Goal: Check status: Check status

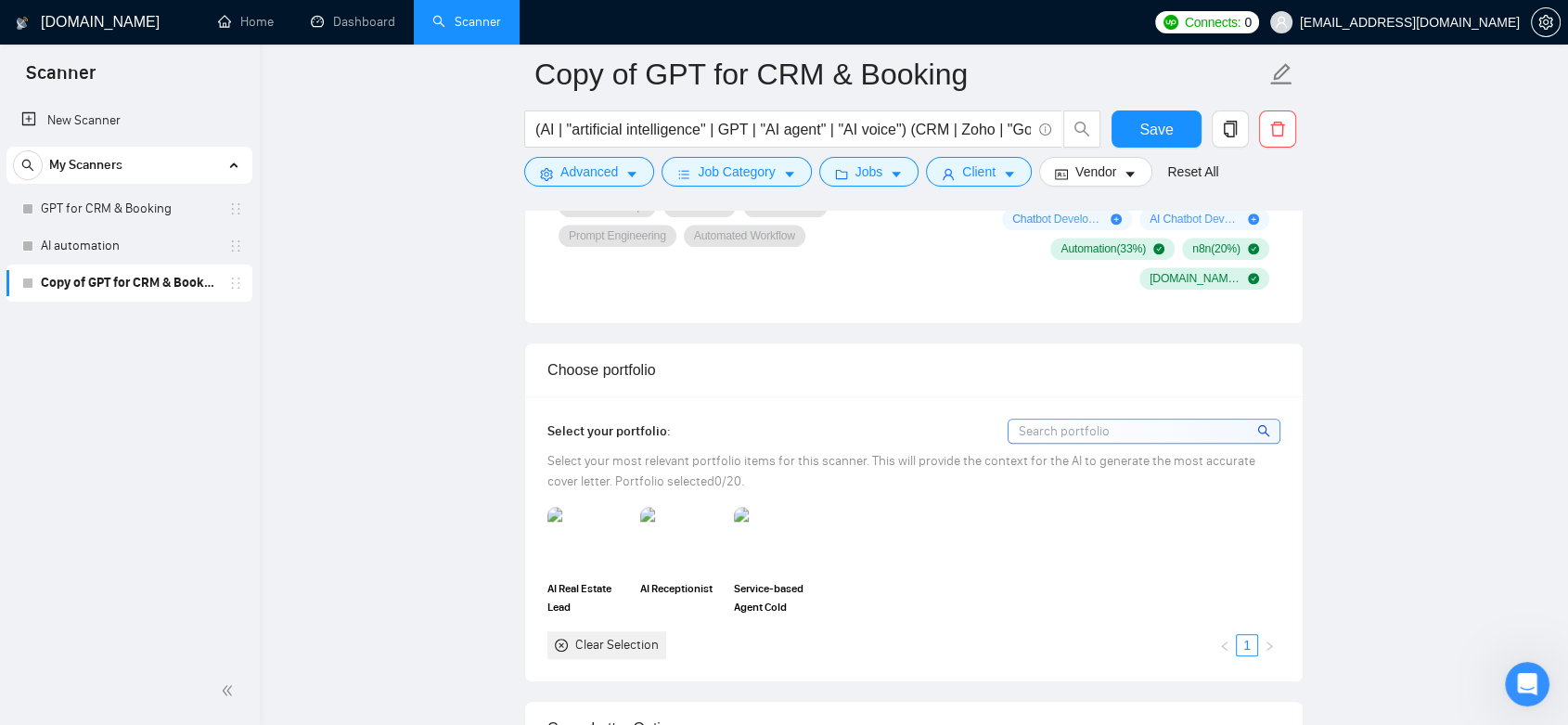
scroll to position [1485, 0]
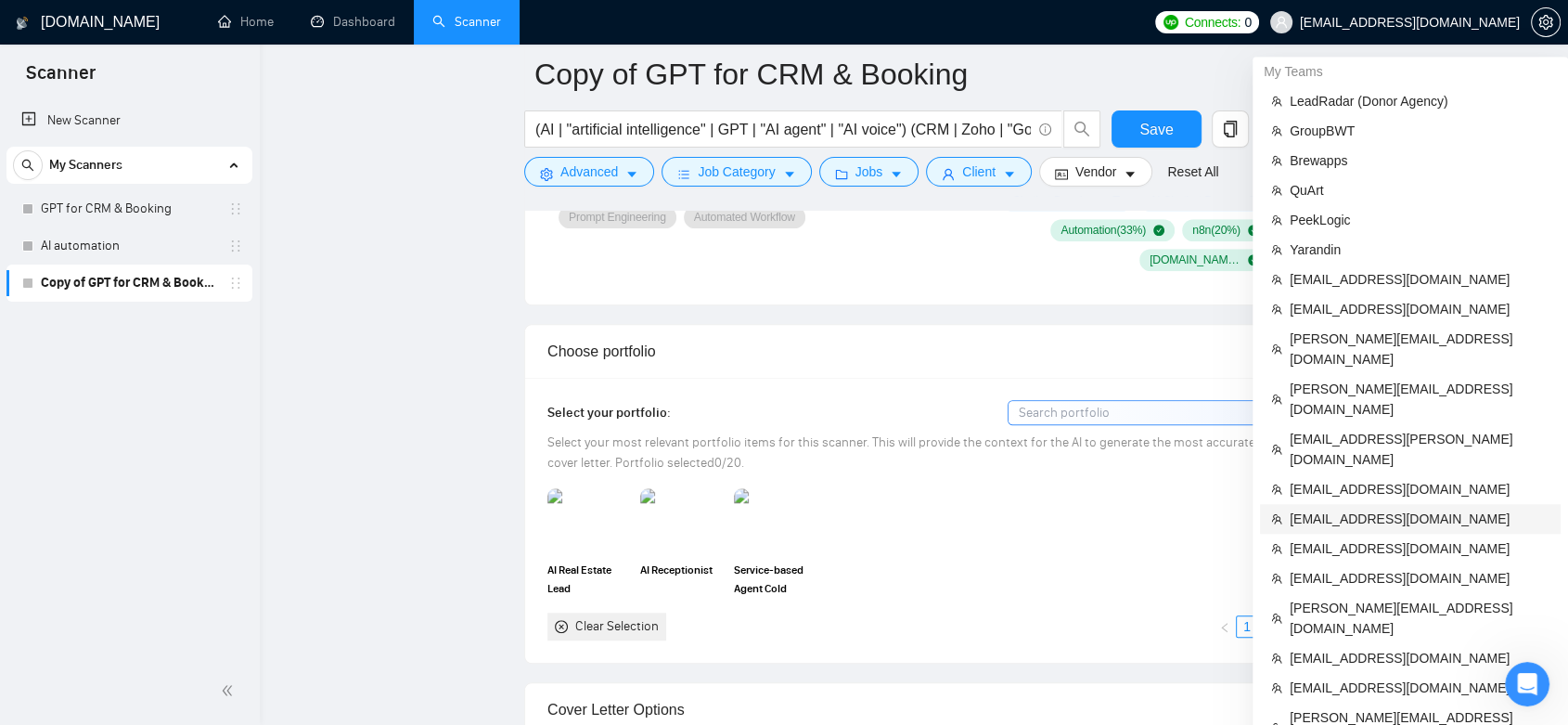
click at [1388, 508] on span "[EMAIL_ADDRESS][DOMAIN_NAME]" at bounding box center [1419, 518] width 260 height 21
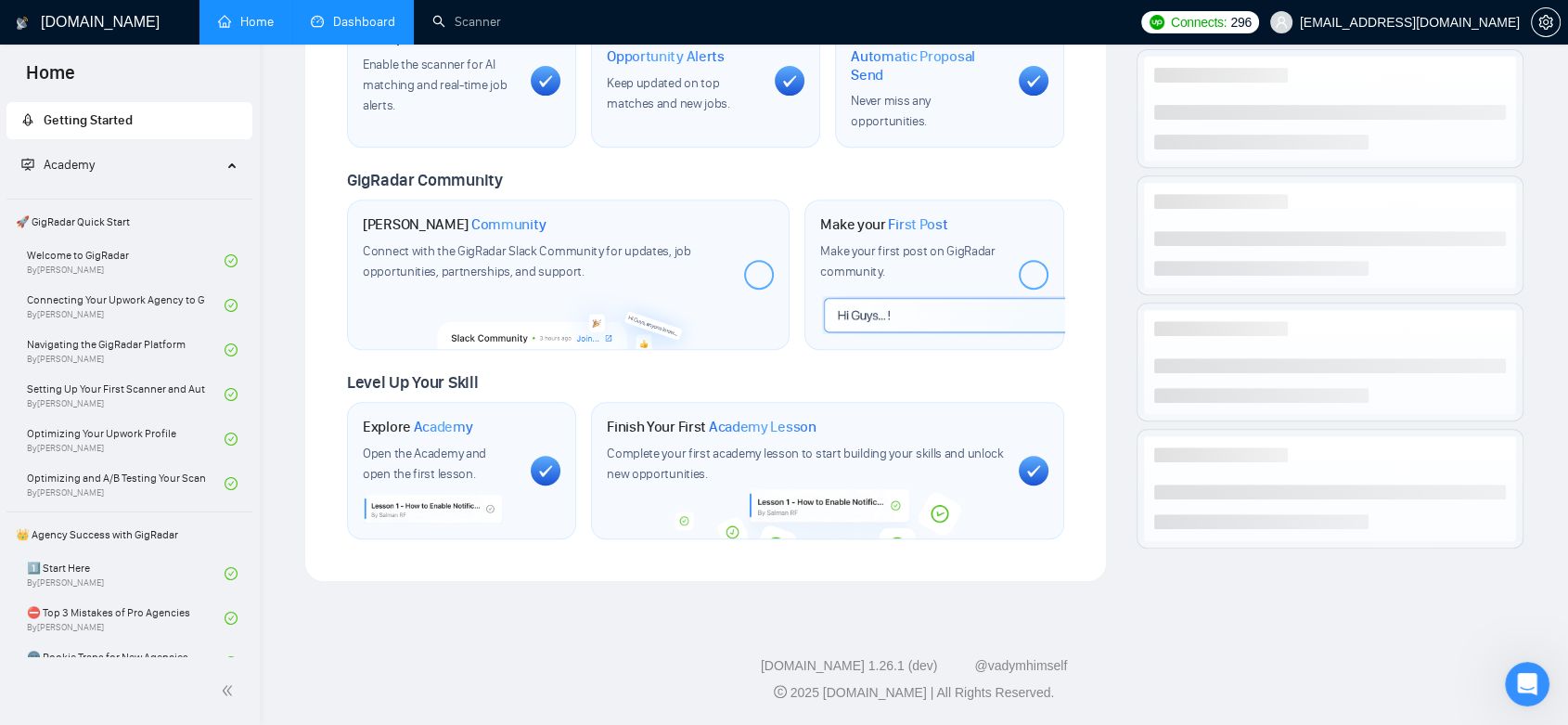
click at [364, 24] on link "Dashboard" at bounding box center [353, 22] width 84 height 16
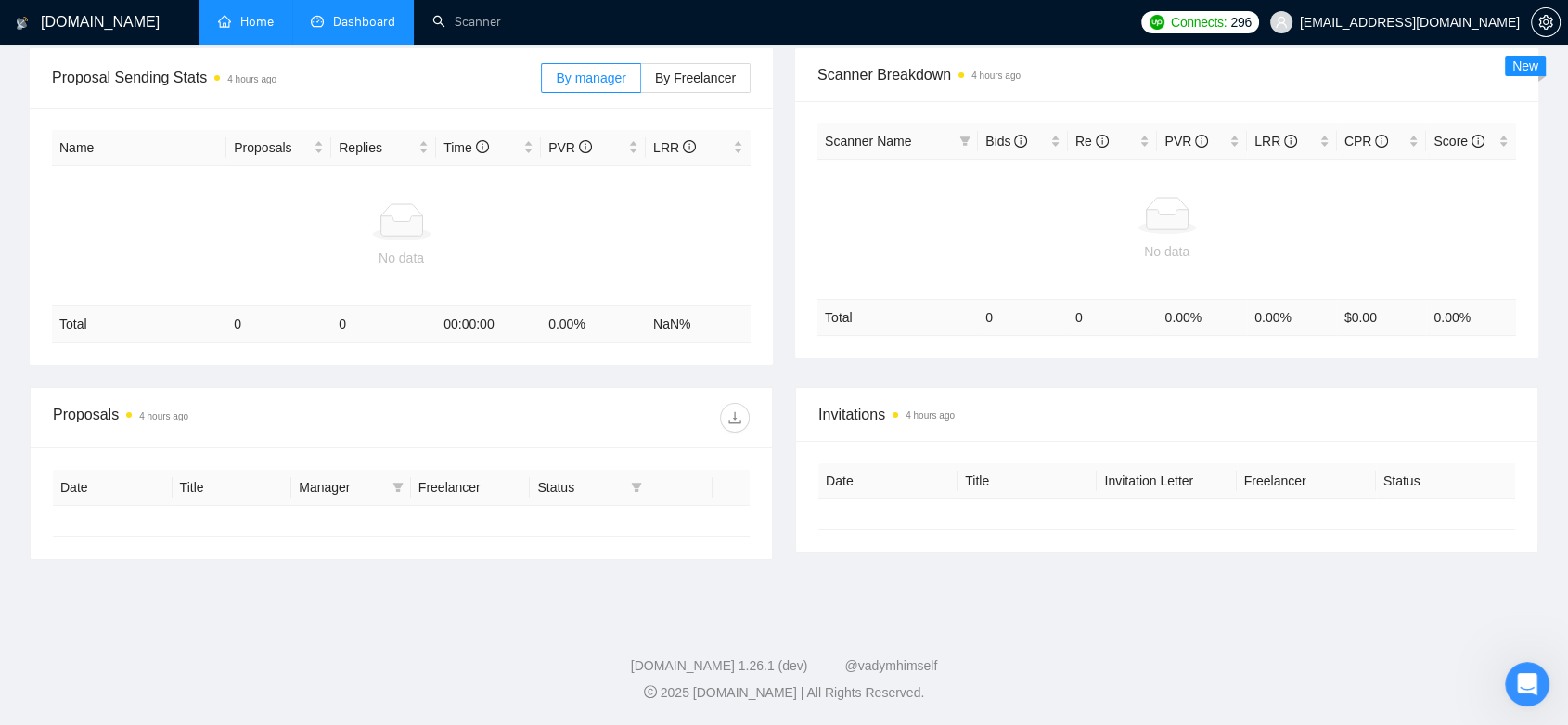
scroll to position [254, 0]
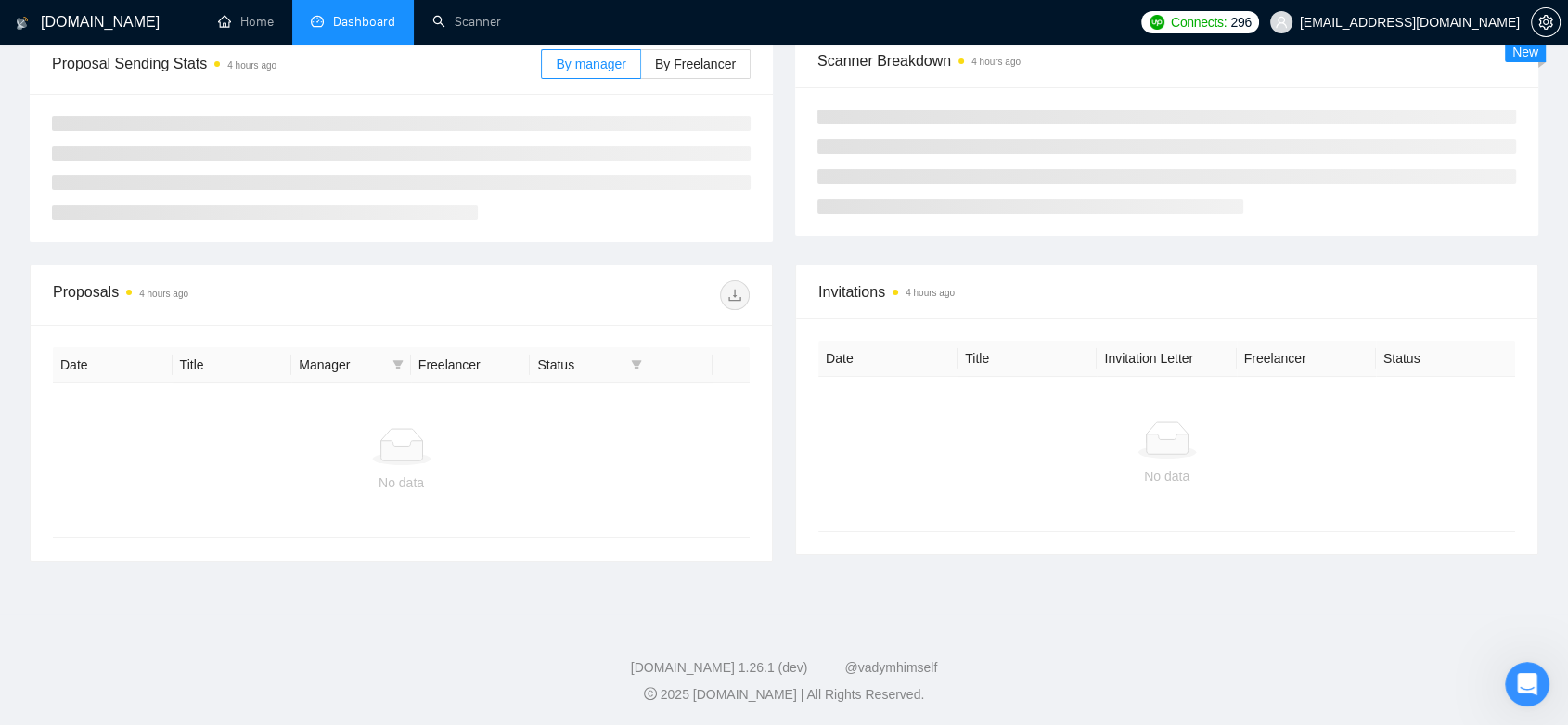
type input "[DATE]"
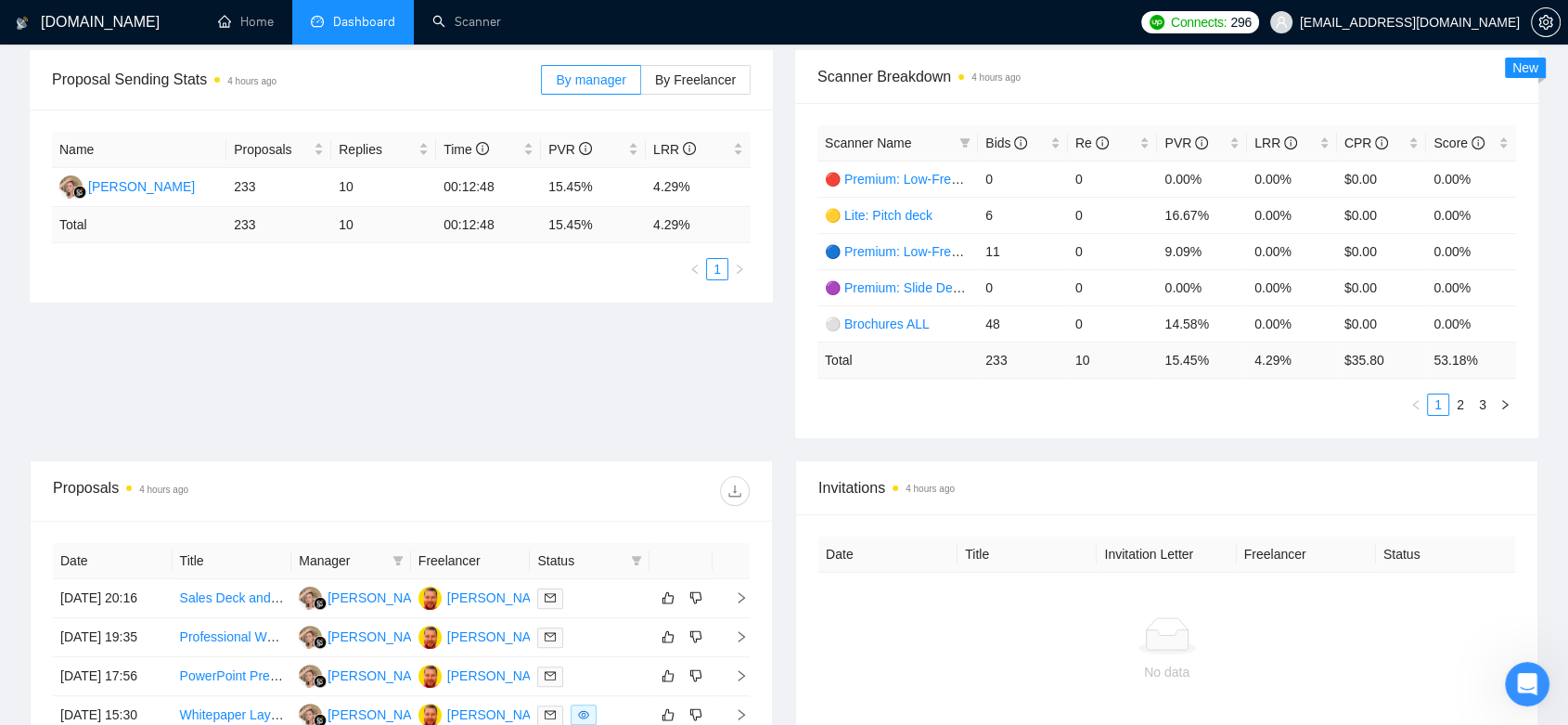
scroll to position [0, 0]
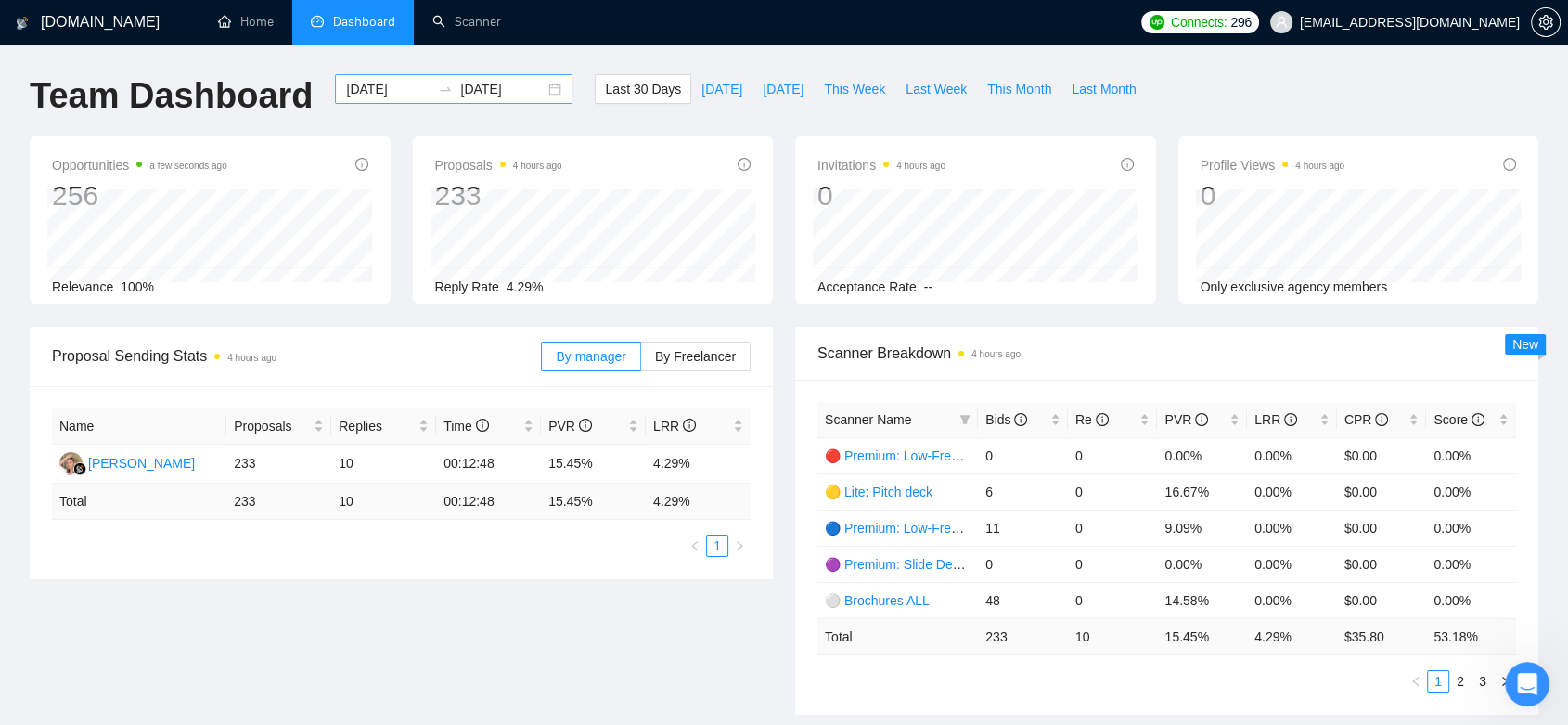
click at [540, 87] on div "[DATE] [DATE]" at bounding box center [454, 89] width 237 height 29
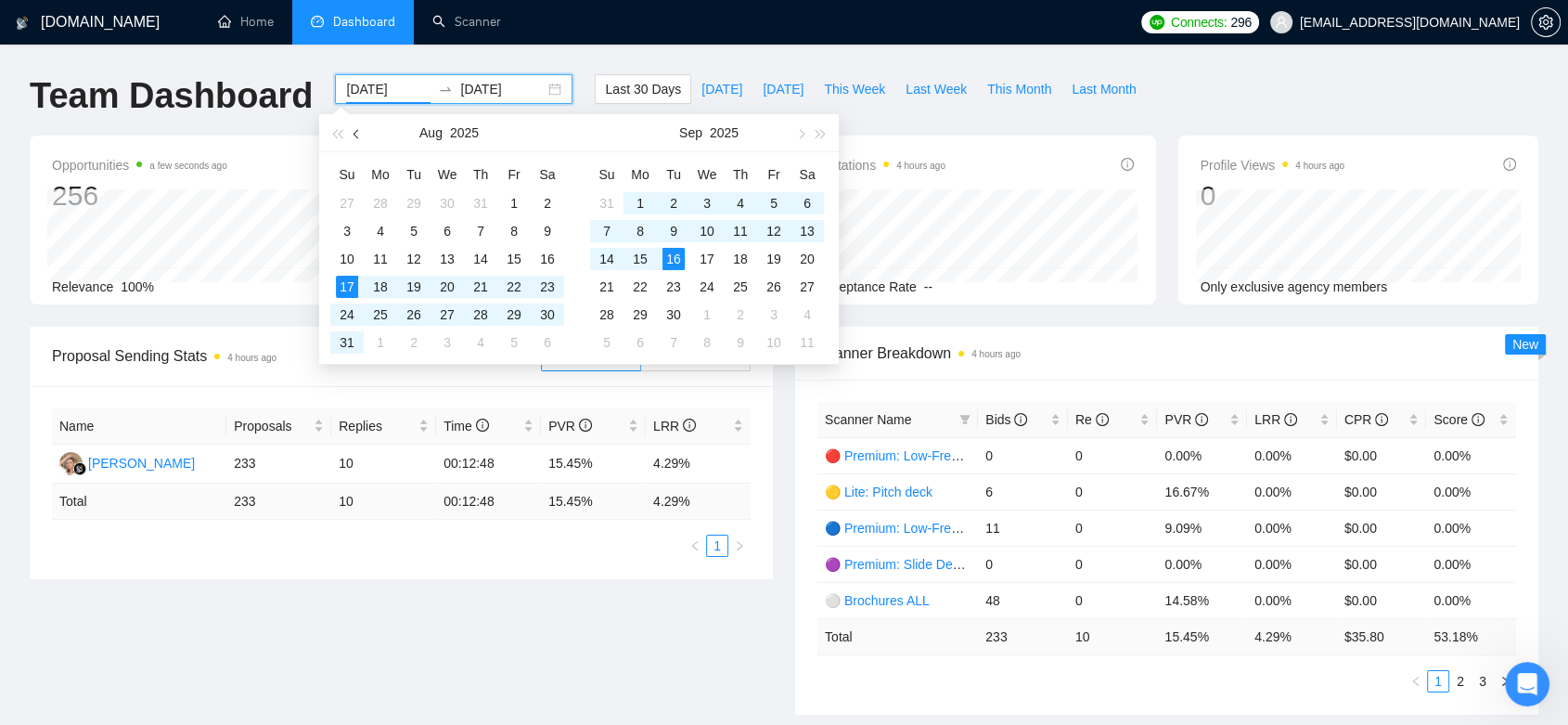
click at [358, 129] on span "button" at bounding box center [358, 133] width 9 height 9
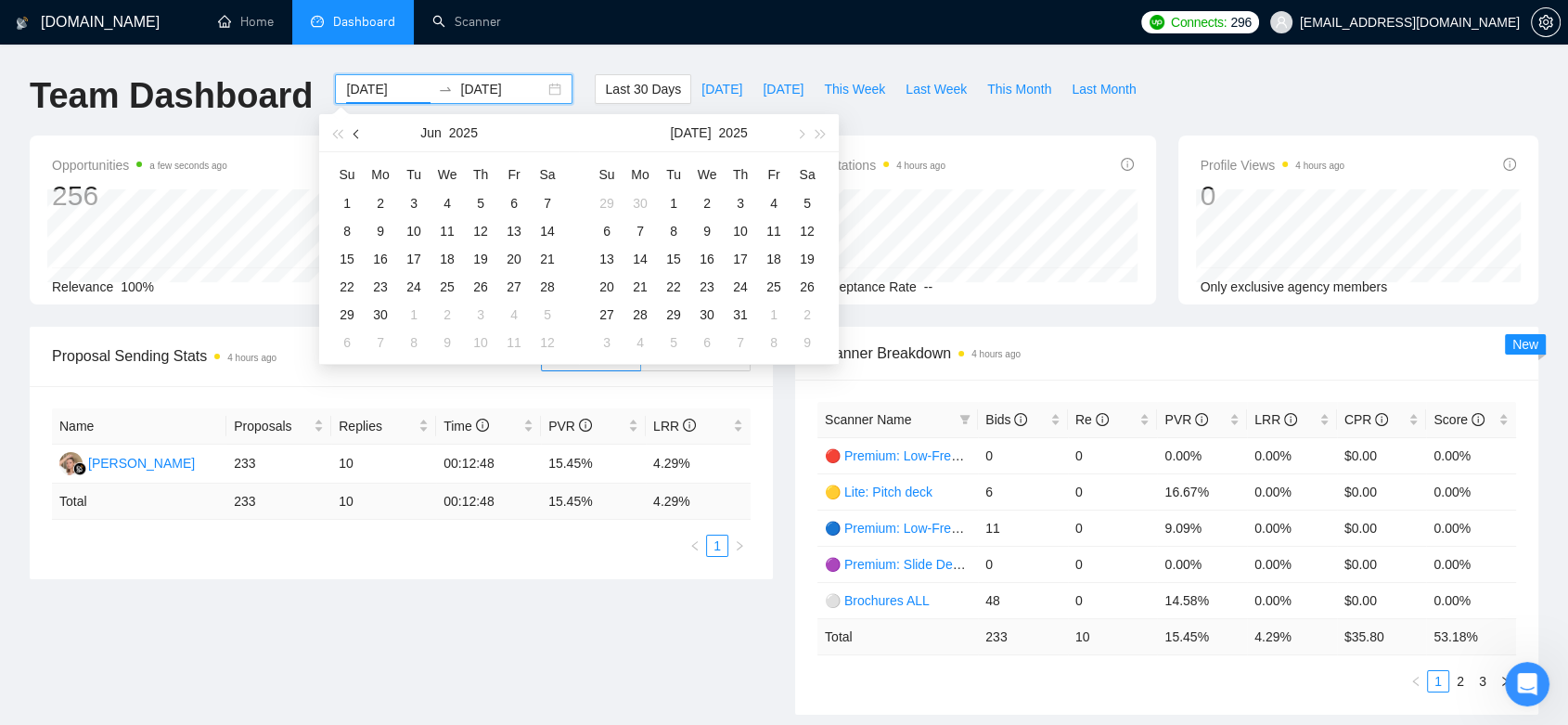
click at [358, 129] on span "button" at bounding box center [358, 133] width 9 height 9
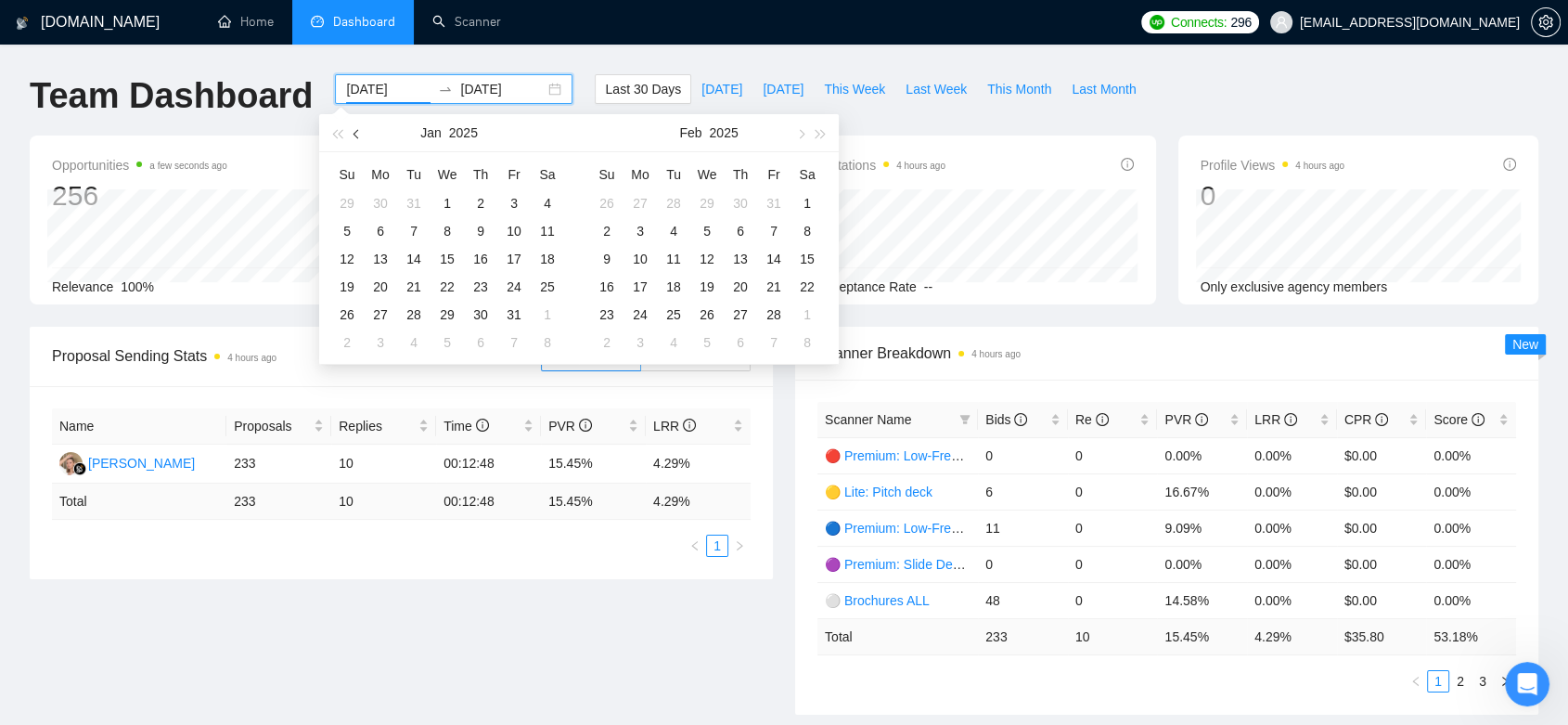
click at [358, 129] on span "button" at bounding box center [358, 133] width 9 height 9
type input "[DATE]"
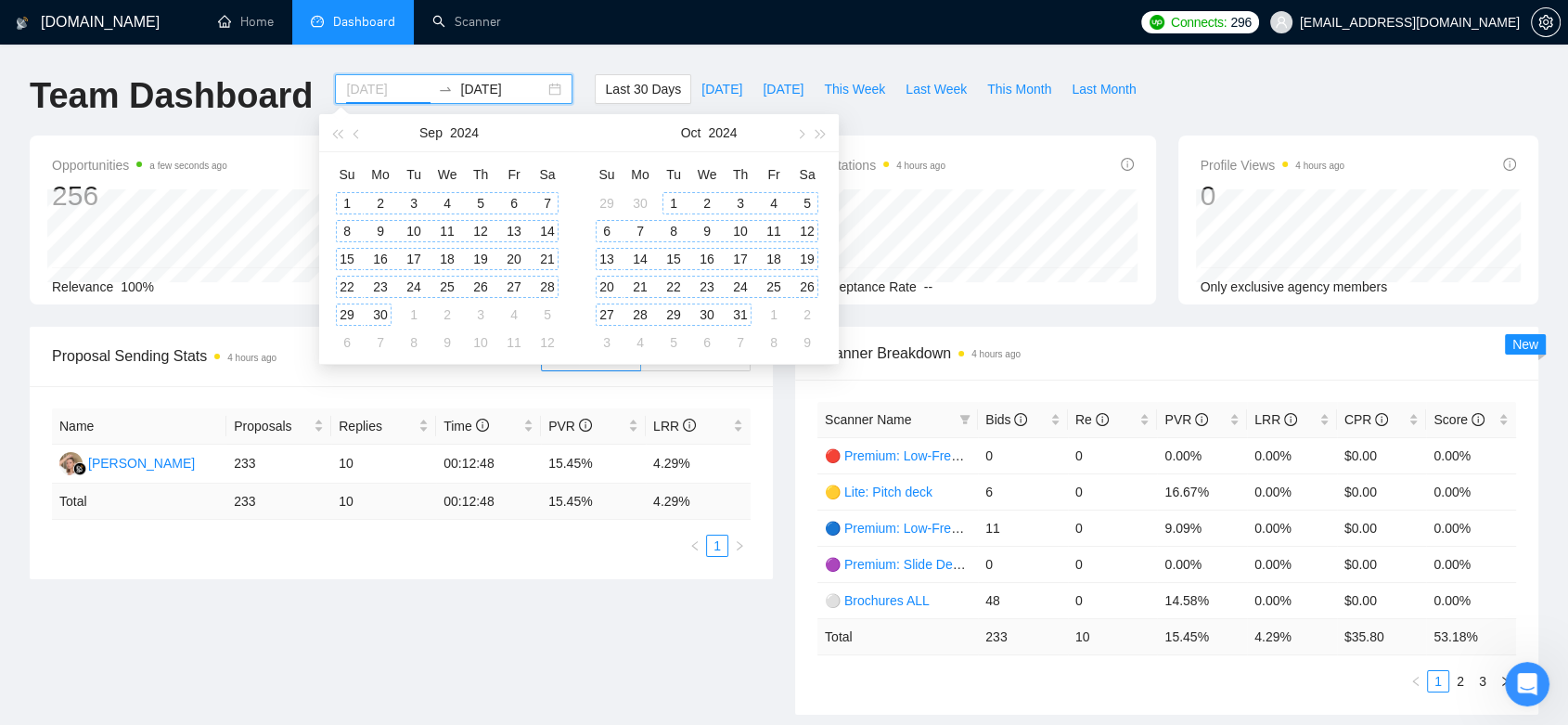
click at [351, 192] on div "1" at bounding box center [347, 203] width 23 height 23
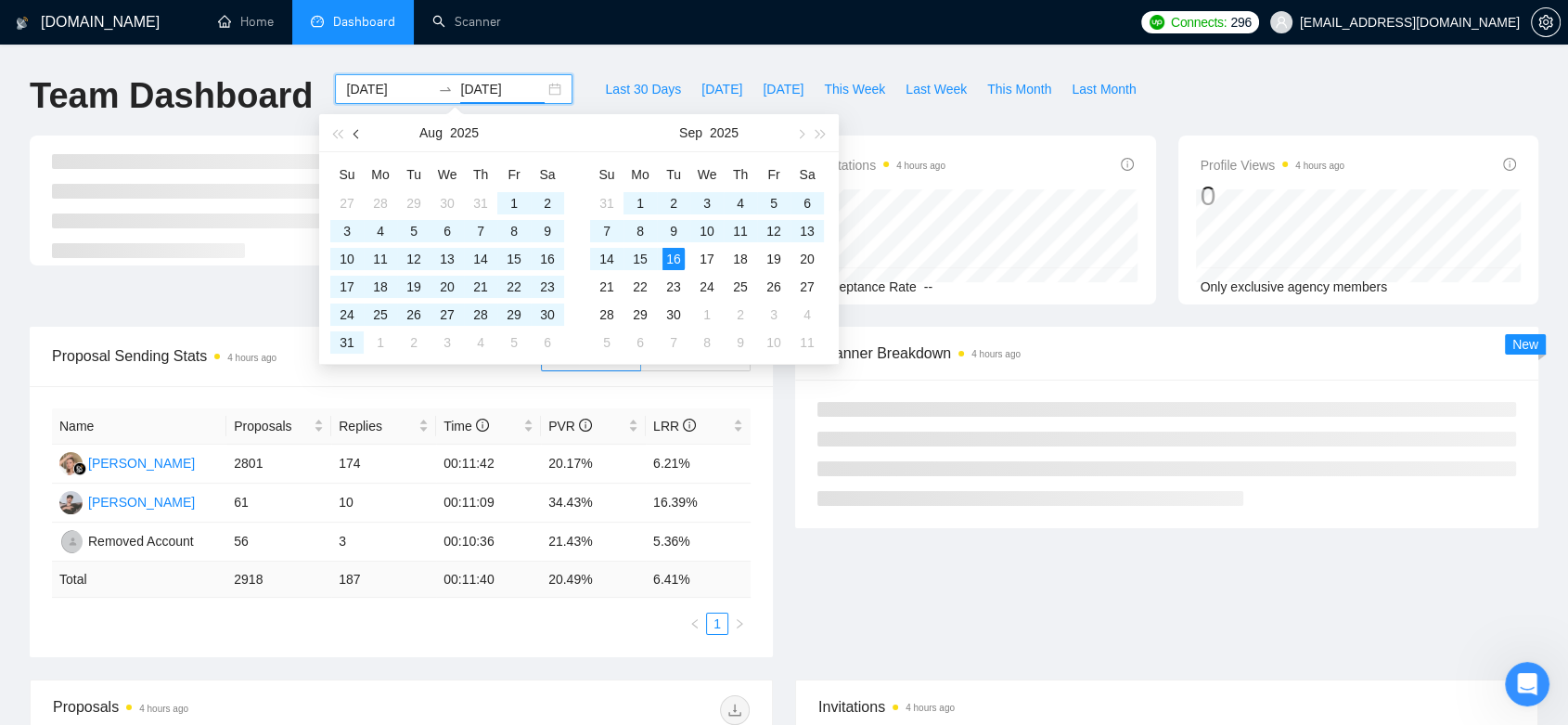
click at [363, 131] on button "button" at bounding box center [357, 132] width 21 height 37
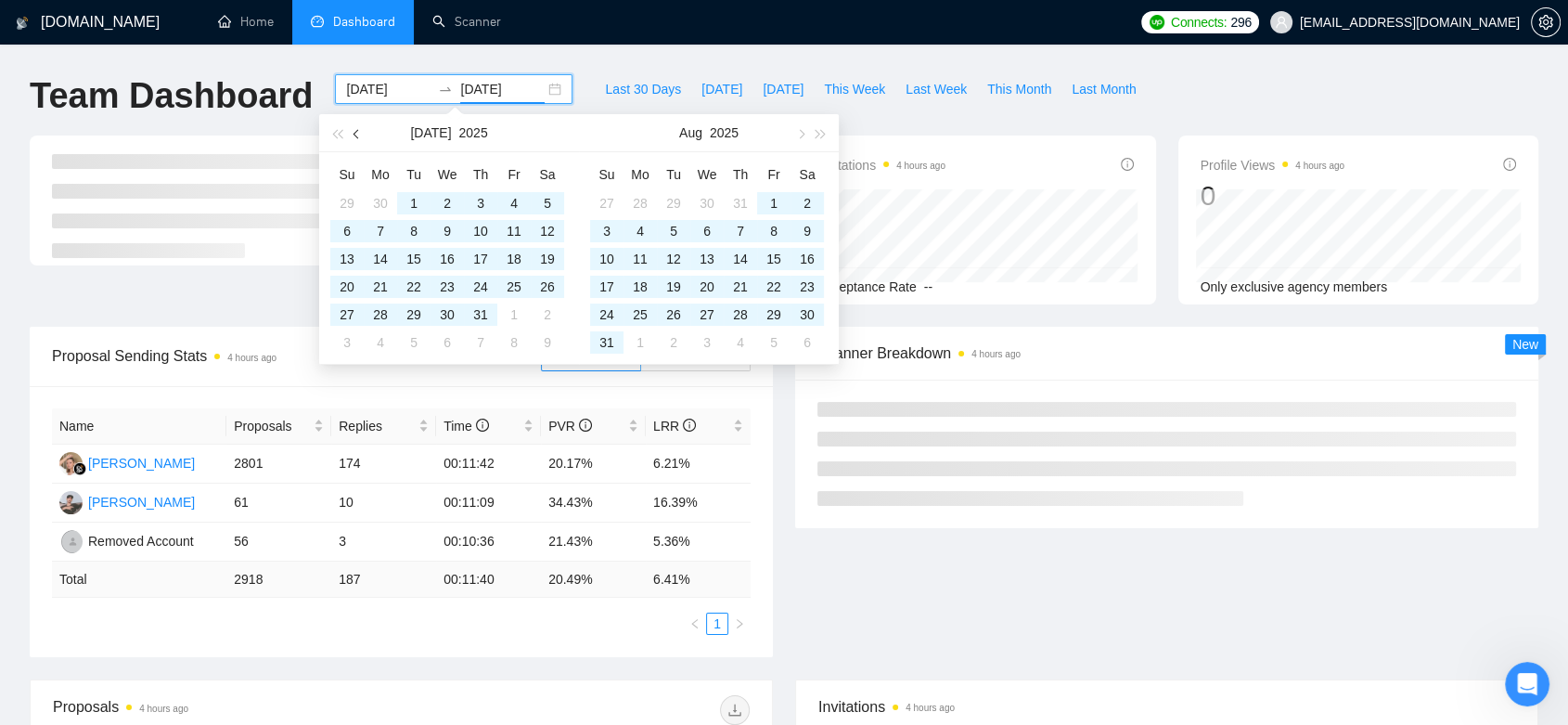
click at [363, 131] on button "button" at bounding box center [357, 132] width 21 height 37
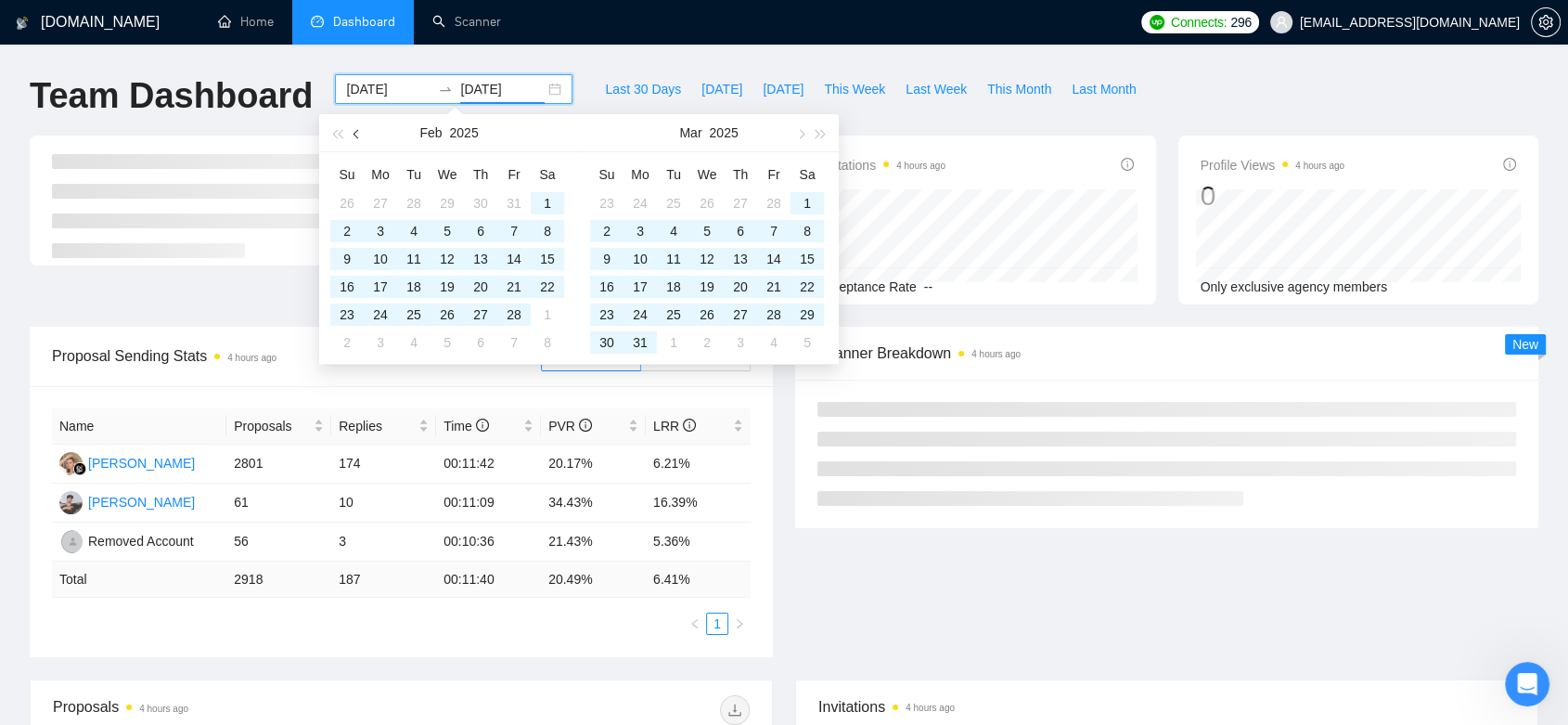
click at [363, 131] on button "button" at bounding box center [357, 132] width 21 height 37
click at [364, 131] on button "button" at bounding box center [357, 132] width 21 height 37
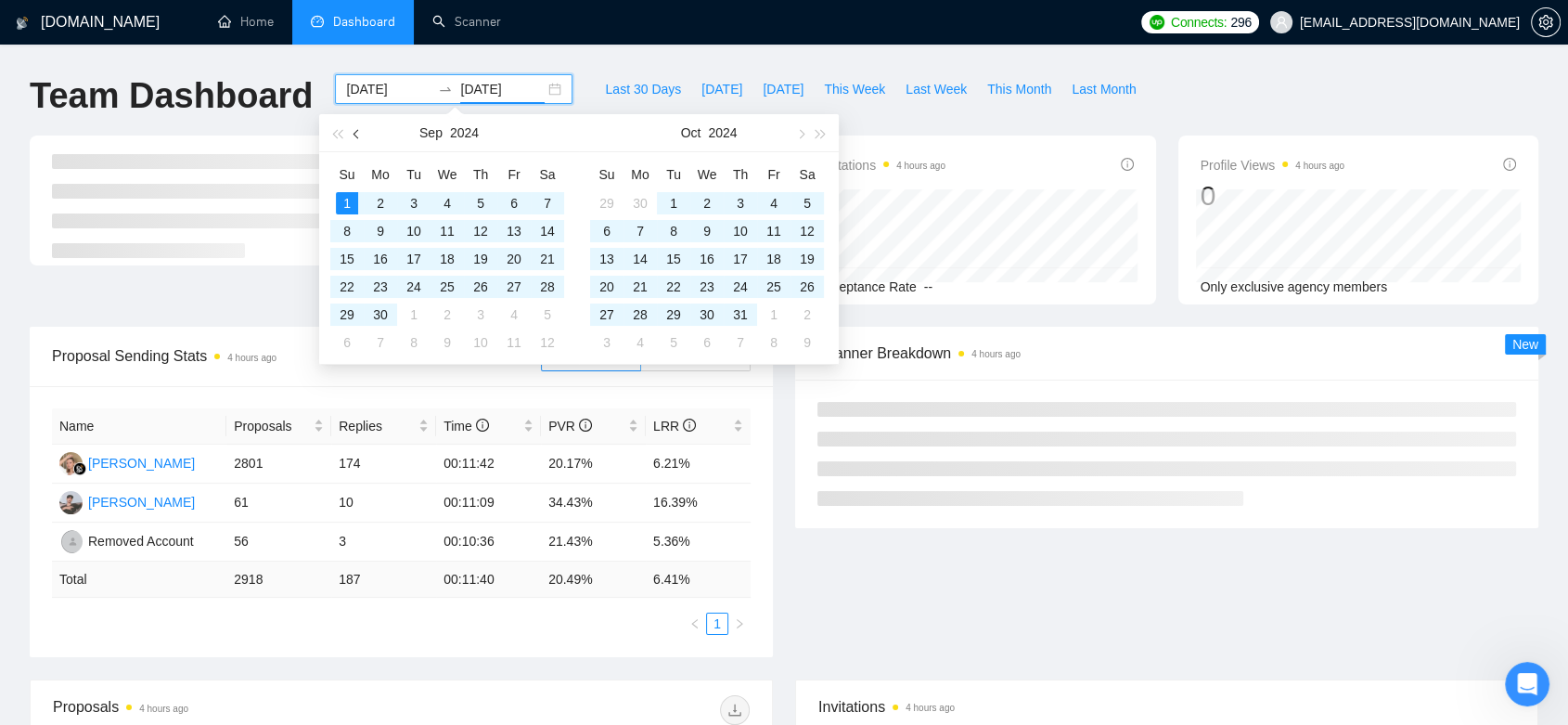
click at [364, 131] on button "button" at bounding box center [357, 132] width 21 height 37
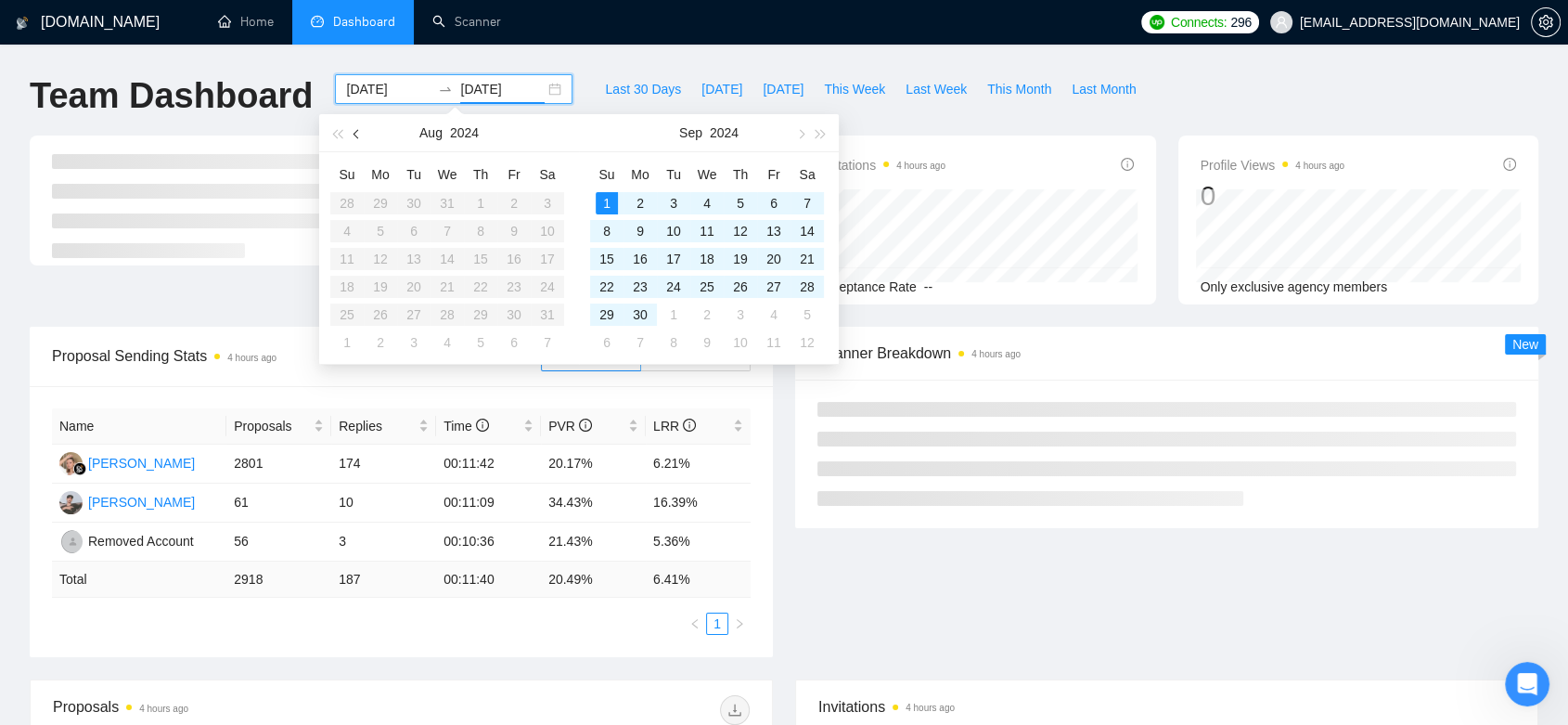
click at [364, 131] on button "button" at bounding box center [357, 132] width 21 height 37
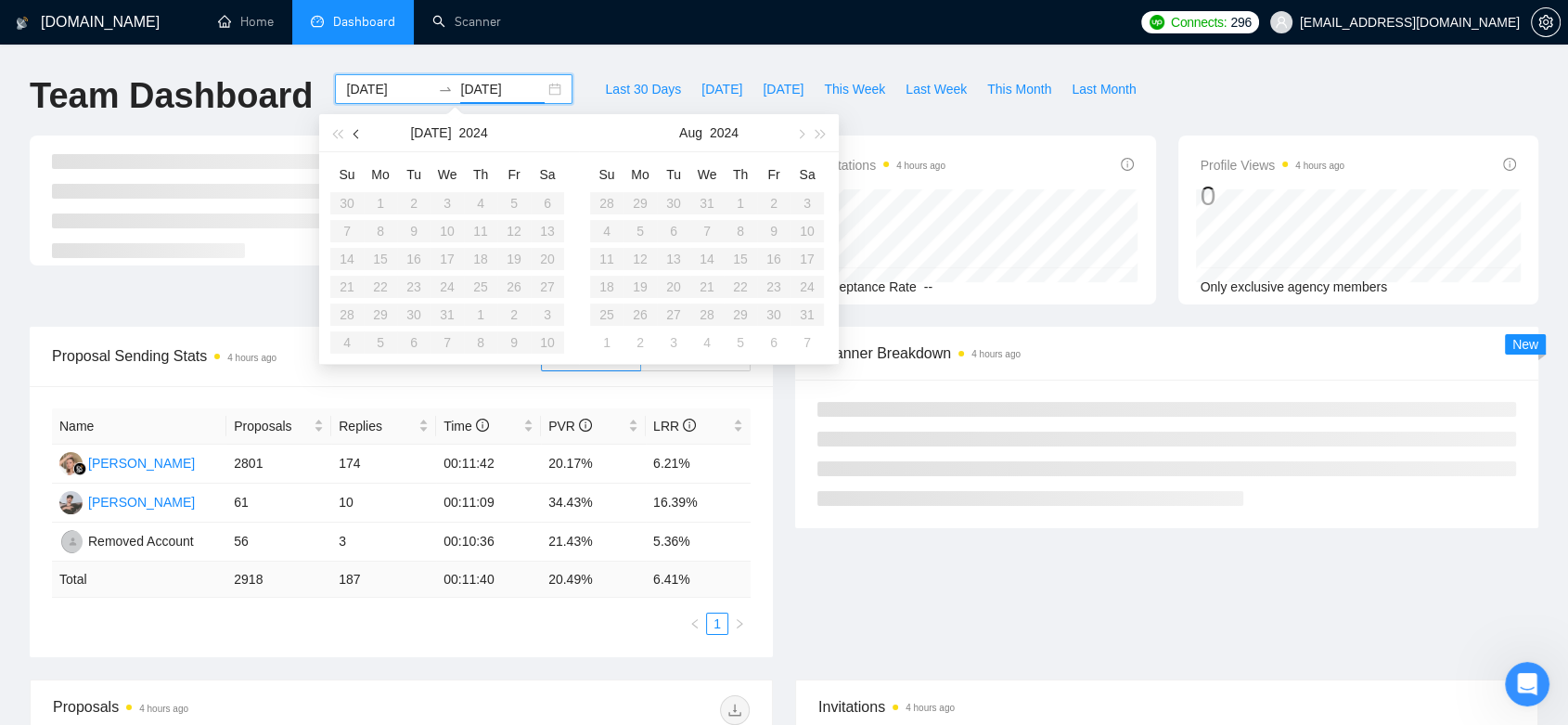
click at [364, 131] on button "button" at bounding box center [357, 132] width 21 height 37
click at [799, 131] on span "button" at bounding box center [800, 133] width 9 height 9
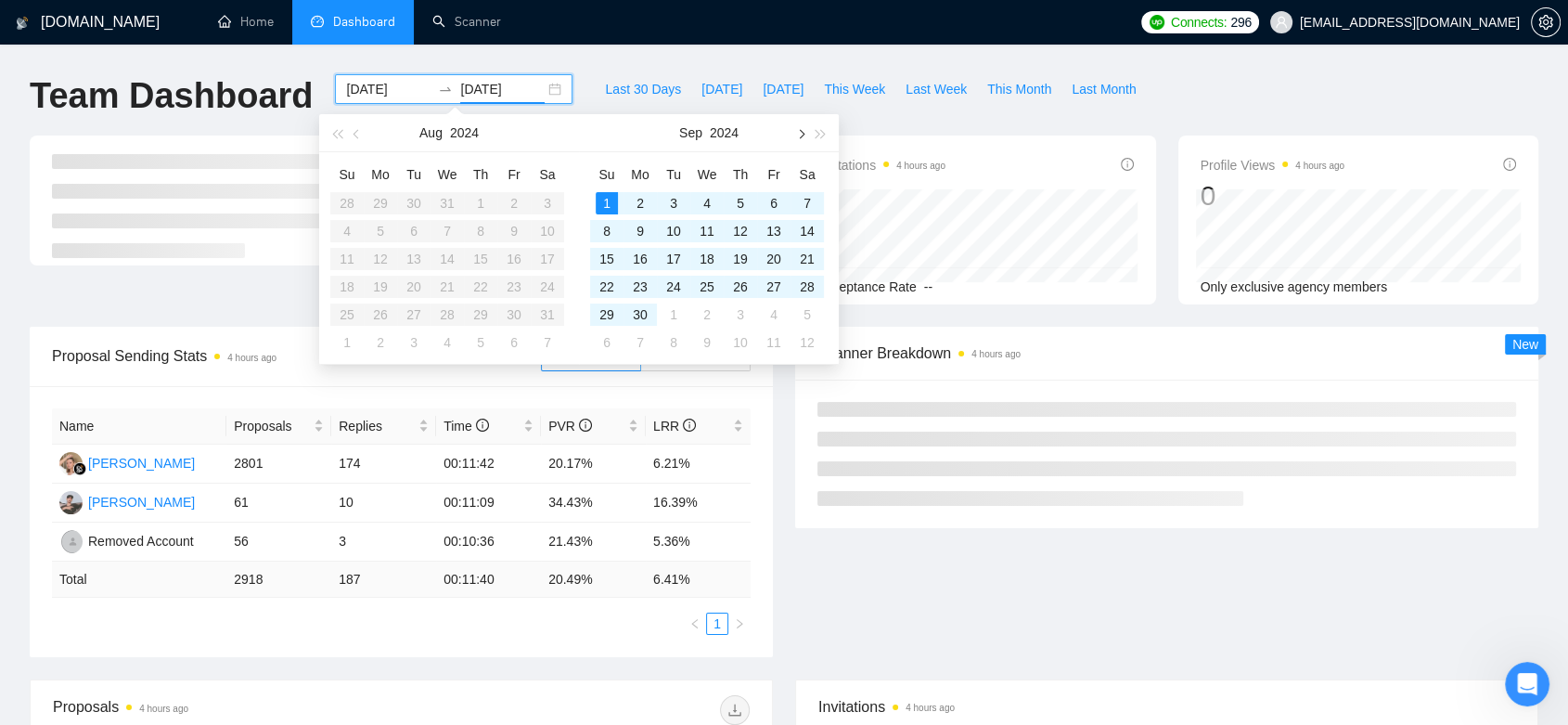
click at [799, 131] on span "button" at bounding box center [800, 133] width 9 height 9
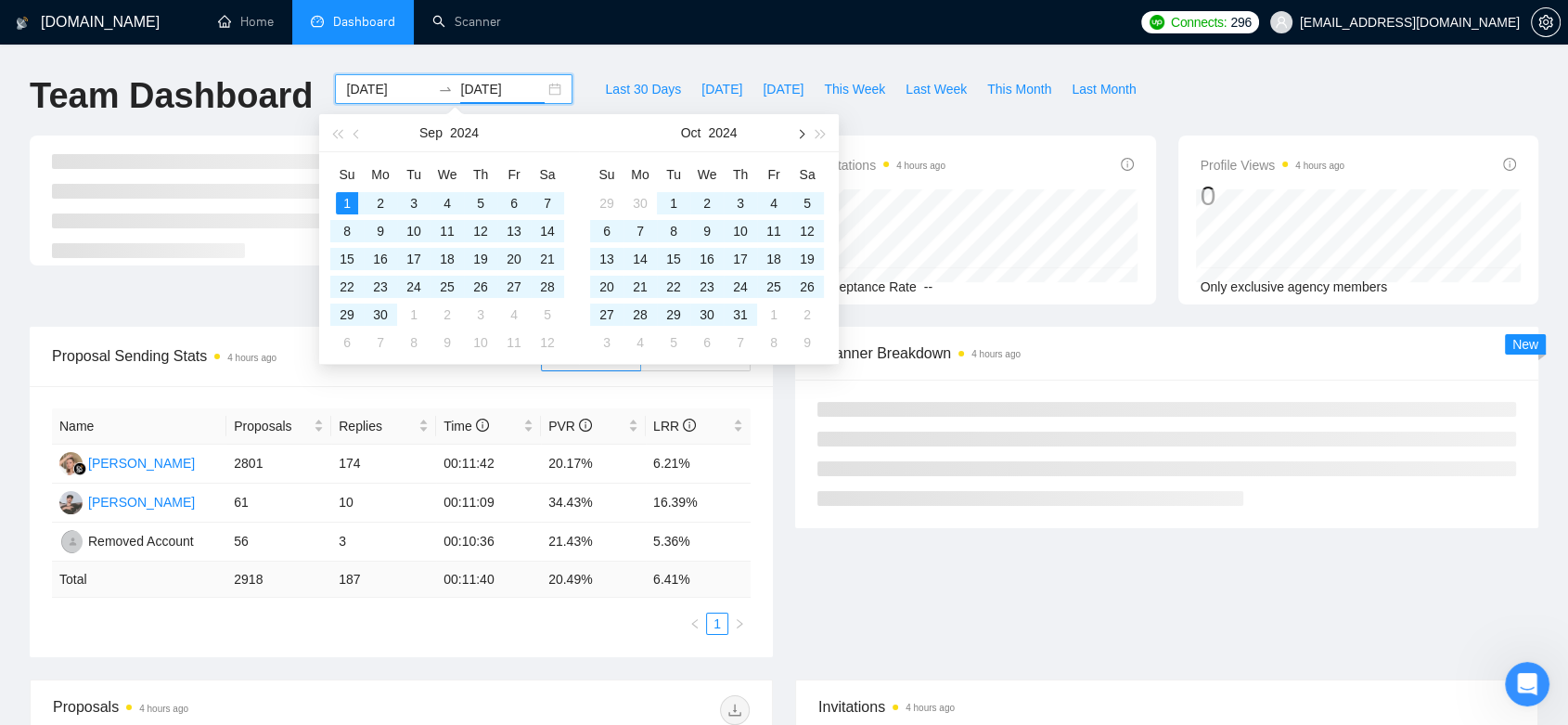
click at [803, 143] on button "button" at bounding box center [800, 132] width 21 height 37
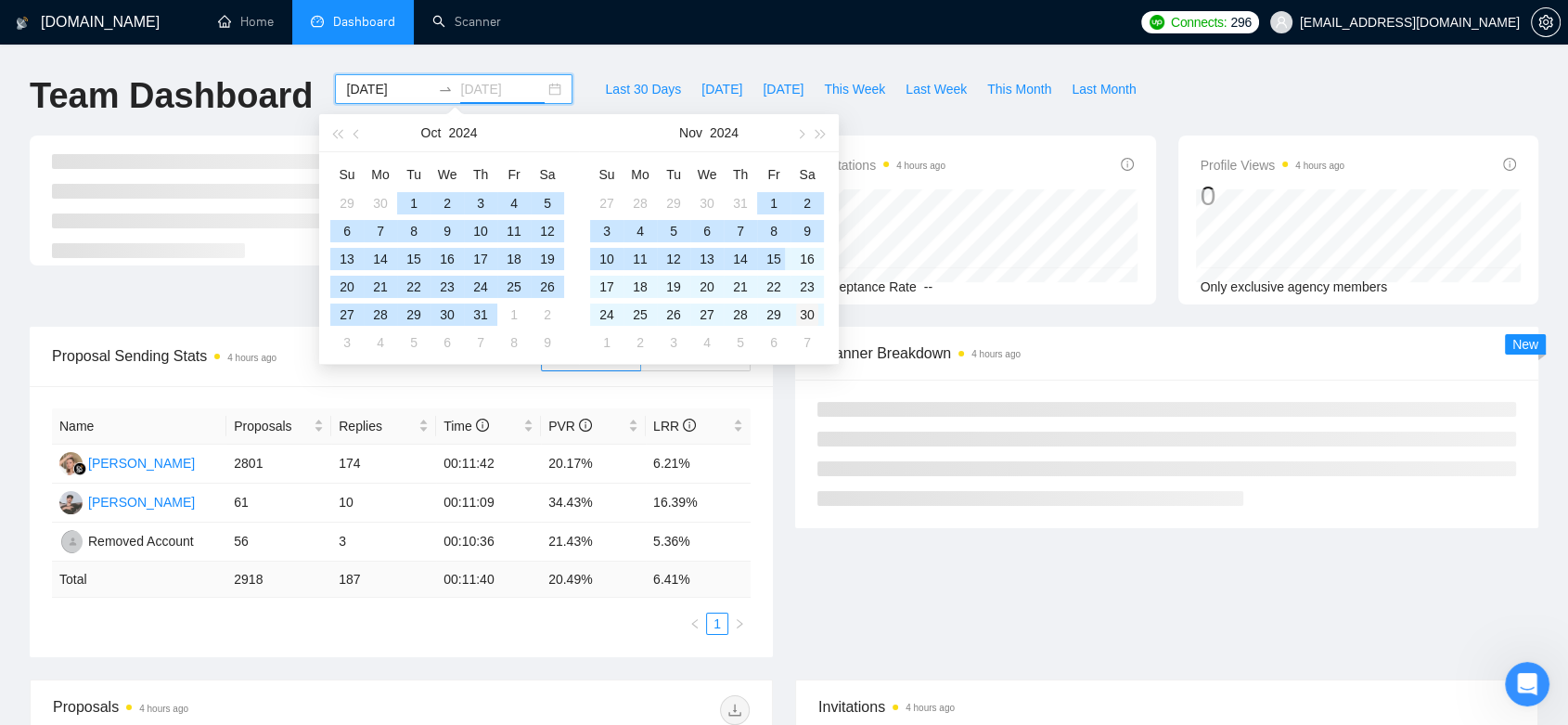
type input "2024-11-30"
click at [811, 317] on div "30" at bounding box center [808, 314] width 23 height 23
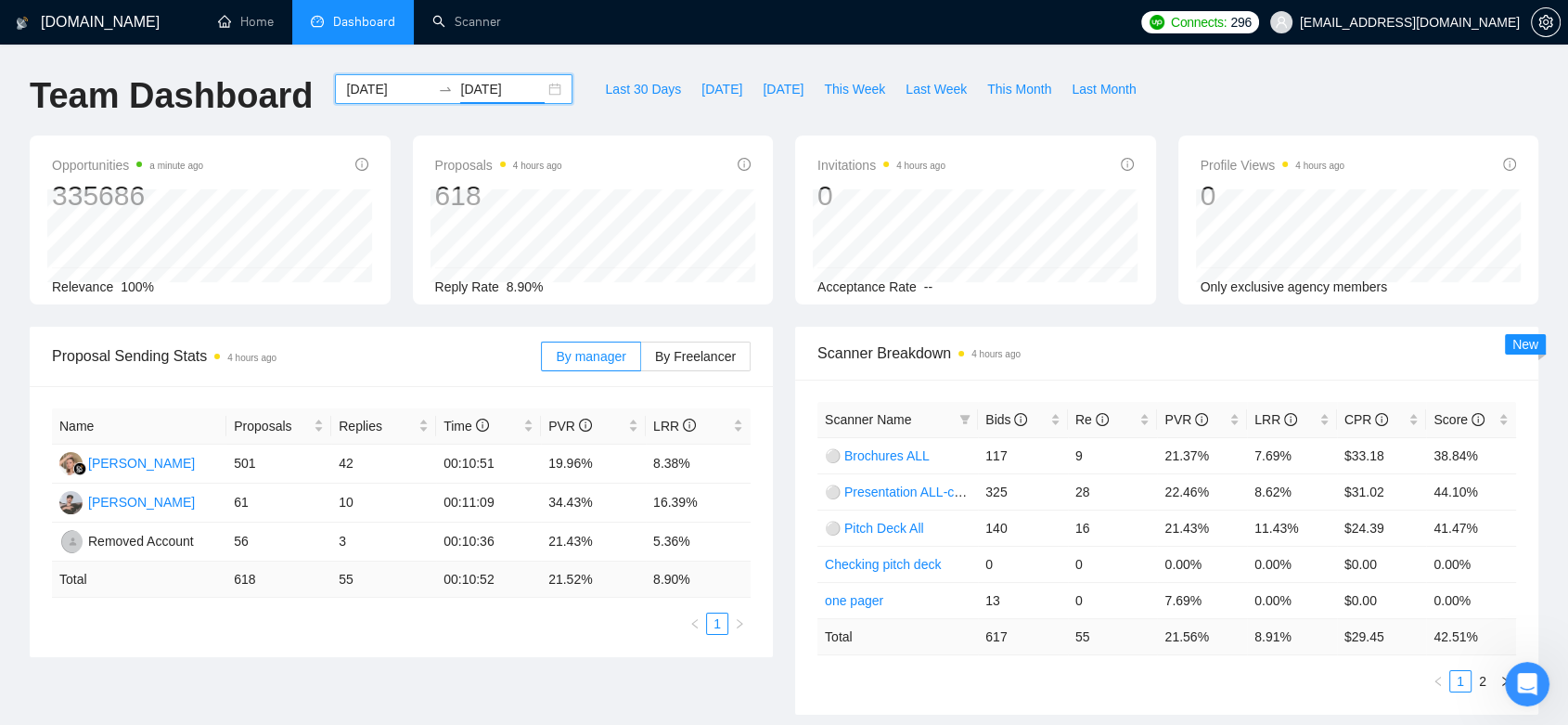
click at [543, 84] on div "2024-09-01 2024-11-30" at bounding box center [454, 89] width 237 height 29
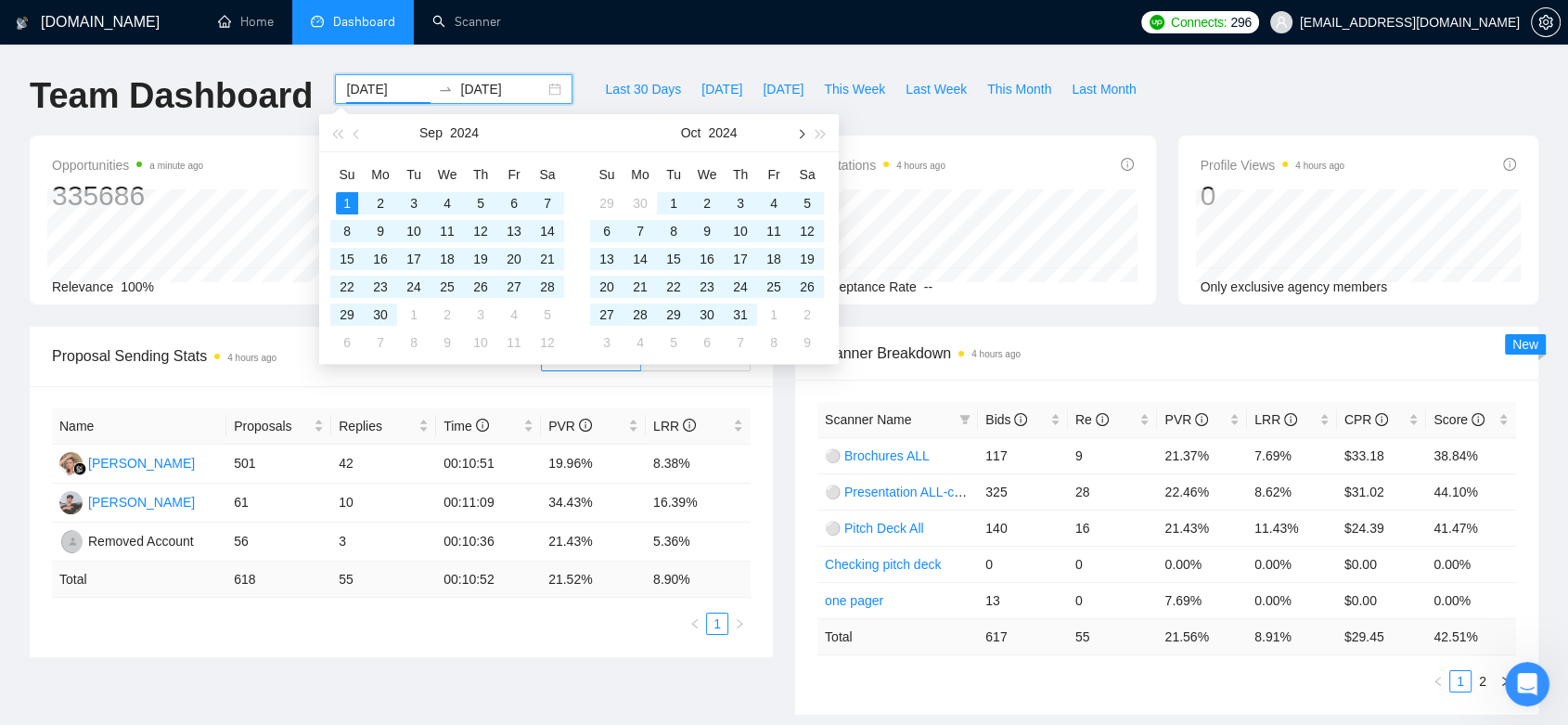
click at [802, 136] on span "button" at bounding box center [800, 133] width 9 height 9
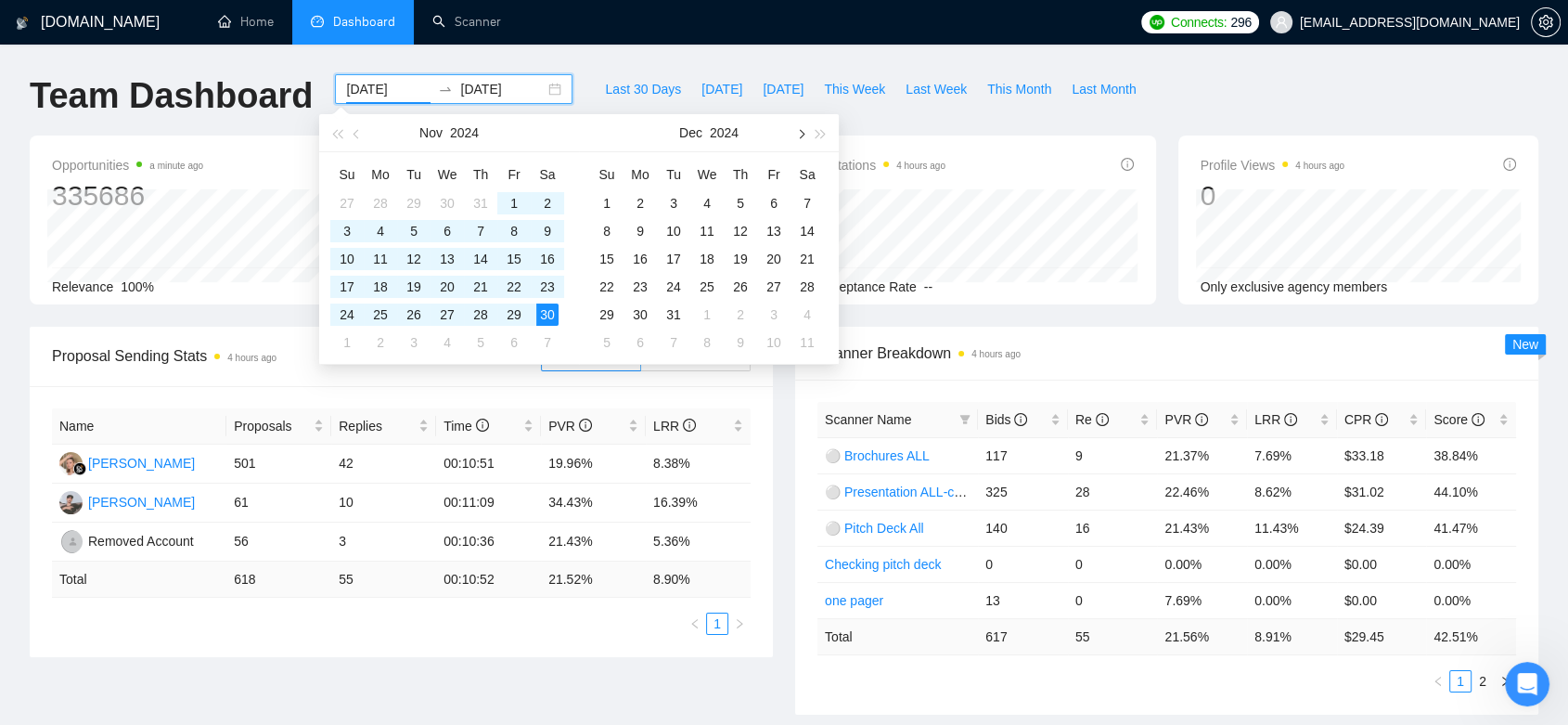
click at [802, 136] on span "button" at bounding box center [800, 133] width 9 height 9
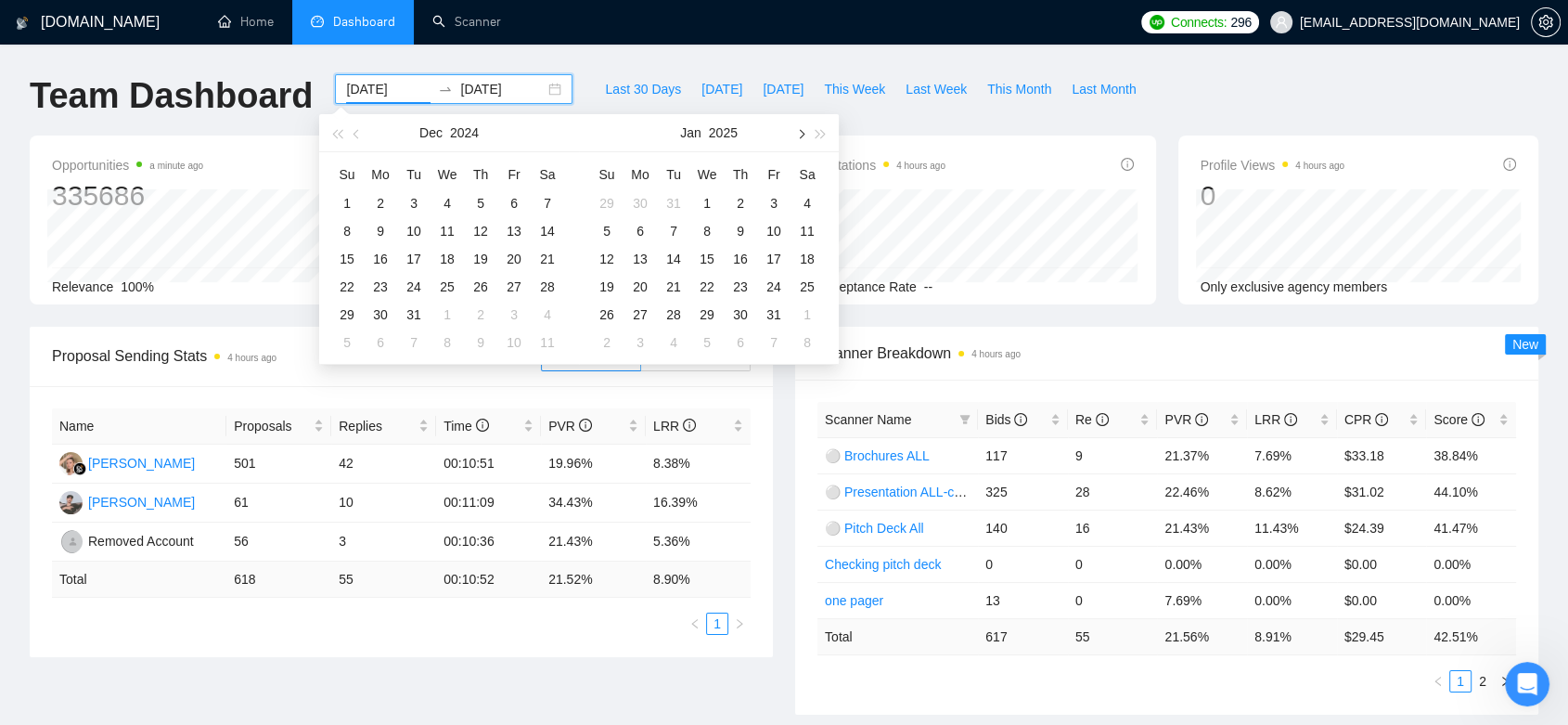
click at [802, 136] on span "button" at bounding box center [800, 133] width 9 height 9
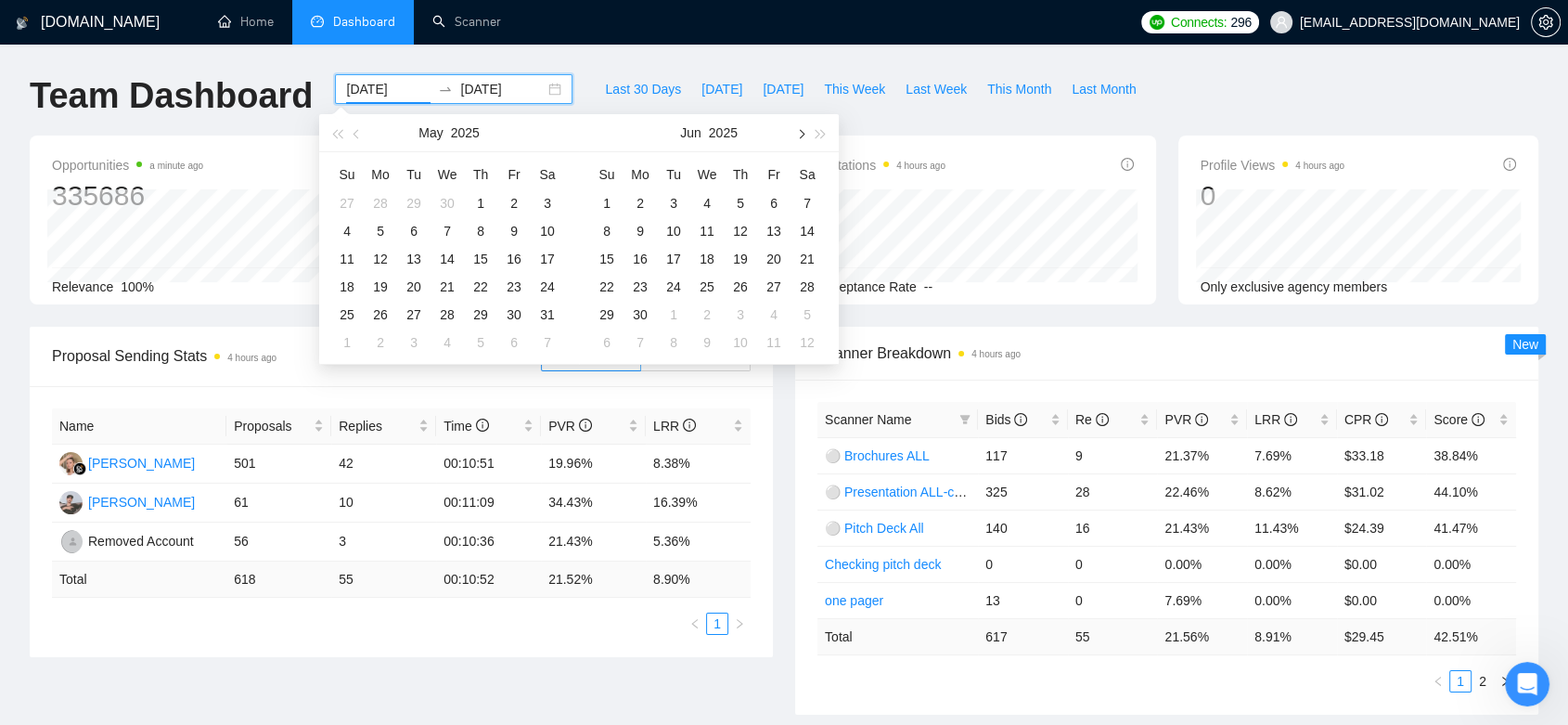
click at [802, 136] on span "button" at bounding box center [800, 133] width 9 height 9
click at [363, 140] on button "button" at bounding box center [357, 132] width 21 height 37
type input "[DATE]"
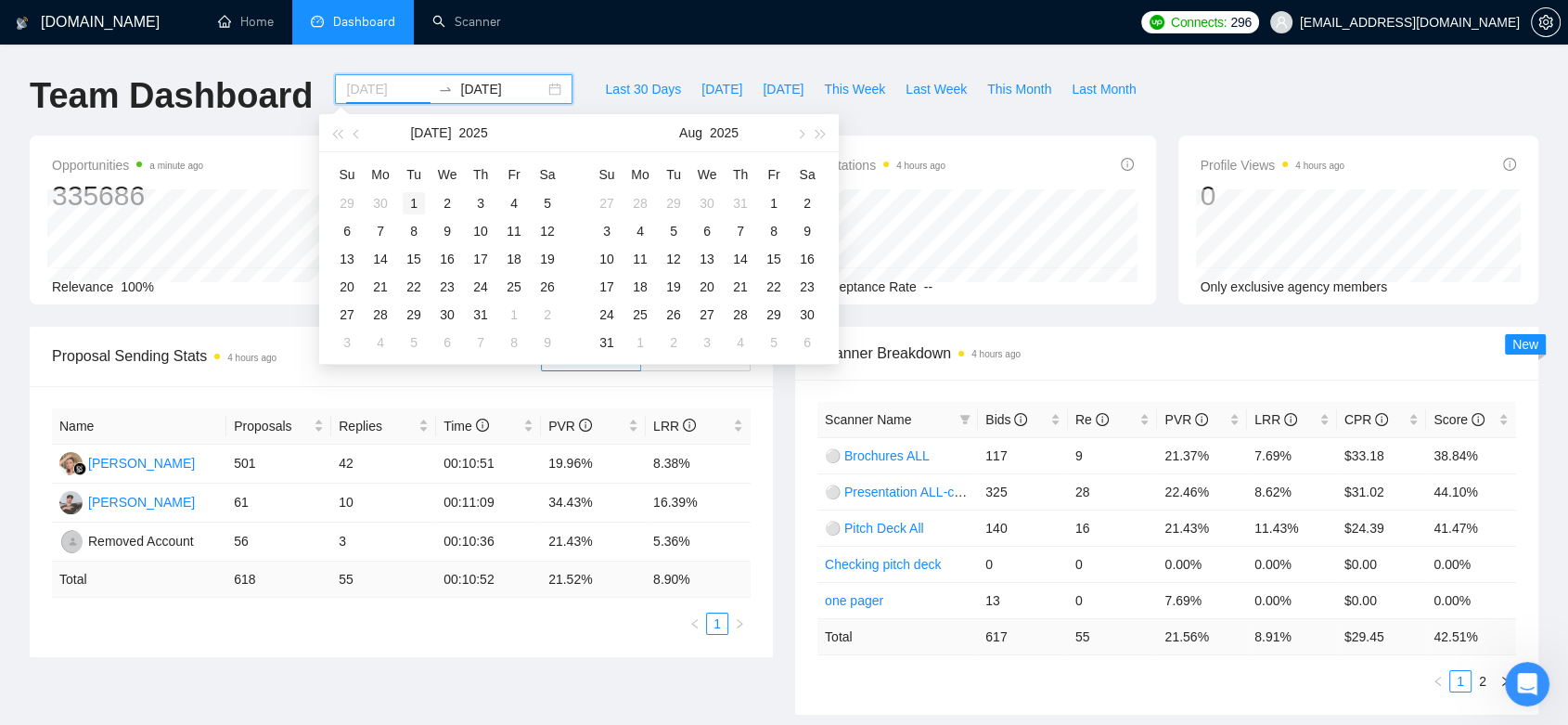
click at [416, 194] on div "1" at bounding box center [414, 203] width 23 height 23
click at [354, 135] on button "button" at bounding box center [357, 132] width 21 height 37
click at [811, 139] on button "button" at bounding box center [821, 132] width 21 height 37
type input "2025-10-26"
type input "[DATE]"
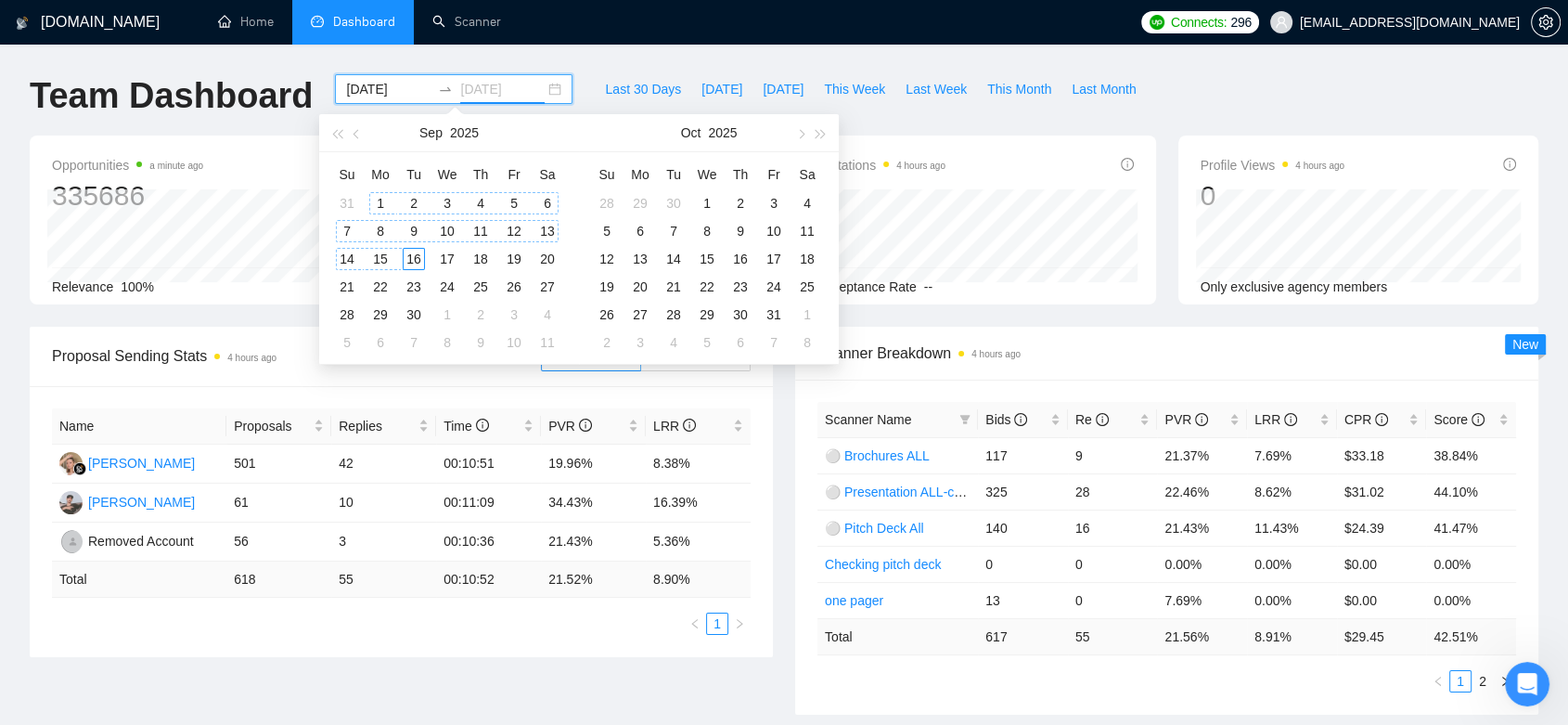
click at [414, 262] on div "16" at bounding box center [414, 259] width 23 height 23
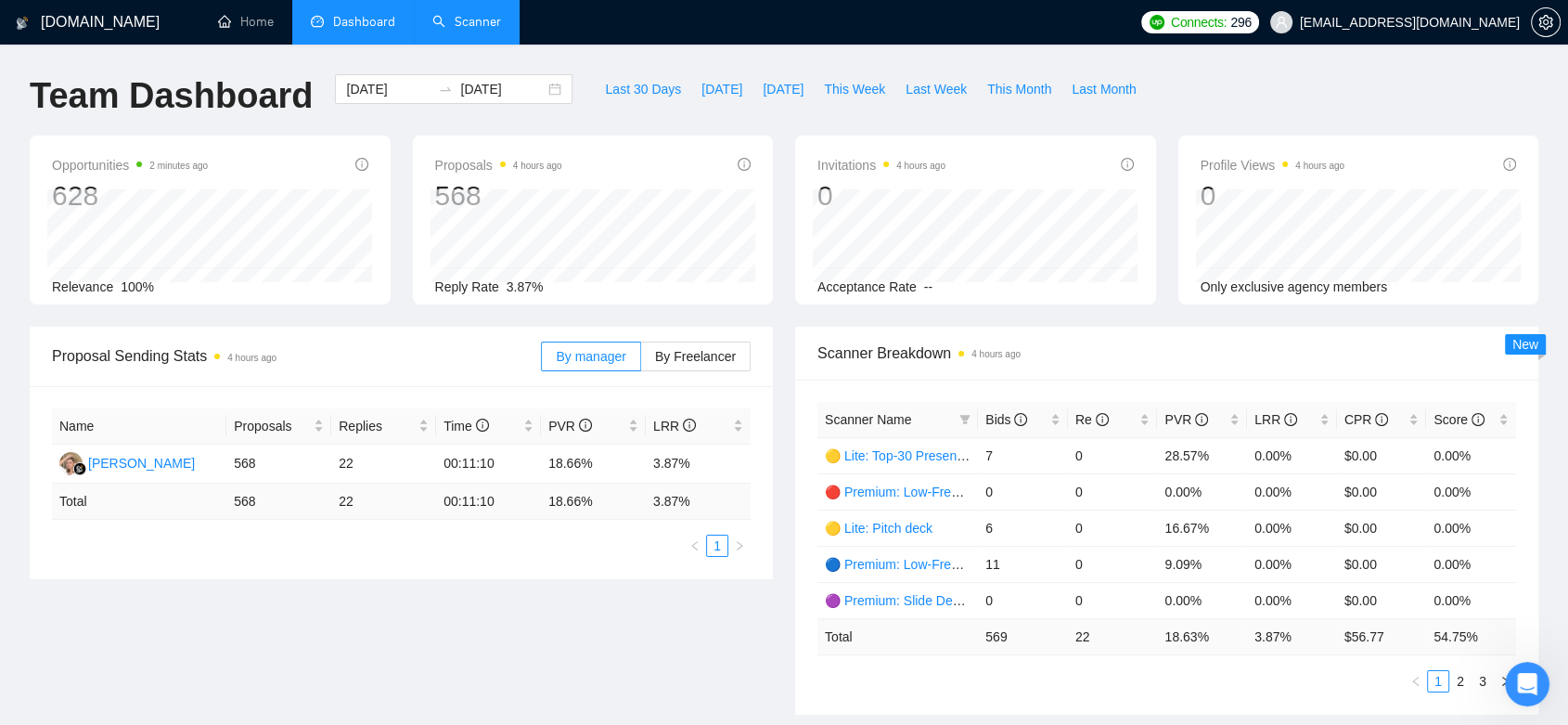
click at [472, 18] on link "Scanner" at bounding box center [466, 22] width 69 height 16
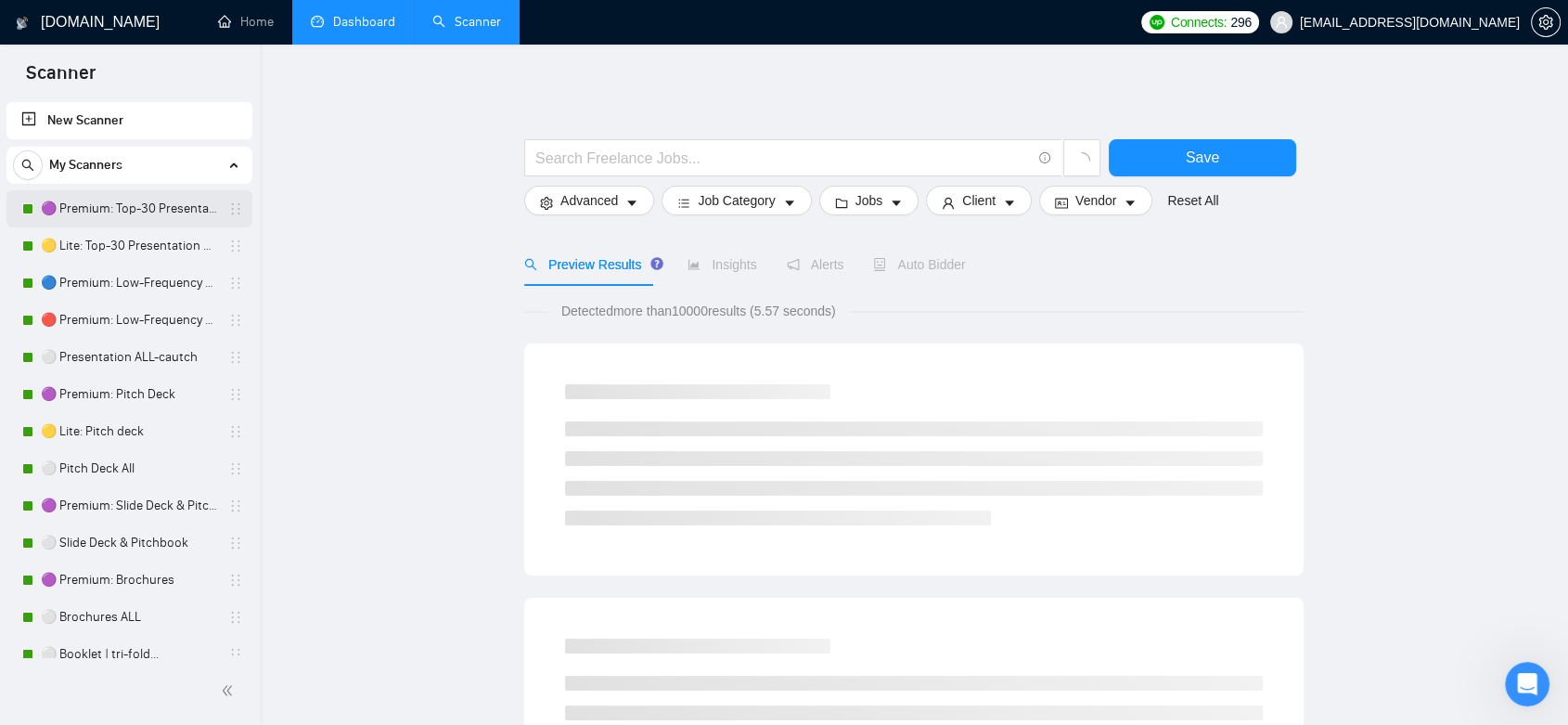
click at [129, 213] on link "🟣 Premium: Top-30 Presentation Keywords" at bounding box center [129, 209] width 176 height 37
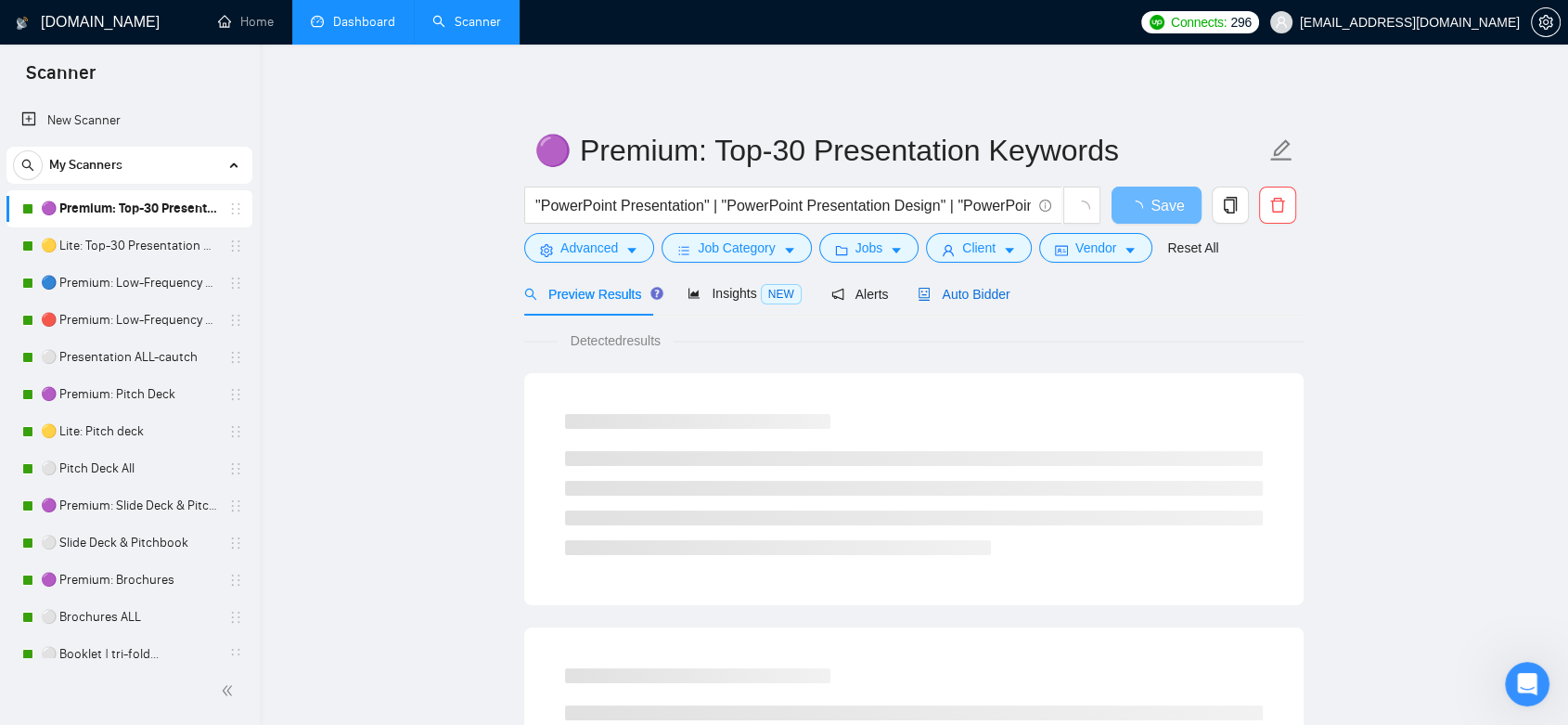
click at [936, 302] on span "Auto Bidder" at bounding box center [964, 294] width 92 height 15
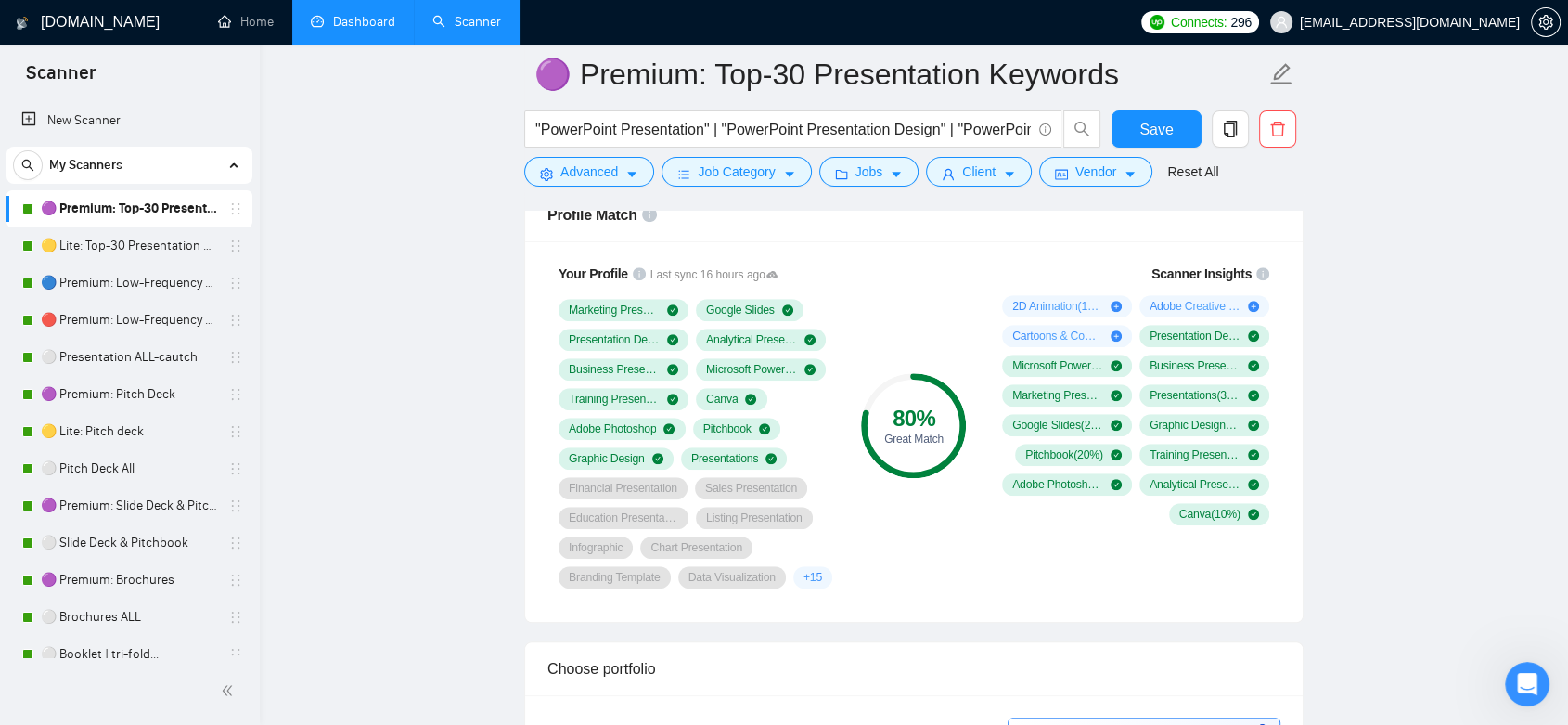
scroll to position [1196, 0]
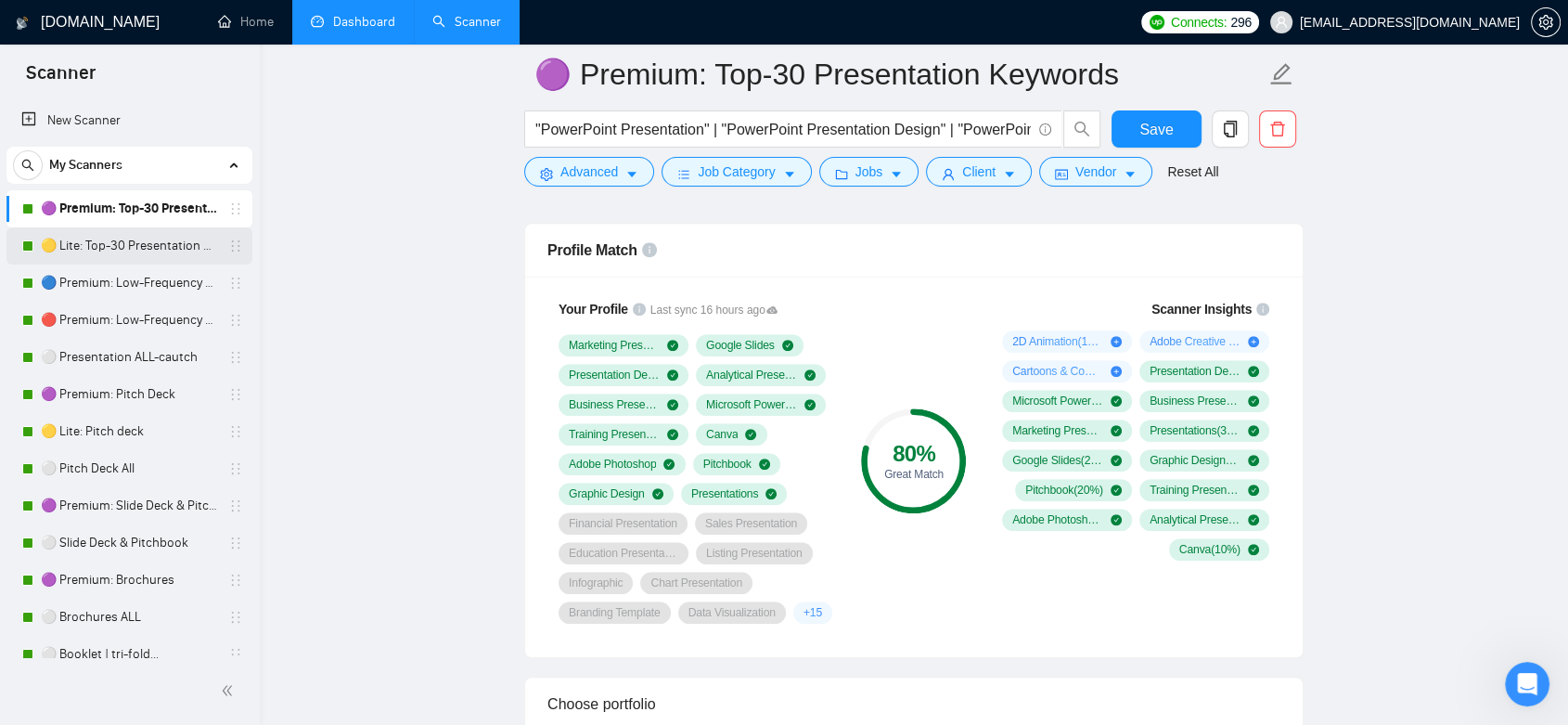
click at [155, 238] on link "🟡 Lite: Top-30 Presentation Keywords" at bounding box center [129, 246] width 176 height 37
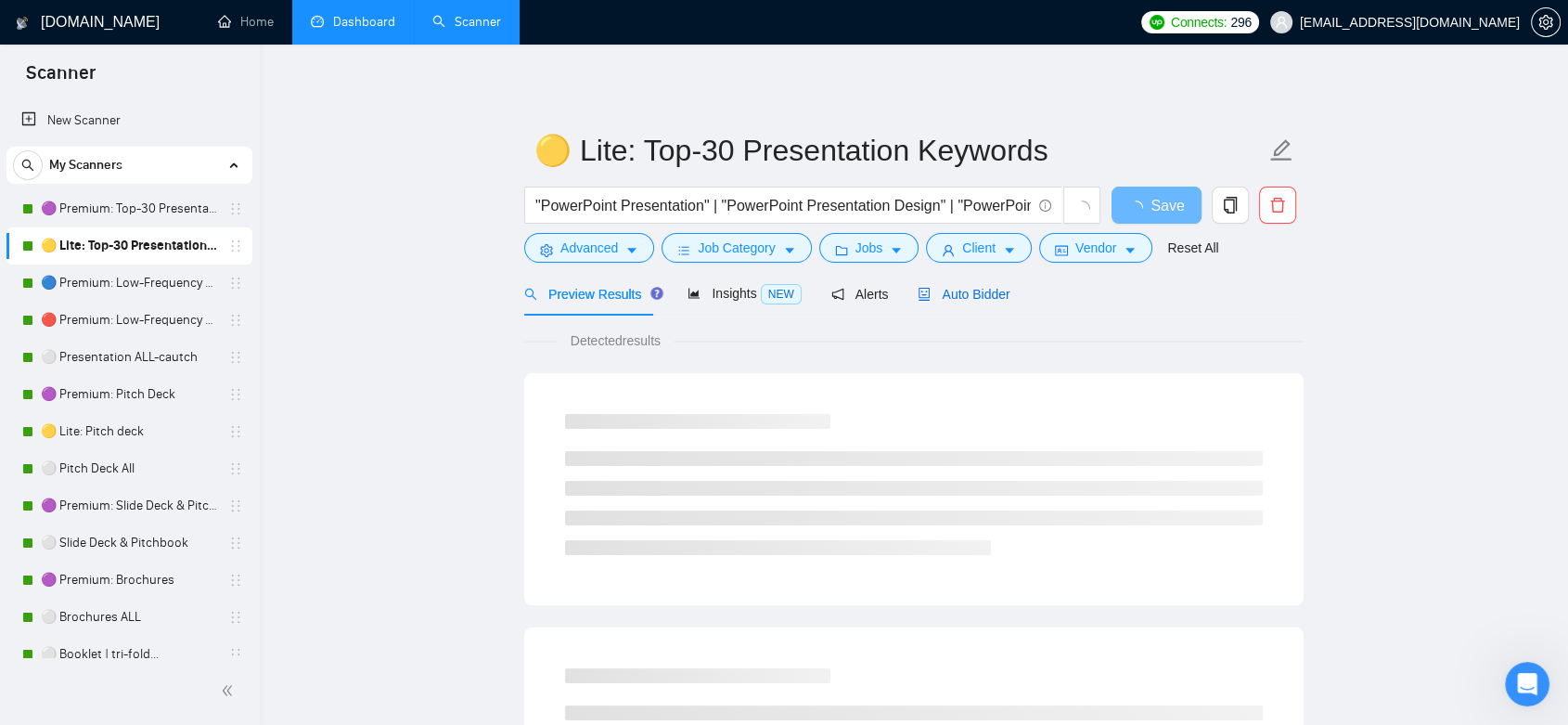
click at [971, 291] on span "Auto Bidder" at bounding box center [964, 294] width 92 height 15
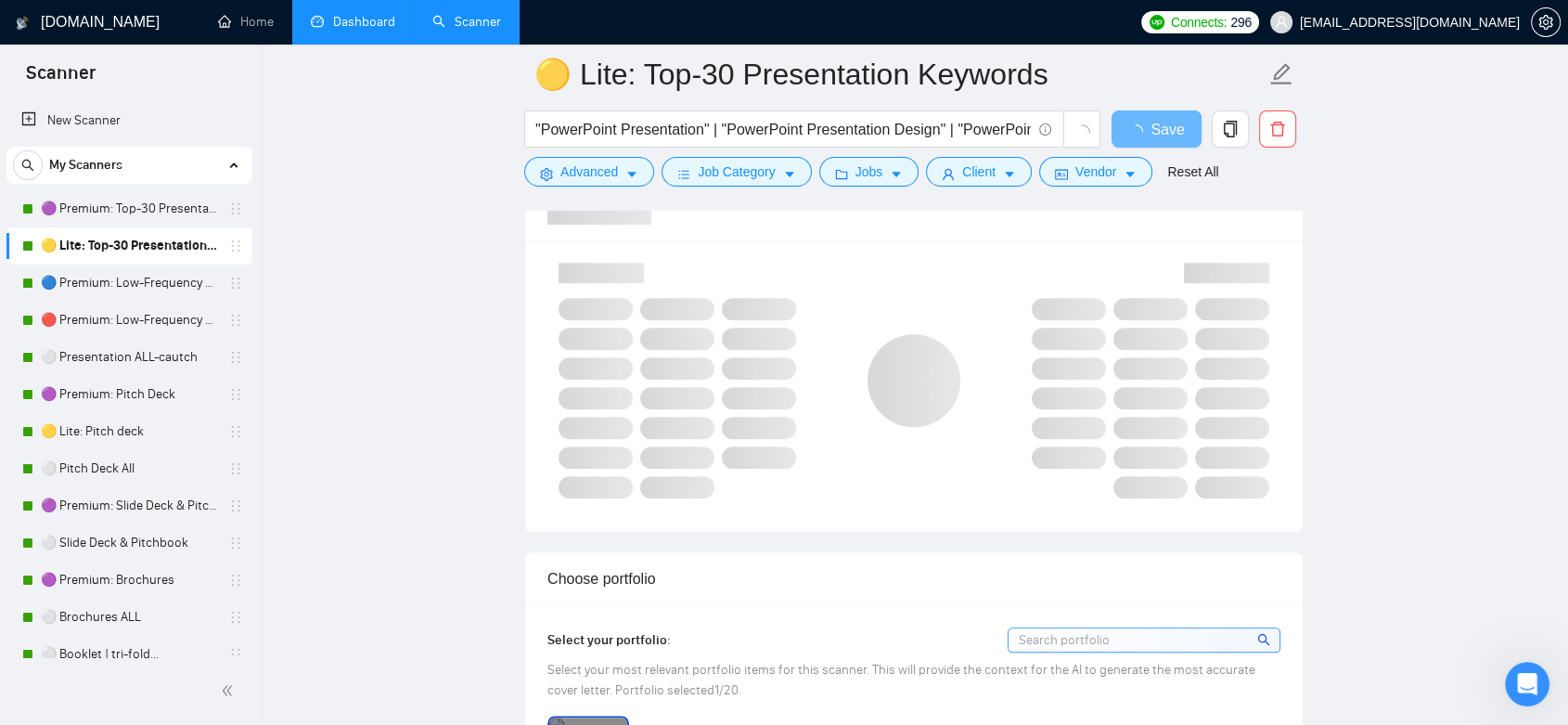
scroll to position [1225, 0]
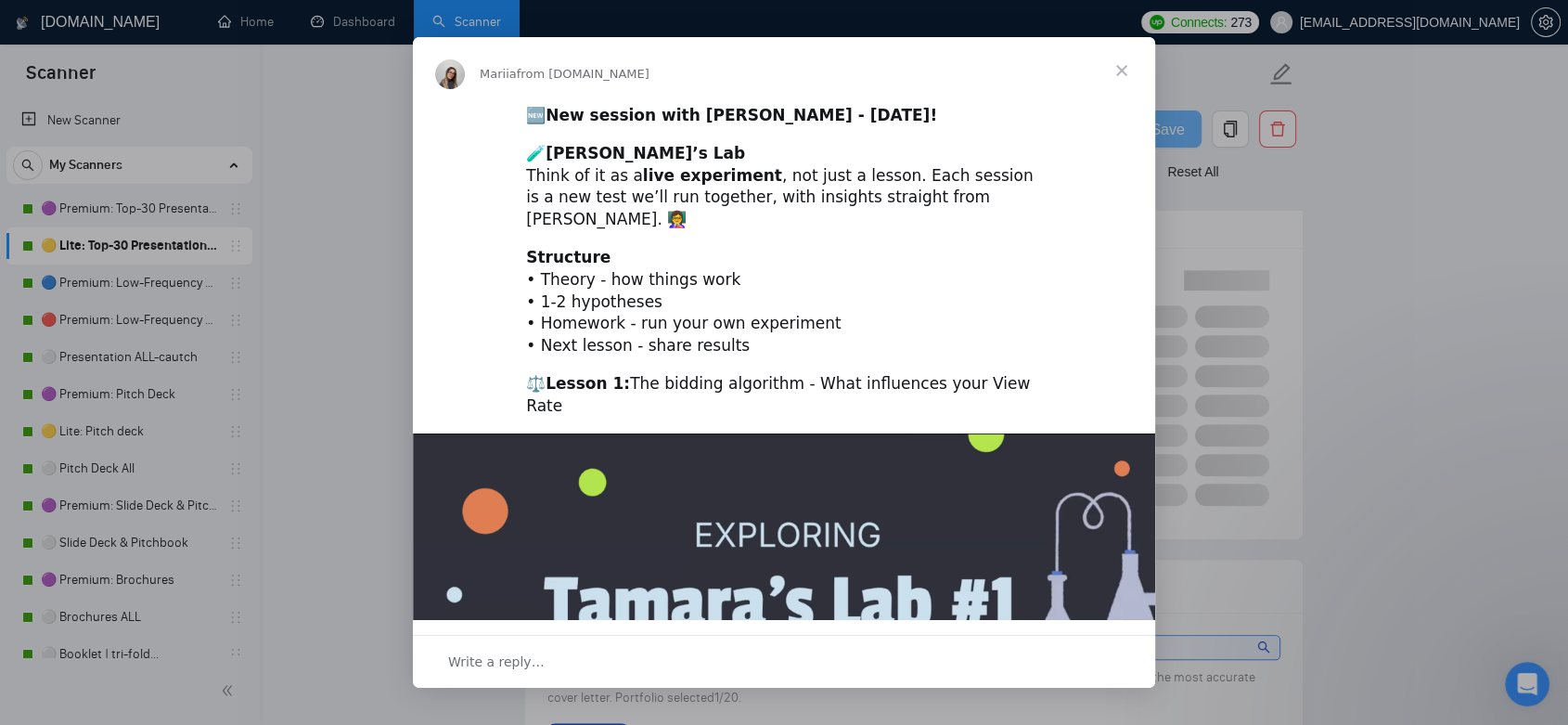
click at [1119, 58] on span "Close" at bounding box center [1122, 71] width 67 height 67
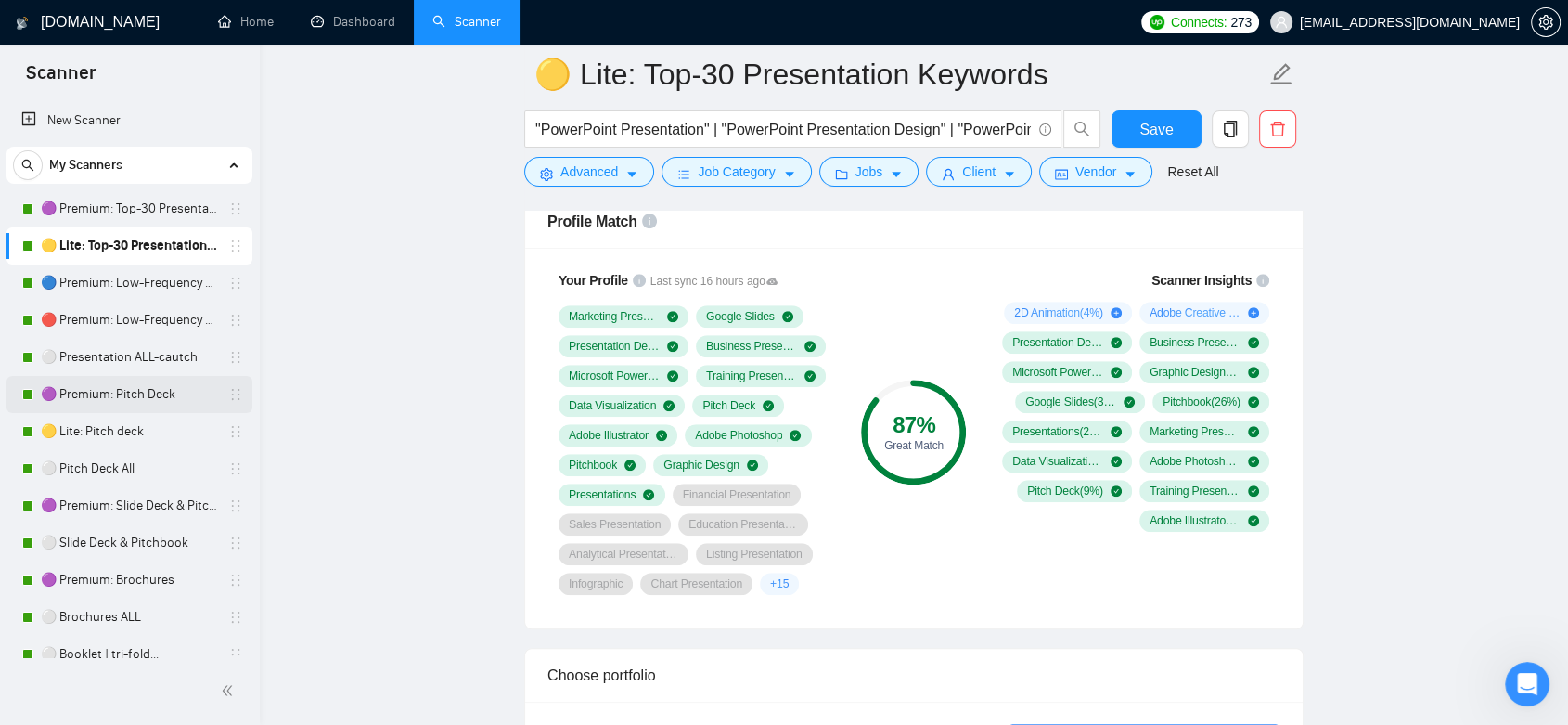
click at [160, 394] on link "🟣 Premium: Pitch Deck" at bounding box center [129, 395] width 176 height 37
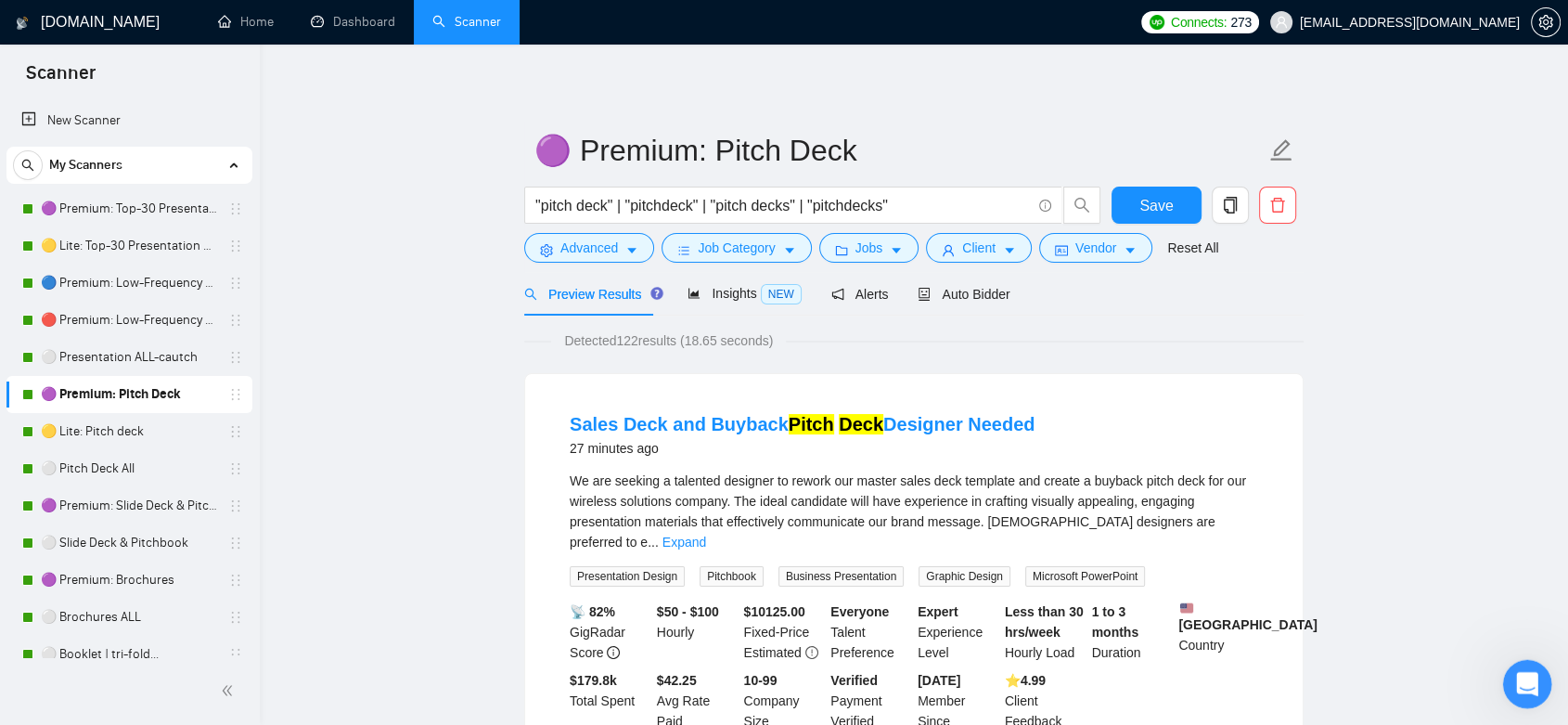
click at [1526, 676] on icon "Open Intercom Messenger" at bounding box center [1524, 681] width 13 height 15
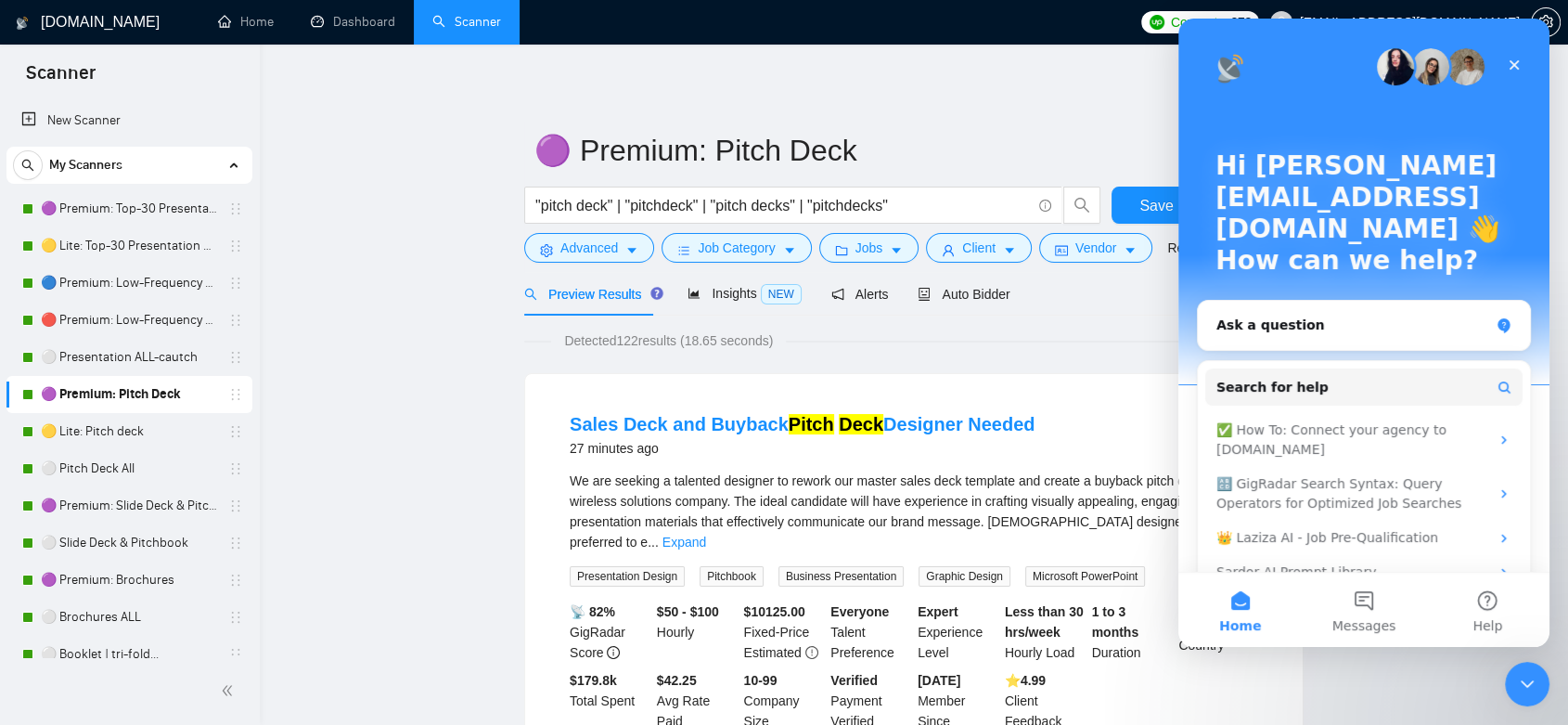
click at [1516, 71] on icon "Close" at bounding box center [1514, 65] width 15 height 15
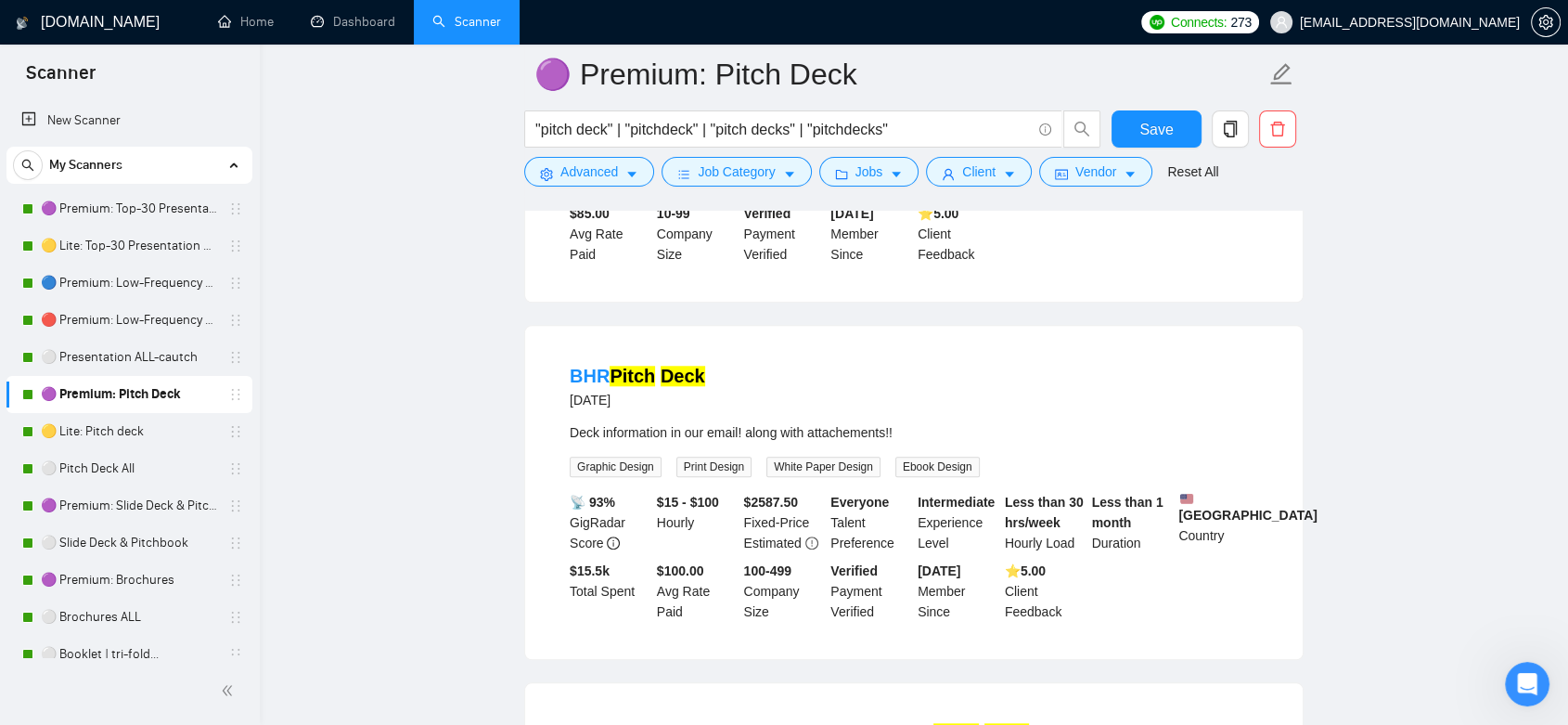
scroll to position [1730, 0]
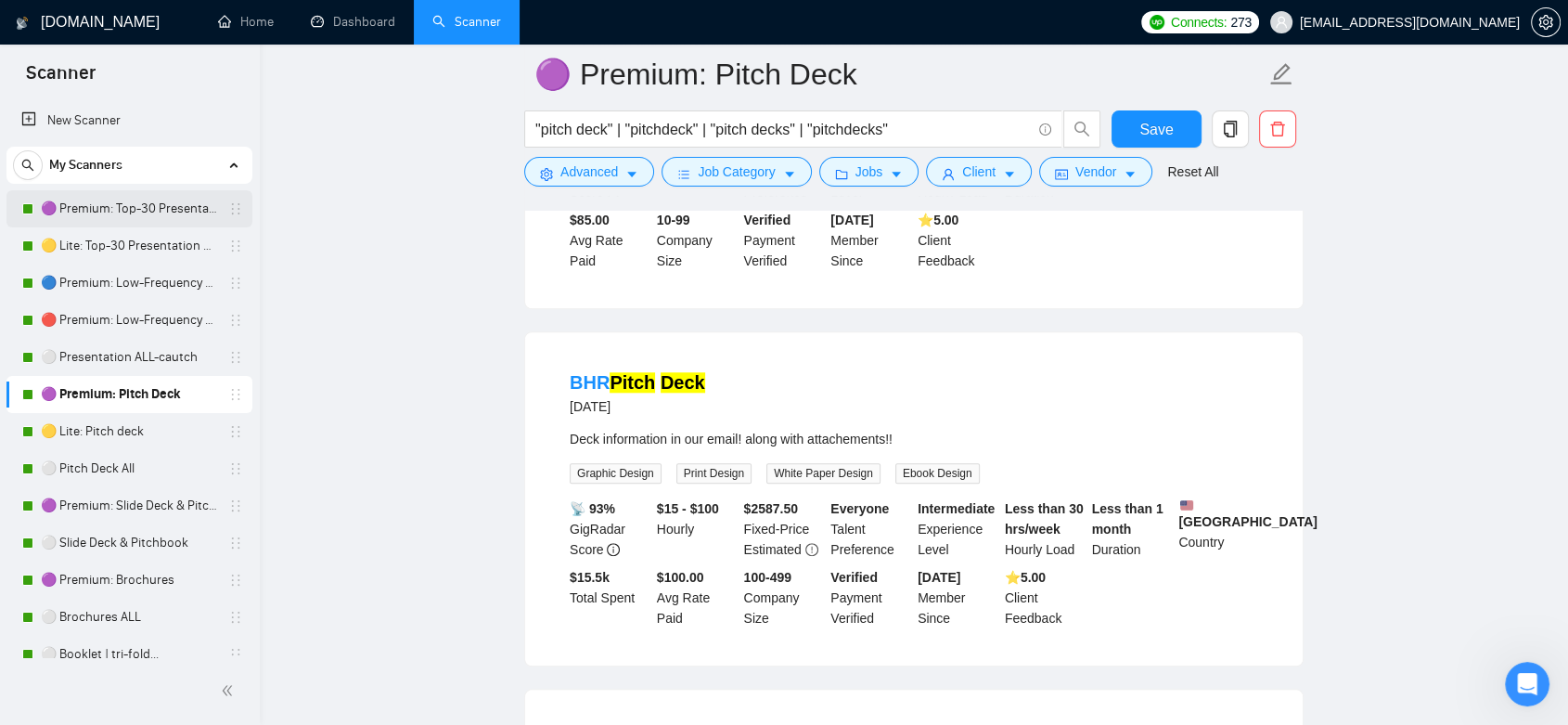
click at [182, 206] on link "🟣 Premium: Top-30 Presentation Keywords" at bounding box center [129, 209] width 176 height 37
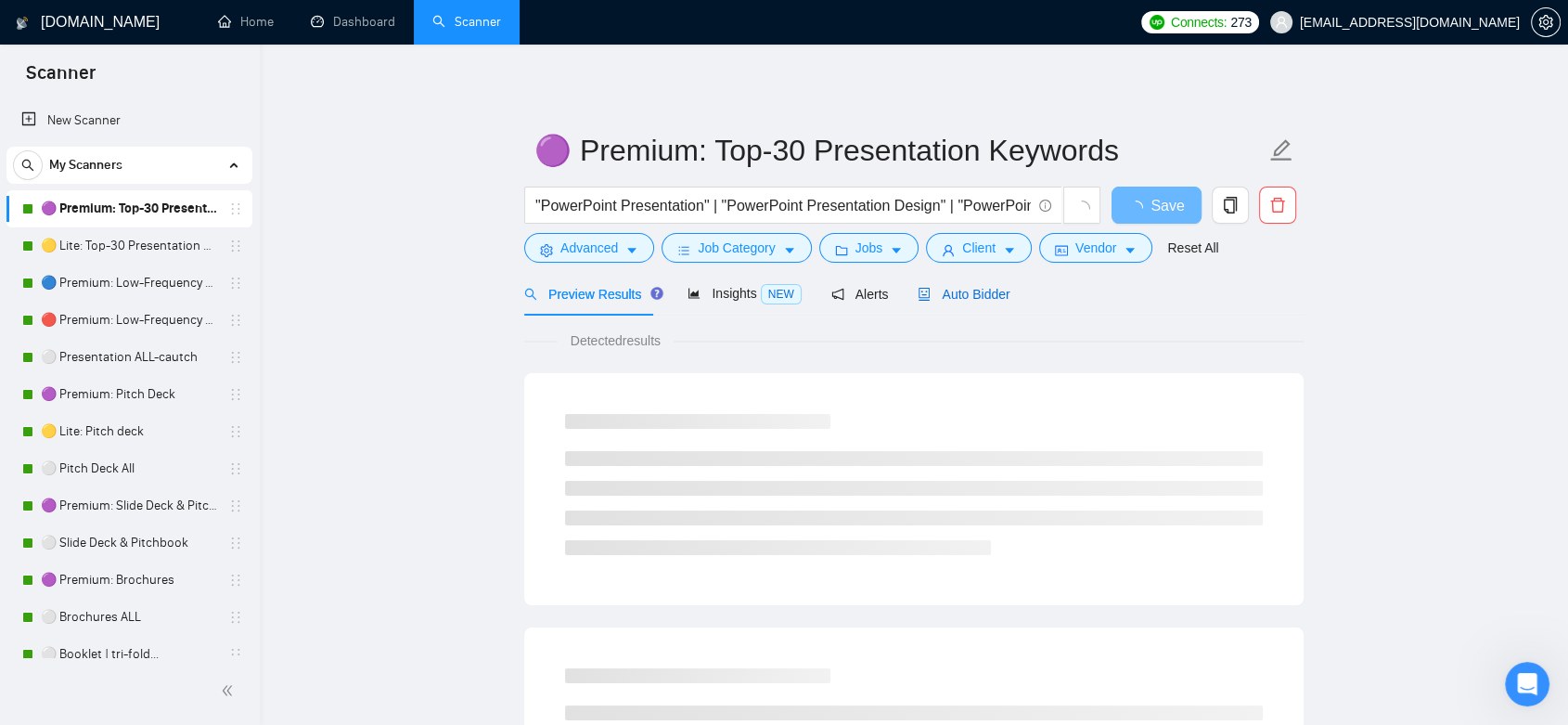
click at [961, 299] on span "Auto Bidder" at bounding box center [964, 294] width 92 height 15
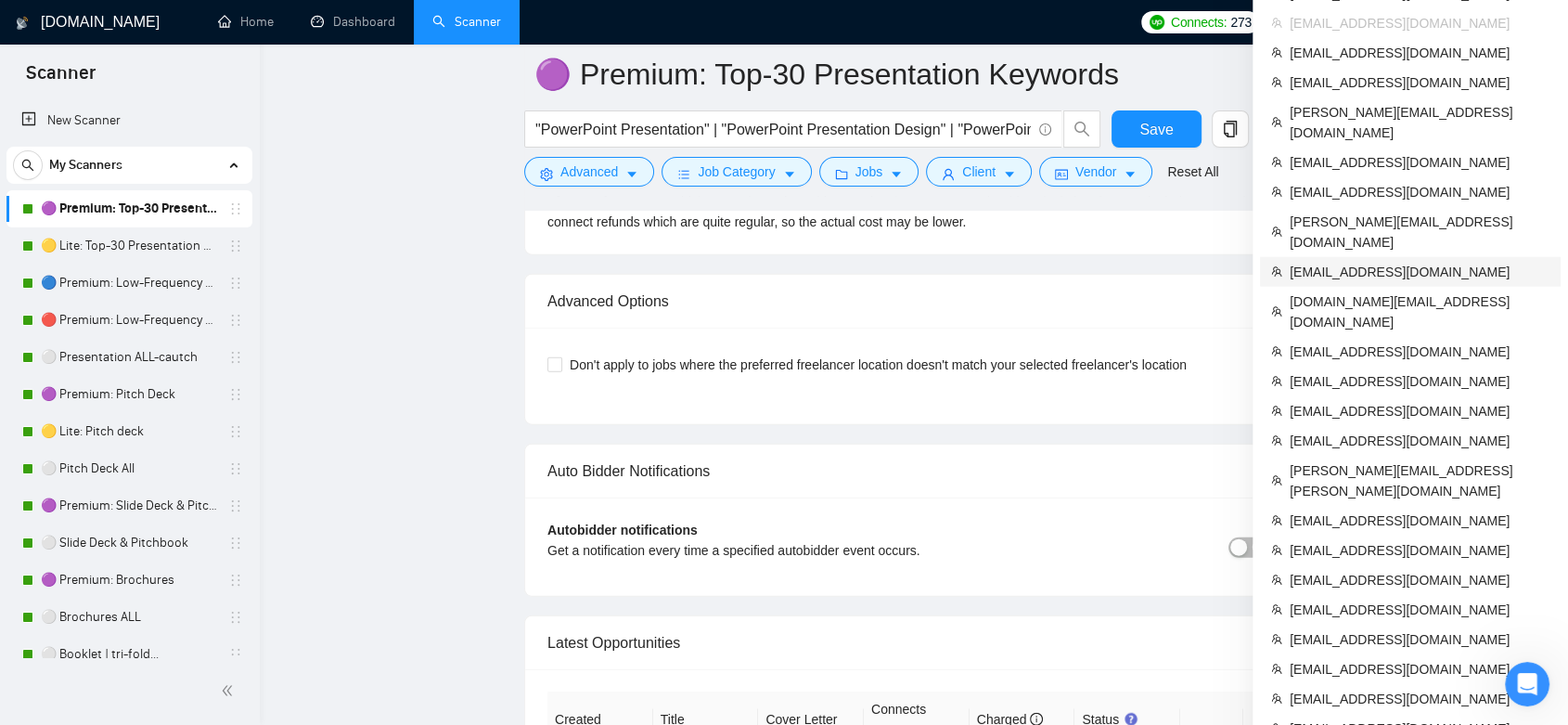
scroll to position [4300, 0]
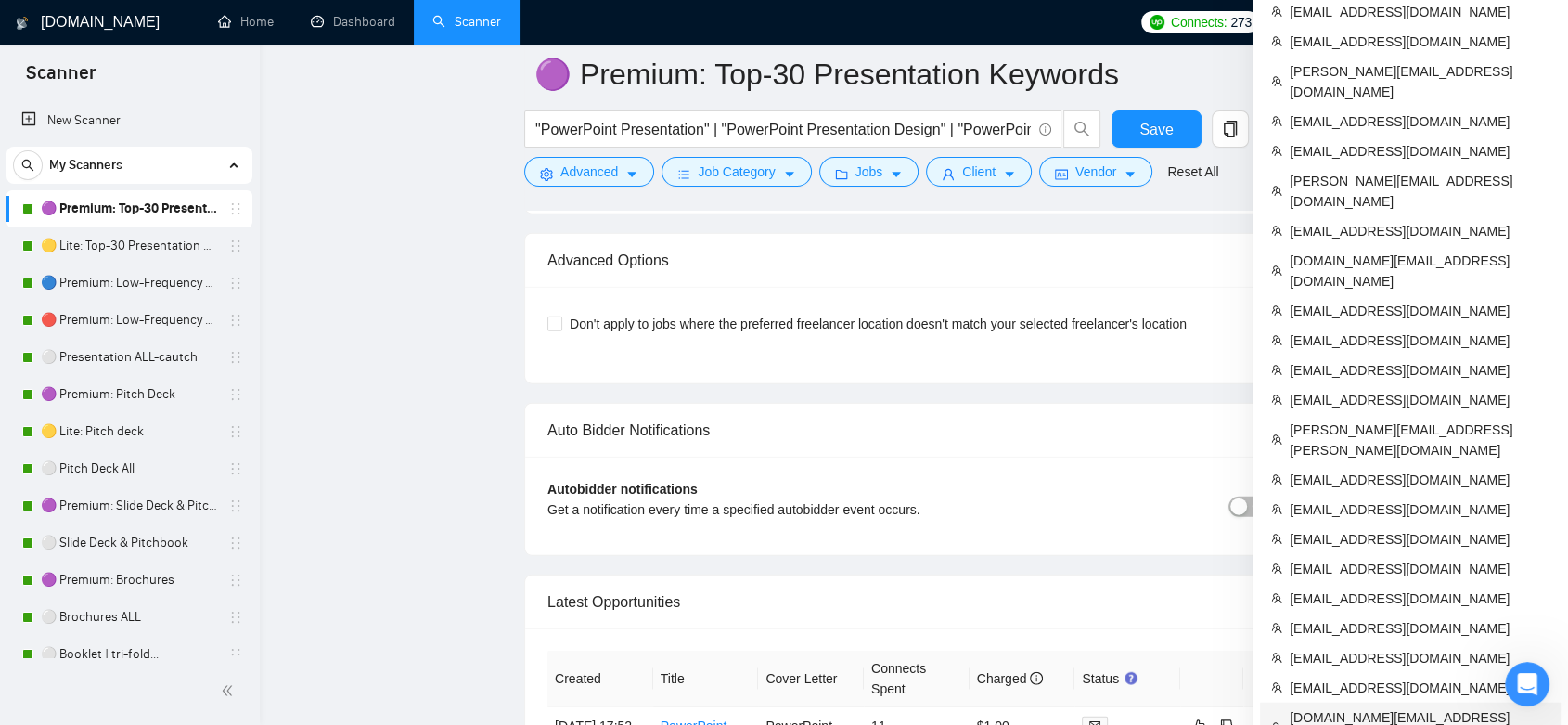
click at [1441, 707] on span "[DOMAIN_NAME][EMAIL_ADDRESS][DOMAIN_NAME]" at bounding box center [1419, 728] width 260 height 41
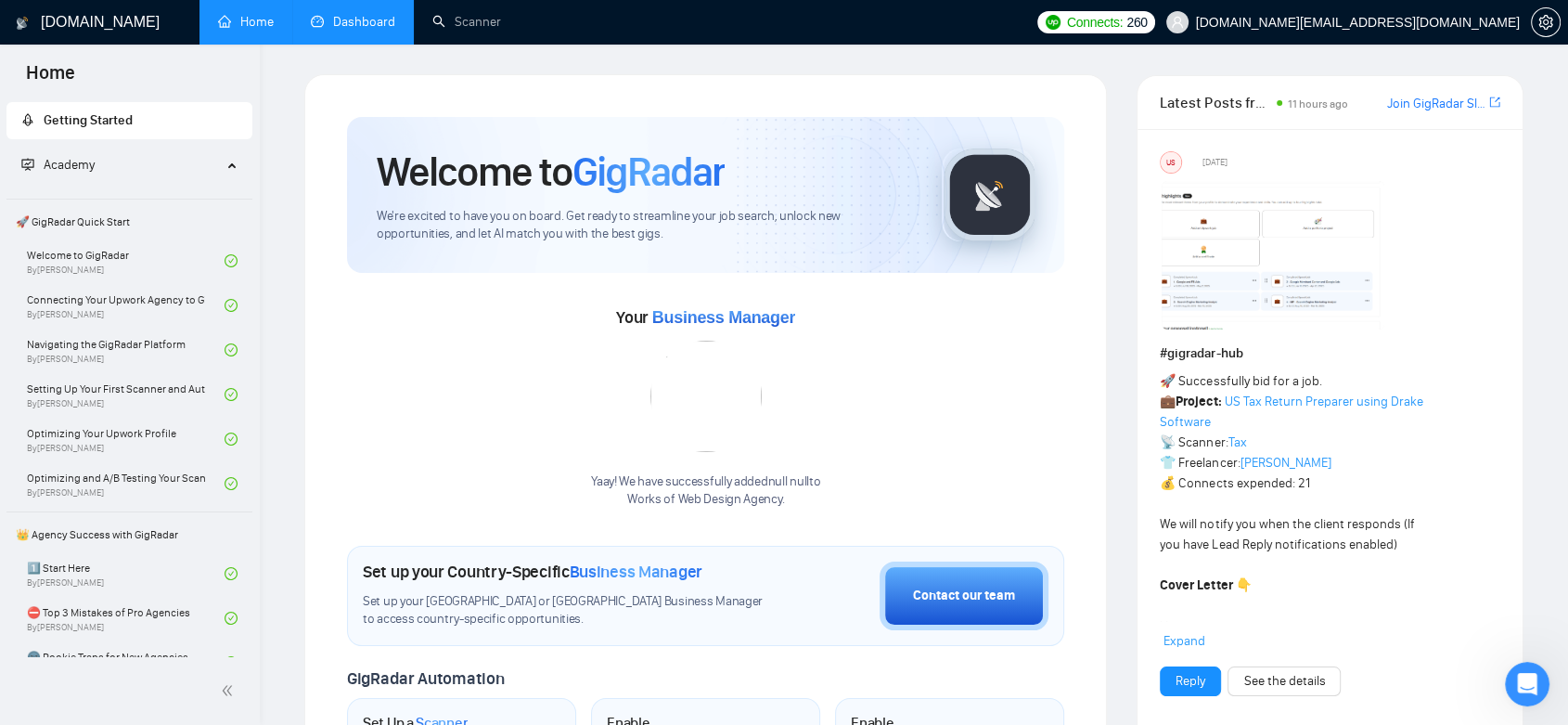
click at [357, 14] on link "Dashboard" at bounding box center [353, 22] width 84 height 16
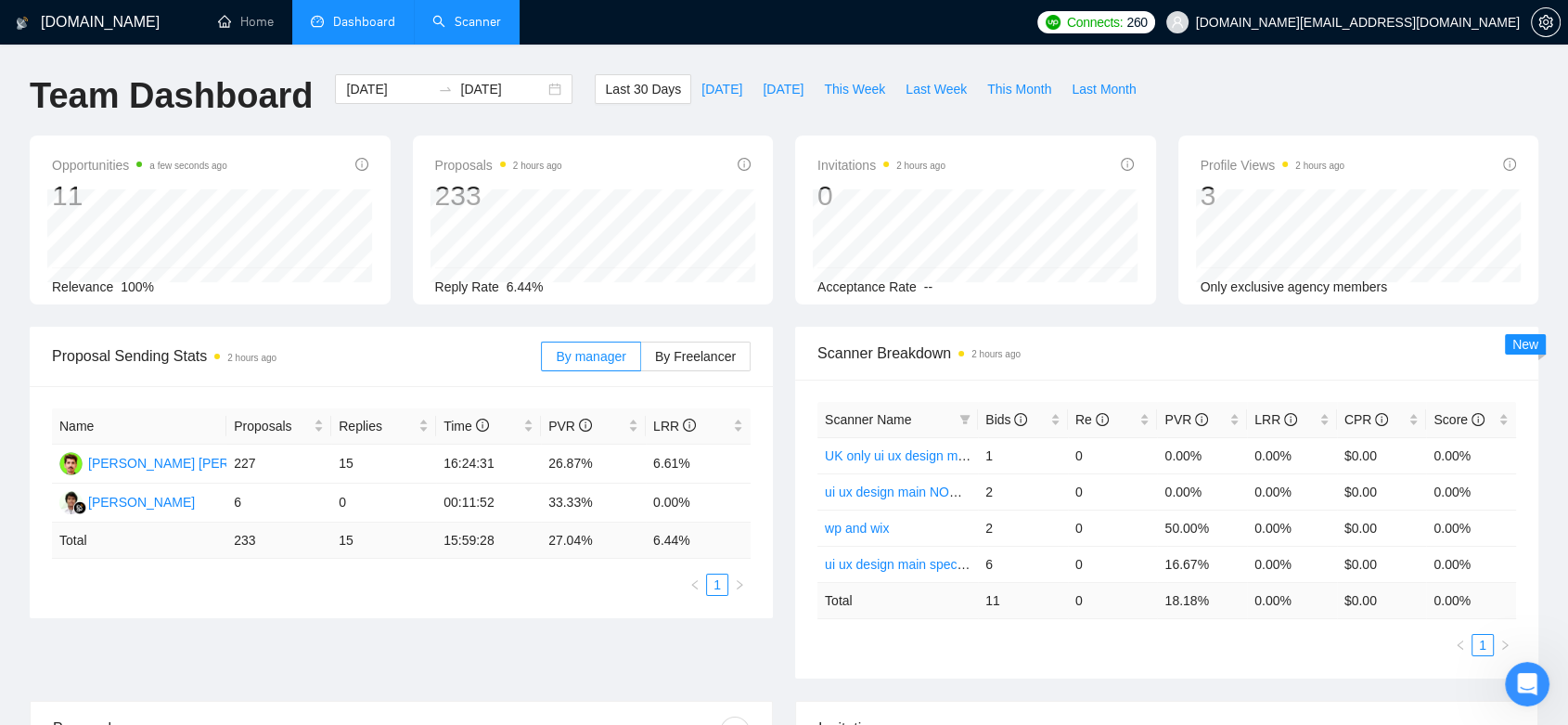
click at [446, 21] on link "Scanner" at bounding box center [466, 22] width 69 height 16
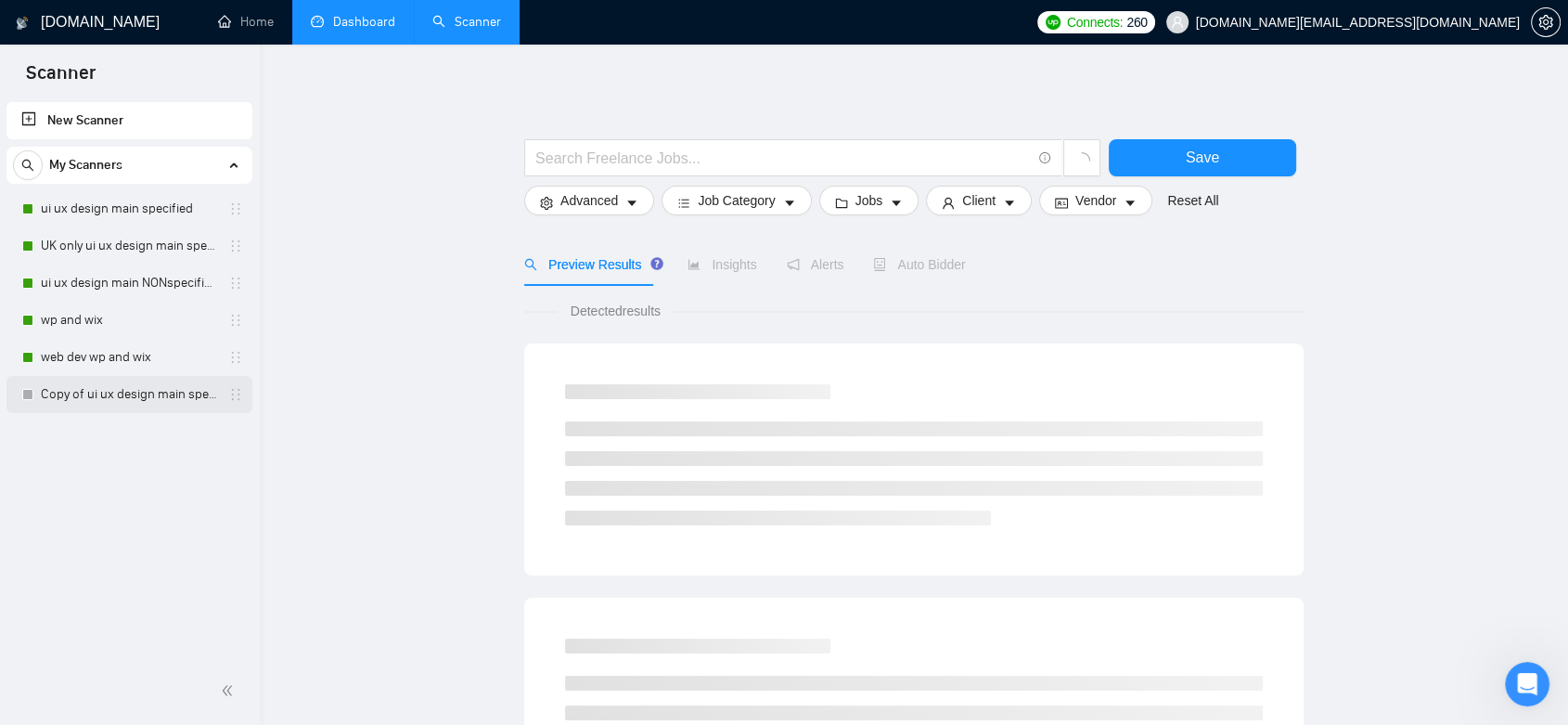
click at [161, 393] on link "Copy of ui ux design main specified" at bounding box center [129, 395] width 176 height 37
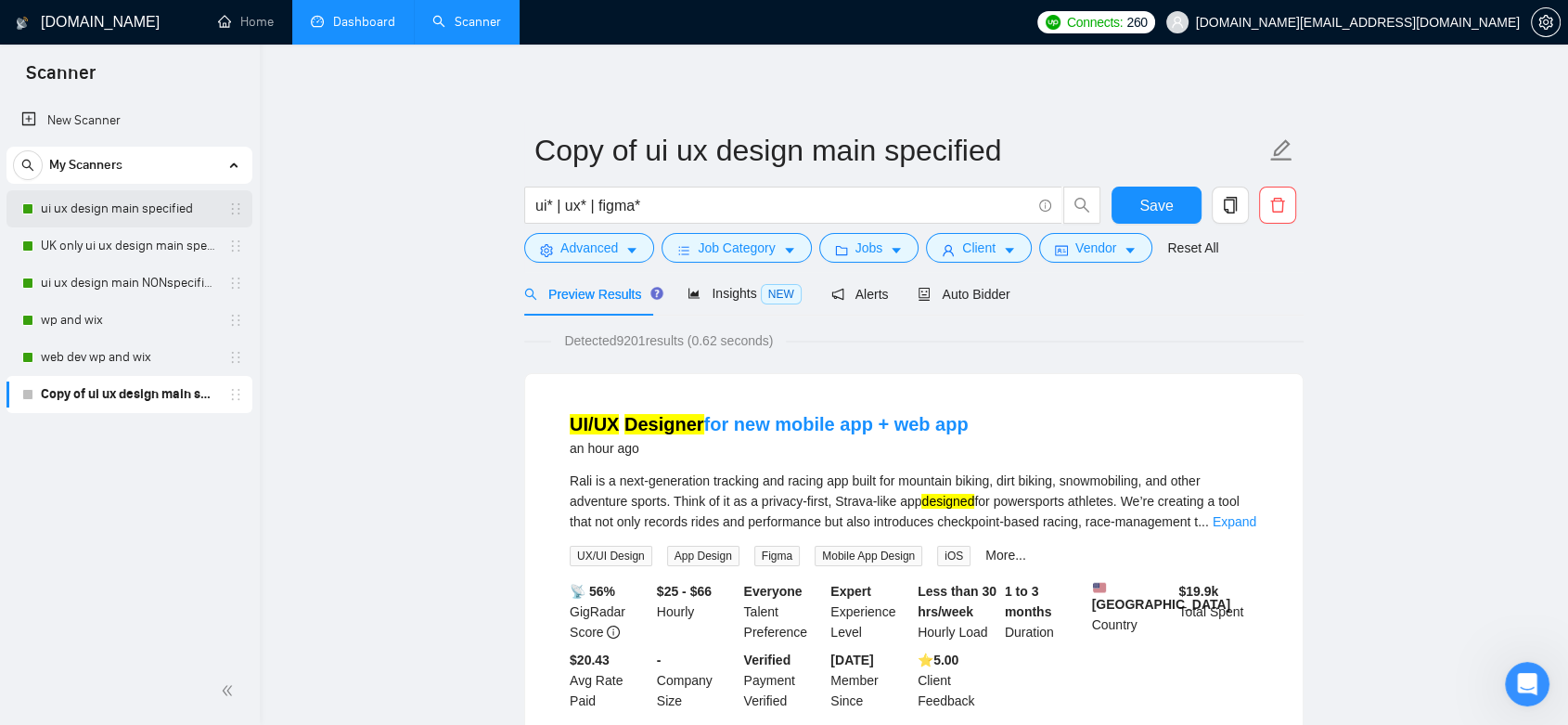
click at [142, 206] on link "ui ux design main specified" at bounding box center [129, 209] width 176 height 37
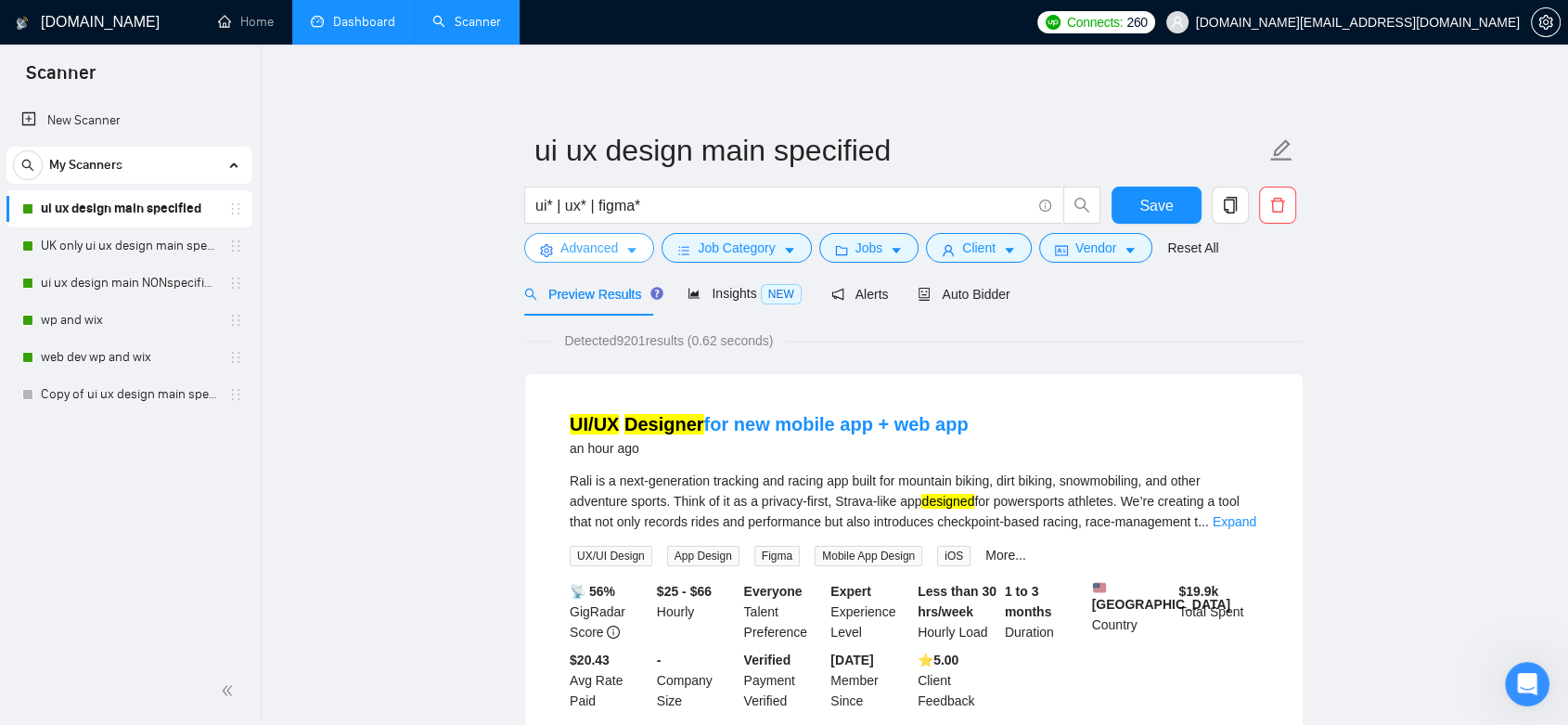
click at [568, 248] on span "Advanced" at bounding box center [589, 247] width 58 height 21
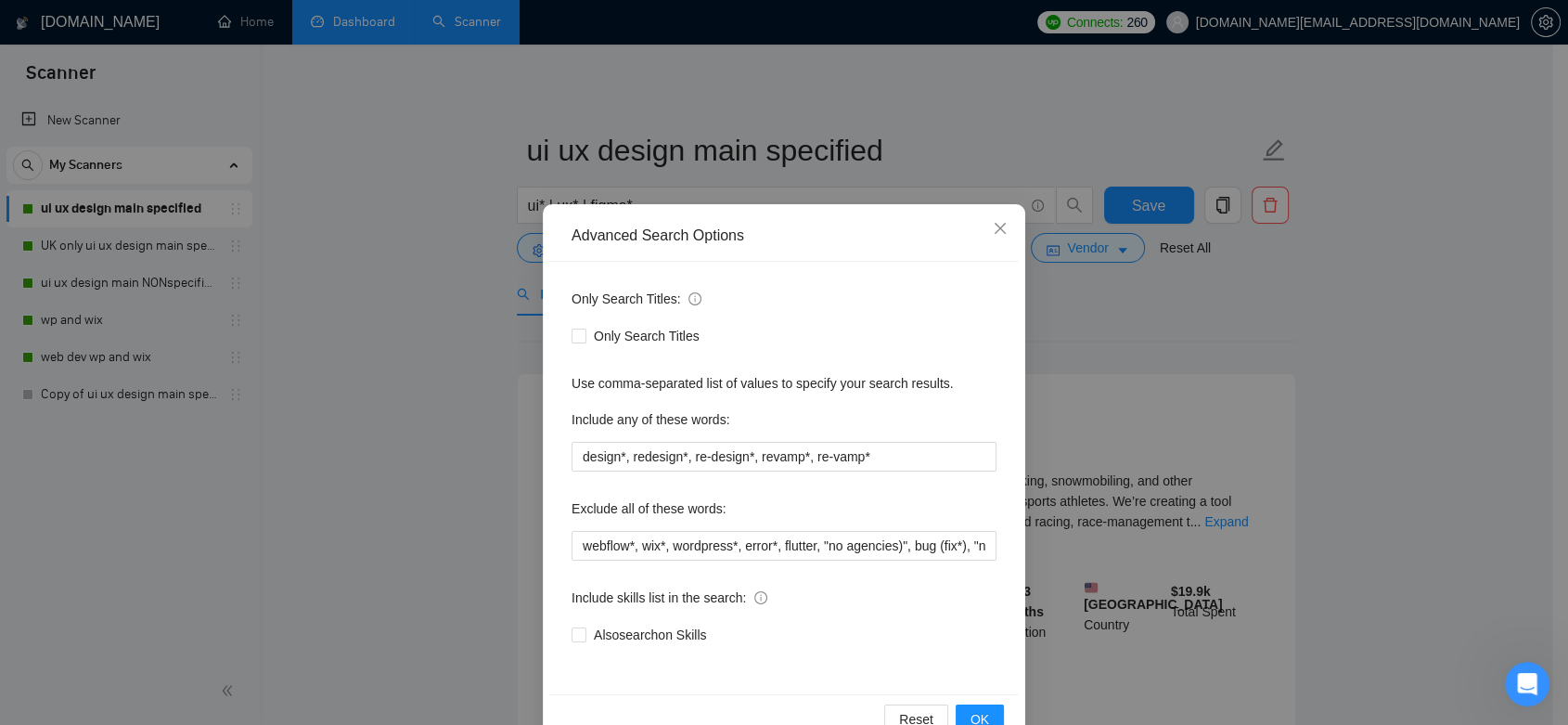
click at [466, 326] on div "Advanced Search Options Only Search Titles: Only Search Titles Use comma-separa…" at bounding box center [784, 362] width 1568 height 725
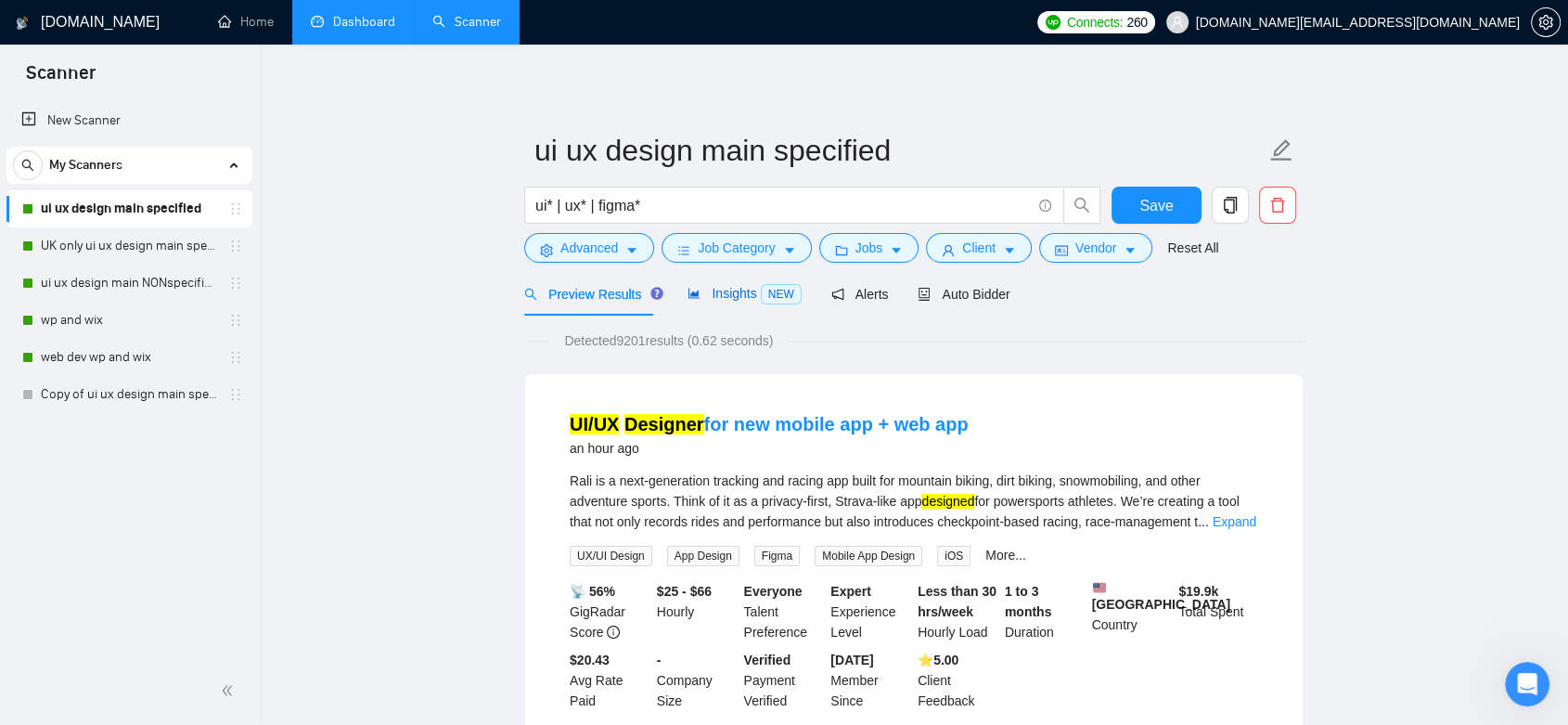
click at [726, 283] on div "Insights NEW" at bounding box center [745, 294] width 114 height 22
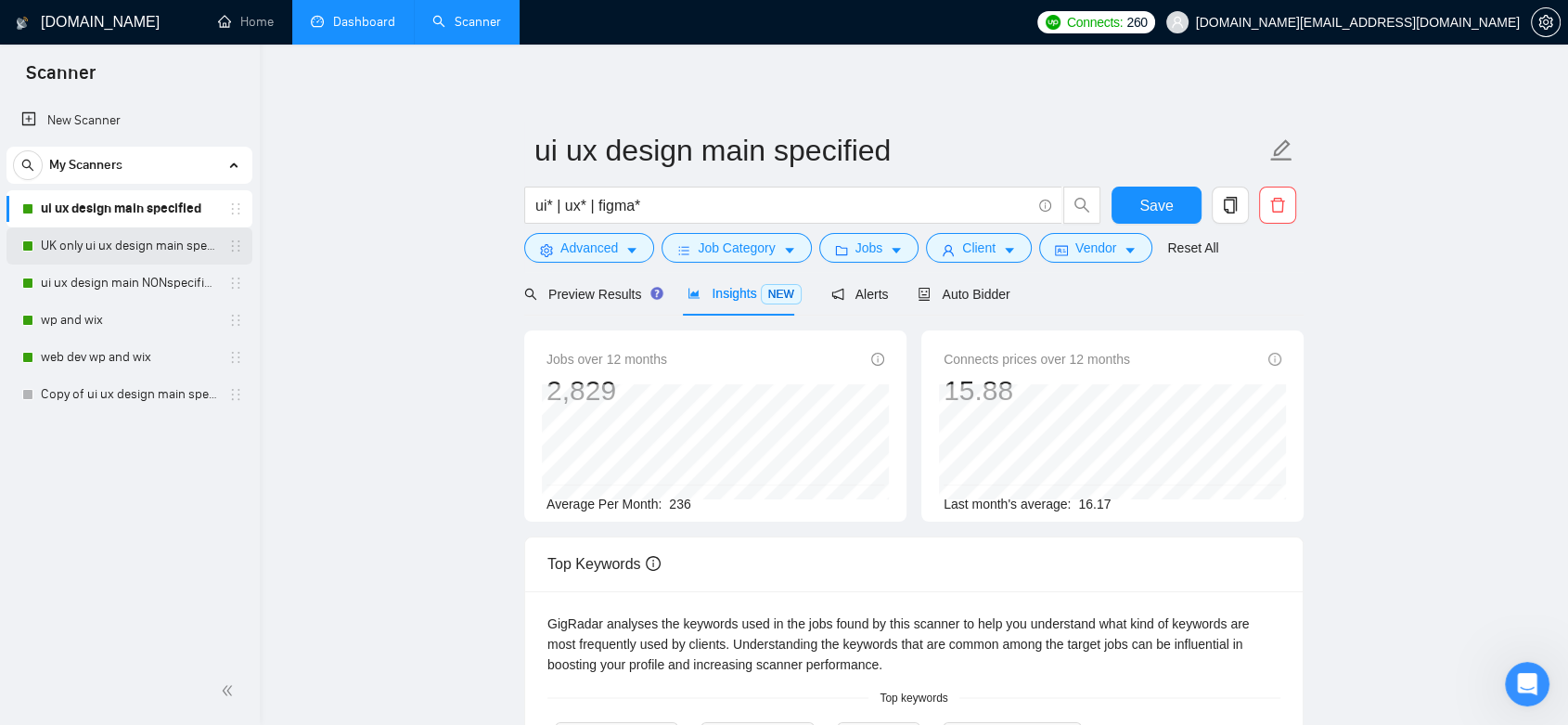
click at [192, 240] on link "UK only ui ux design main specified" at bounding box center [129, 246] width 176 height 37
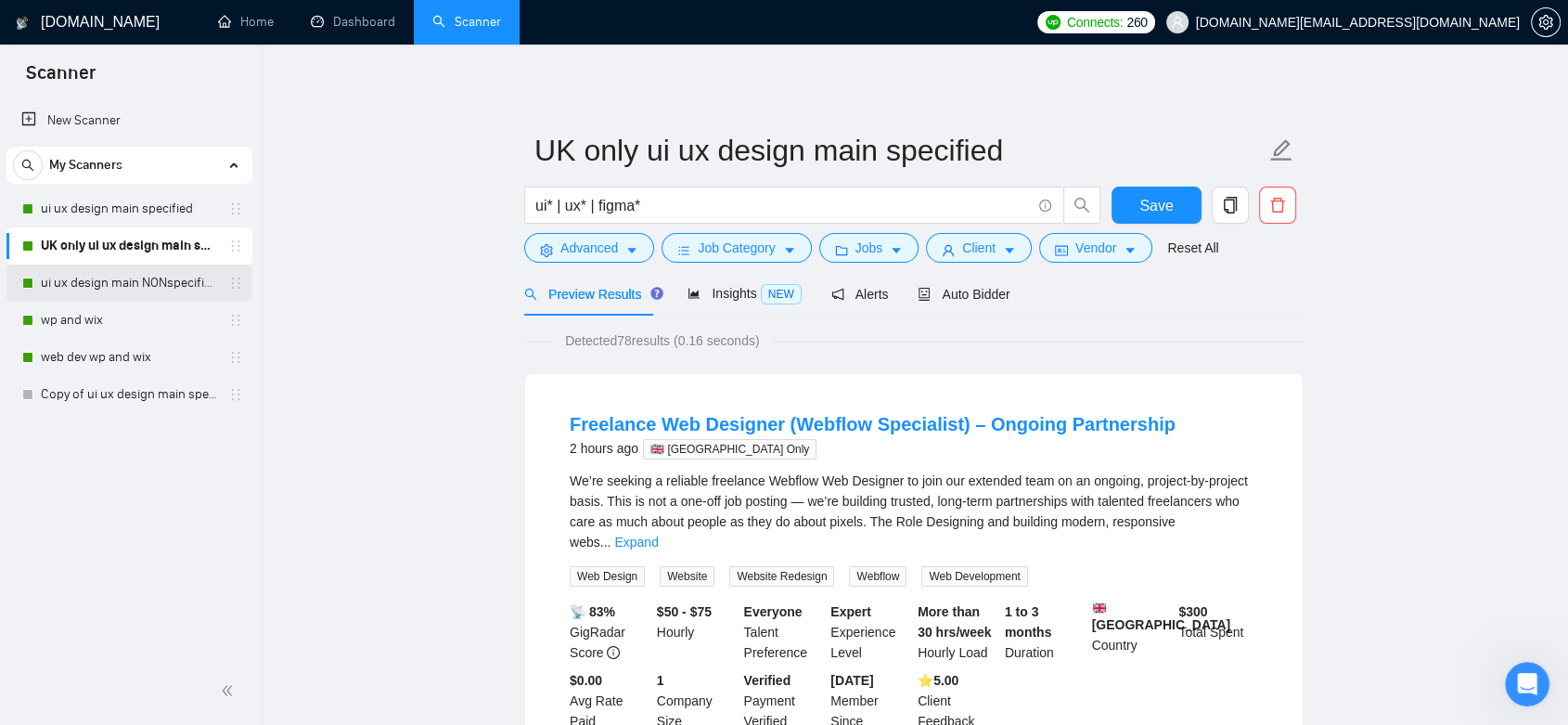
click at [103, 281] on link "ui ux design main NONspecified" at bounding box center [129, 283] width 176 height 37
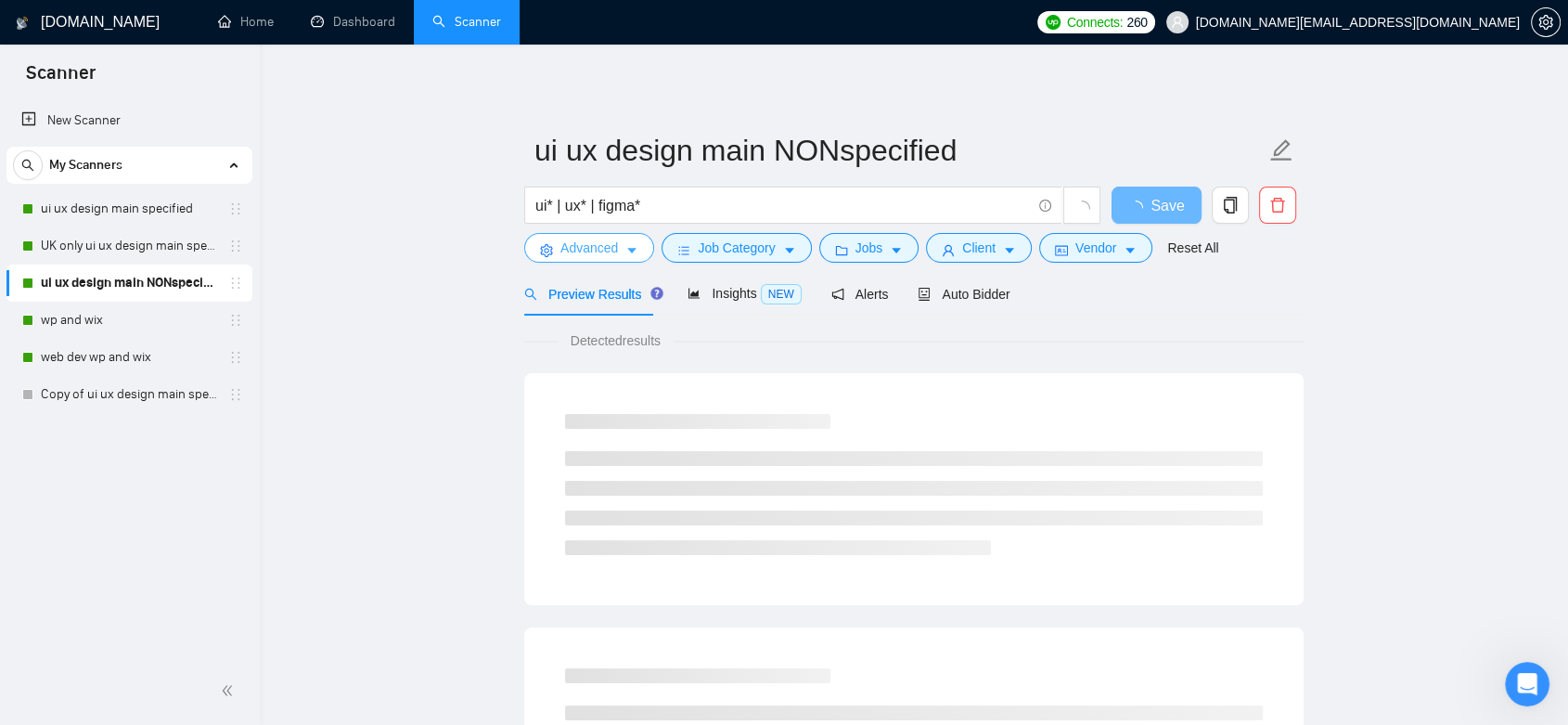
click at [603, 244] on span "Advanced" at bounding box center [589, 247] width 58 height 21
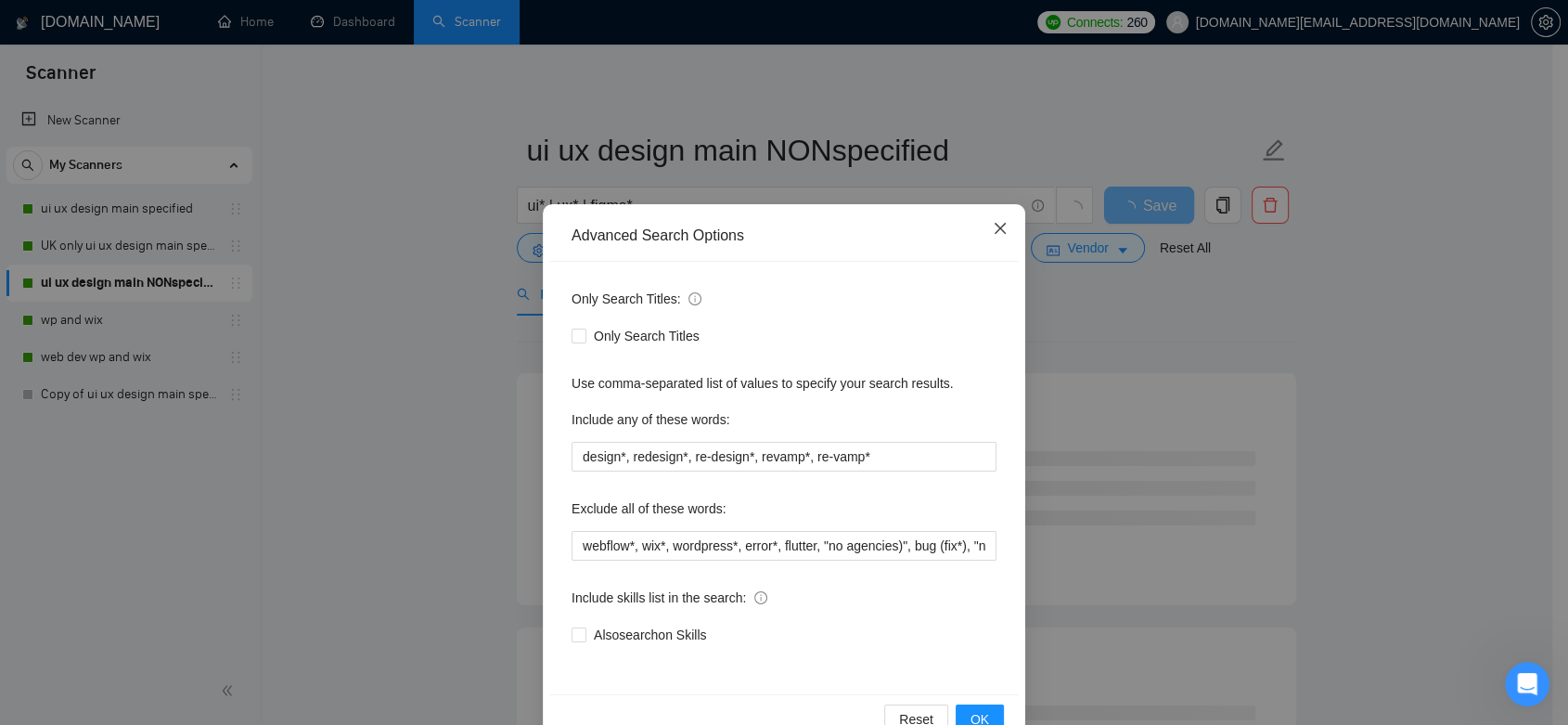
click at [993, 228] on icon "close" at bounding box center [1000, 227] width 15 height 15
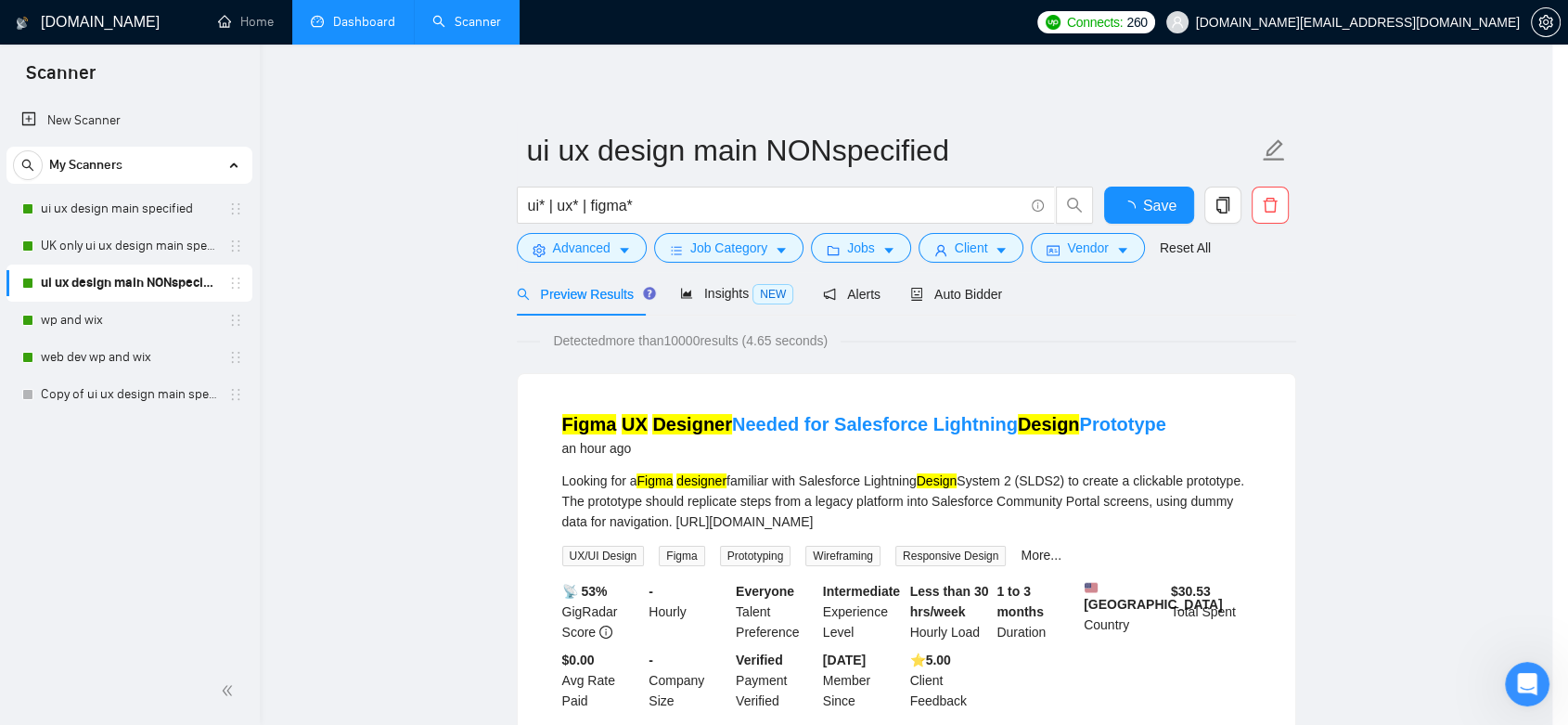
click at [368, 26] on link "Dashboard" at bounding box center [353, 22] width 84 height 16
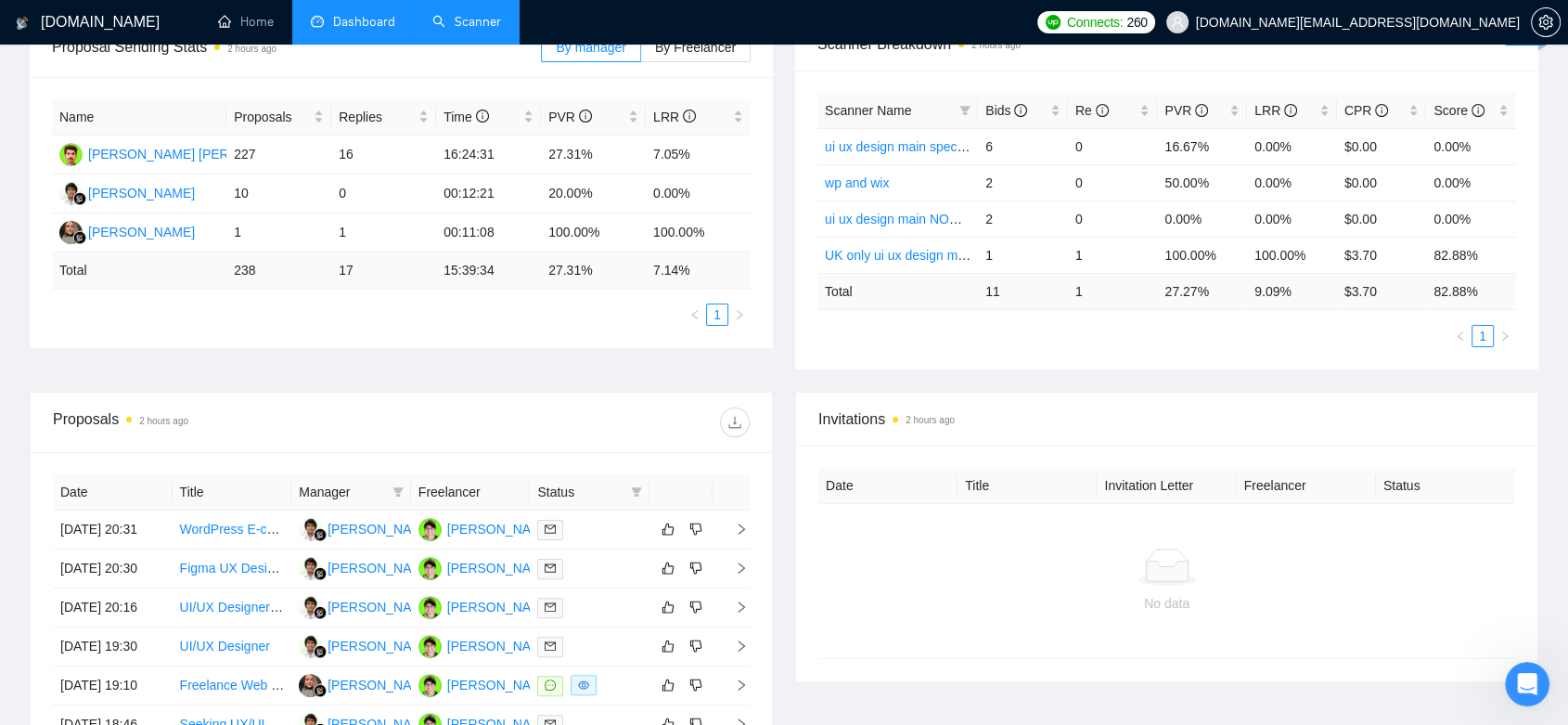
scroll to position [515, 0]
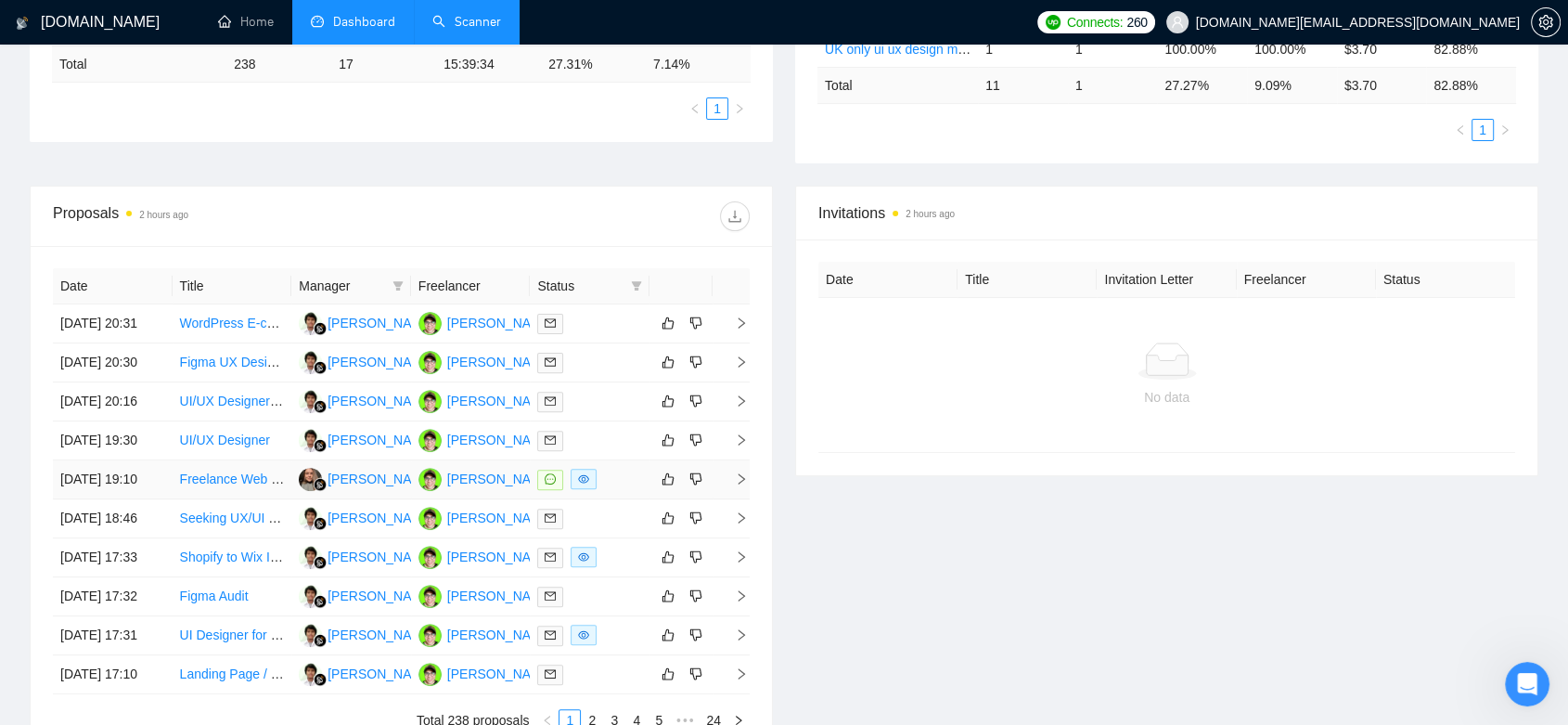
click at [609, 499] on td at bounding box center [590, 480] width 120 height 39
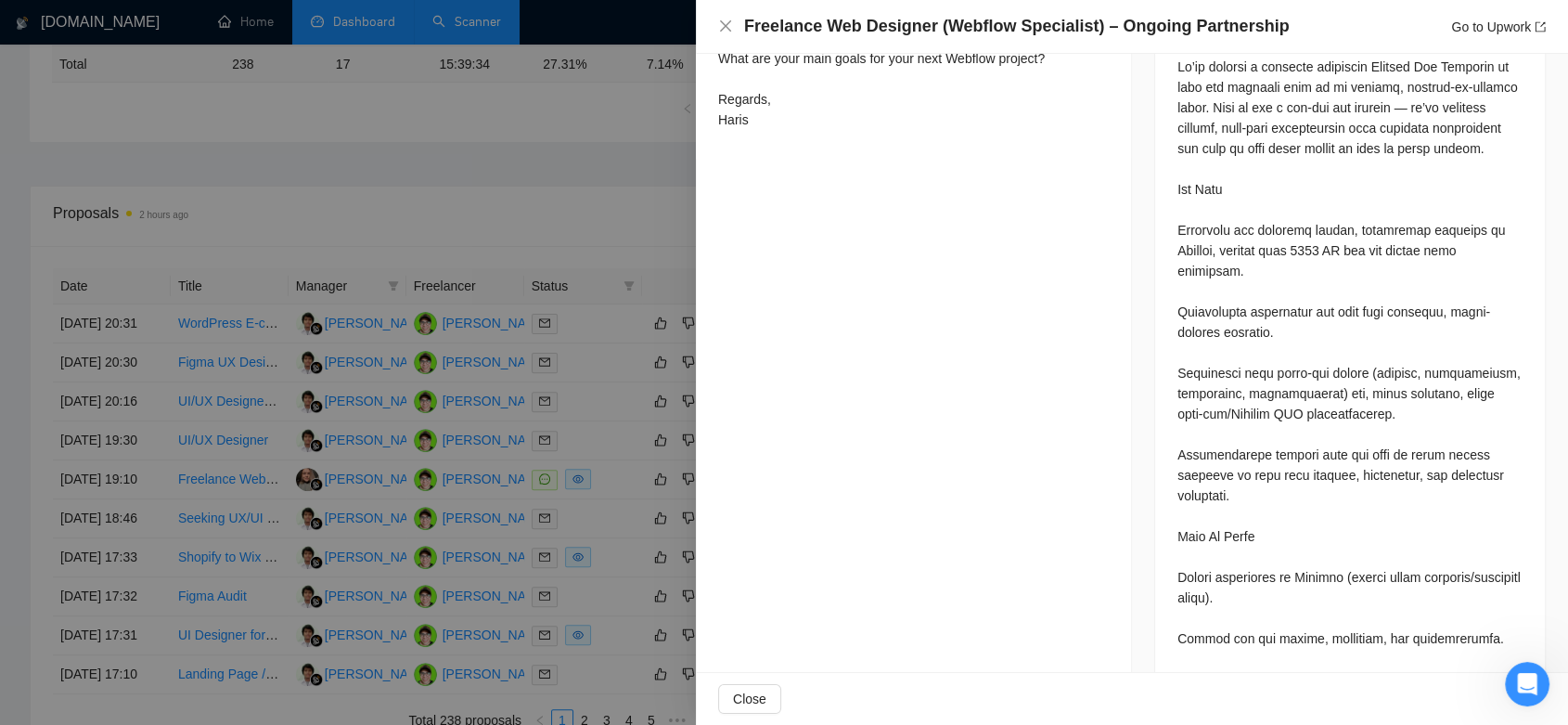
scroll to position [928, 0]
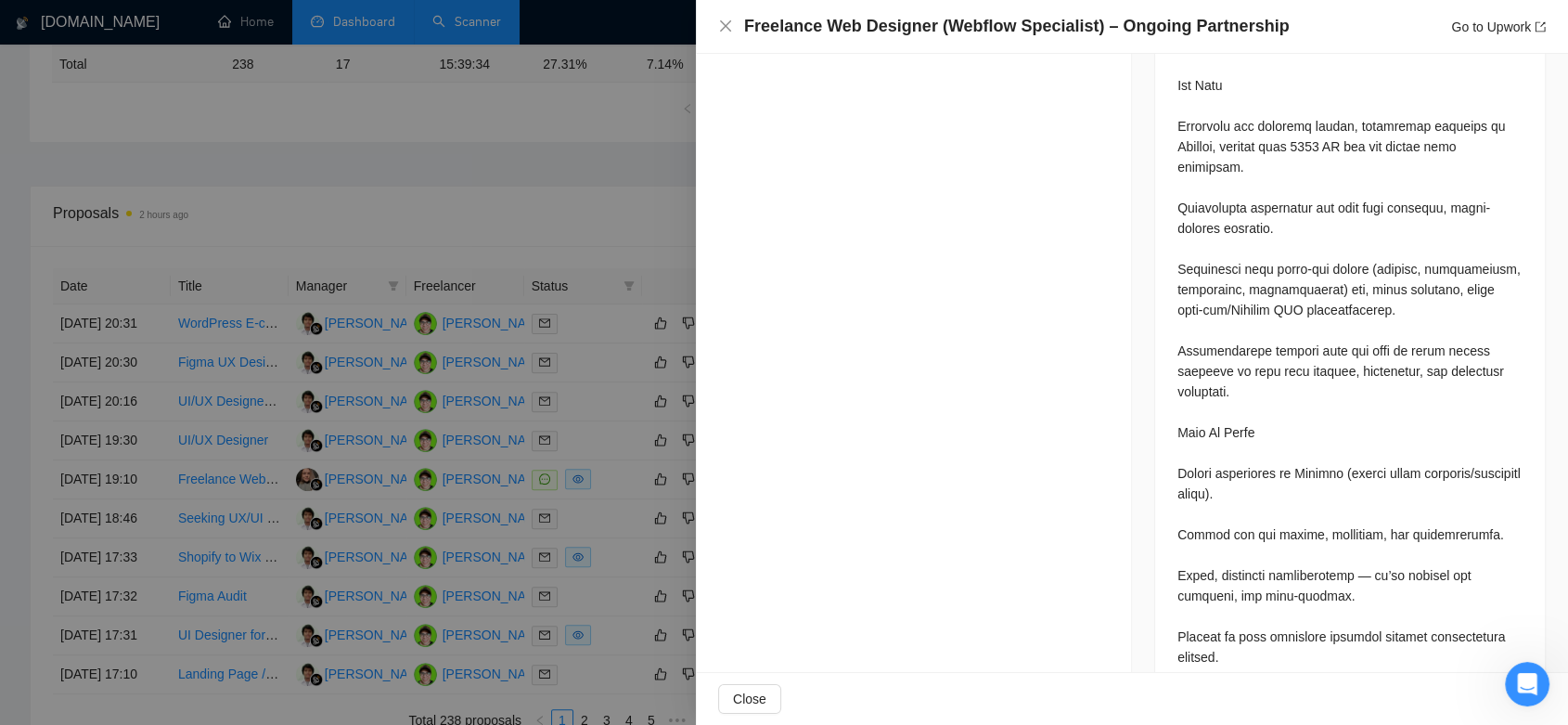
click at [548, 185] on div at bounding box center [784, 362] width 1568 height 725
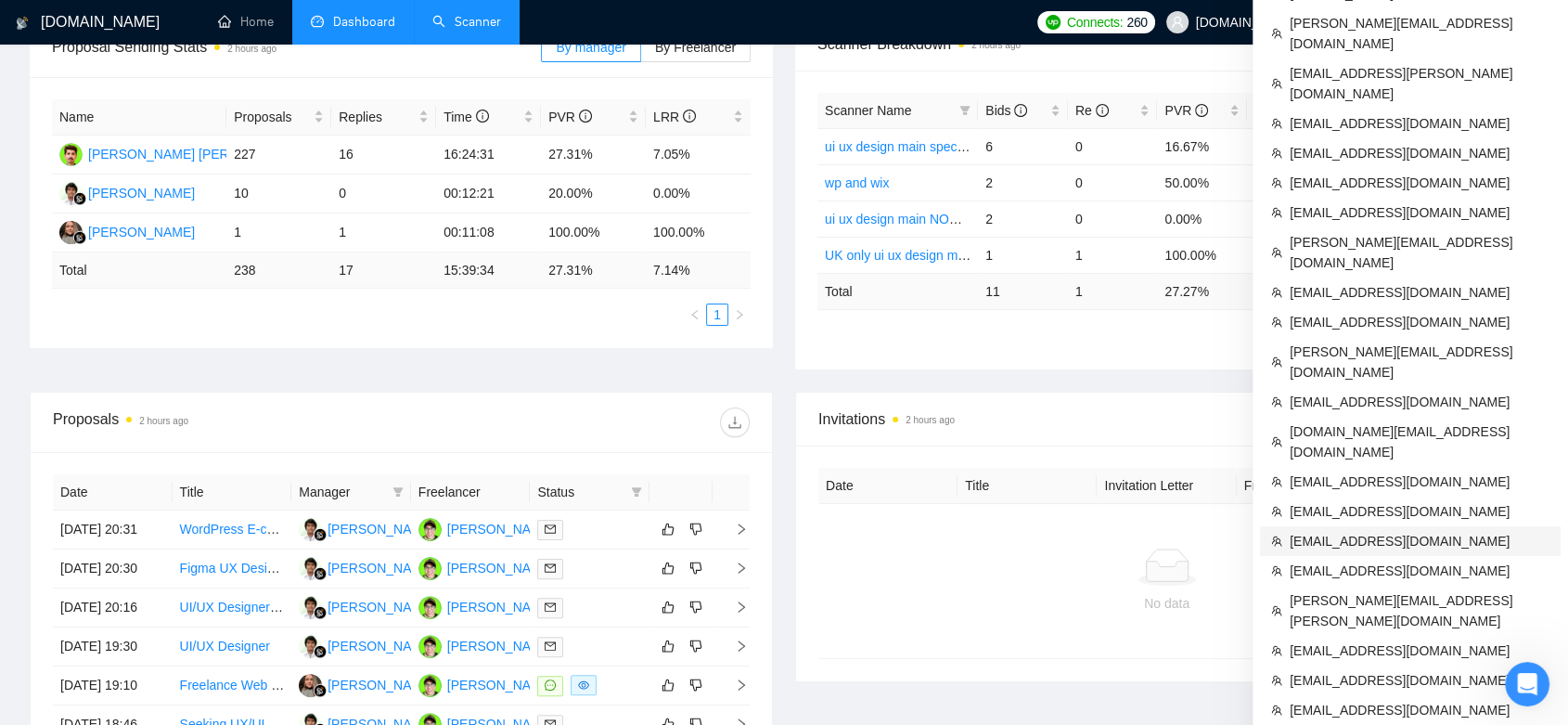
scroll to position [206, 0]
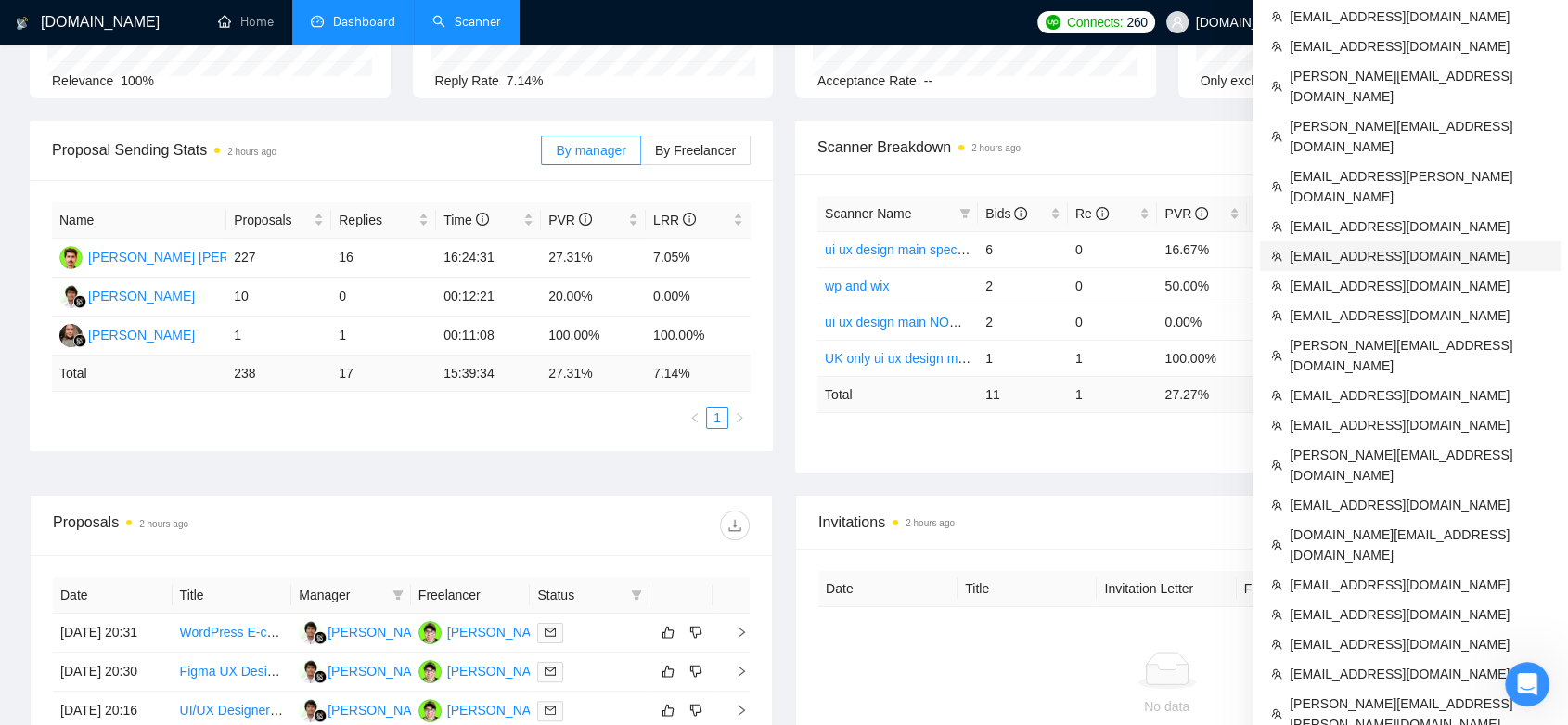
click at [1374, 246] on span "[EMAIL_ADDRESS][DOMAIN_NAME]" at bounding box center [1419, 256] width 260 height 21
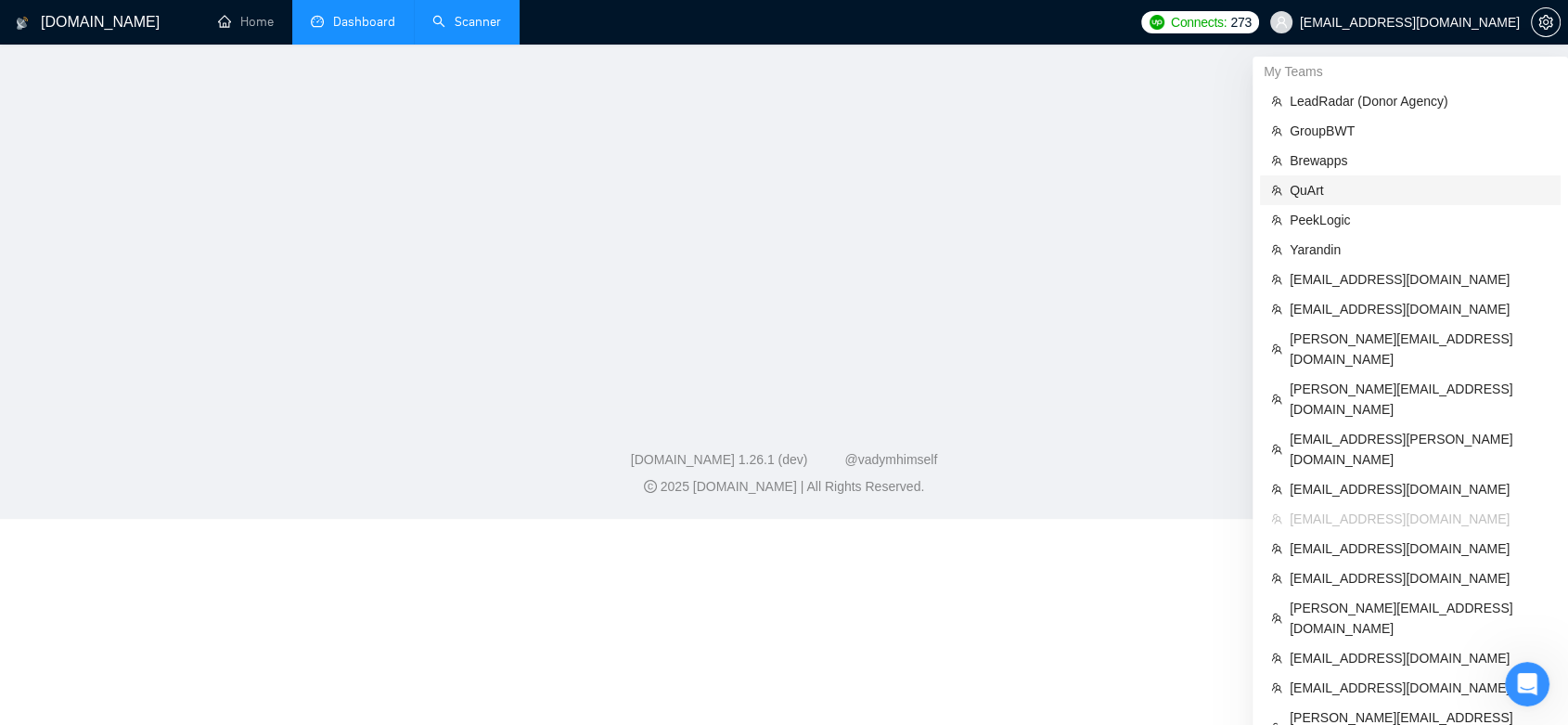
scroll to position [465, 0]
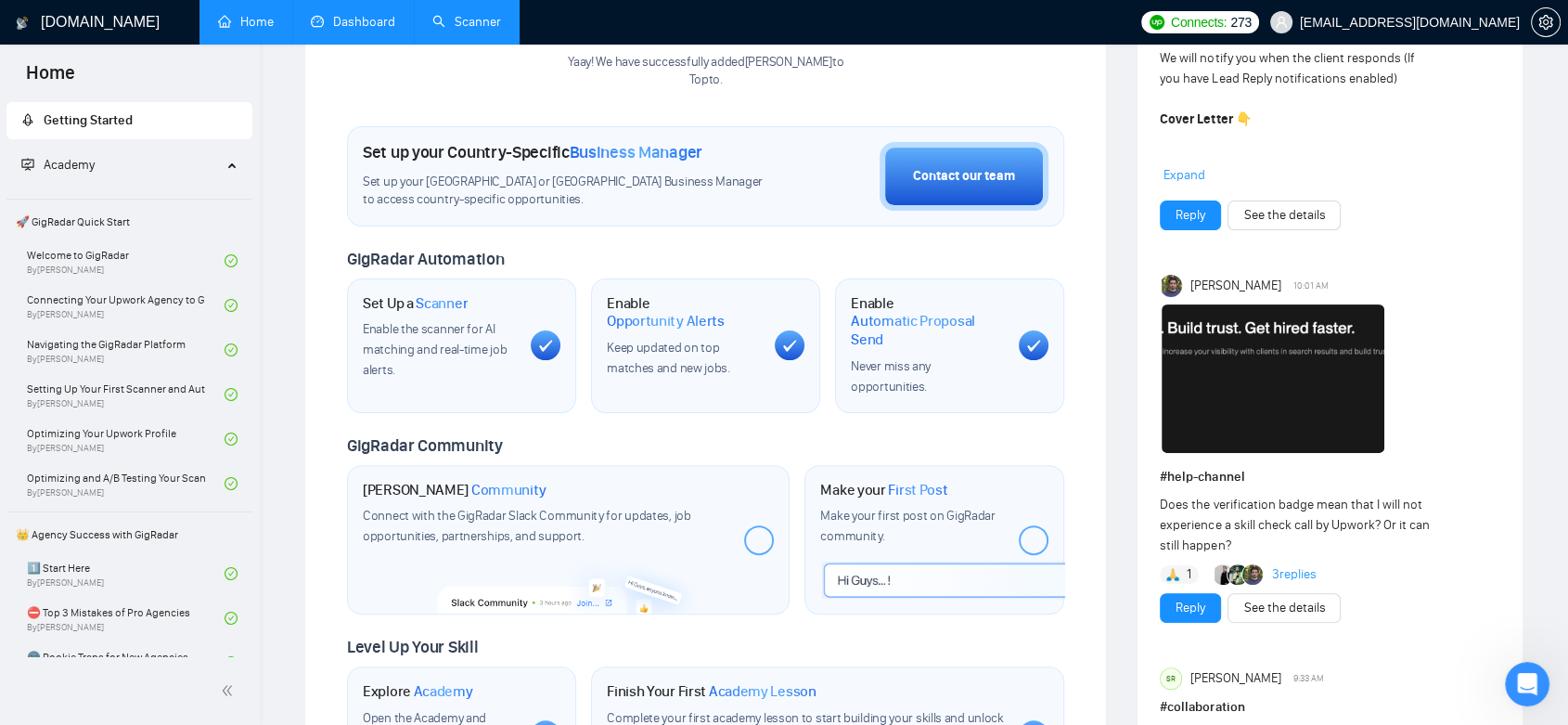
click at [334, 24] on link "Dashboard" at bounding box center [353, 22] width 84 height 16
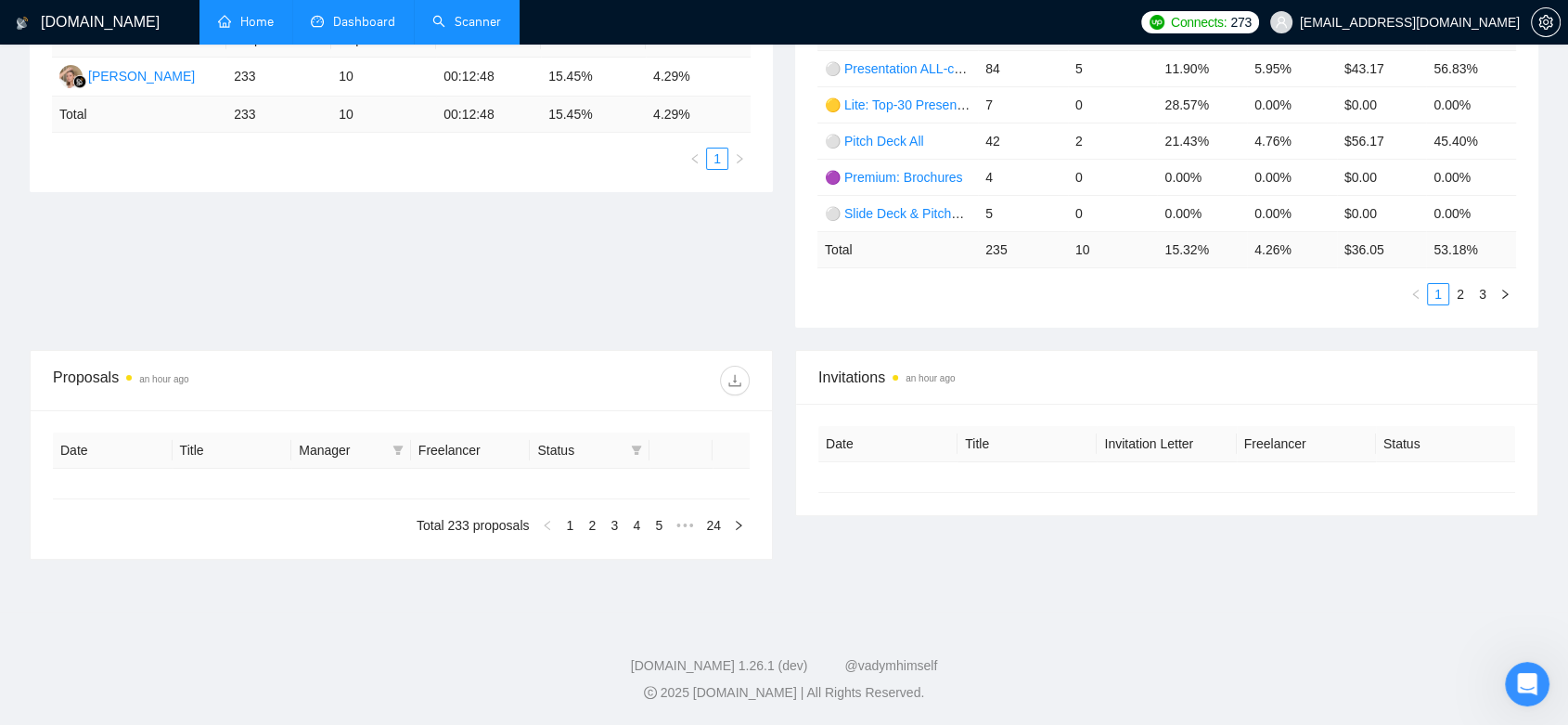
type input "[DATE]"
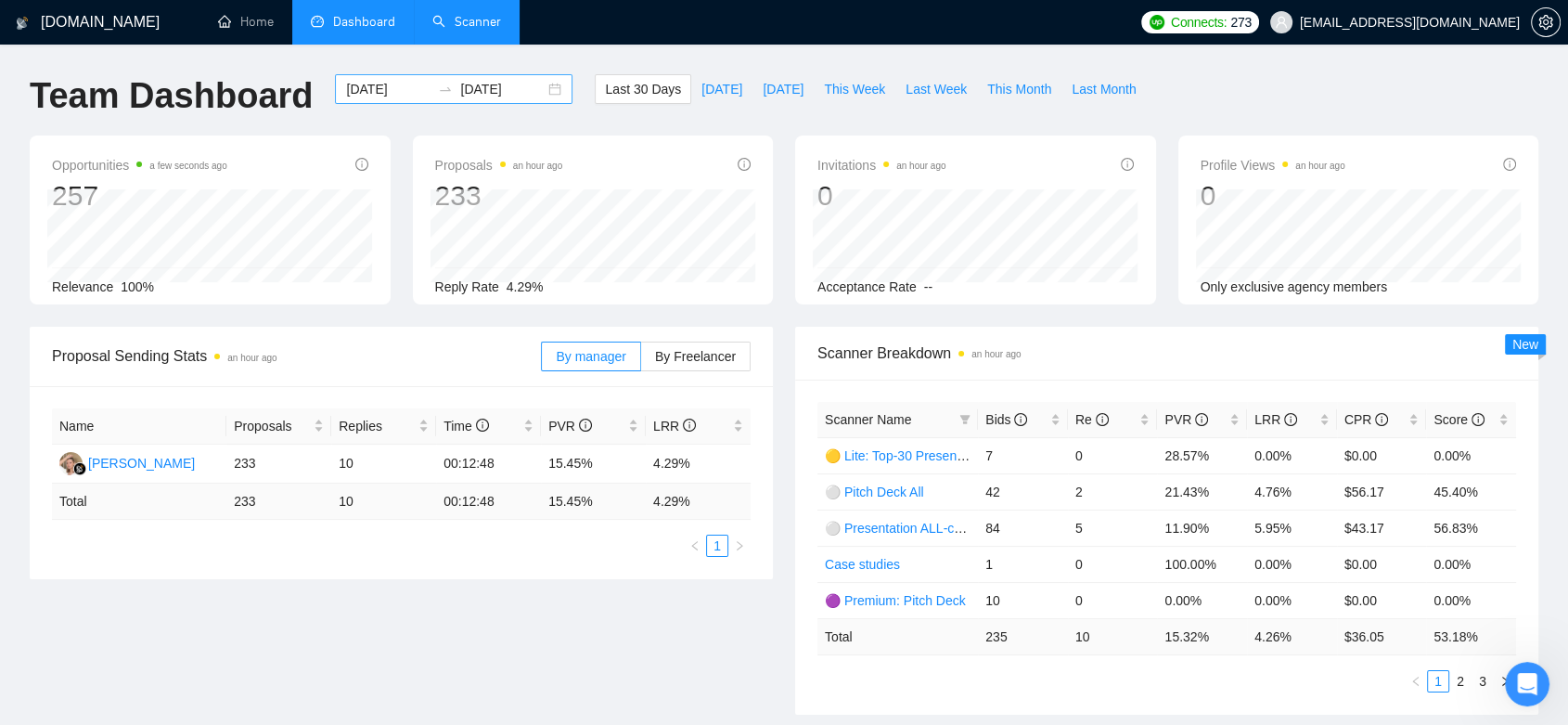
click at [538, 87] on div "[DATE] [DATE]" at bounding box center [454, 89] width 237 height 29
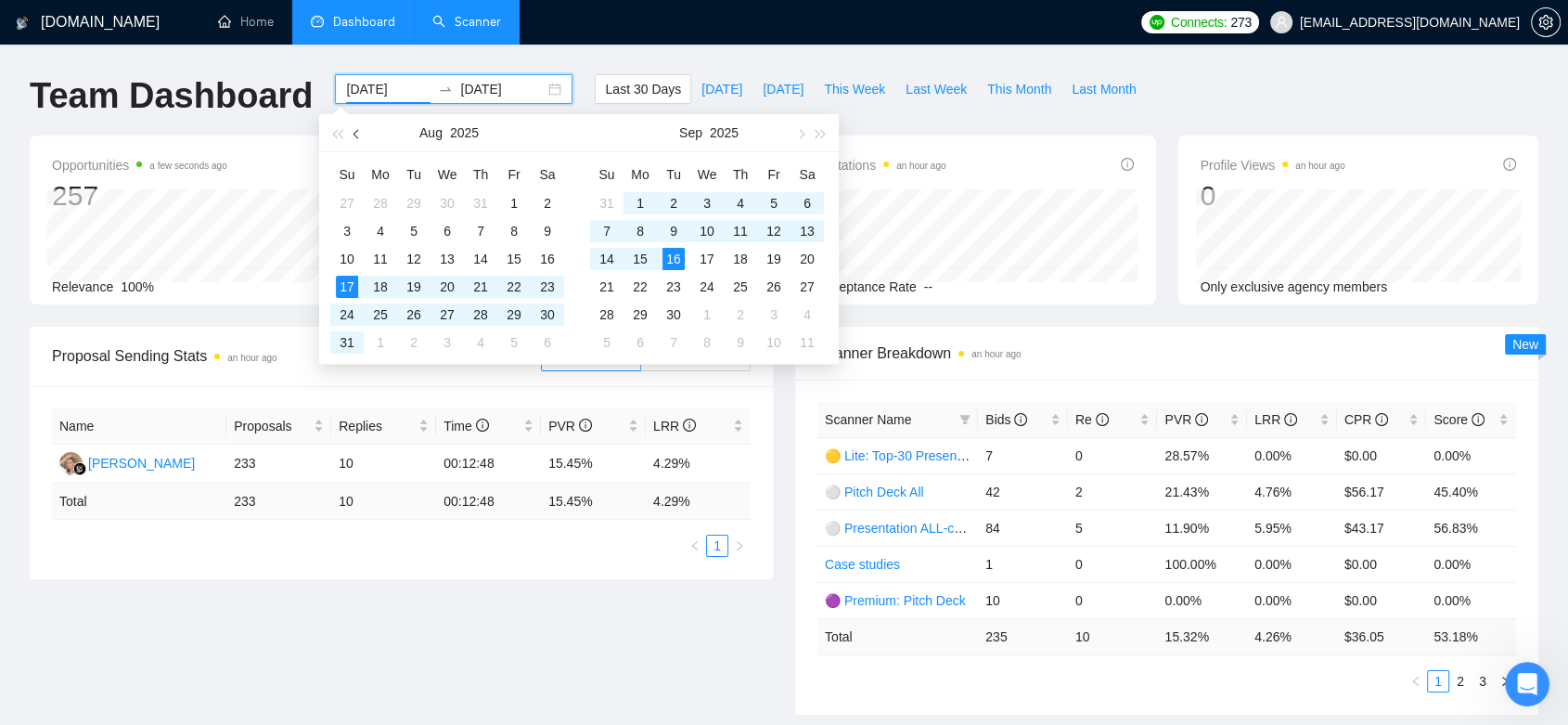
click at [360, 139] on button "button" at bounding box center [357, 132] width 21 height 37
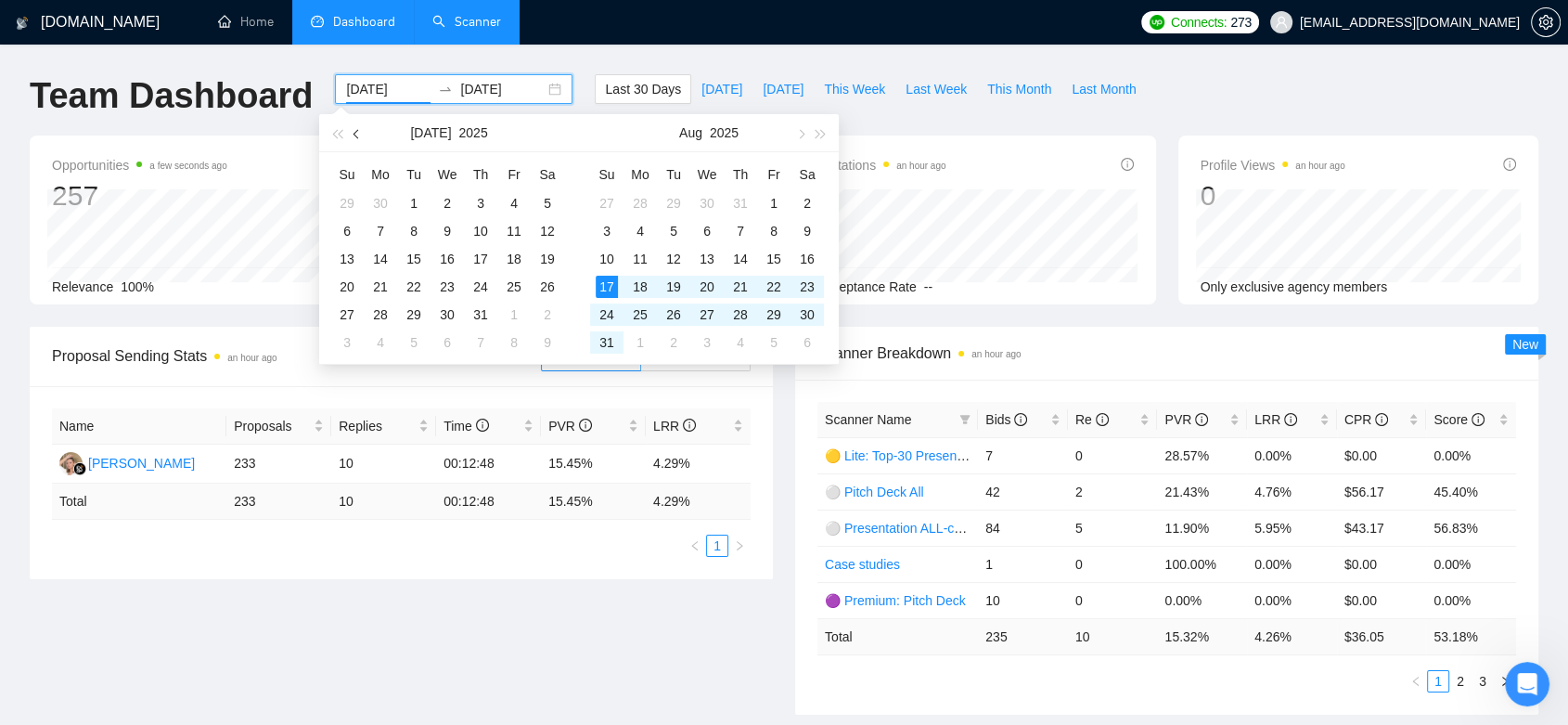
click at [360, 139] on button "button" at bounding box center [357, 132] width 21 height 37
click at [359, 139] on button "button" at bounding box center [357, 132] width 21 height 37
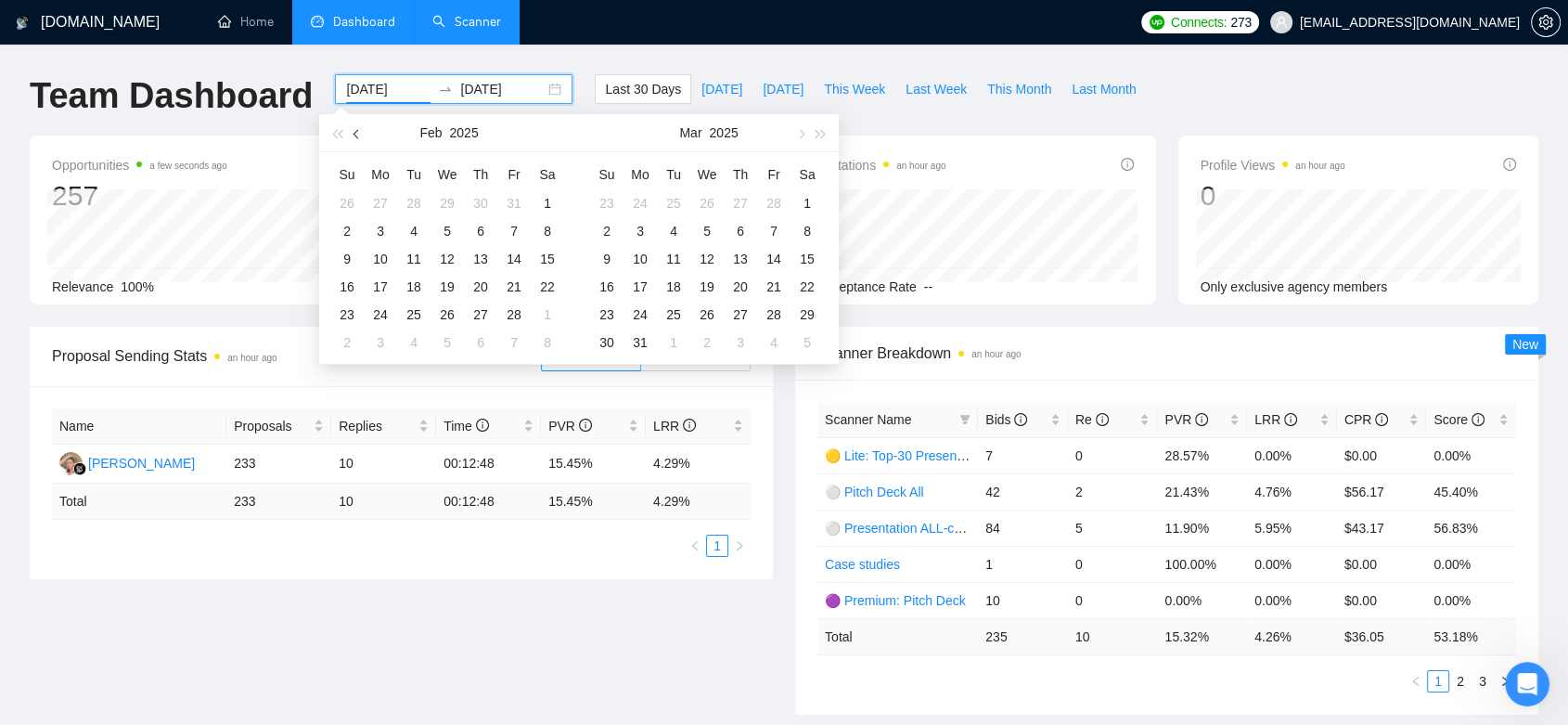
click at [359, 139] on button "button" at bounding box center [357, 132] width 21 height 37
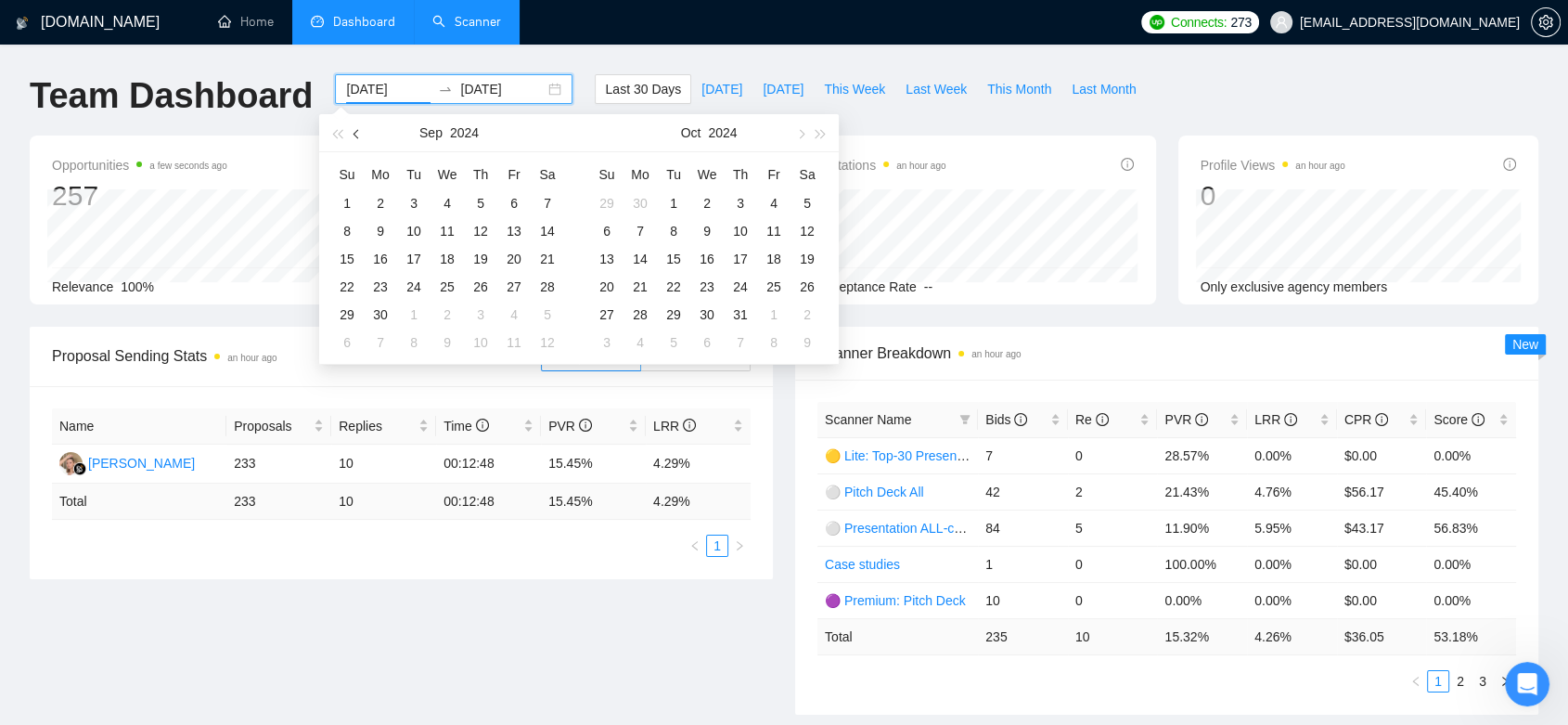
click at [359, 139] on button "button" at bounding box center [357, 132] width 21 height 37
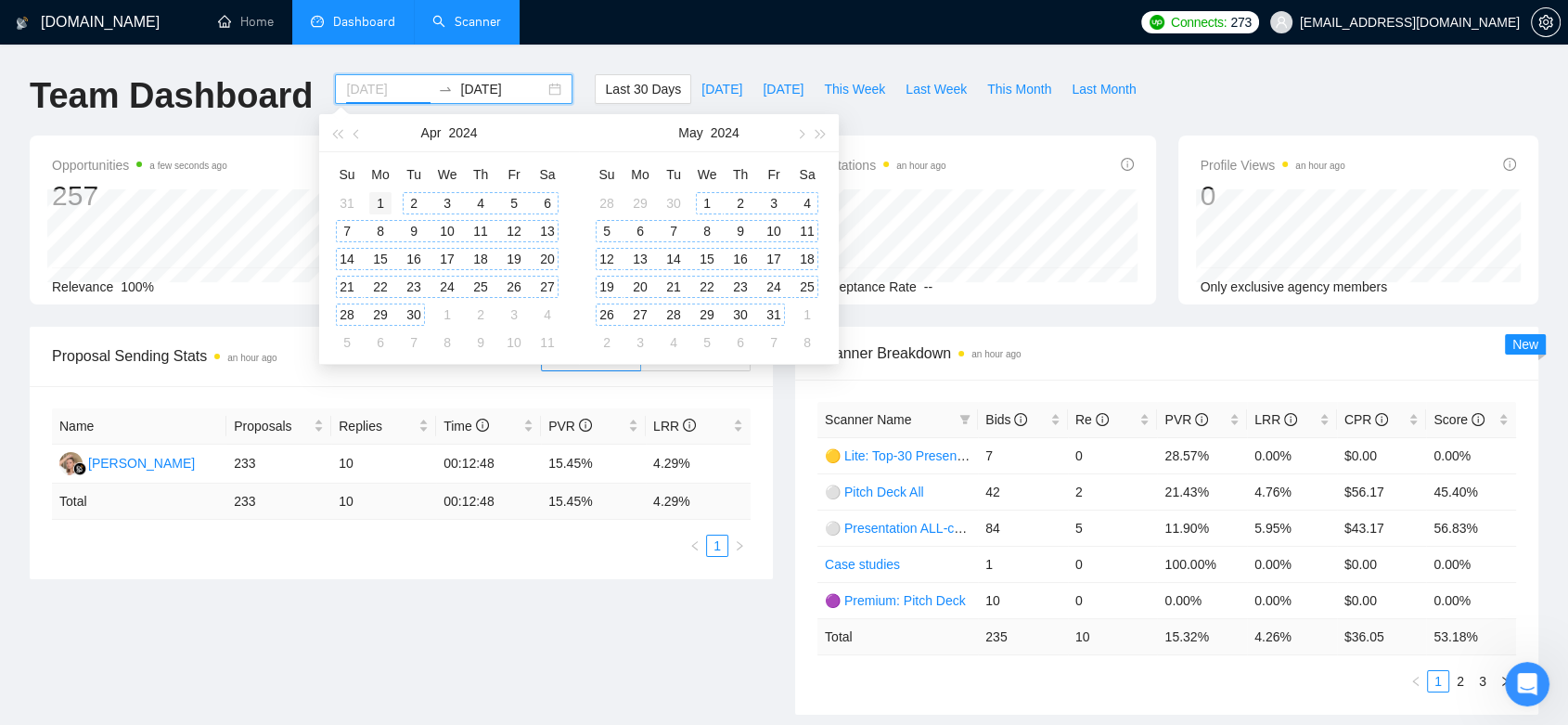
type input "[DATE]"
click at [386, 200] on div "1" at bounding box center [380, 203] width 23 height 23
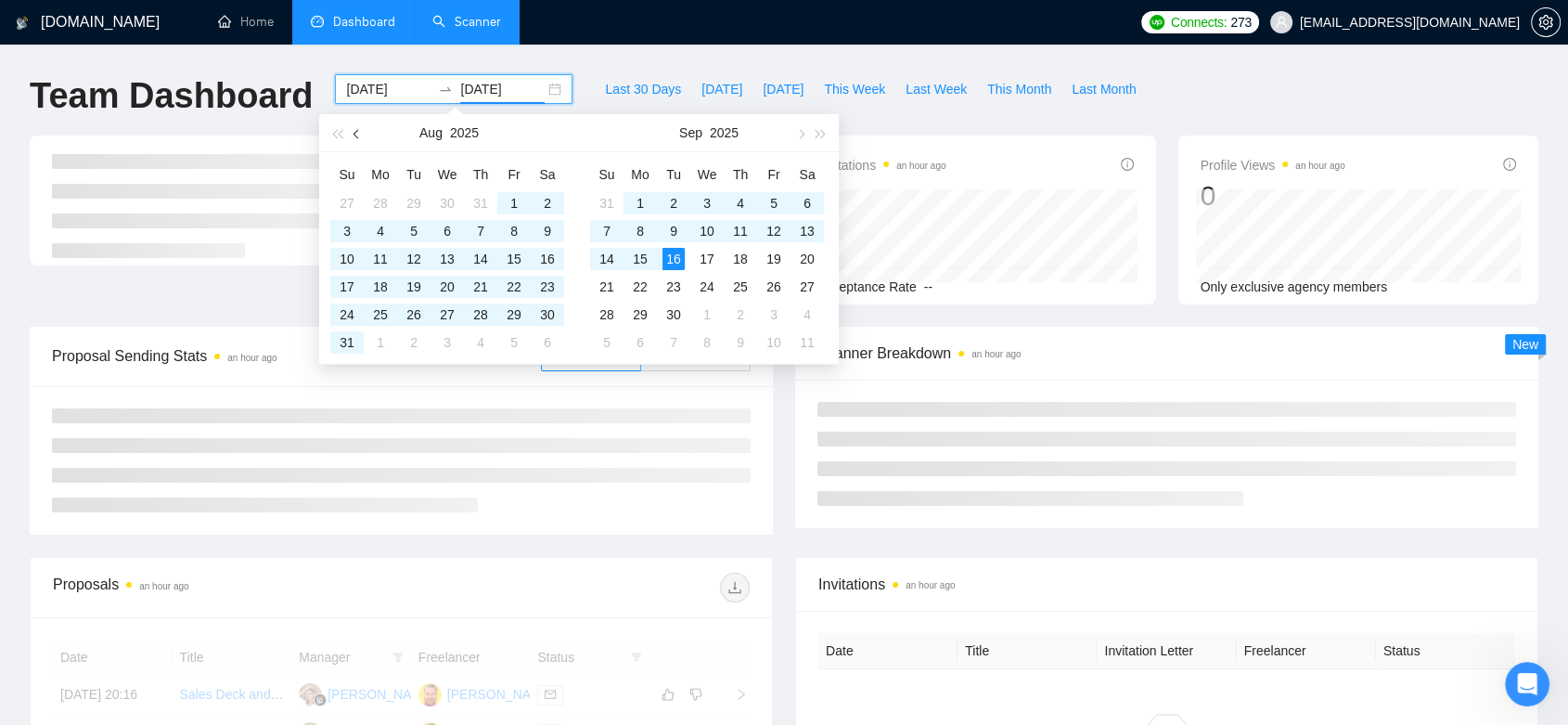
click at [357, 136] on span "button" at bounding box center [358, 133] width 9 height 9
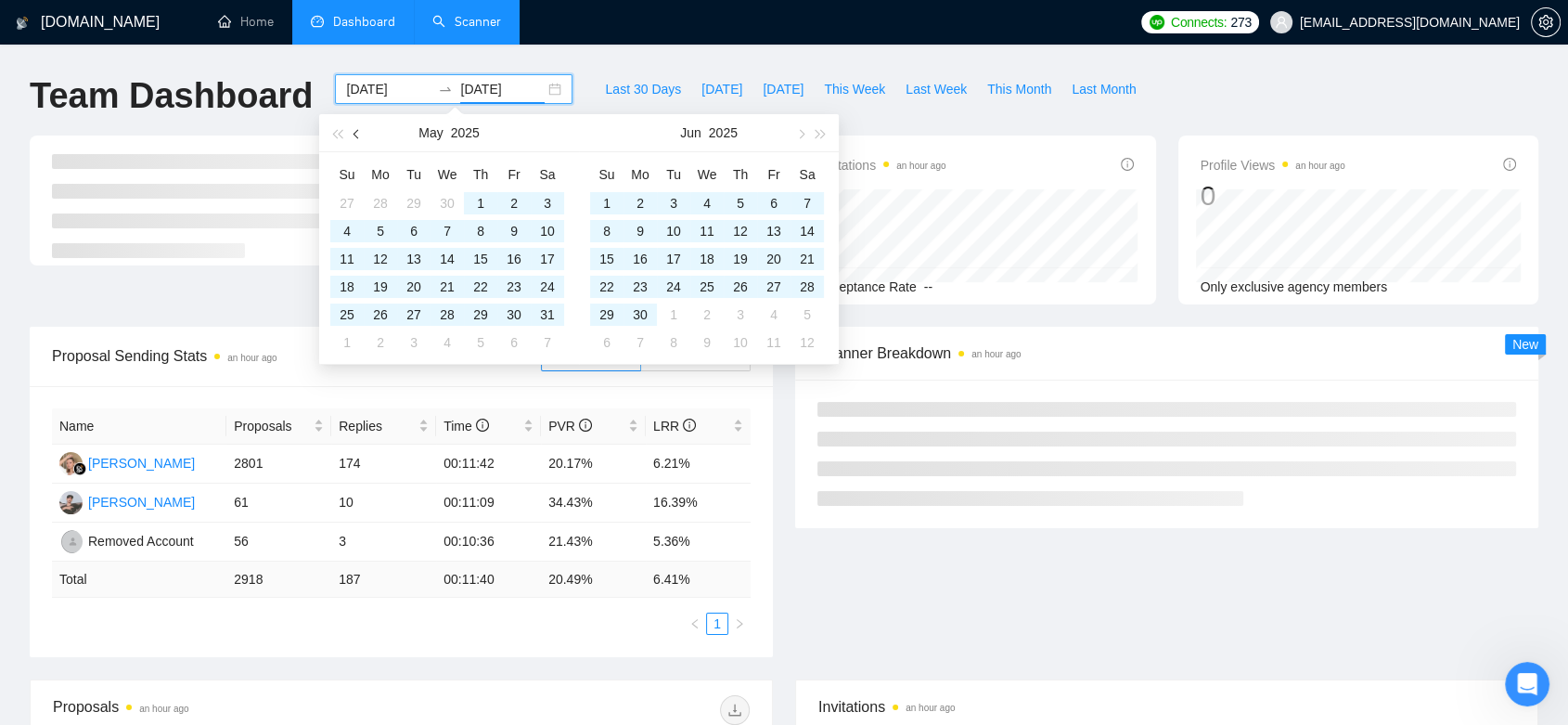
click at [357, 136] on span "button" at bounding box center [358, 133] width 9 height 9
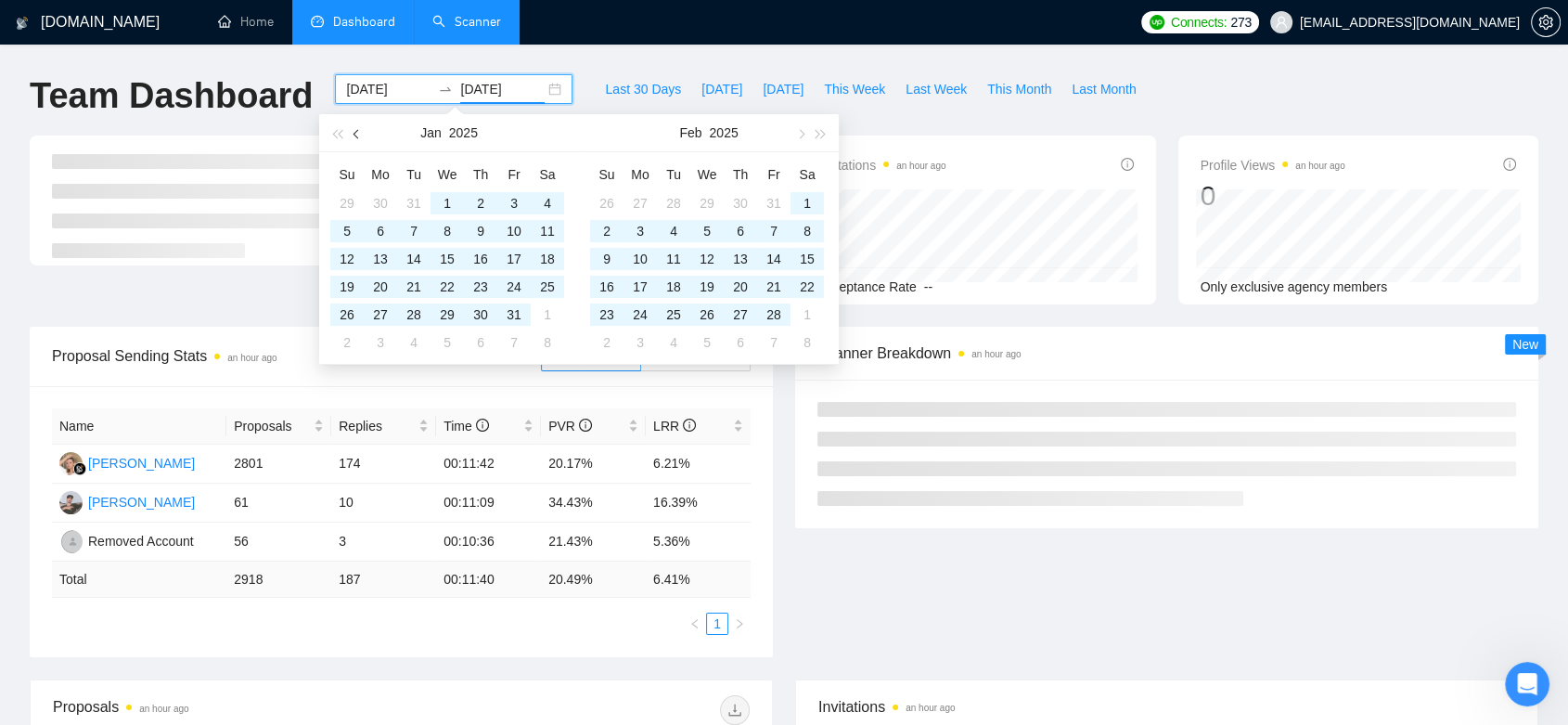
click at [357, 136] on span "button" at bounding box center [358, 133] width 9 height 9
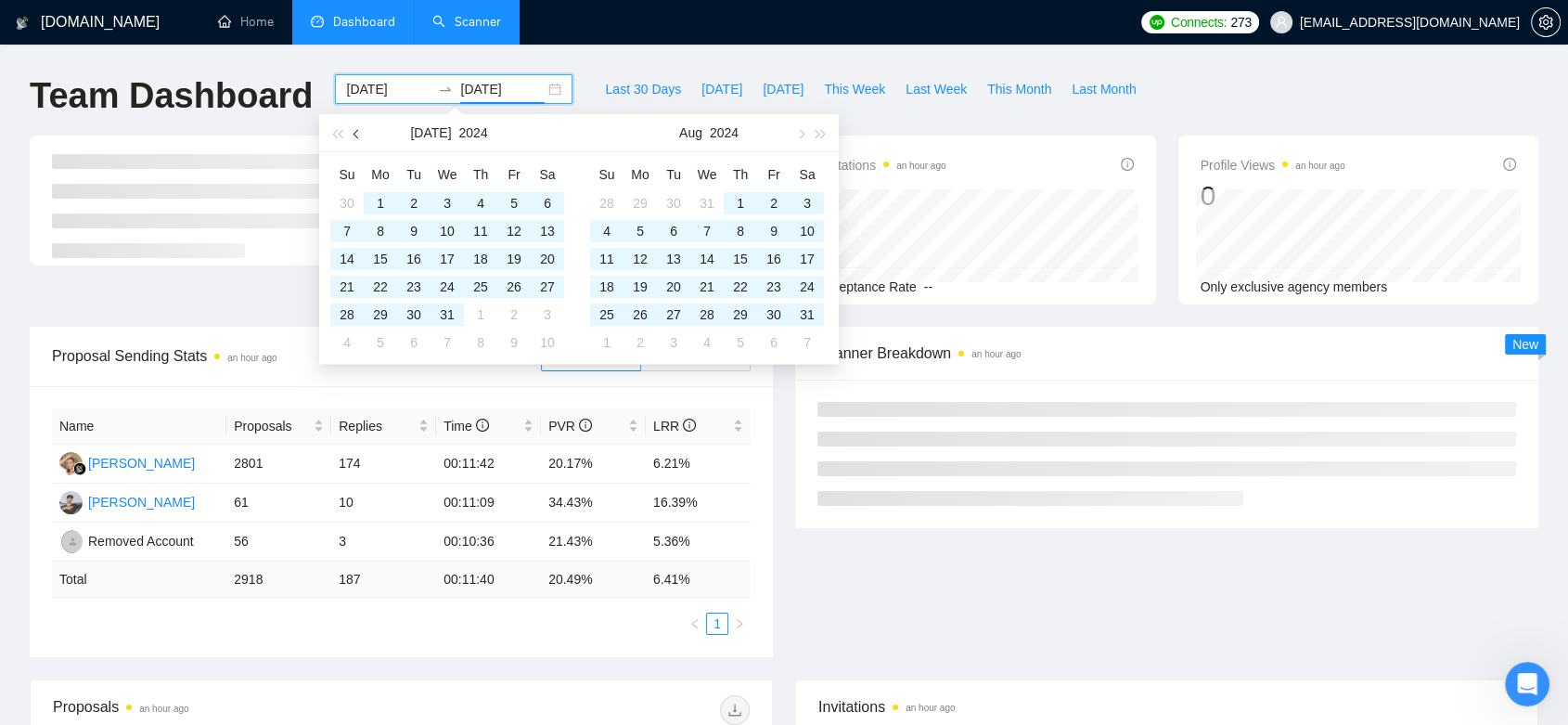
click at [357, 136] on span "button" at bounding box center [358, 133] width 9 height 9
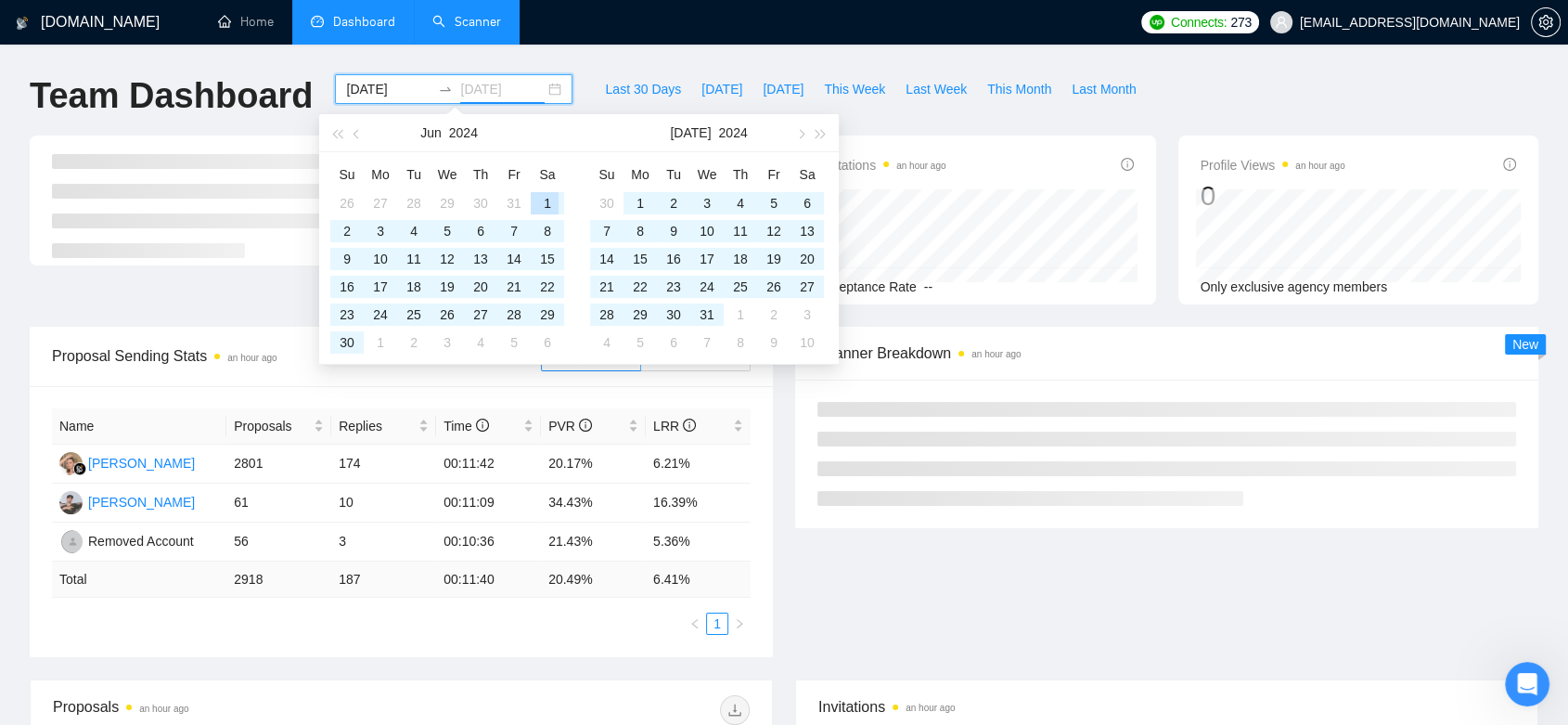
click at [549, 199] on div "1" at bounding box center [547, 203] width 23 height 23
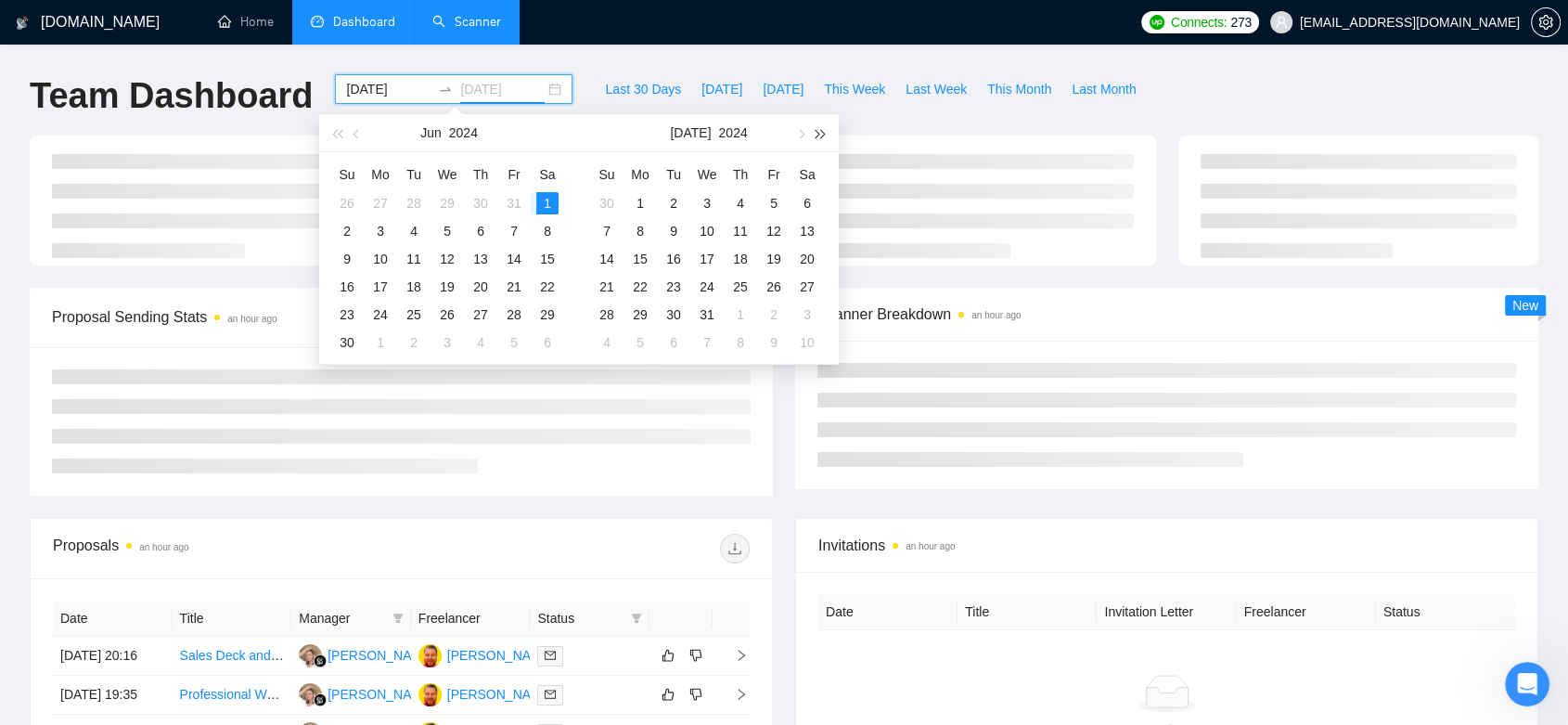
type input "[DATE]"
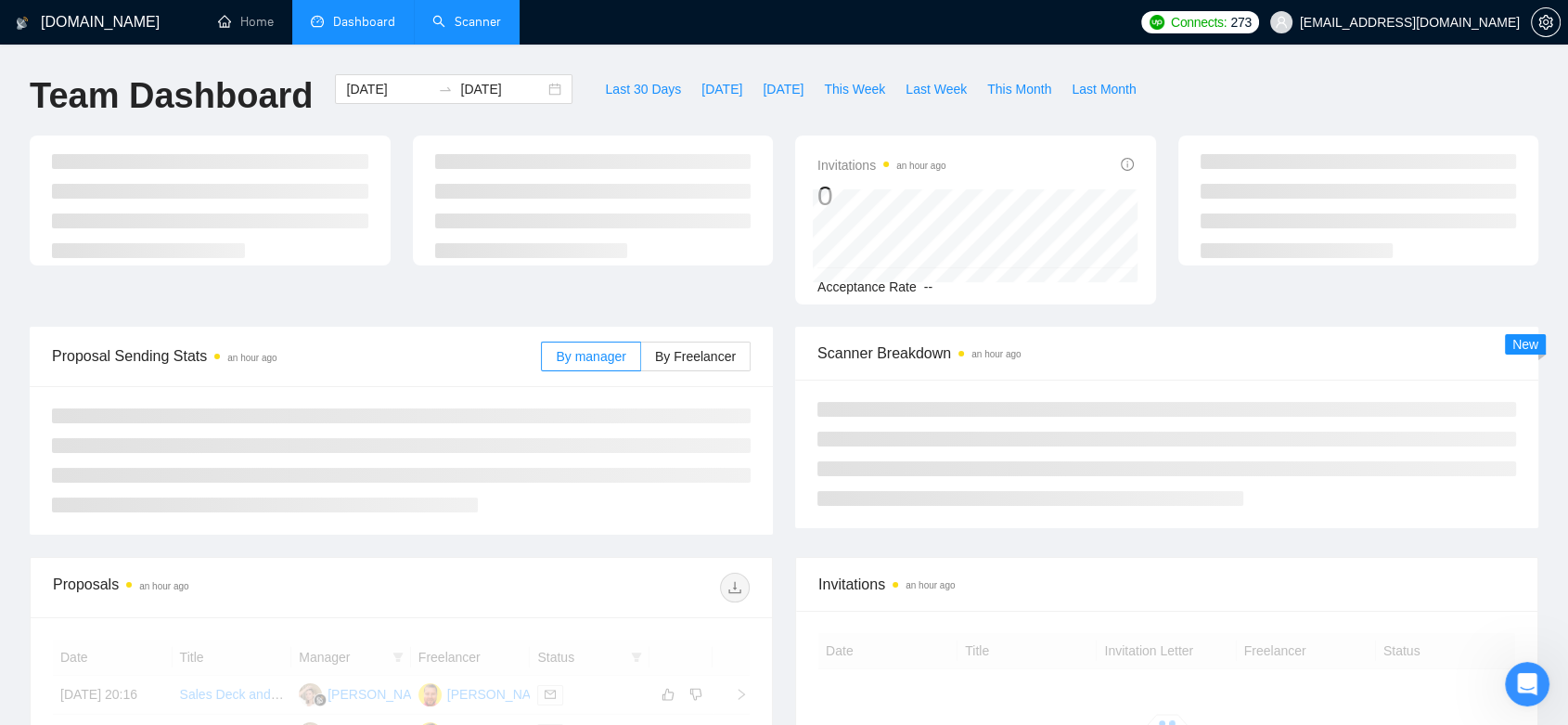
click at [799, 136] on div "Invitations an hour ago 0 Acceptance Rate --" at bounding box center [976, 219] width 361 height 169
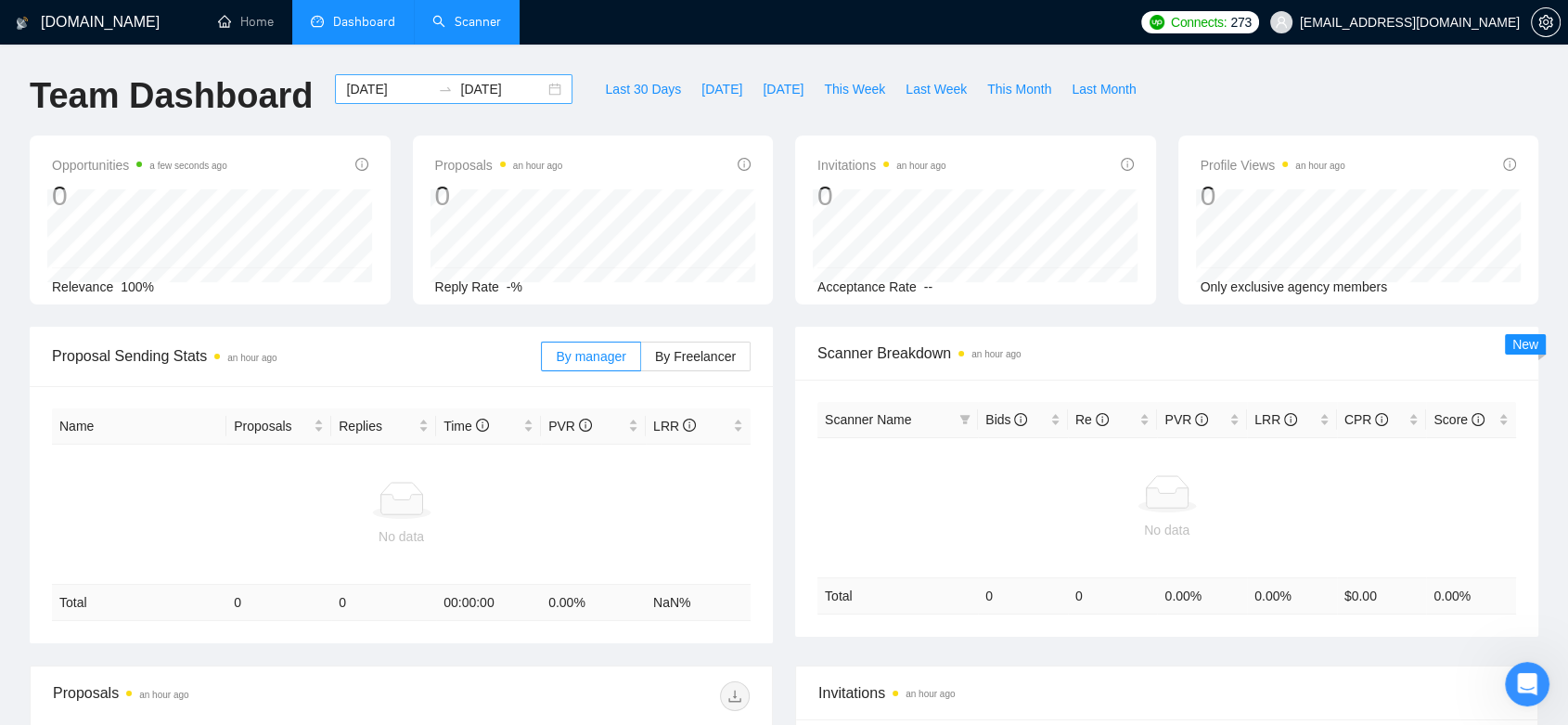
click at [475, 94] on input "[DATE]" at bounding box center [503, 88] width 84 height 21
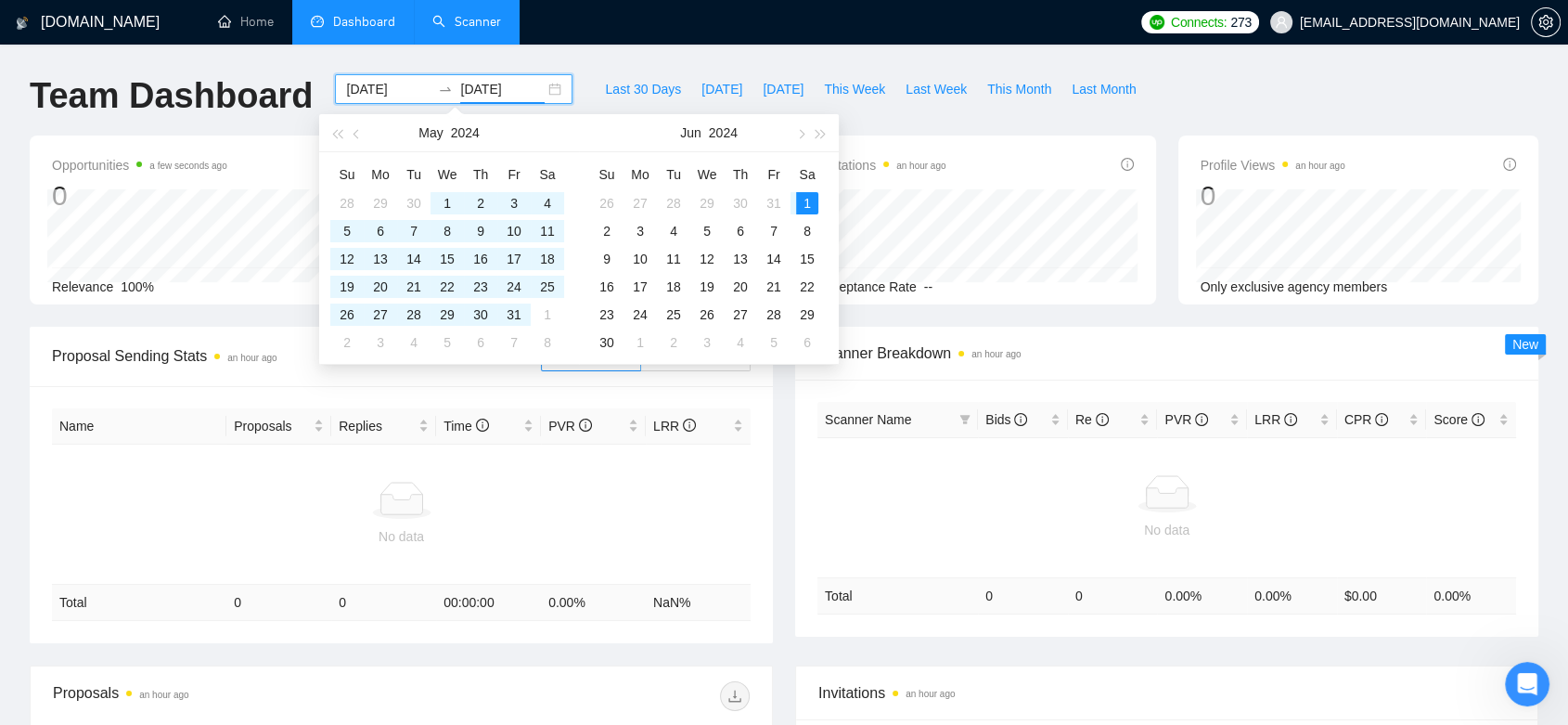
click at [373, 88] on input "[DATE]" at bounding box center [388, 88] width 84 height 21
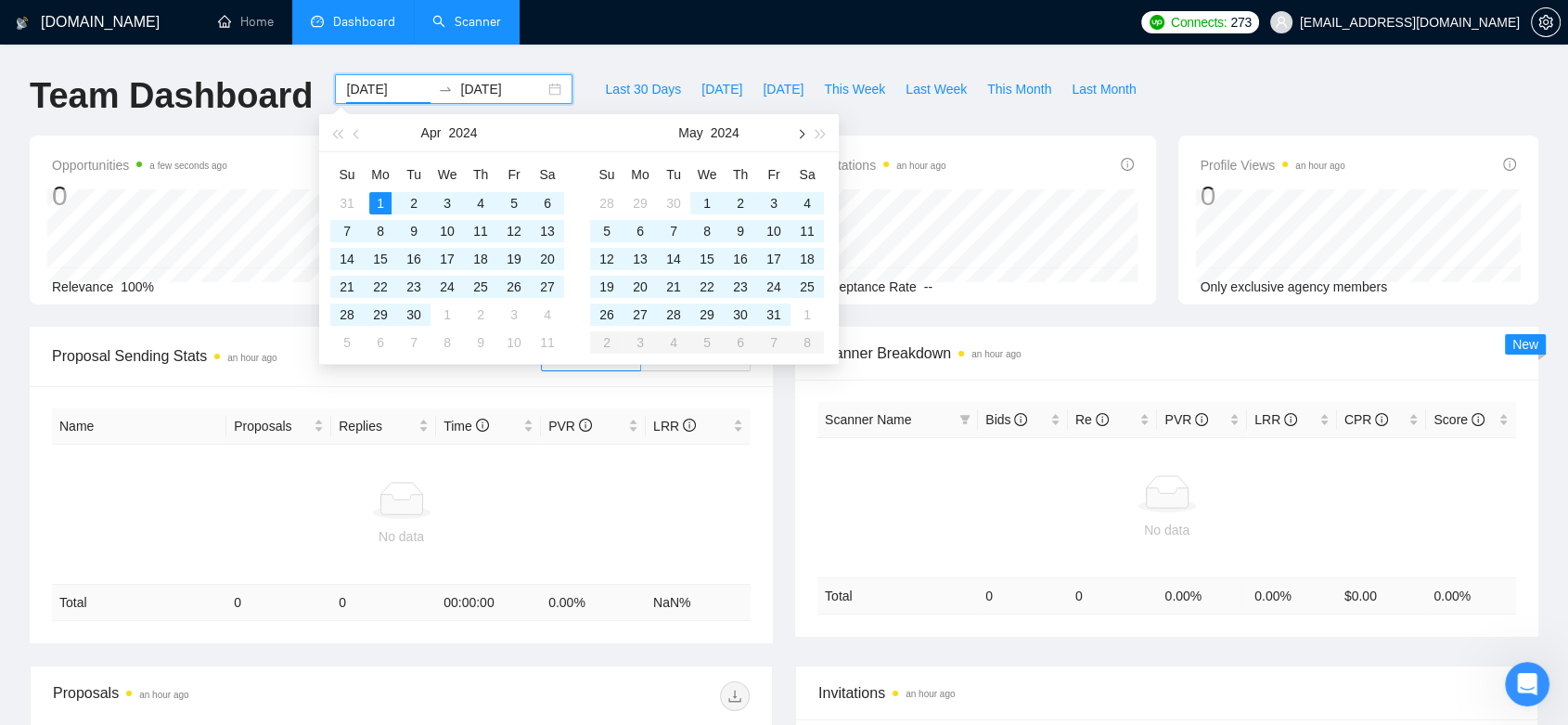
click at [800, 133] on span "button" at bounding box center [800, 133] width 9 height 9
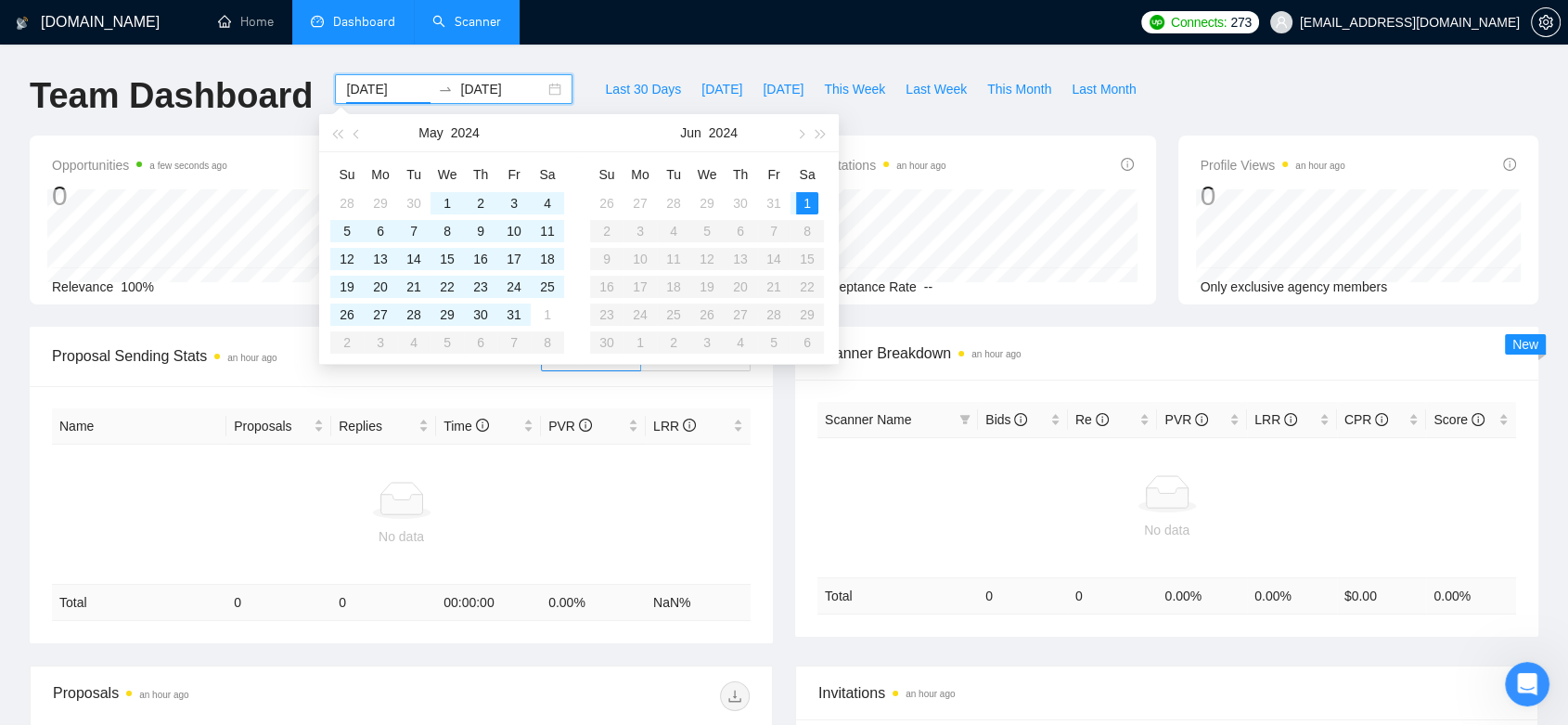
type input "[DATE]"
click at [798, 202] on div "1" at bounding box center [808, 203] width 23 height 23
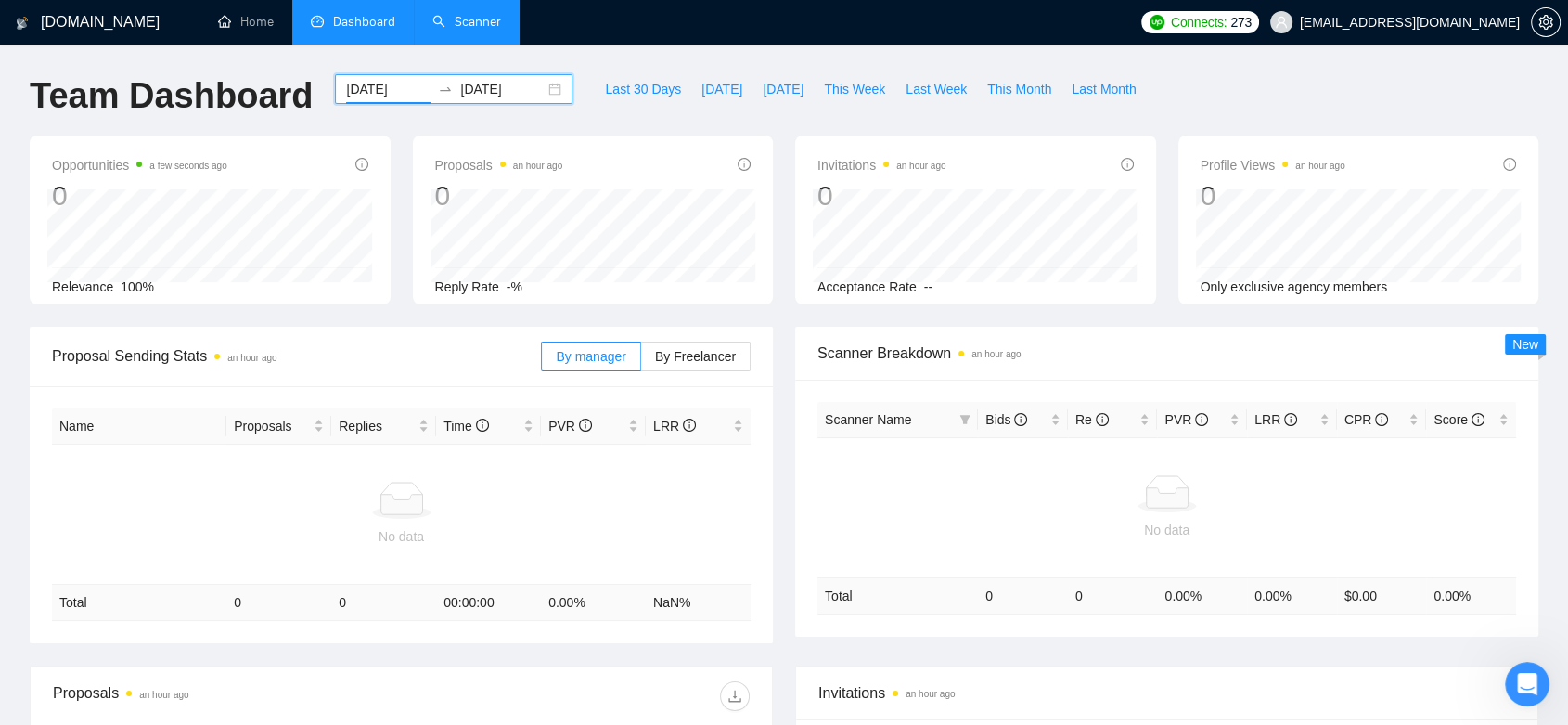
click at [512, 90] on input "[DATE]" at bounding box center [503, 88] width 84 height 21
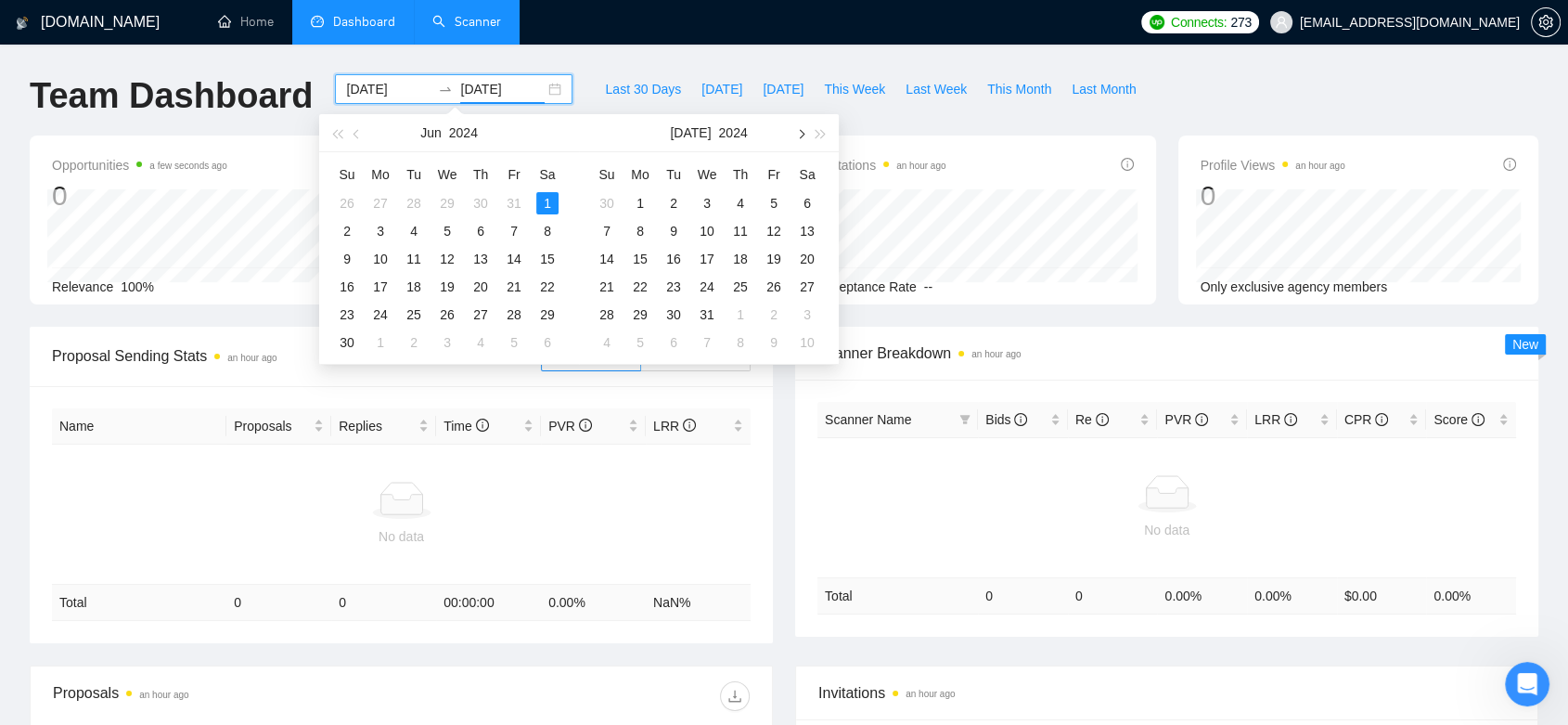
click at [795, 134] on button "button" at bounding box center [800, 132] width 21 height 37
type input "[DATE]"
click at [646, 260] on div "16" at bounding box center [640, 259] width 23 height 23
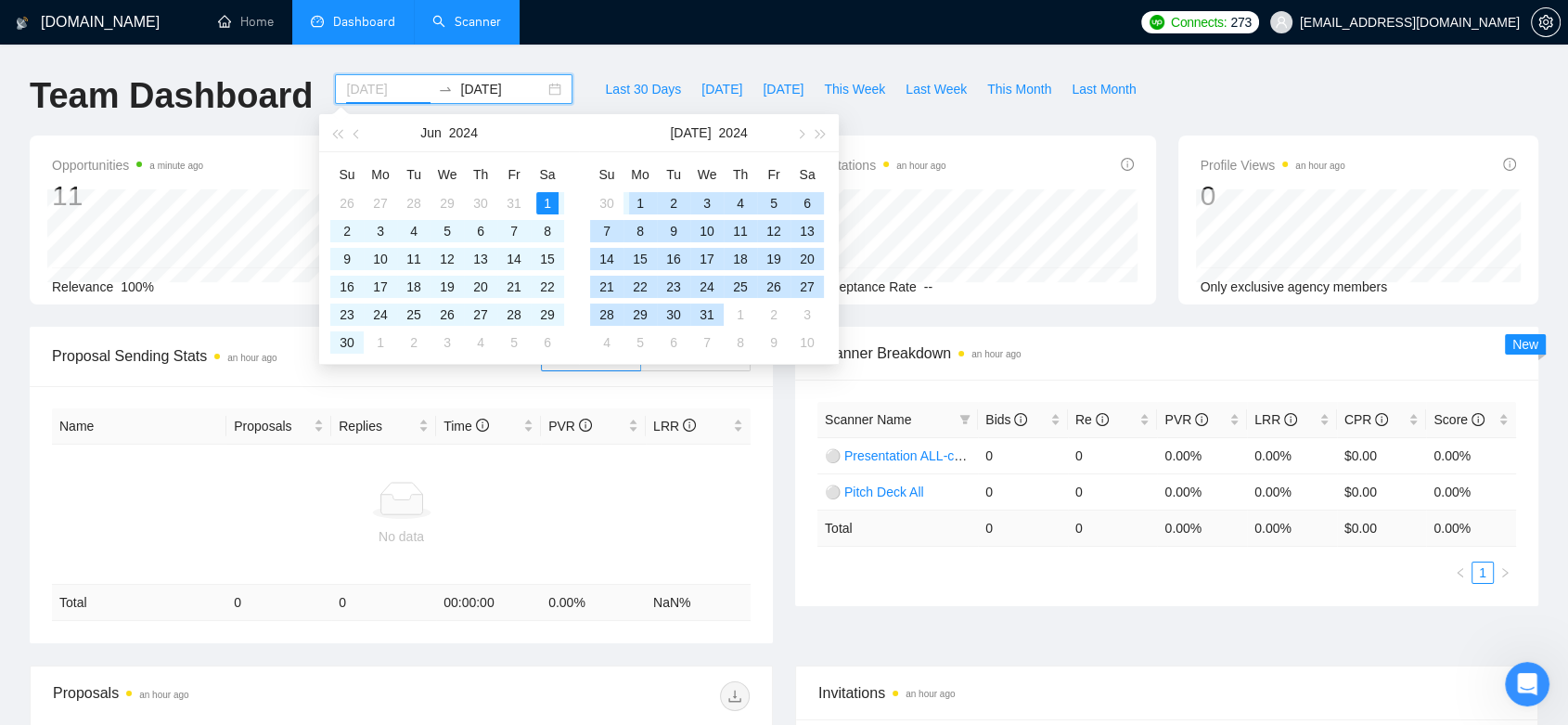
click at [635, 198] on div "1" at bounding box center [640, 203] width 23 height 23
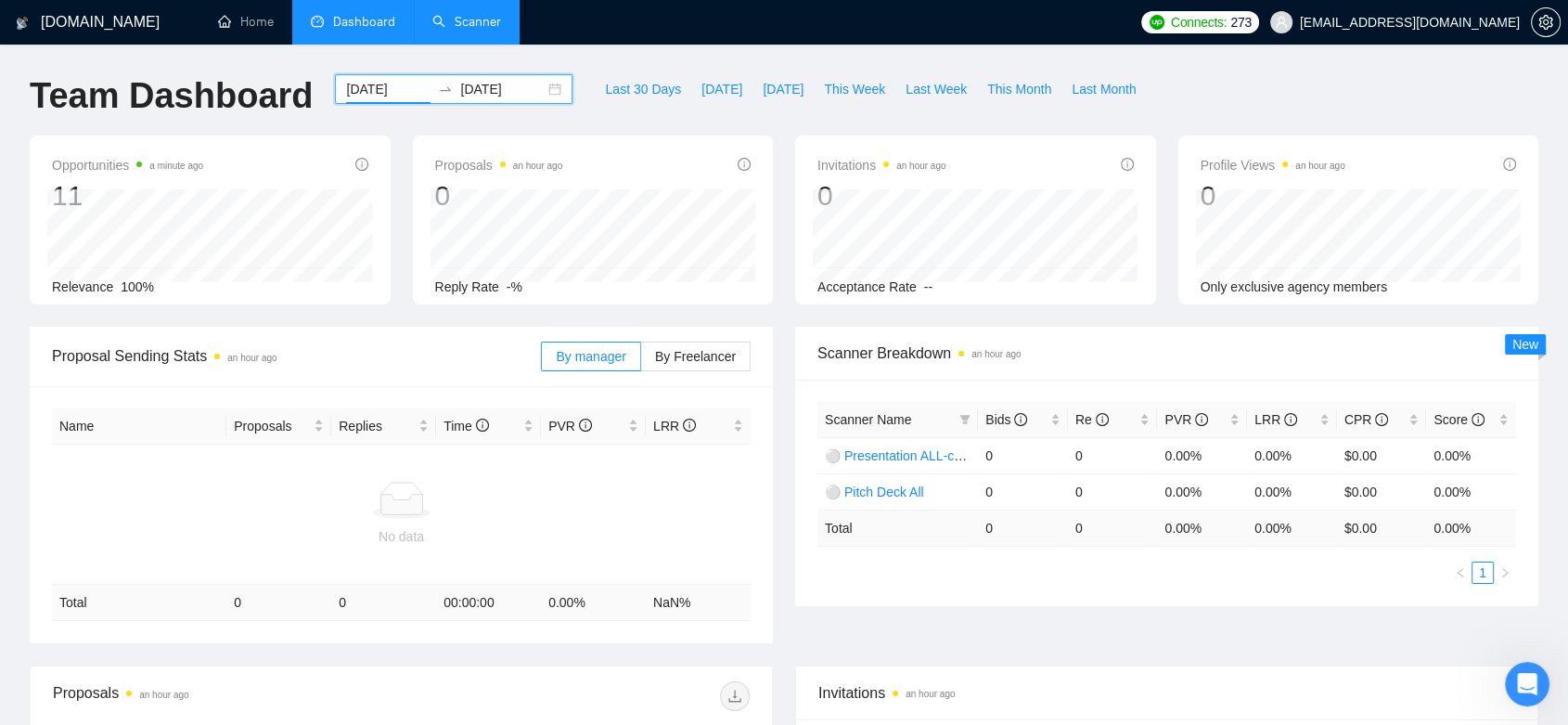
click at [388, 95] on input "[DATE]" at bounding box center [388, 88] width 84 height 21
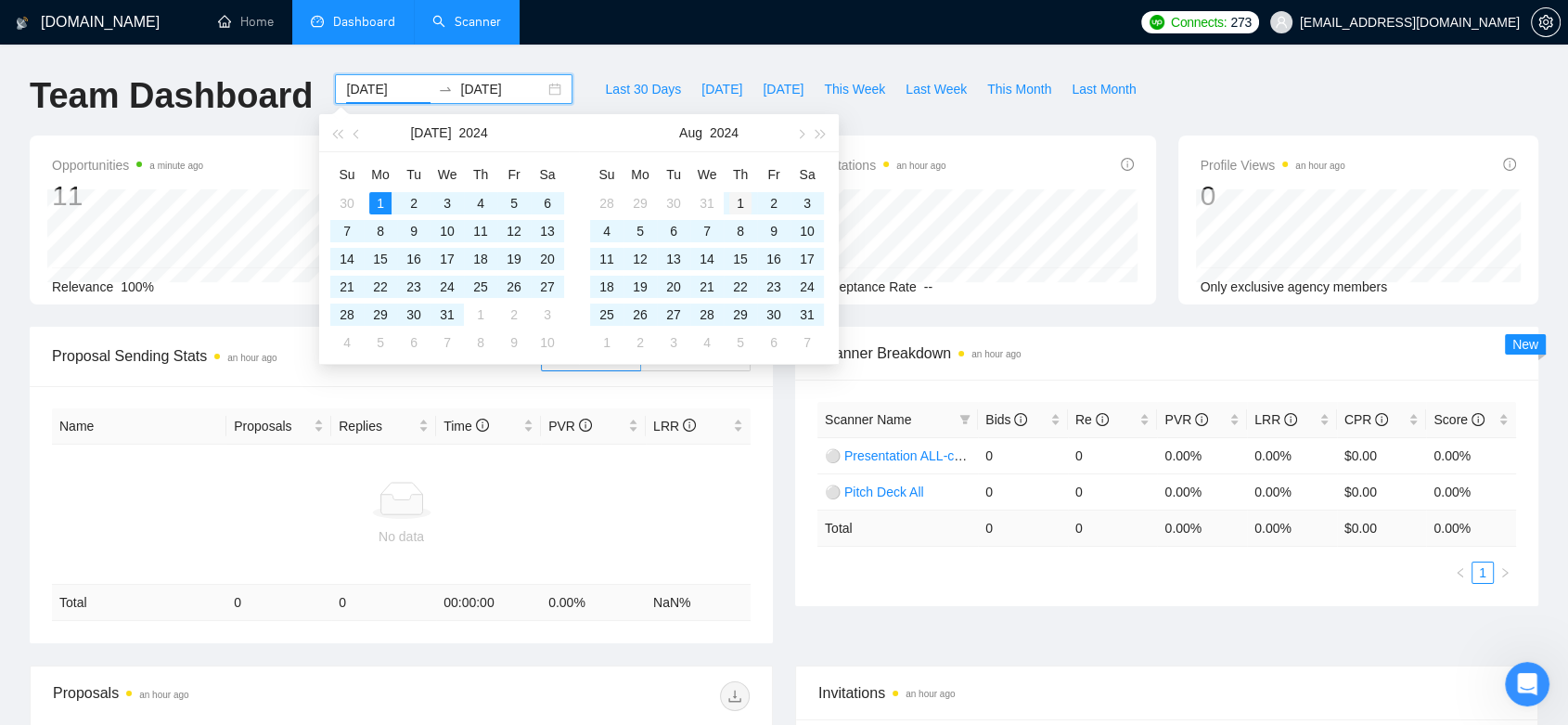
type input "[DATE]"
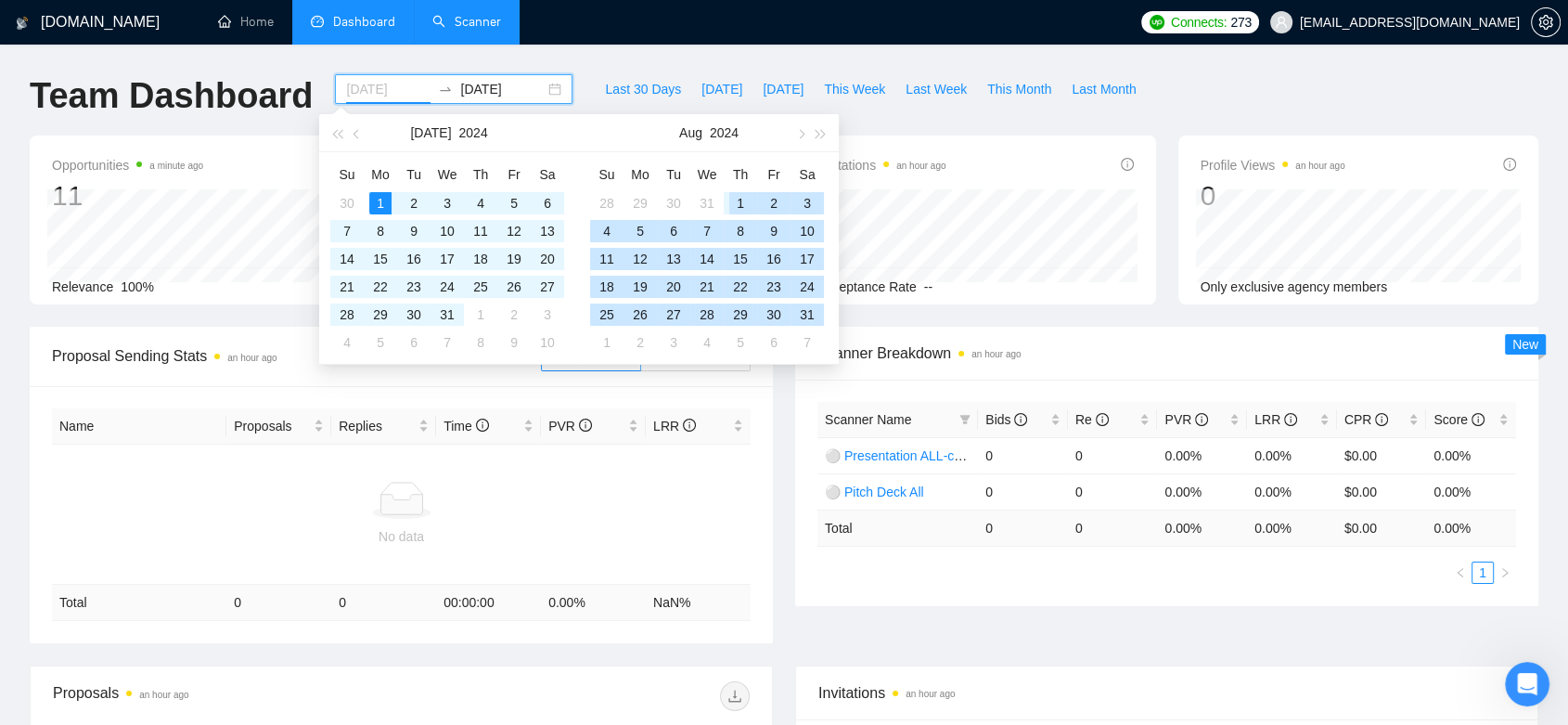
click at [736, 205] on div "1" at bounding box center [740, 203] width 23 height 23
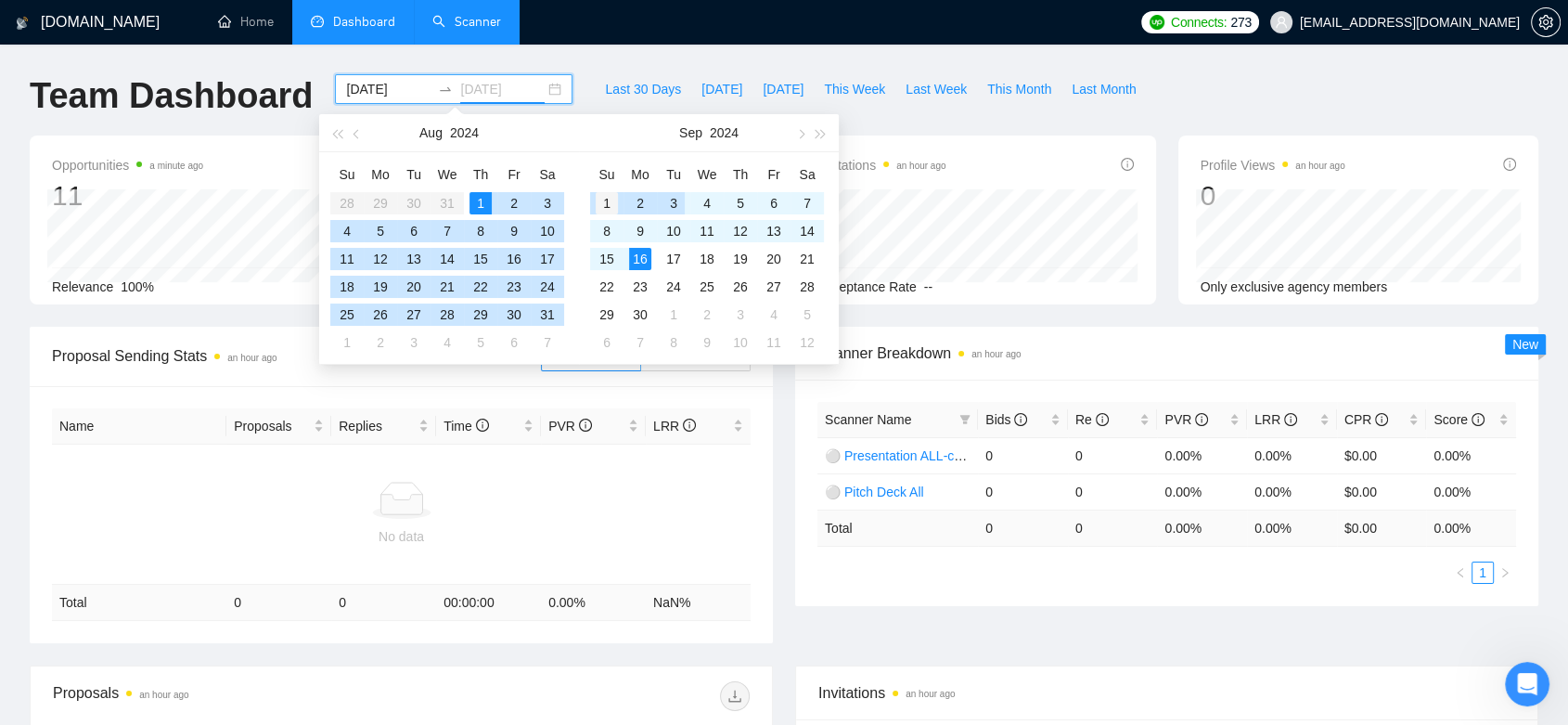
type input "[DATE]"
click at [612, 200] on div "1" at bounding box center [607, 203] width 23 height 23
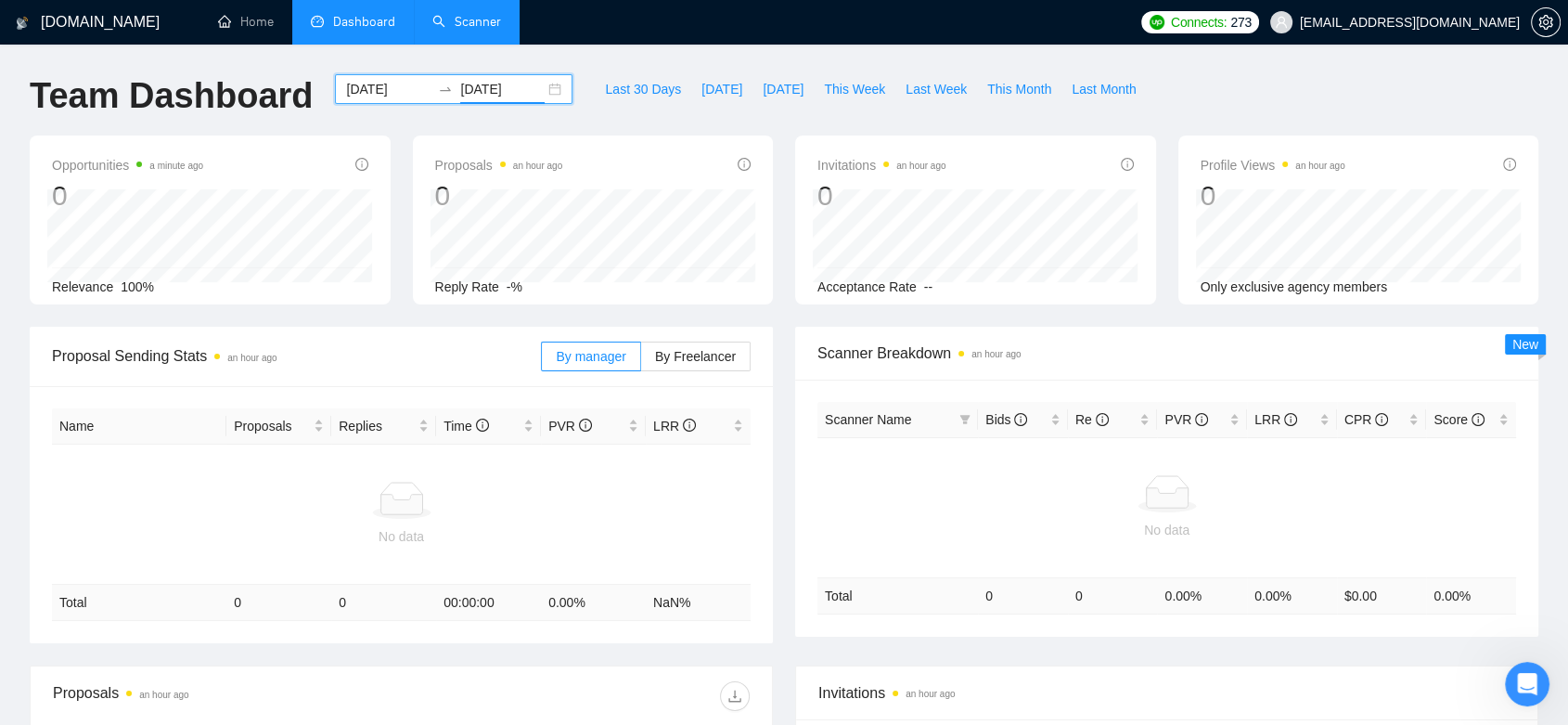
click at [376, 96] on input "[DATE]" at bounding box center [388, 88] width 84 height 21
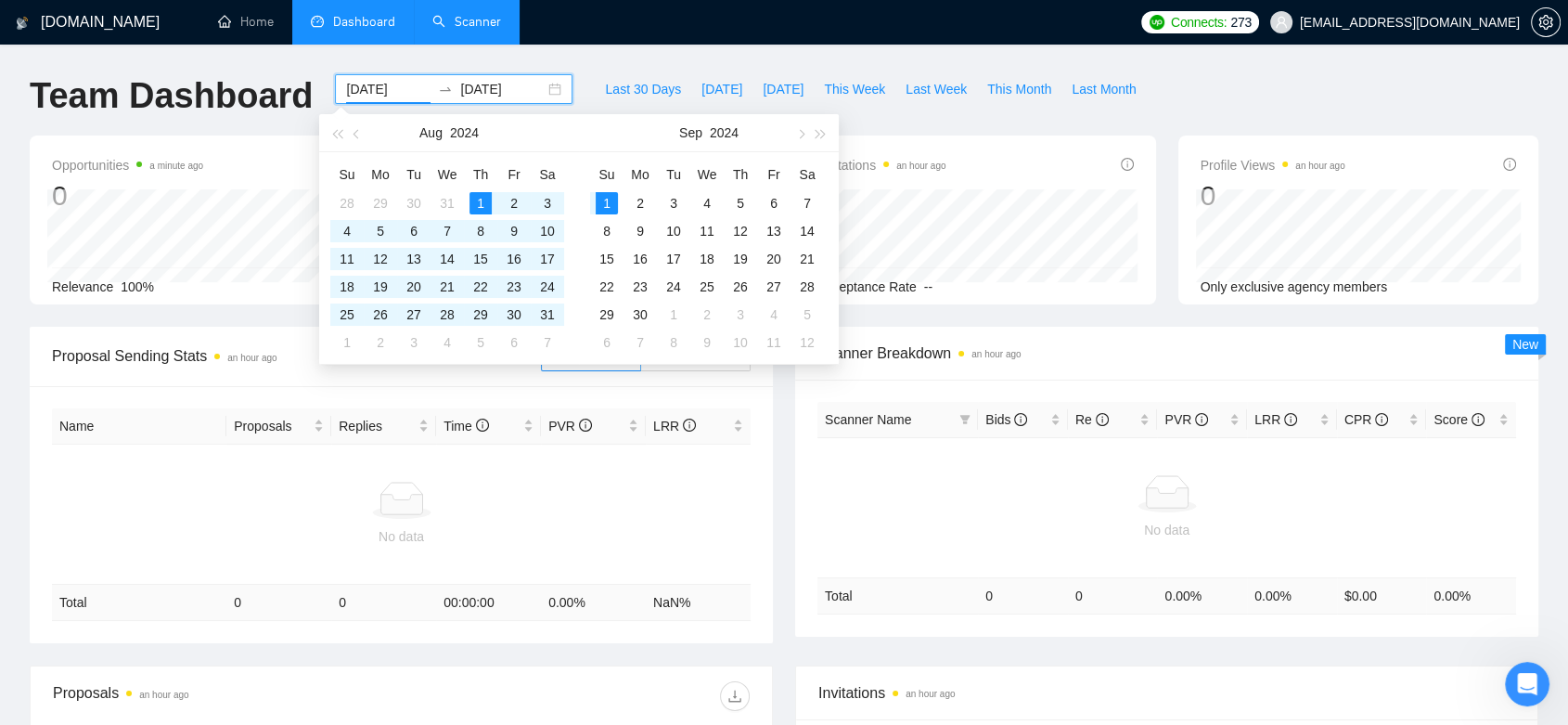
type input "[DATE]"
click at [602, 201] on div "1" at bounding box center [607, 203] width 23 height 23
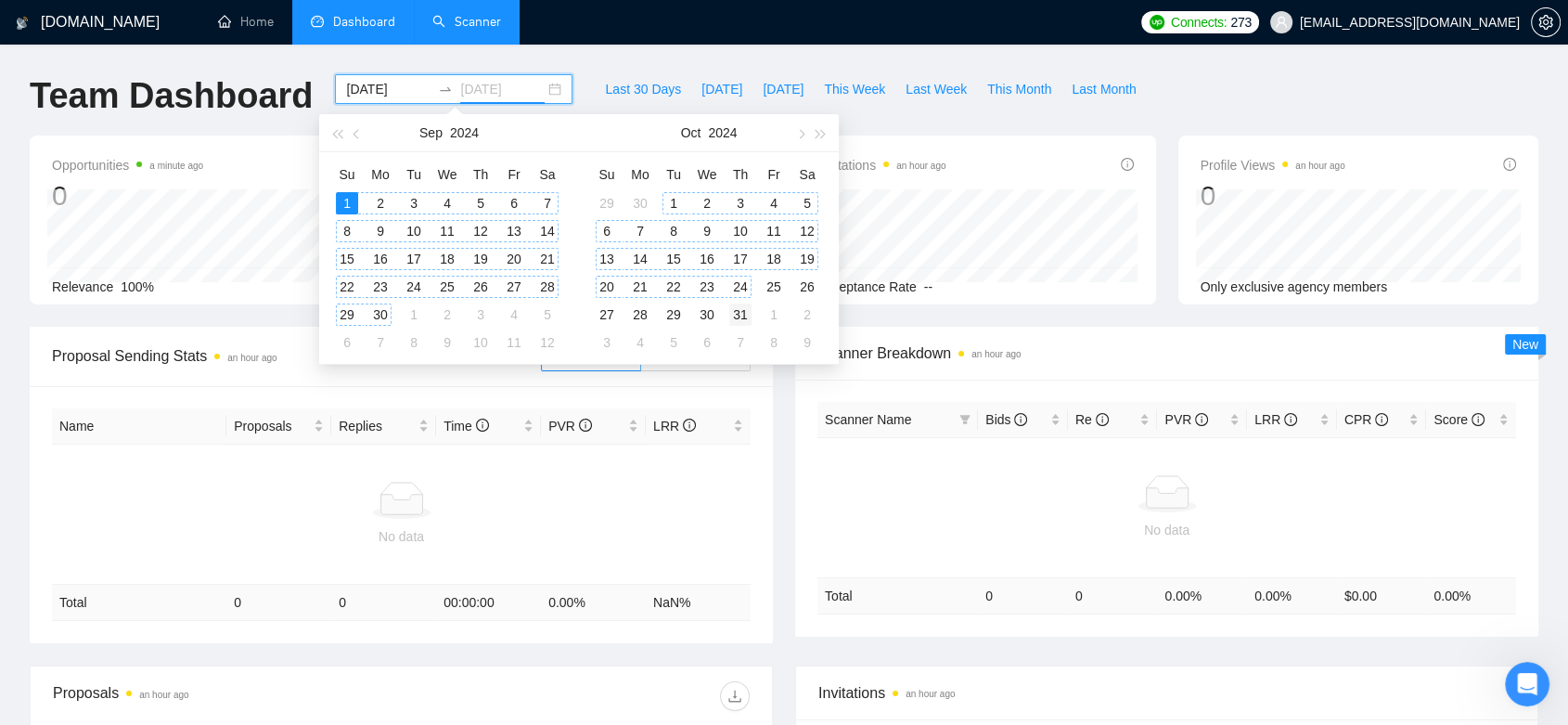
type input "[DATE]"
click at [748, 309] on div "31" at bounding box center [740, 314] width 23 height 23
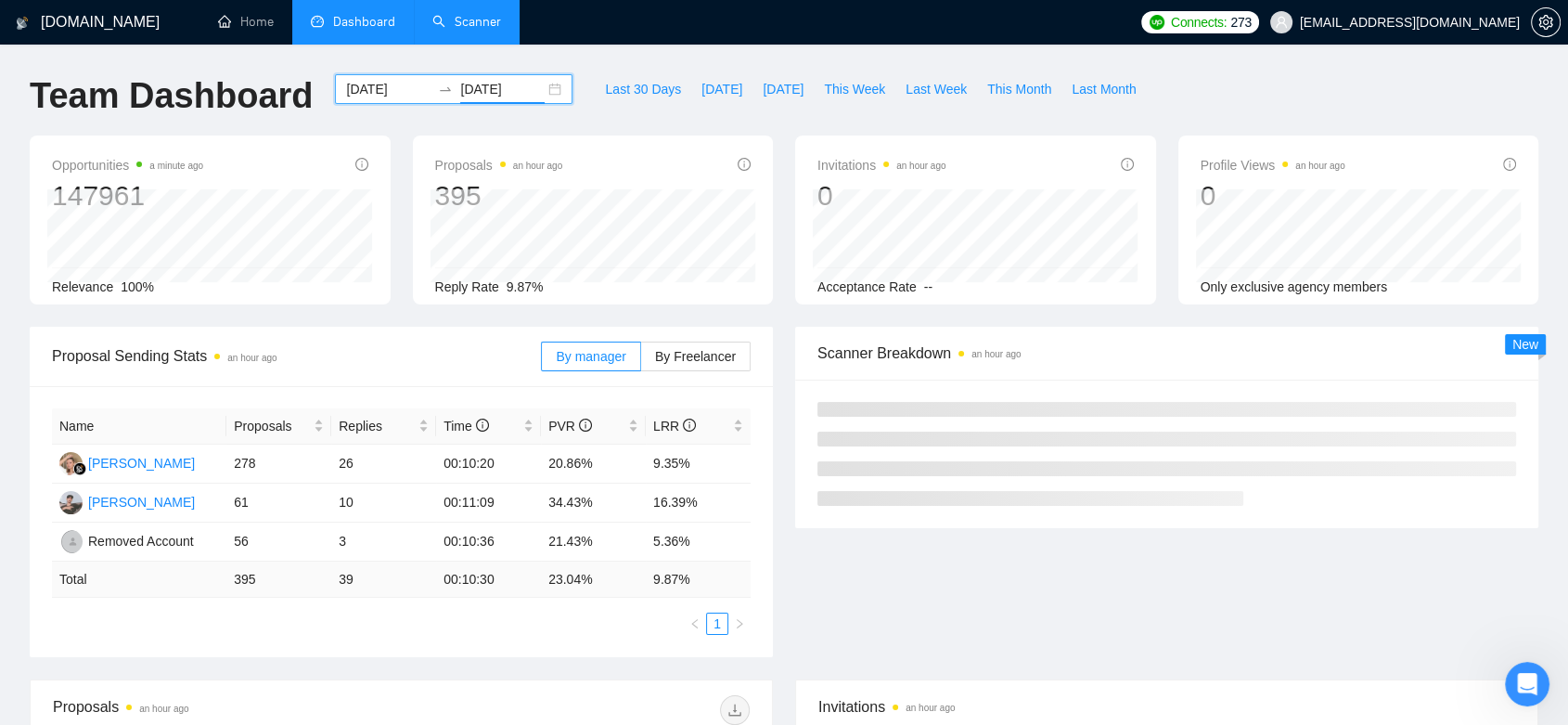
click at [371, 83] on input "[DATE]" at bounding box center [388, 88] width 84 height 21
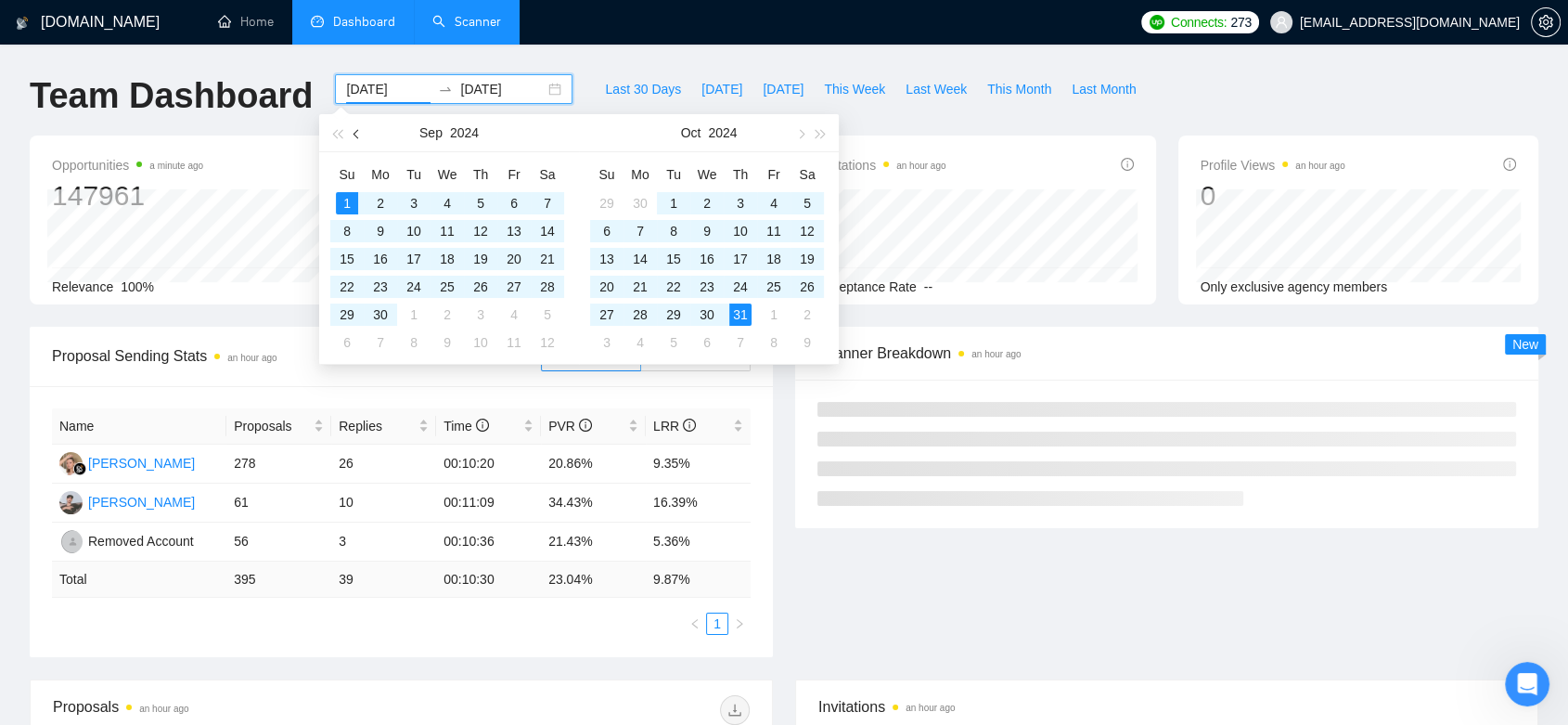
click at [365, 133] on button "button" at bounding box center [357, 132] width 21 height 37
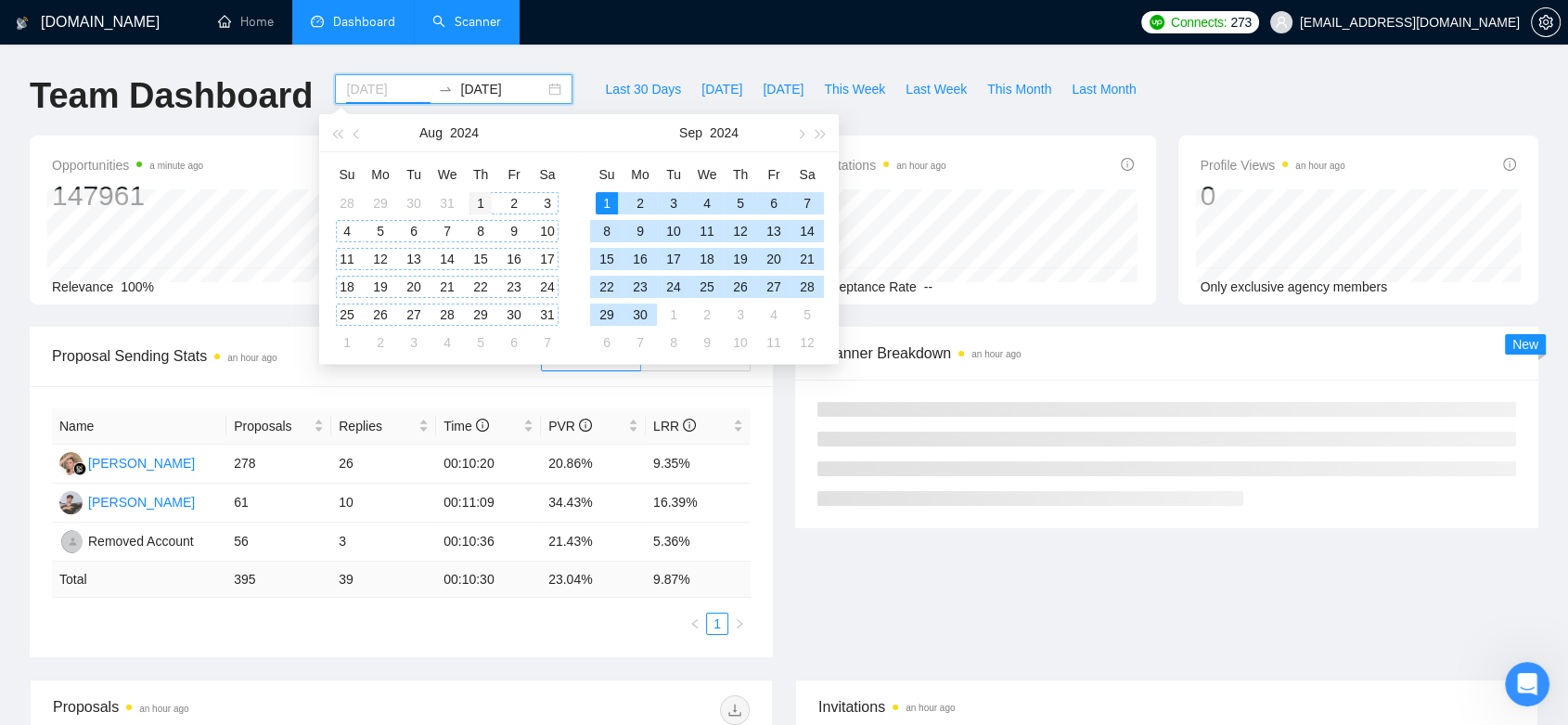
type input "[DATE]"
click at [473, 199] on div "1" at bounding box center [480, 203] width 23 height 23
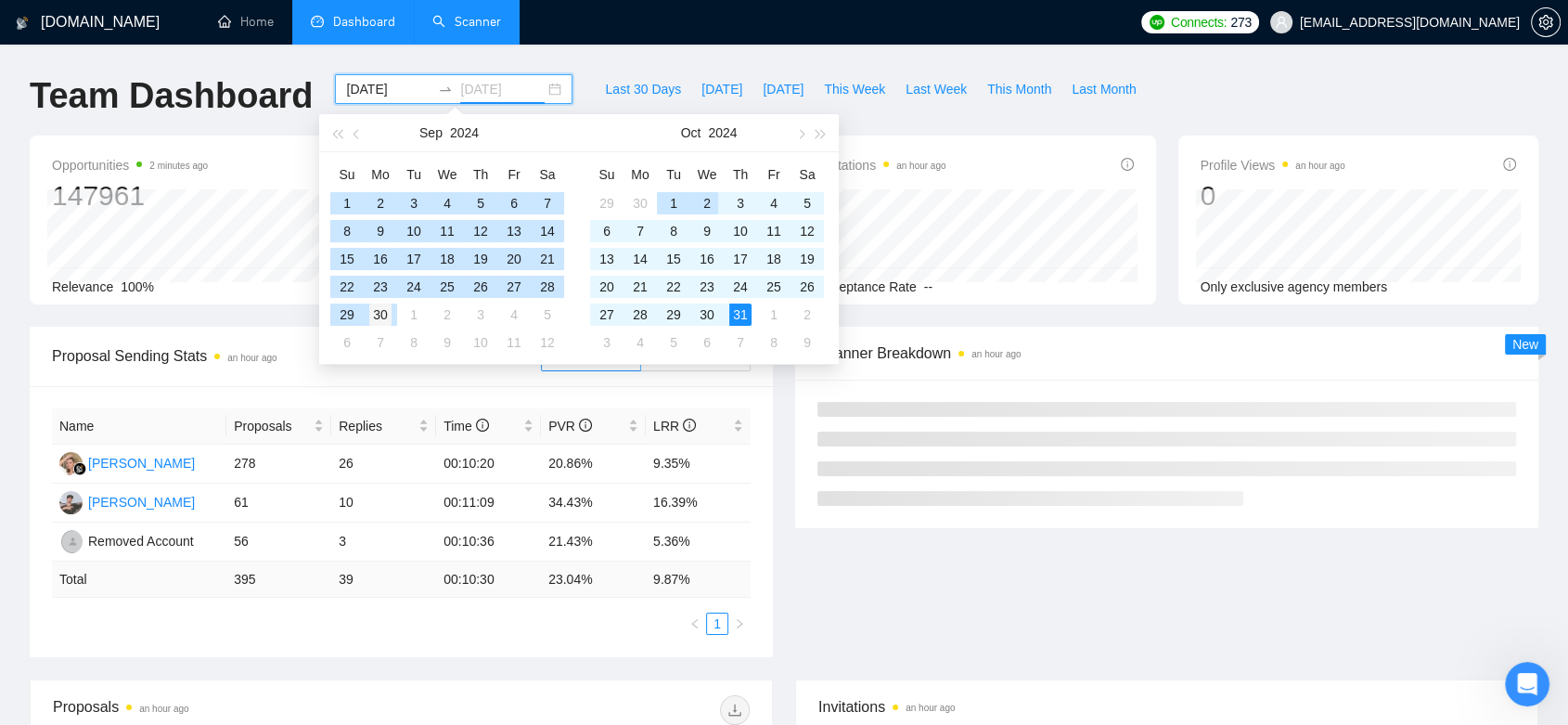
type input "[DATE]"
click at [394, 313] on td "30" at bounding box center [380, 314] width 33 height 27
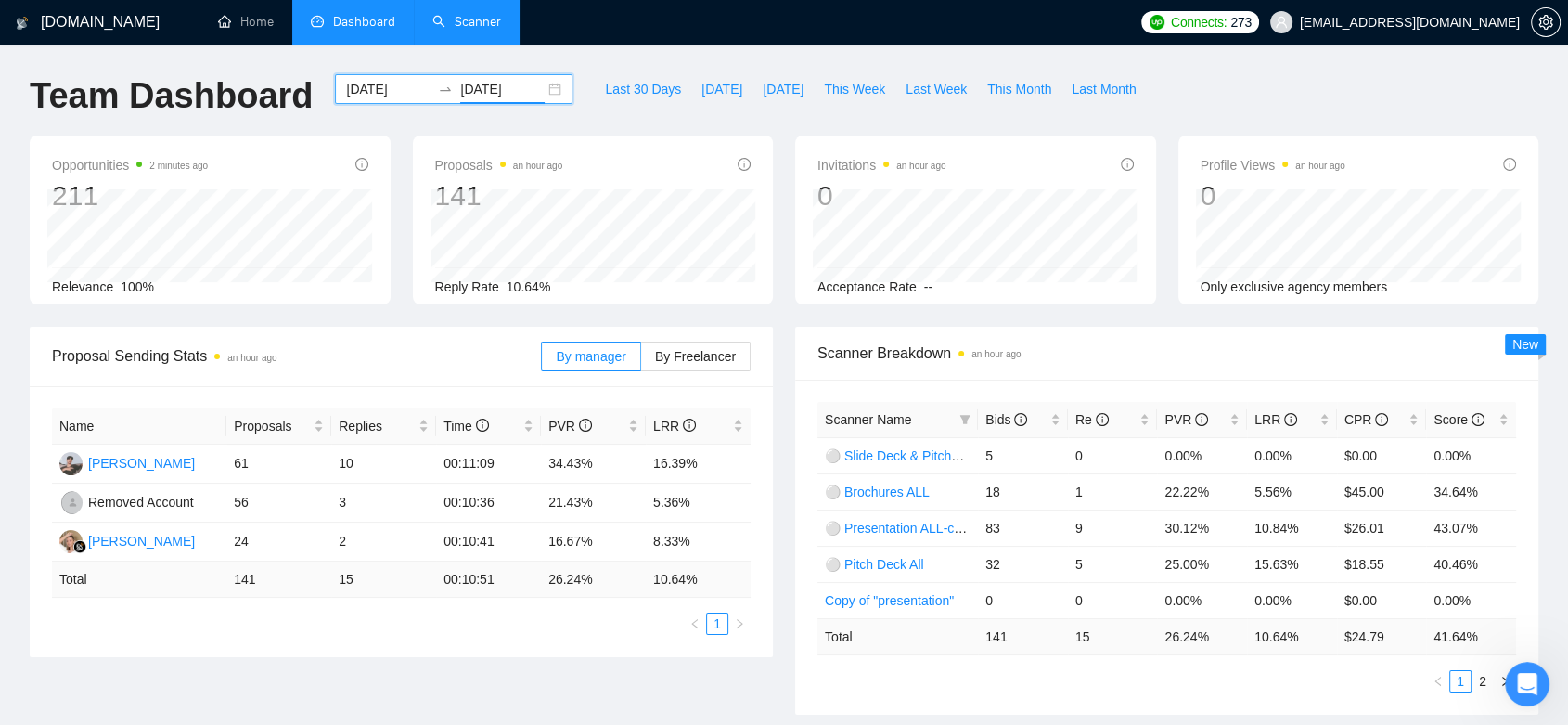
click at [383, 93] on input "[DATE]" at bounding box center [388, 88] width 84 height 21
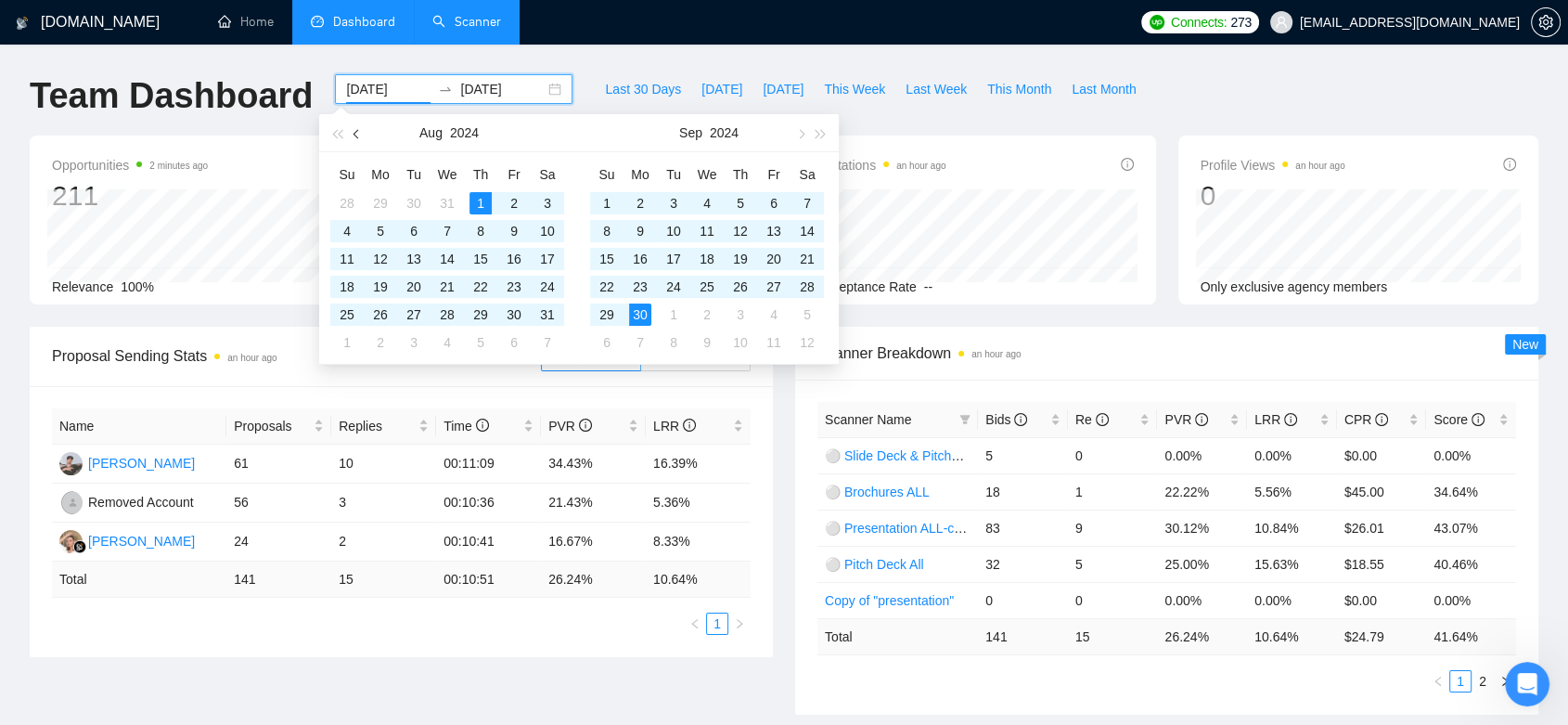
click at [359, 139] on button "button" at bounding box center [357, 132] width 21 height 37
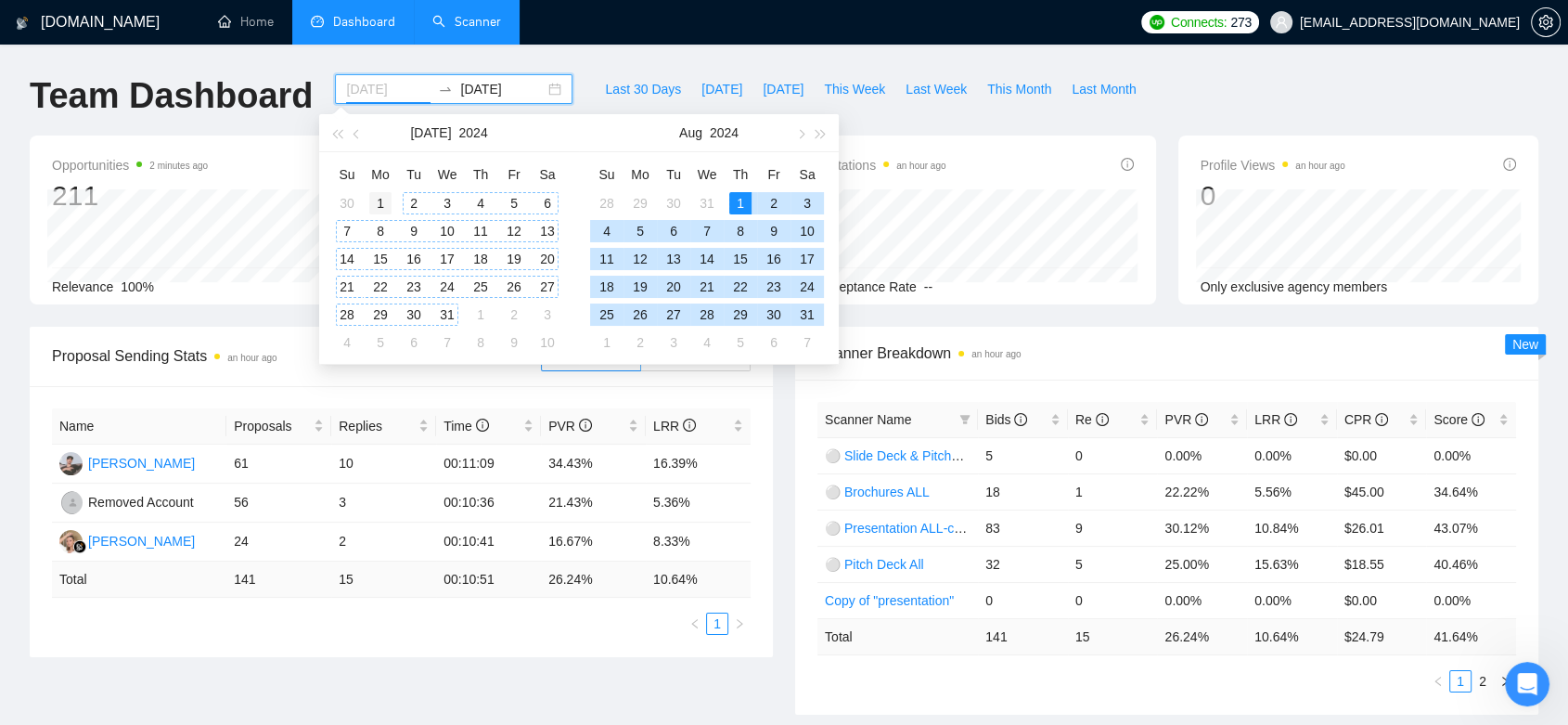
type input "[DATE]"
click at [383, 206] on div "1" at bounding box center [380, 203] width 23 height 23
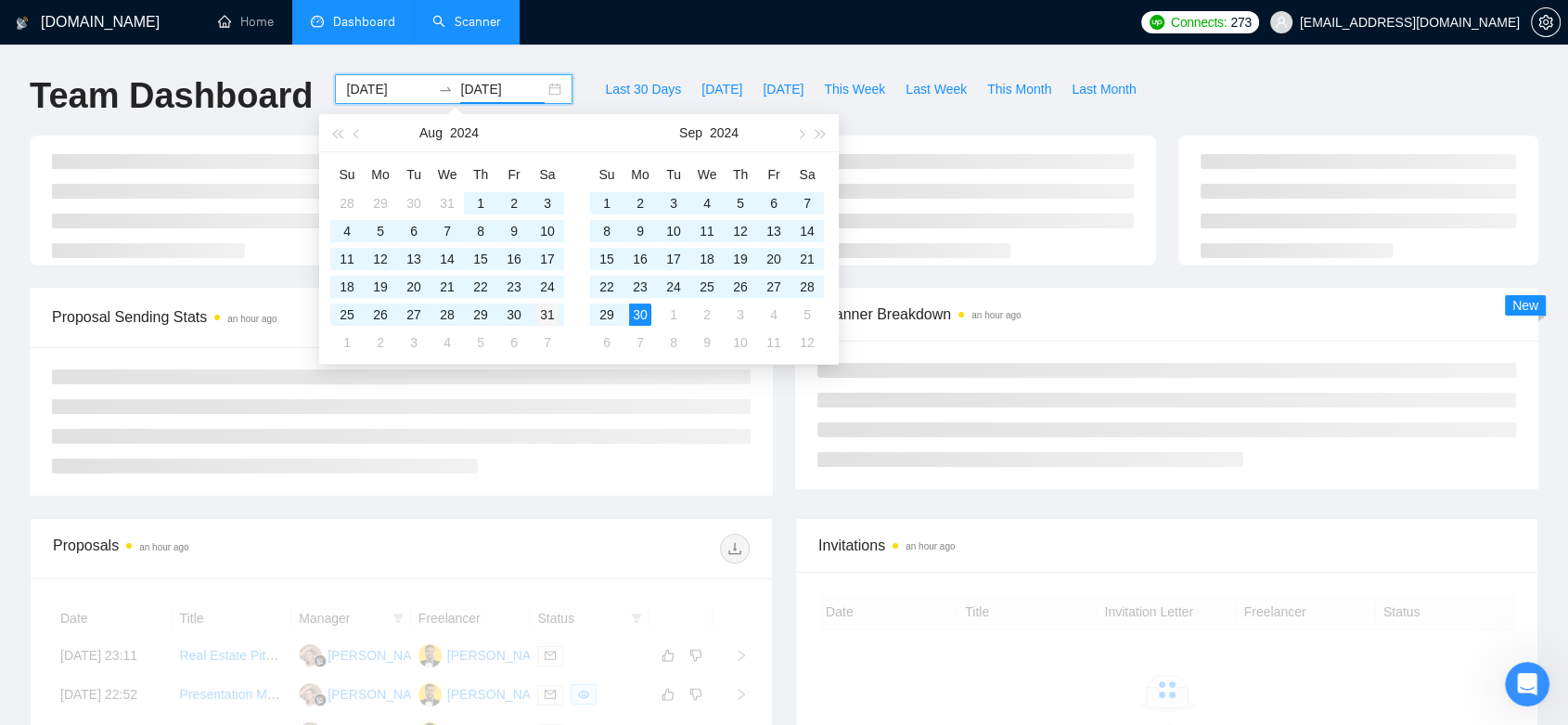
click at [551, 315] on div "31" at bounding box center [547, 314] width 23 height 23
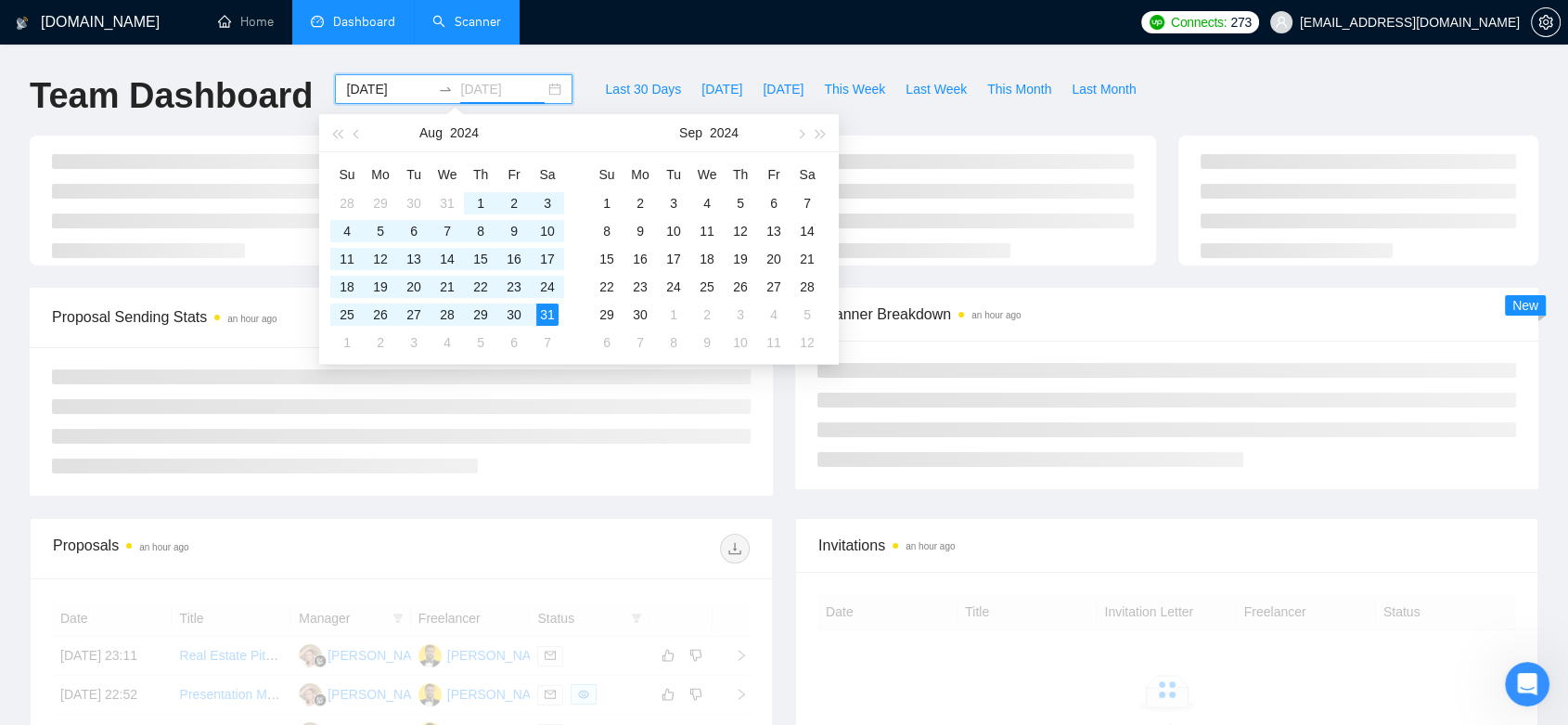
type input "[DATE]"
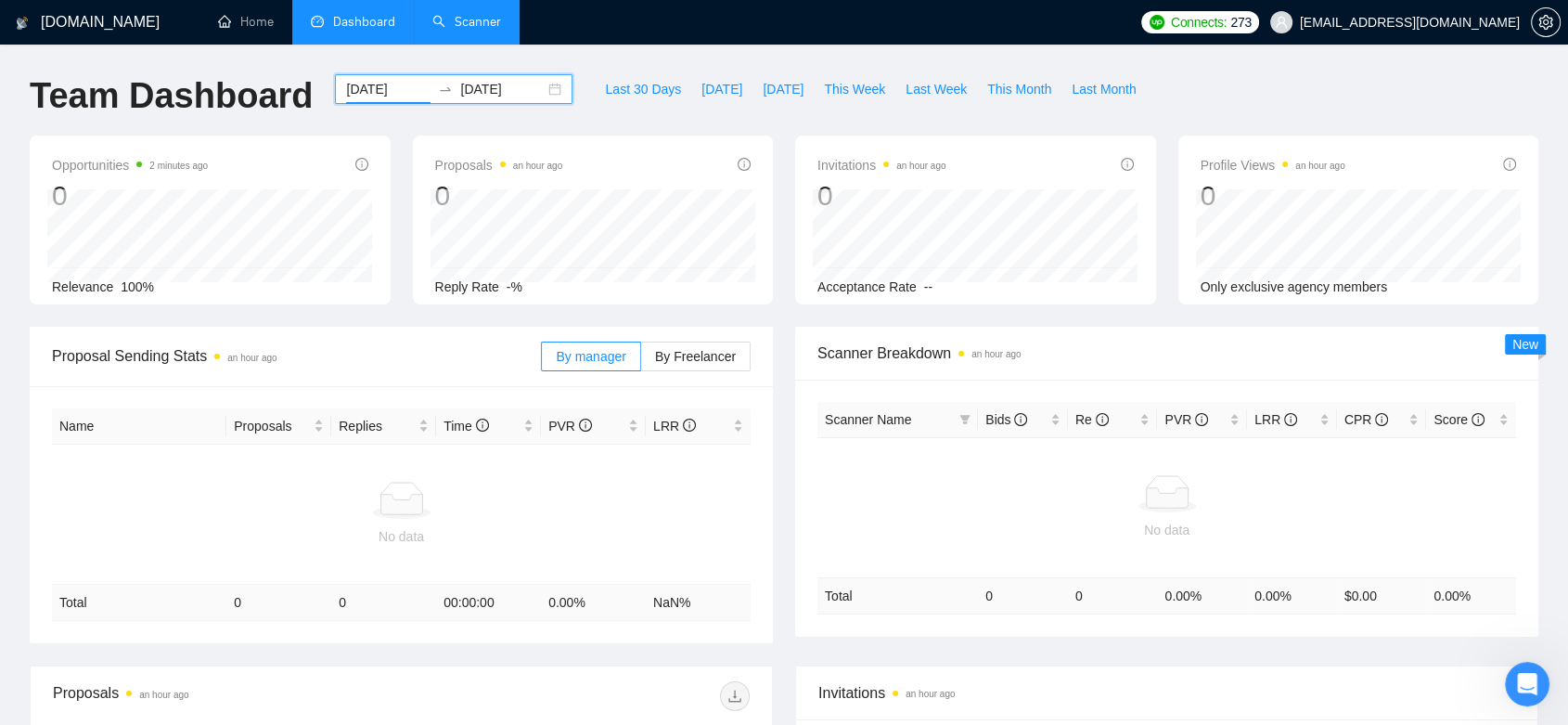
click at [366, 92] on input "[DATE]" at bounding box center [388, 88] width 84 height 21
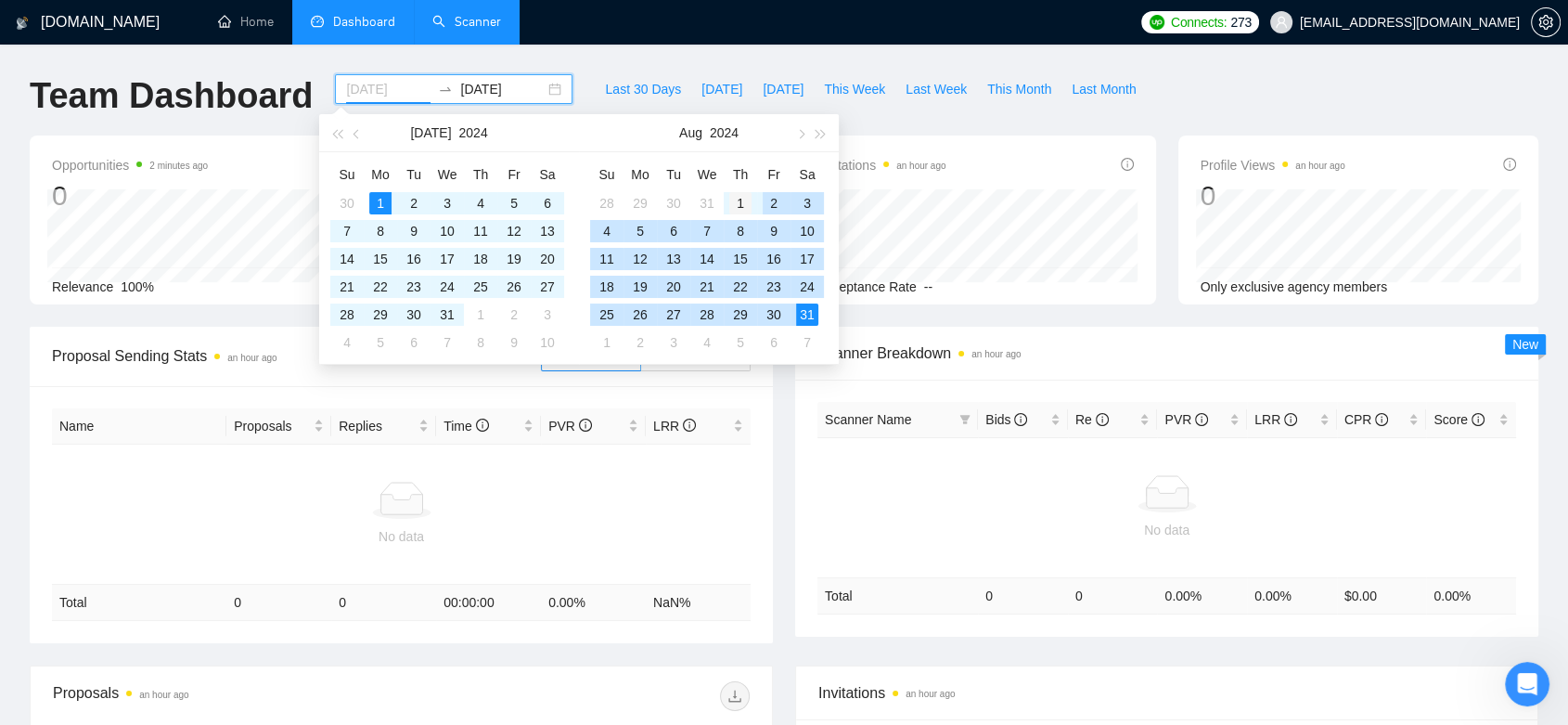
type input "[DATE]"
click at [740, 201] on div "1" at bounding box center [740, 203] width 23 height 23
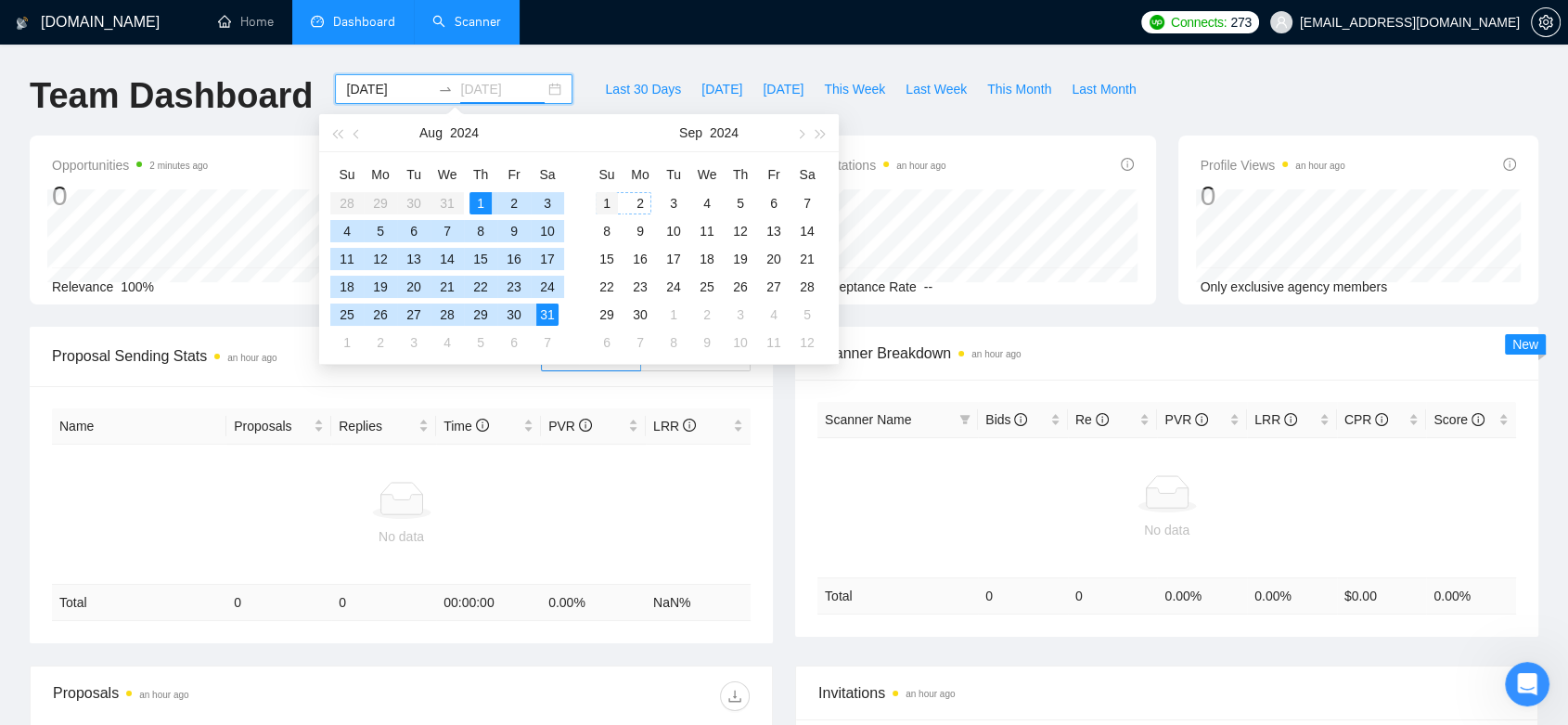
type input "[DATE]"
click at [615, 199] on div "1" at bounding box center [607, 203] width 23 height 23
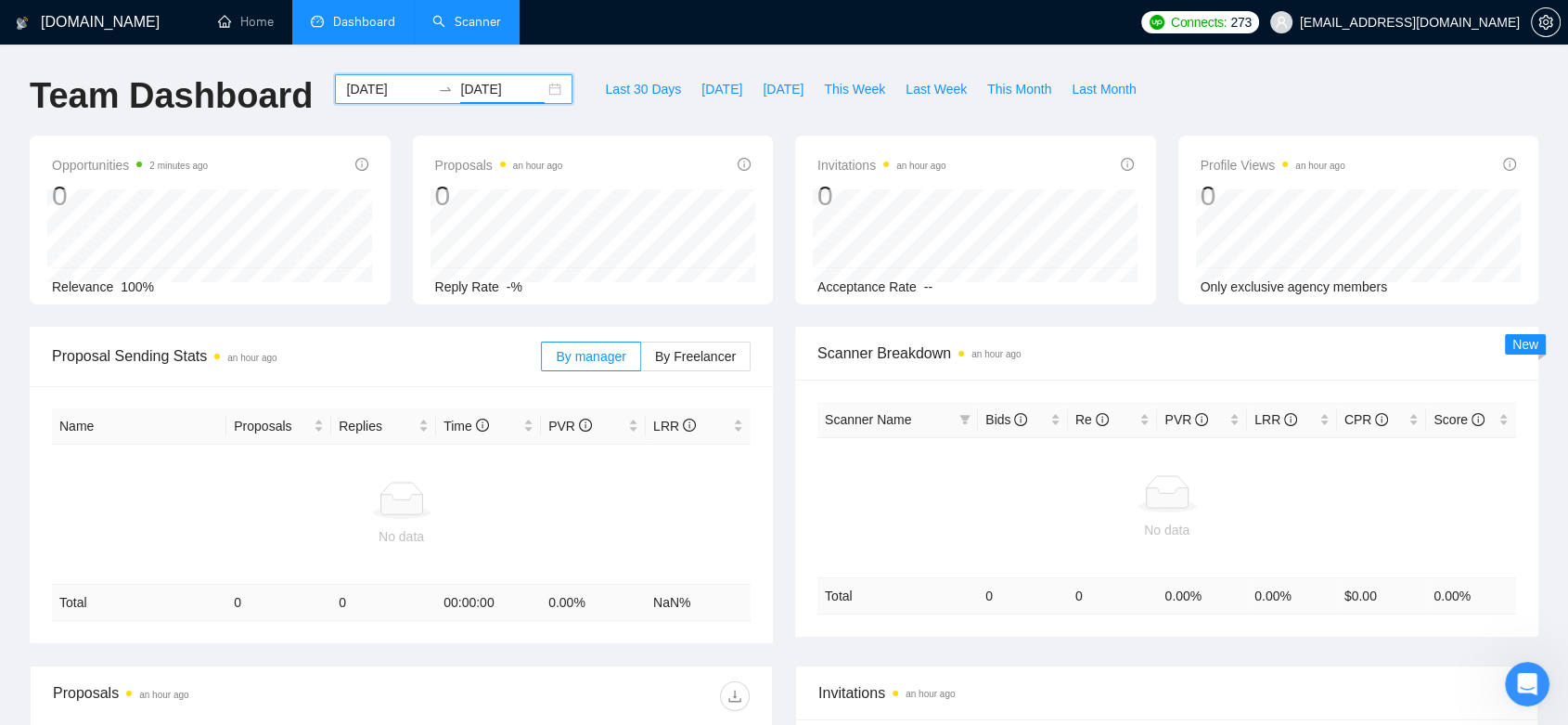
click at [360, 93] on input "[DATE]" at bounding box center [388, 88] width 84 height 21
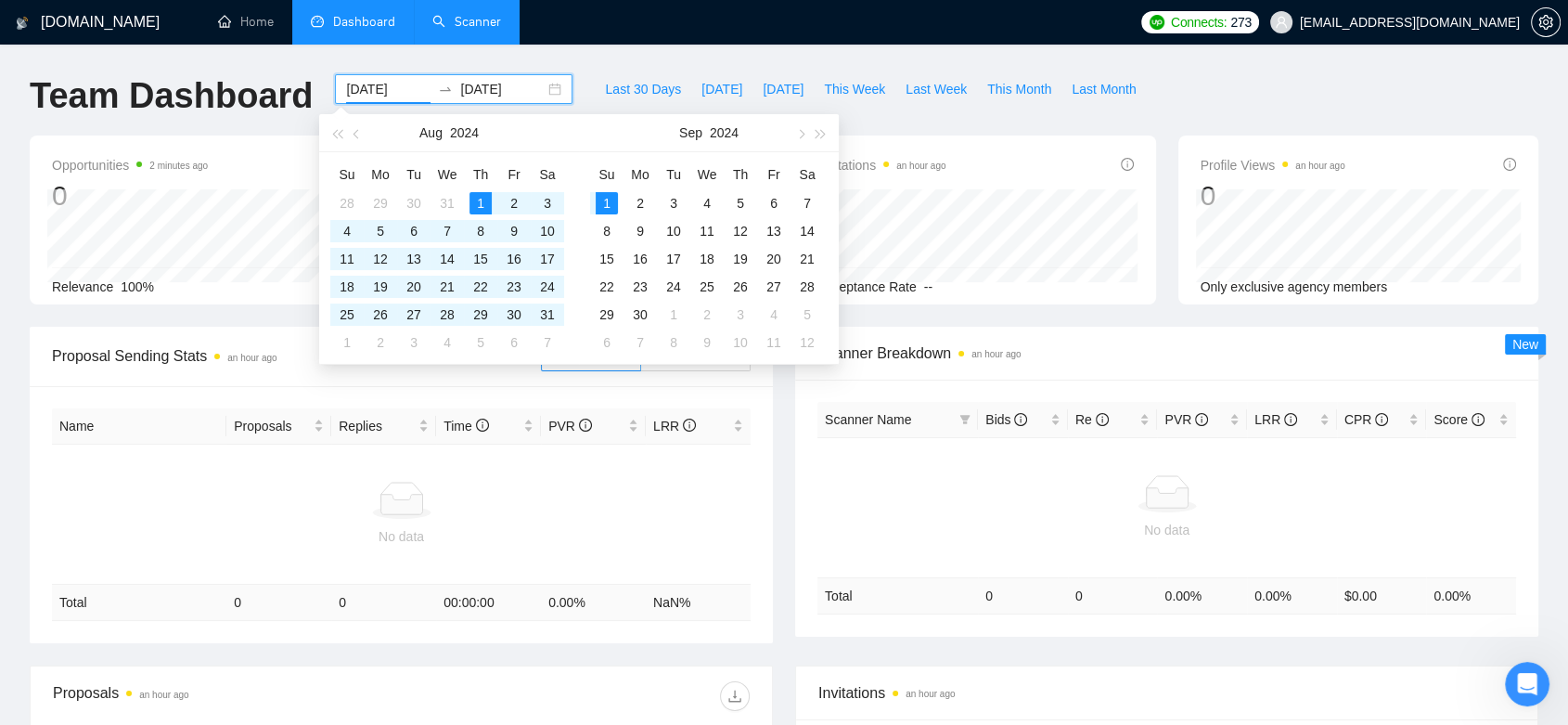
type input "[DATE]"
click at [603, 192] on div "1" at bounding box center [607, 203] width 23 height 23
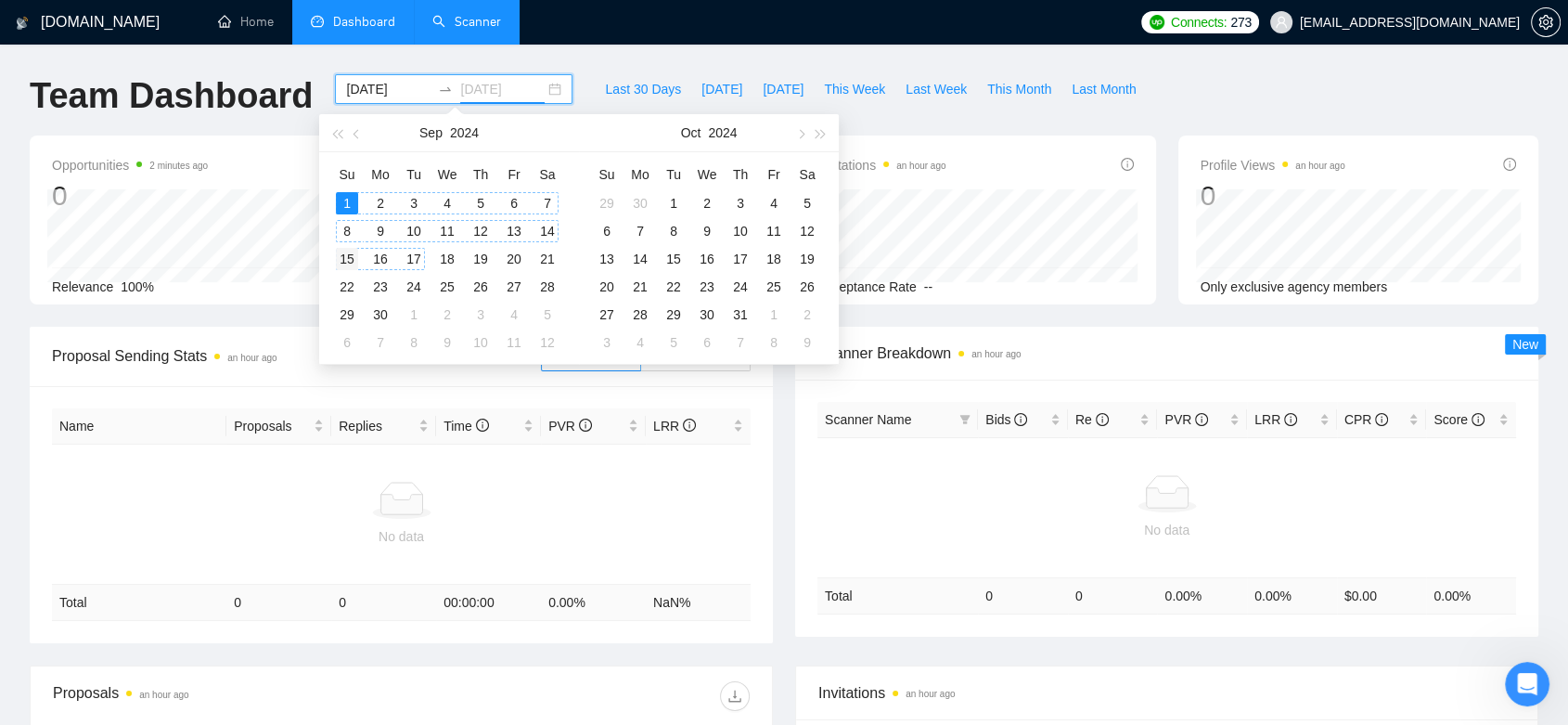
type input "[DATE]"
click at [360, 265] on td "15" at bounding box center [347, 259] width 33 height 27
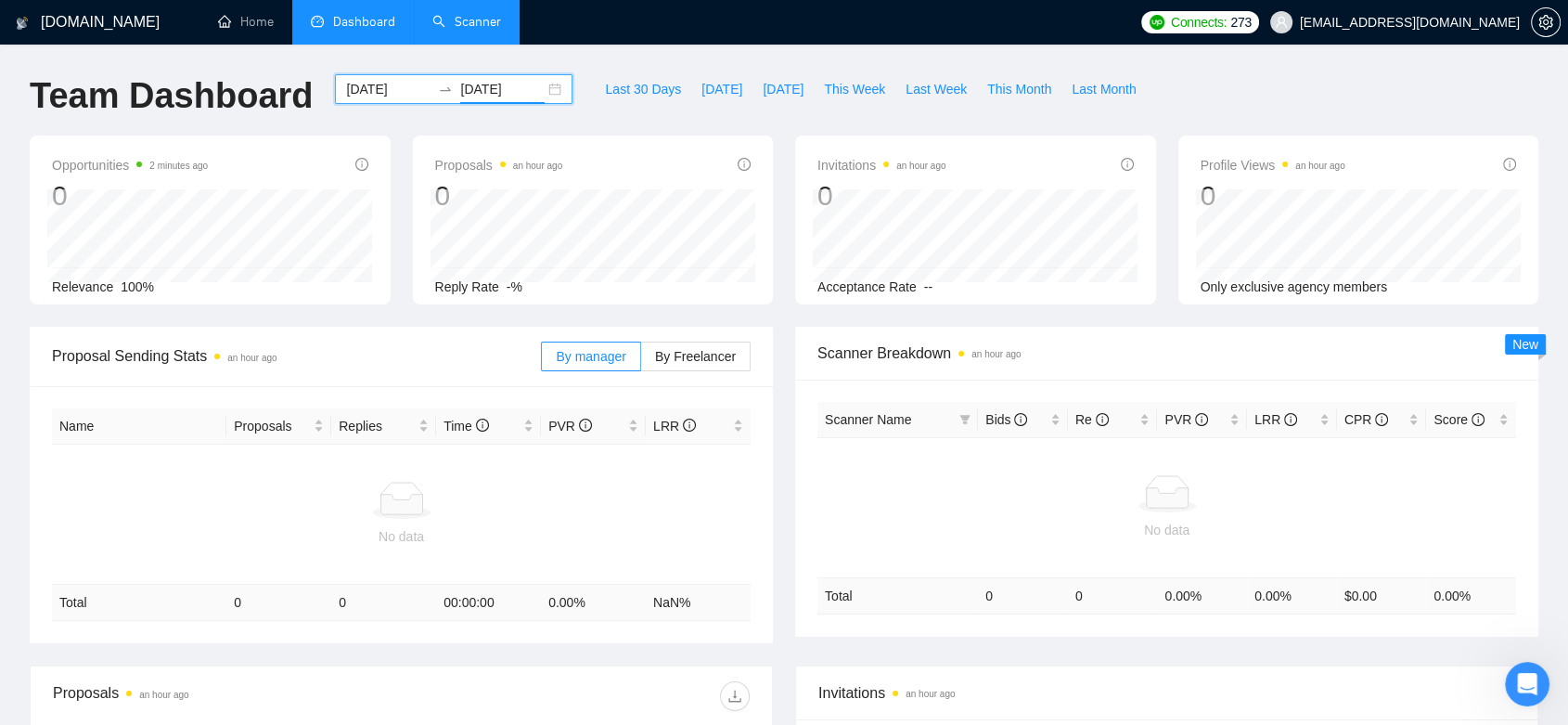
click at [380, 94] on input "[DATE]" at bounding box center [388, 88] width 84 height 21
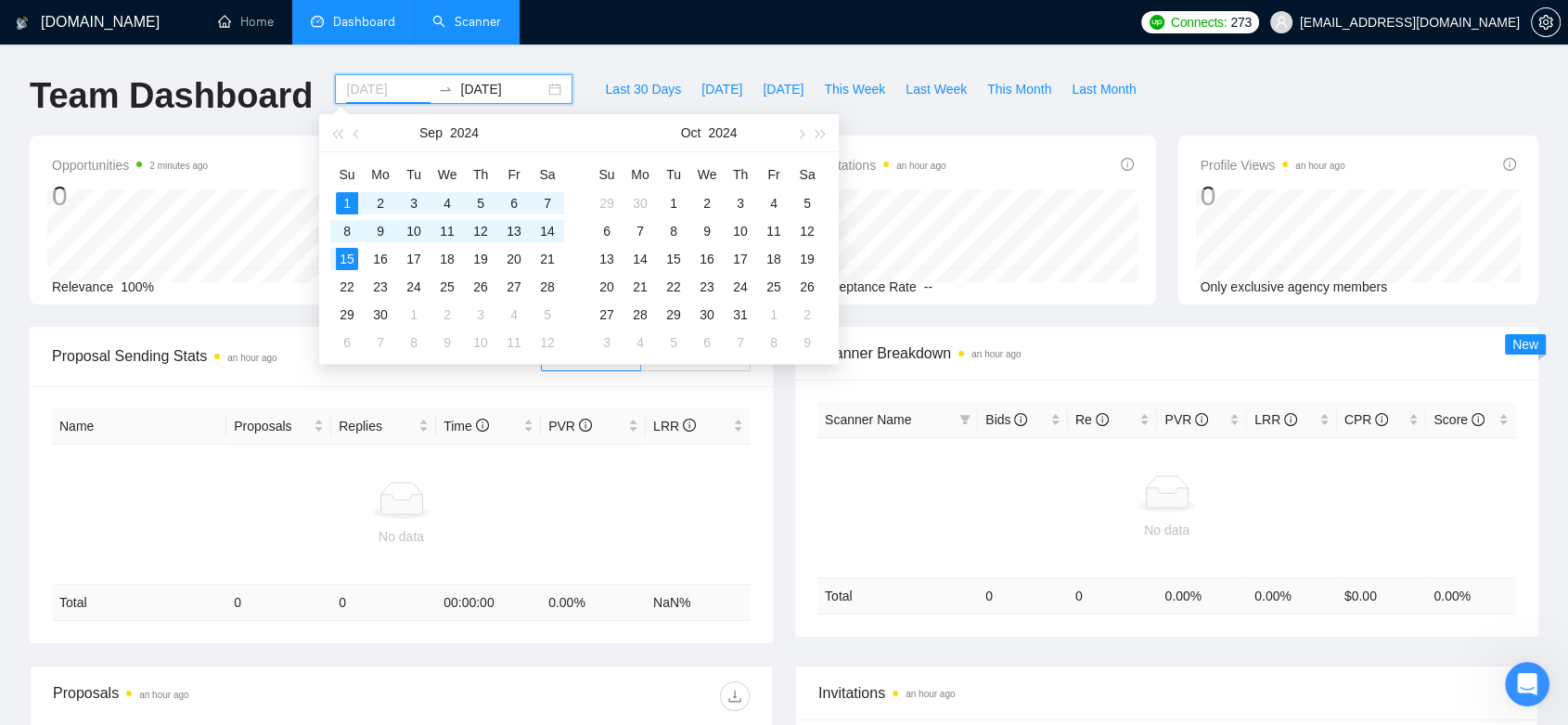
type input "[DATE]"
click at [348, 257] on div "15" at bounding box center [347, 259] width 23 height 23
type input "[DATE]"
click at [679, 256] on div "15" at bounding box center [673, 259] width 23 height 23
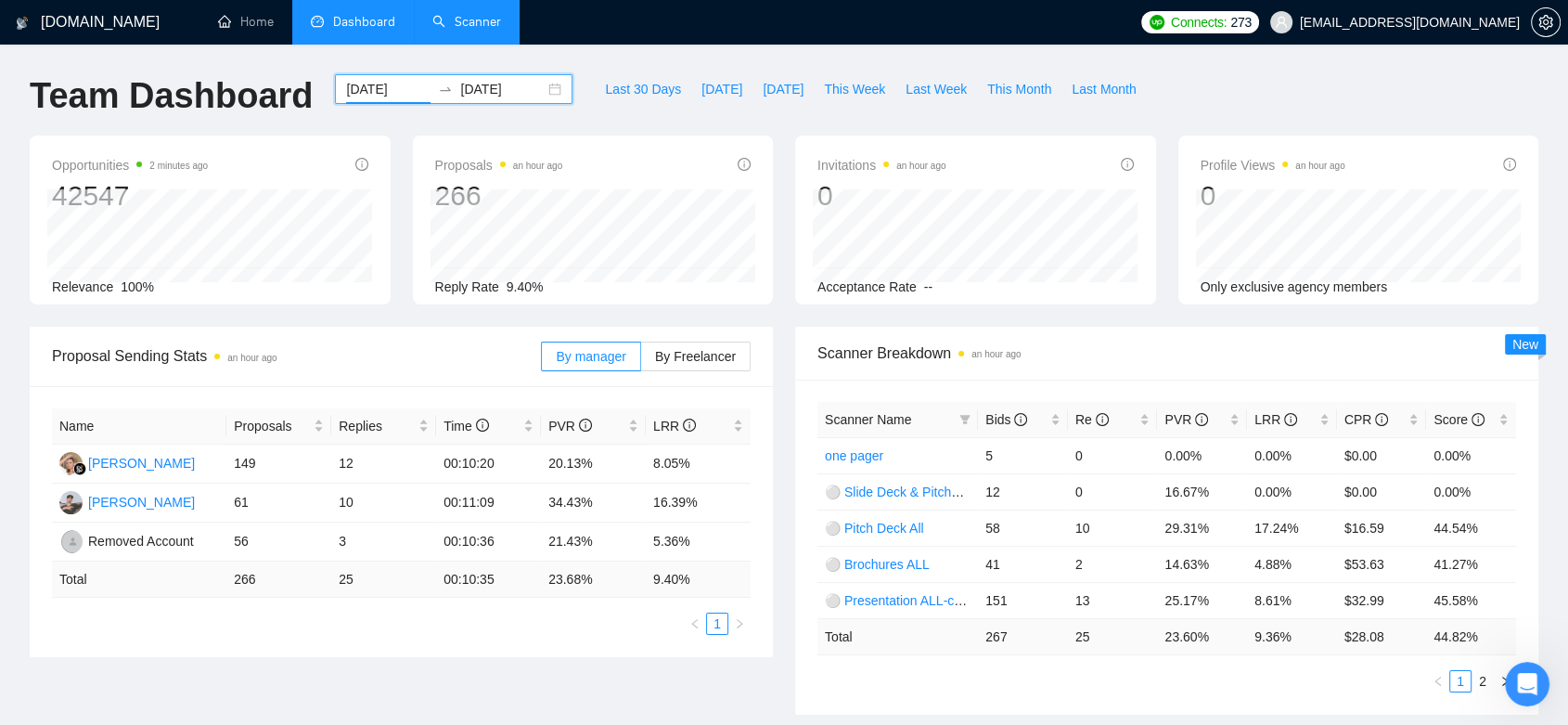
click at [395, 87] on input "[DATE]" at bounding box center [388, 88] width 84 height 21
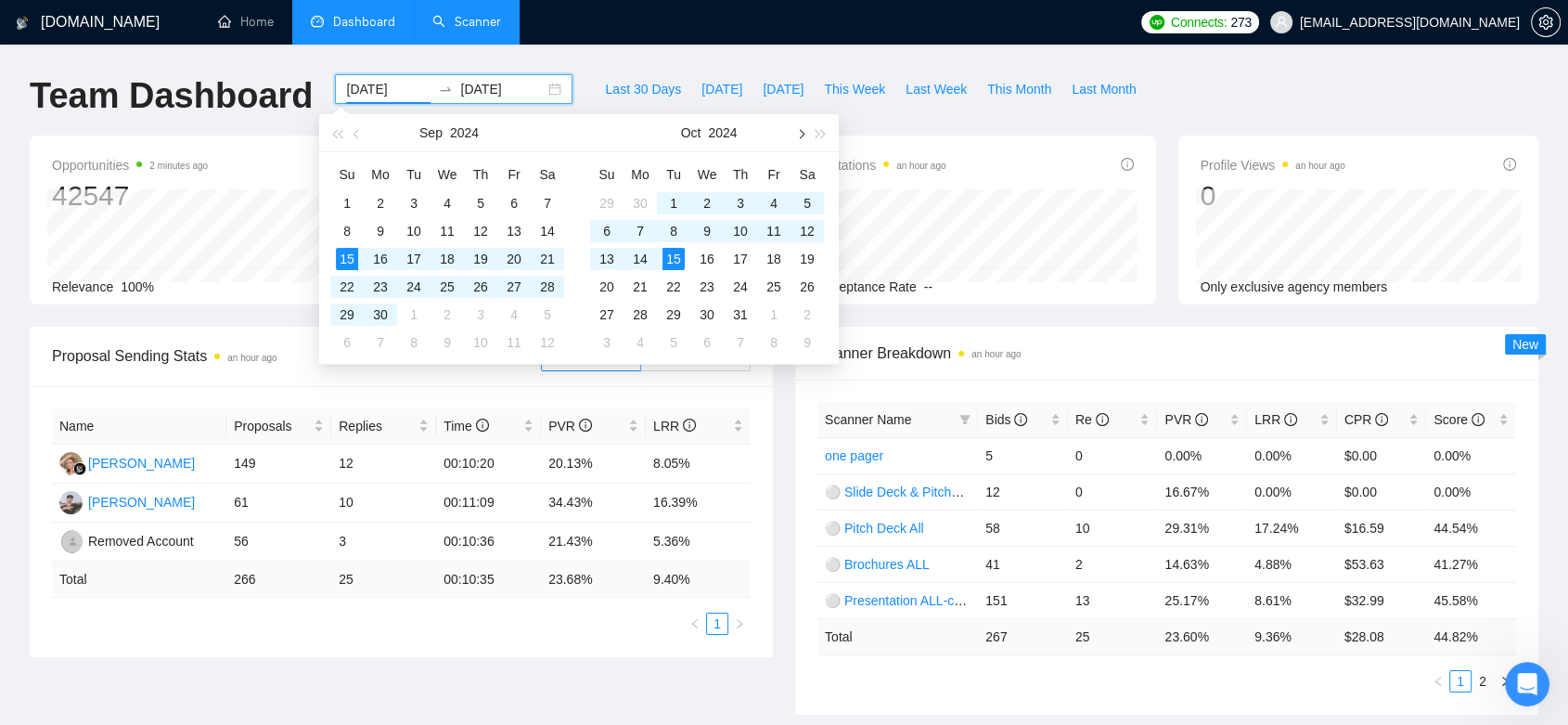
click at [798, 137] on span "button" at bounding box center [800, 133] width 9 height 9
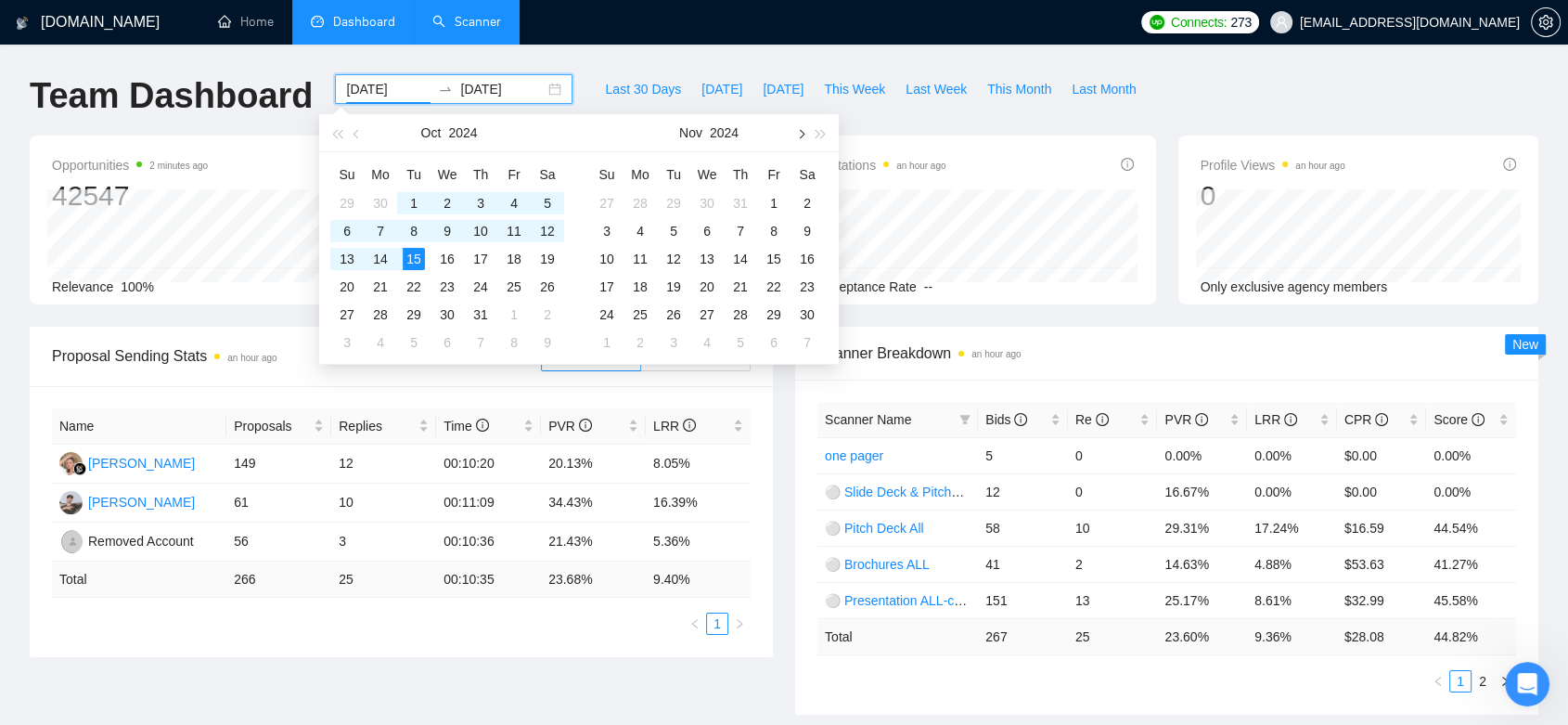
click at [798, 137] on span "button" at bounding box center [800, 133] width 9 height 9
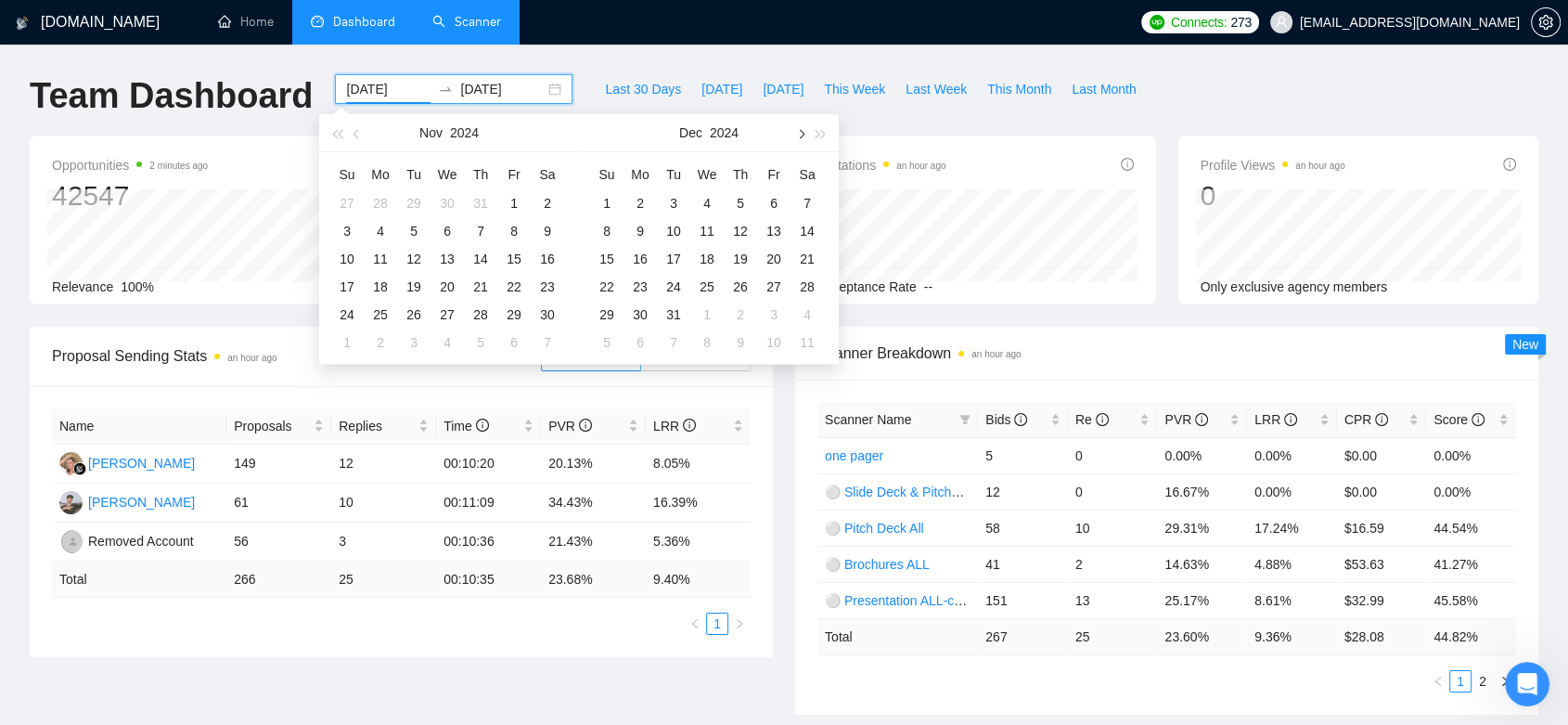
click at [798, 137] on span "button" at bounding box center [800, 133] width 9 height 9
type input "[DATE]"
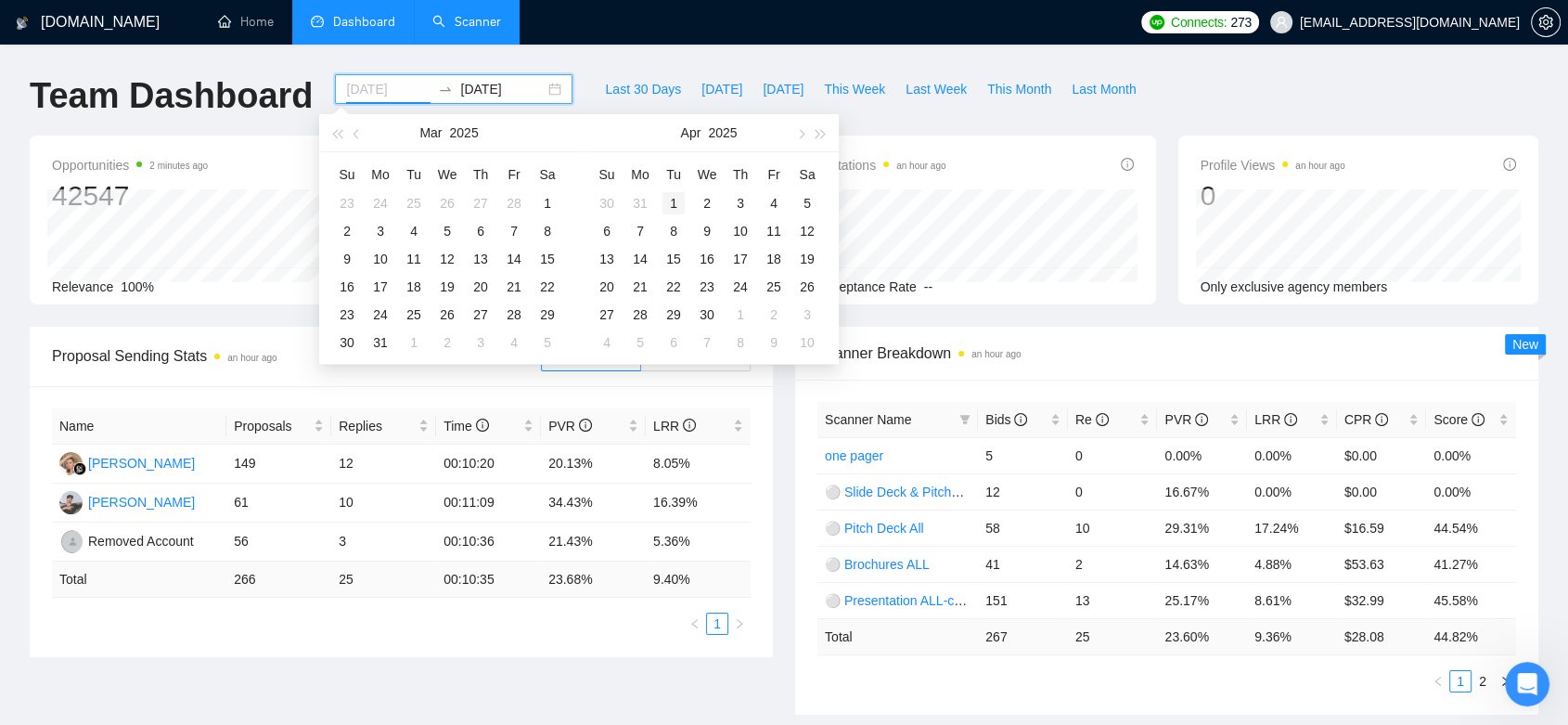
click at [674, 202] on div "1" at bounding box center [673, 203] width 23 height 23
click at [798, 138] on button "button" at bounding box center [800, 132] width 21 height 37
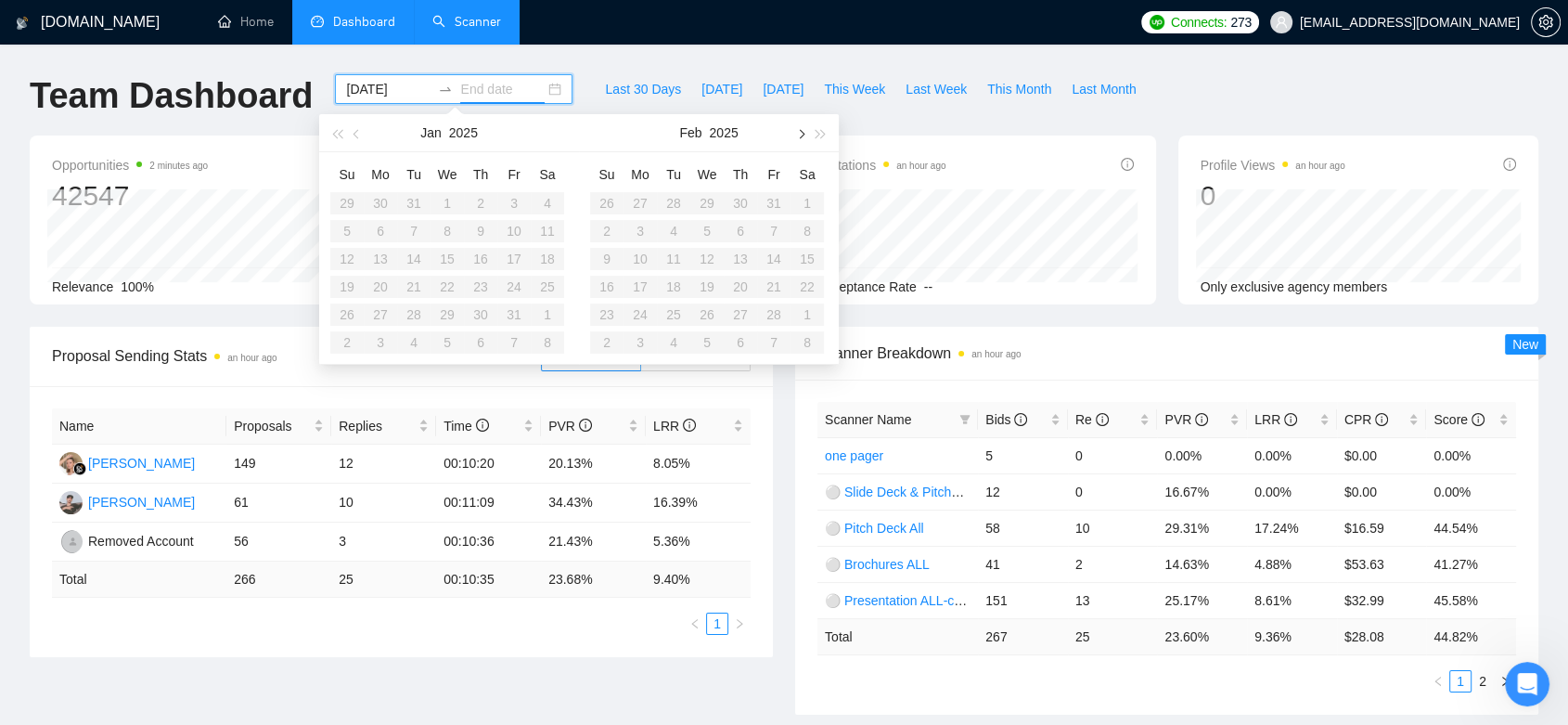
click at [798, 138] on button "button" at bounding box center [800, 132] width 21 height 37
type input "[DATE]"
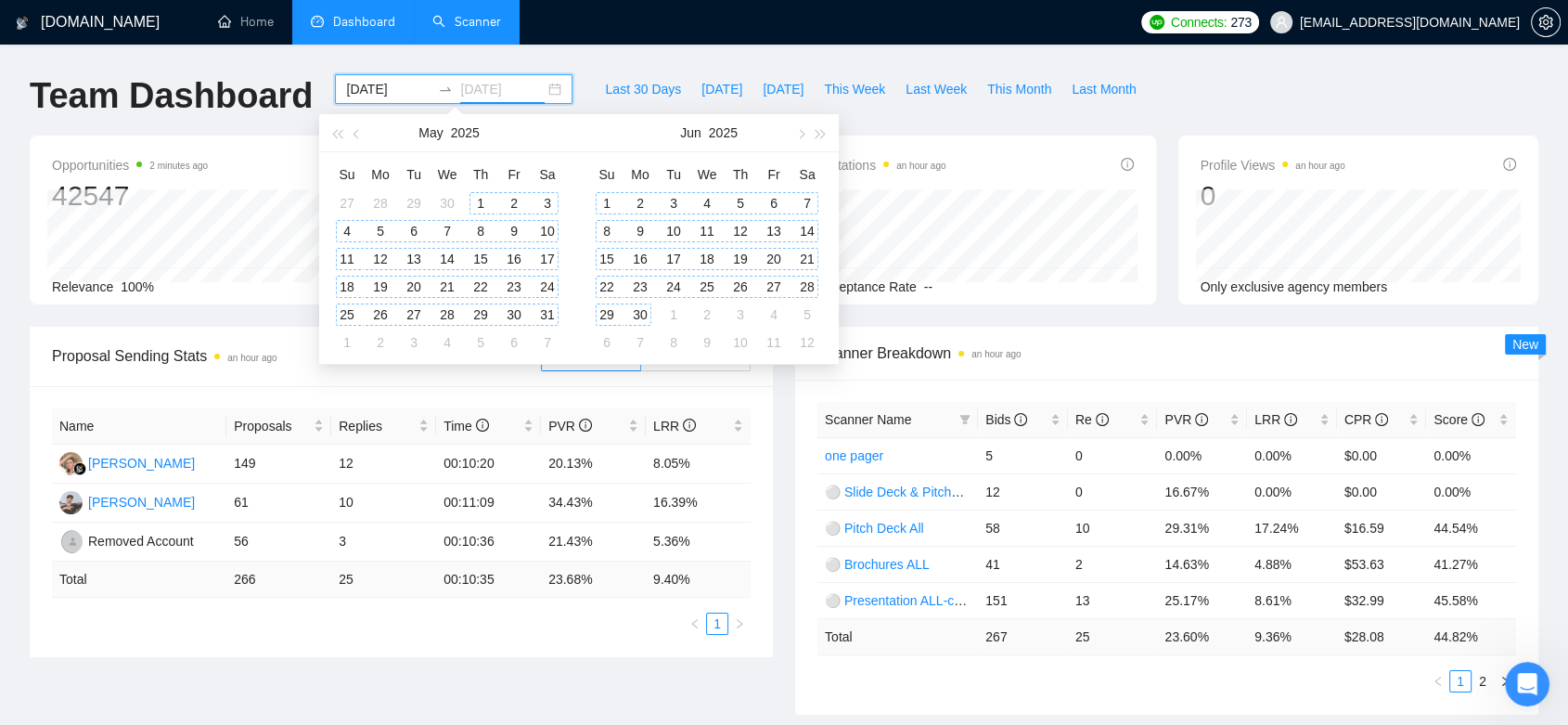
click at [647, 314] on div "30" at bounding box center [640, 314] width 23 height 23
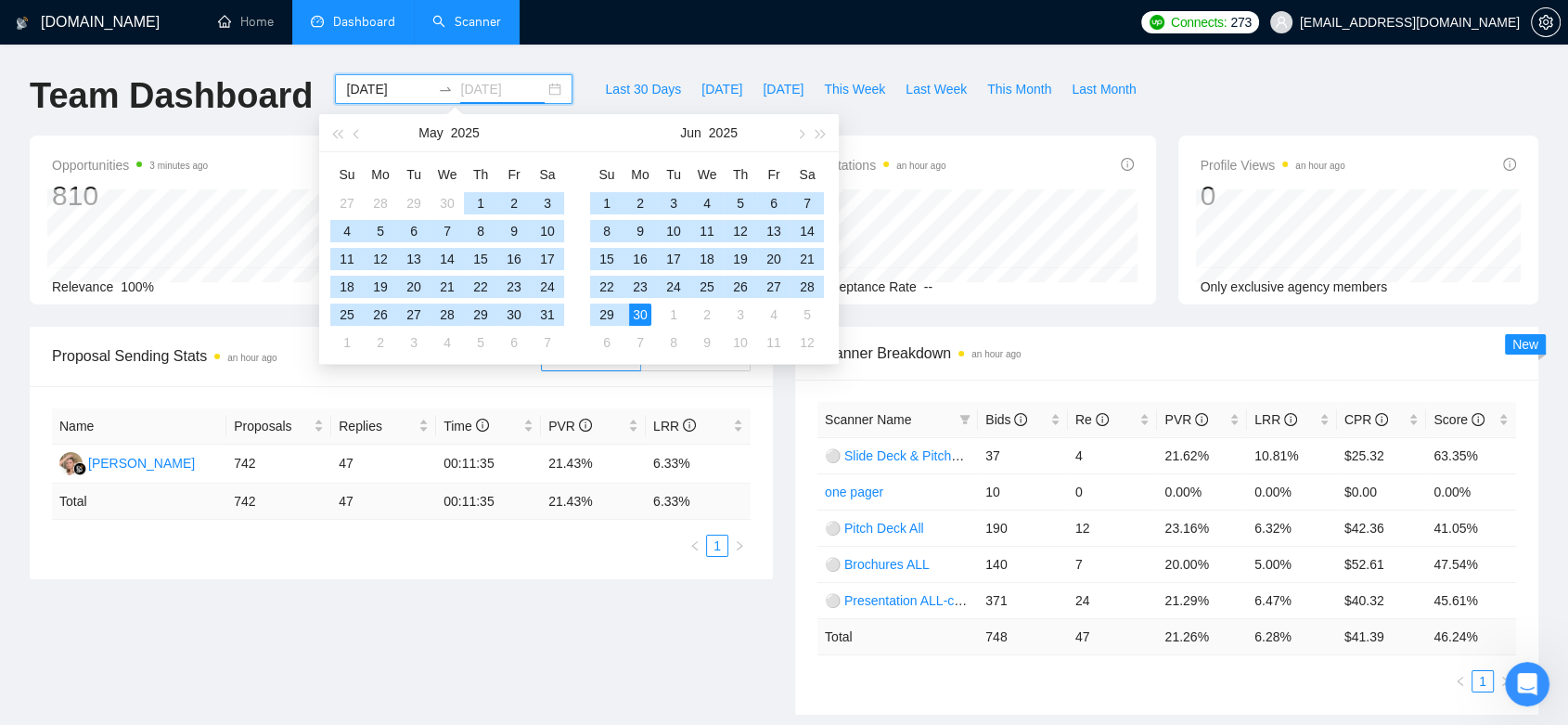
click at [639, 315] on div "30" at bounding box center [640, 314] width 23 height 23
type input "2025-06-30s"
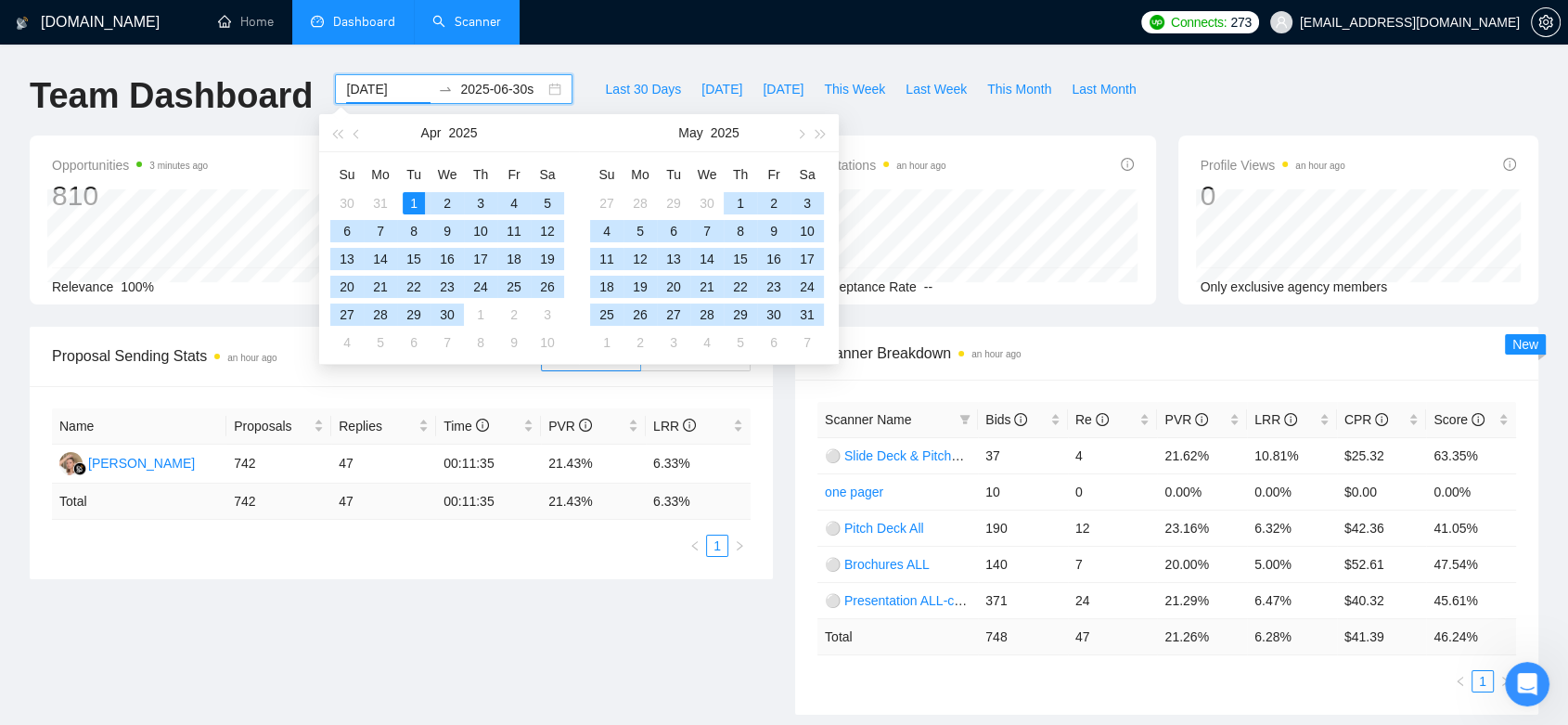
type input "[DATE]"
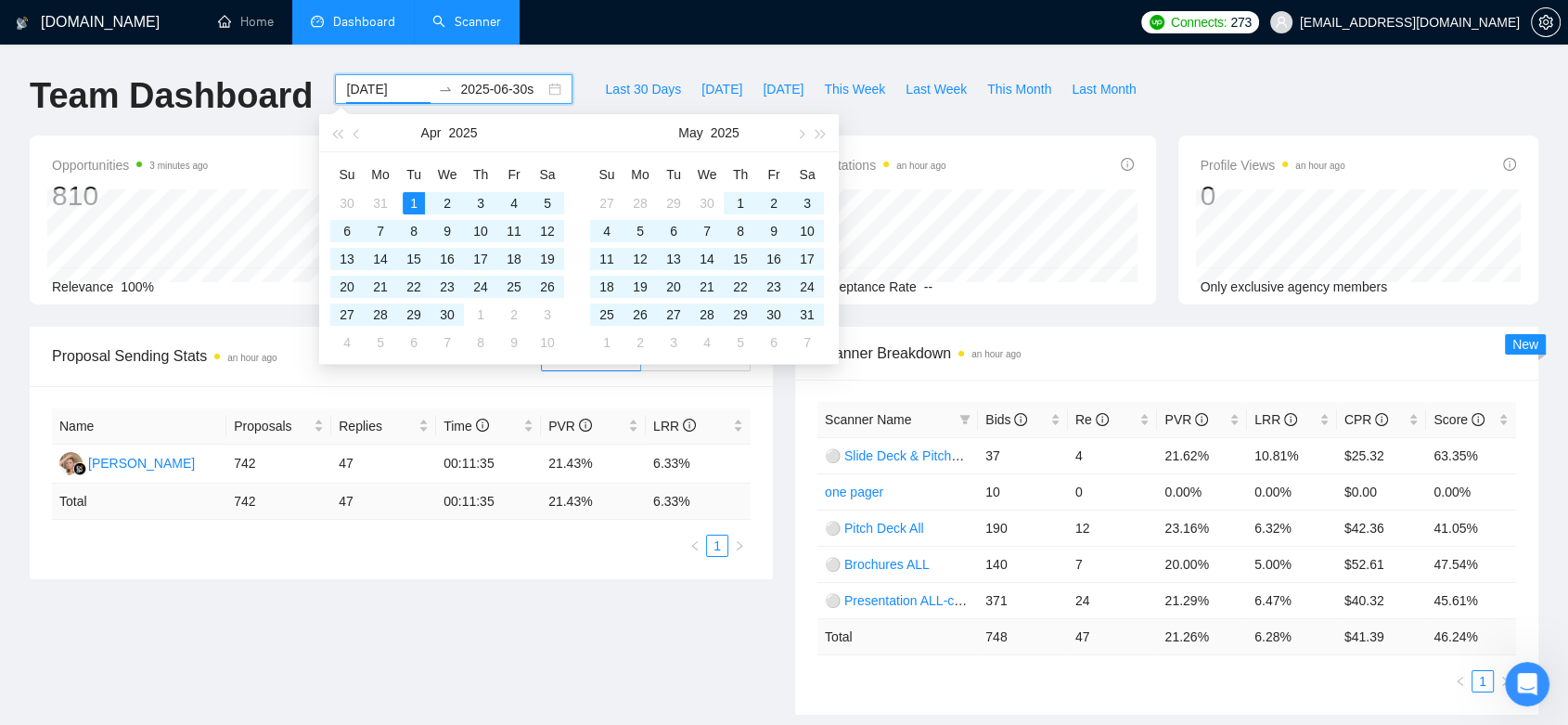
type input "[DATE]"
click at [1328, 110] on div "Team Dashboard [DATE] [DATE] Last 30 Days [DATE] [DATE] This Week Last Week Thi…" at bounding box center [784, 105] width 1532 height 62
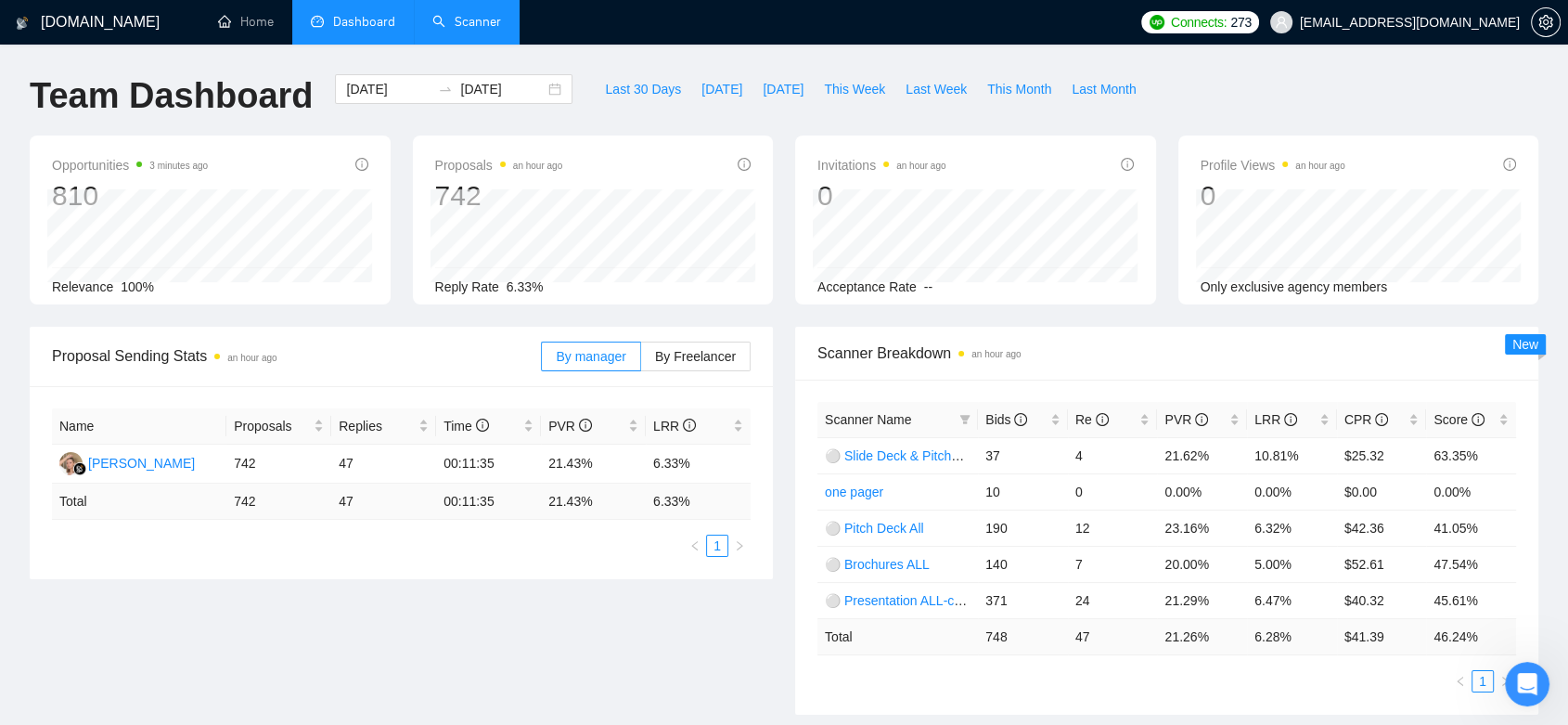
click at [1040, 358] on span "Scanner Breakdown an hour ago" at bounding box center [1166, 353] width 699 height 24
click at [709, 350] on span "By Freelancer" at bounding box center [696, 356] width 80 height 15
click at [641, 361] on input "By Freelancer" at bounding box center [641, 361] width 0 height 0
click at [594, 362] on span "By manager" at bounding box center [590, 356] width 70 height 15
click at [542, 361] on input "By manager" at bounding box center [542, 361] width 0 height 0
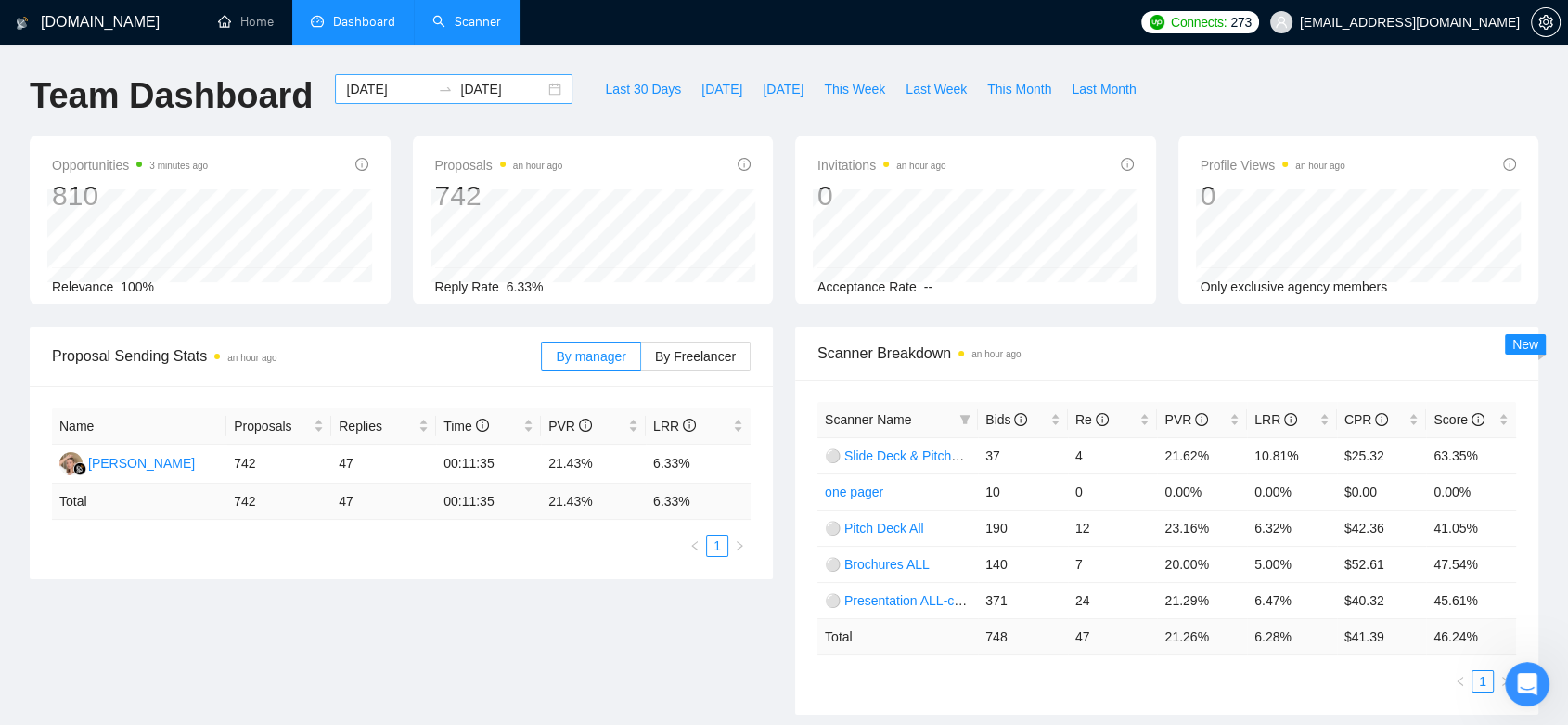
click at [398, 85] on input "[DATE]" at bounding box center [388, 88] width 84 height 21
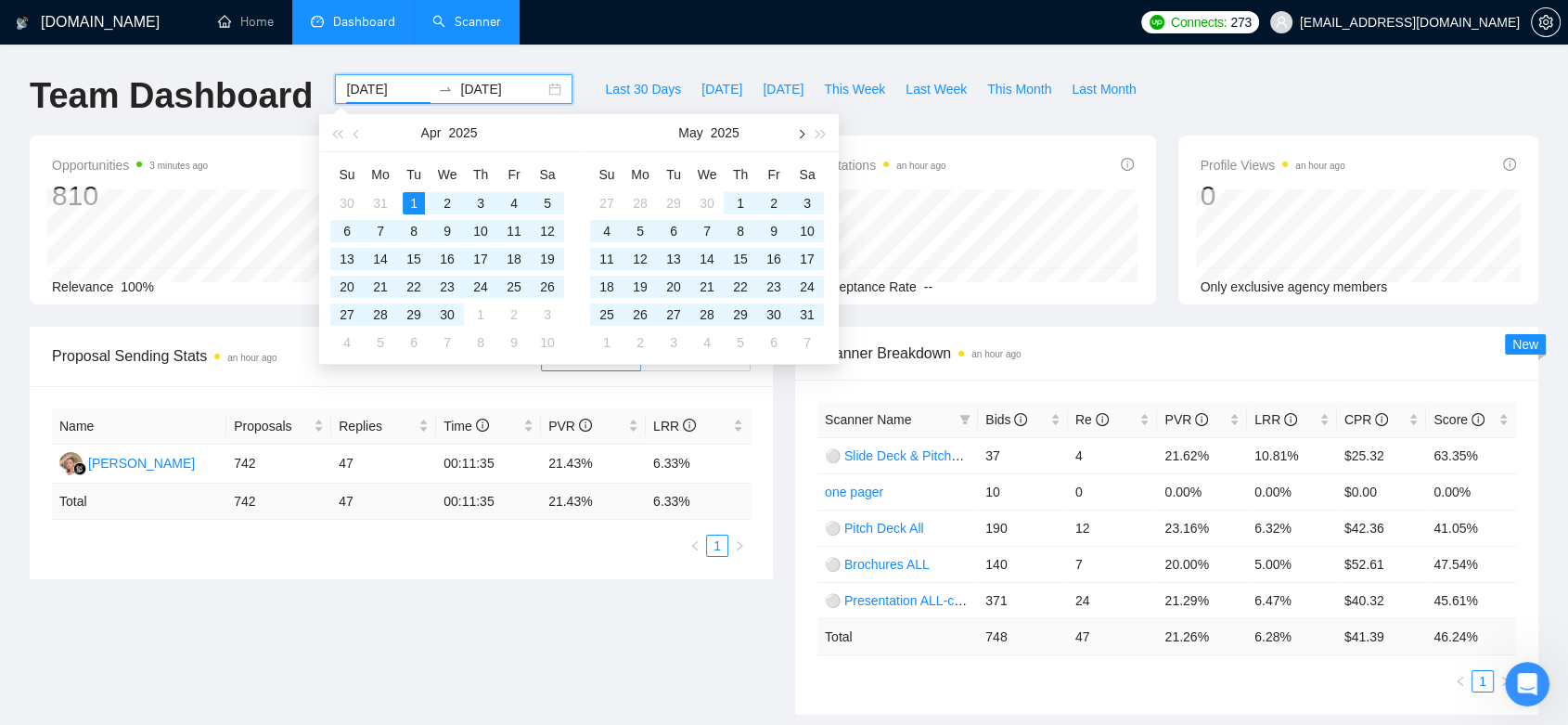
click at [801, 134] on span "button" at bounding box center [800, 133] width 9 height 9
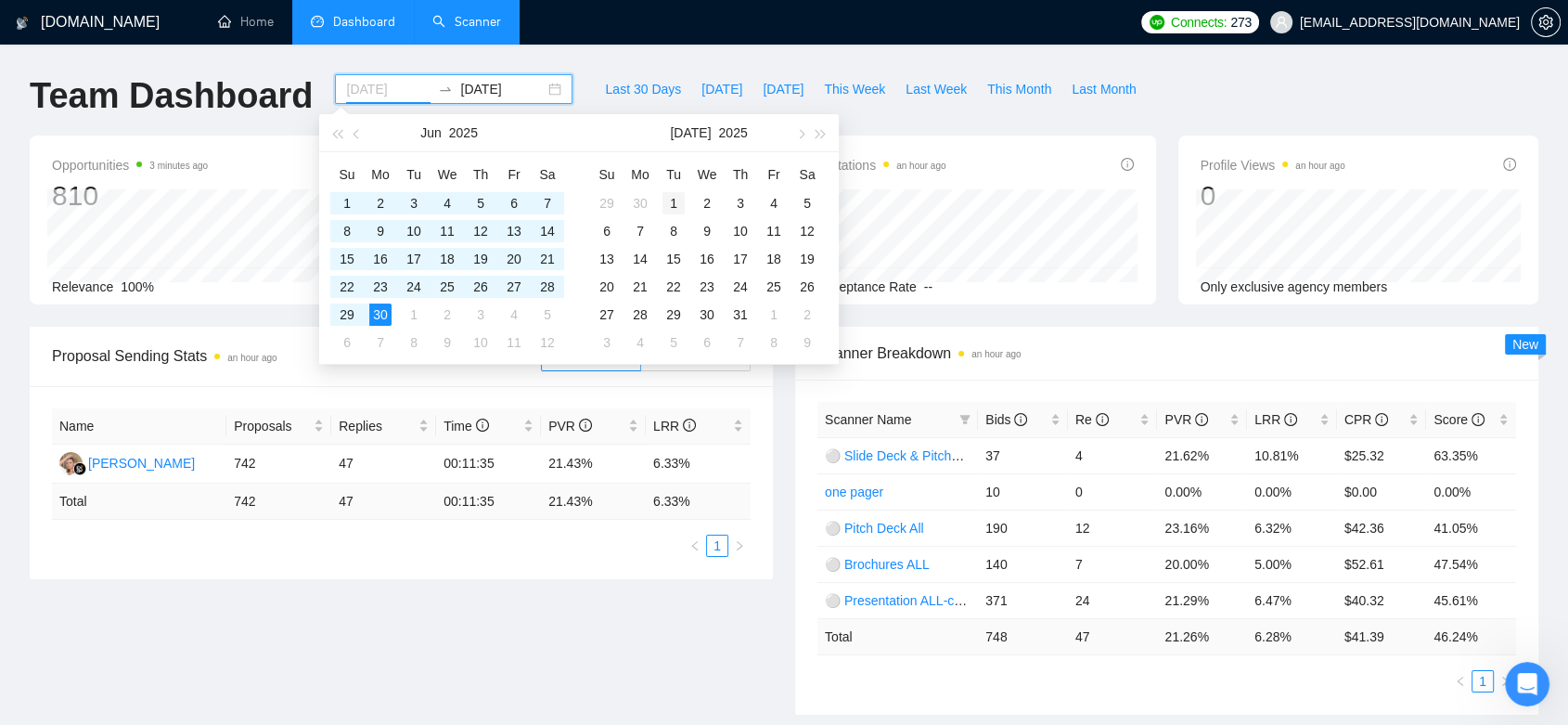
type input "[DATE]"
click at [677, 200] on div "1" at bounding box center [673, 203] width 23 height 23
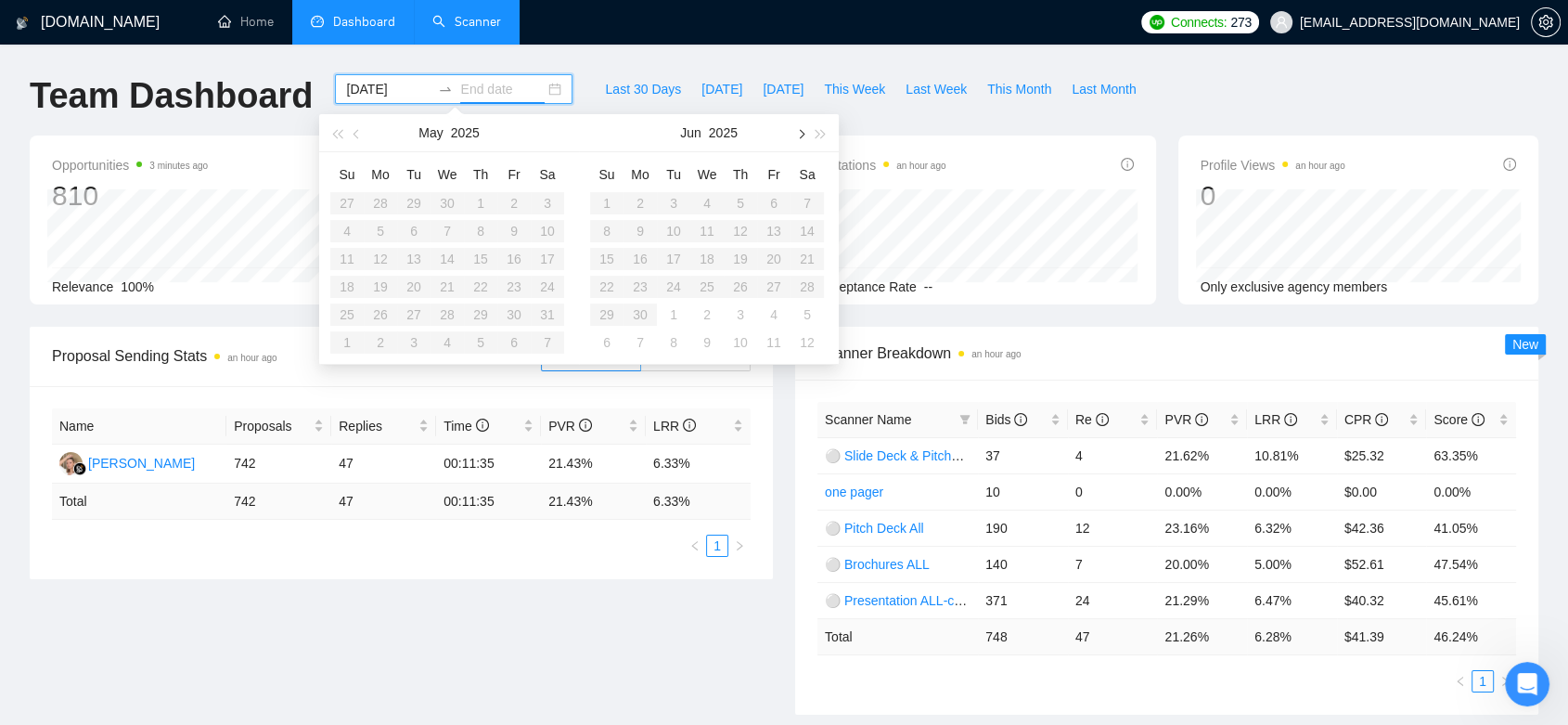
click at [801, 137] on span "button" at bounding box center [800, 133] width 9 height 9
type input "[DATE]"
click at [681, 258] on div "16" at bounding box center [673, 259] width 23 height 23
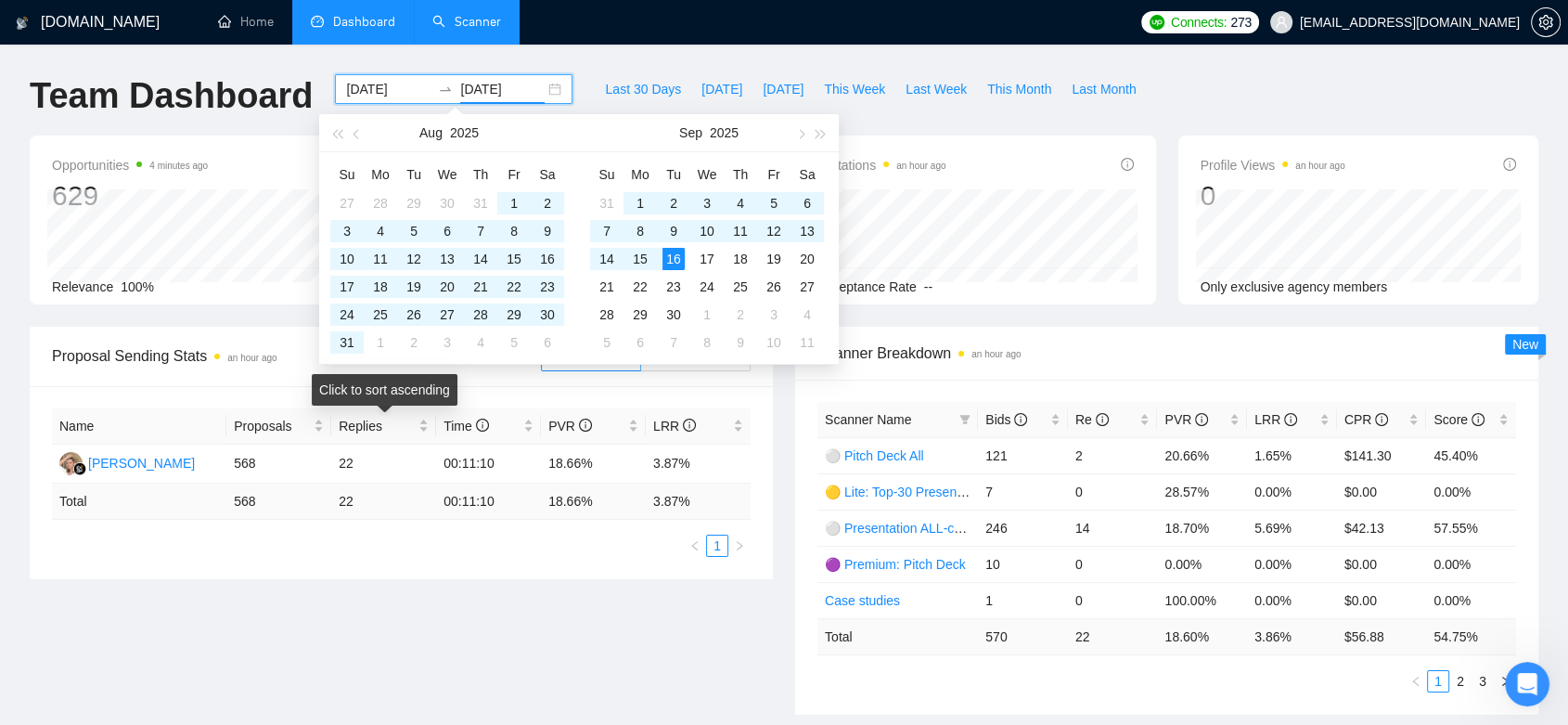
click at [482, 384] on div "Proposal Sending Stats an hour ago By manager By Freelancer" at bounding box center [401, 356] width 699 height 60
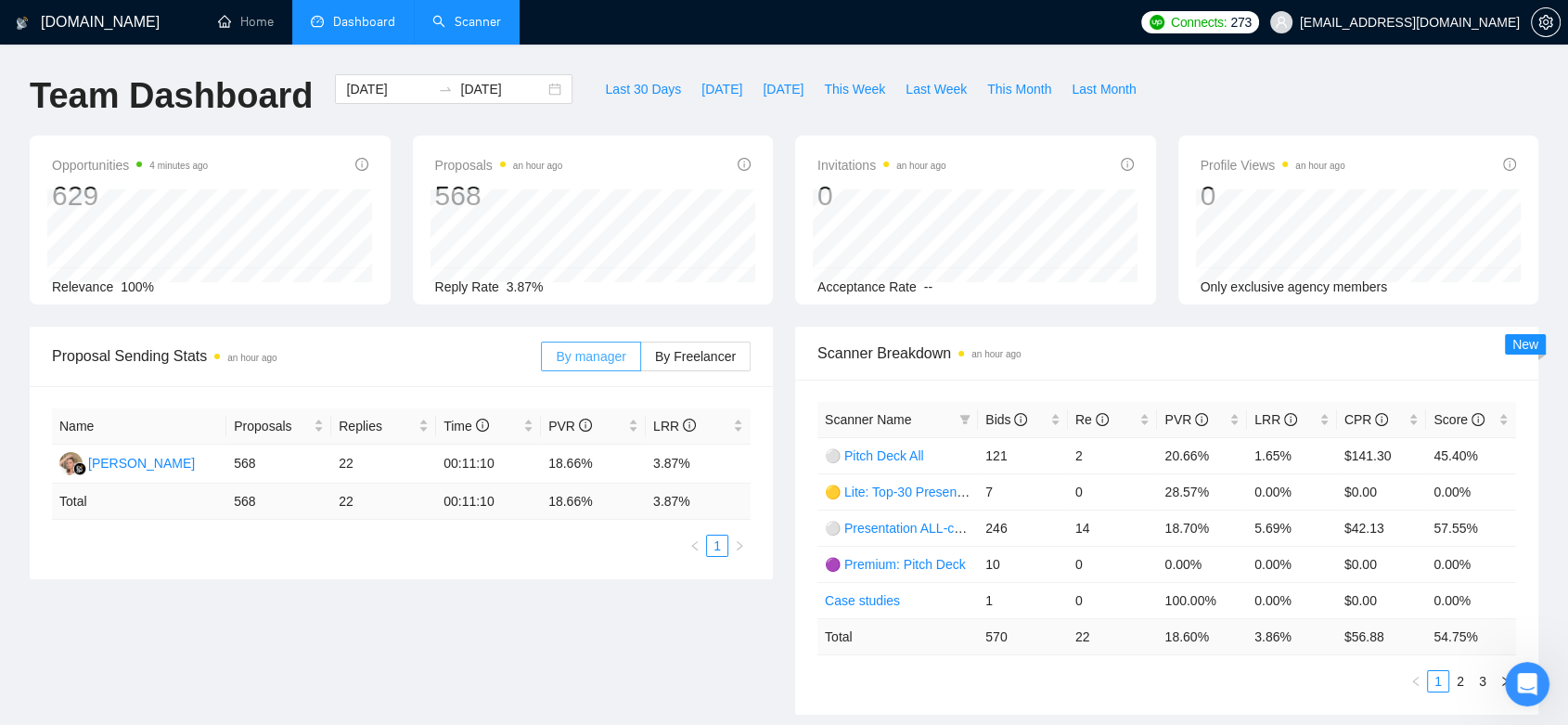
click at [569, 365] on label "By manager" at bounding box center [590, 356] width 99 height 29
click at [542, 361] on input "By manager" at bounding box center [542, 361] width 0 height 0
click at [464, 28] on link "Scanner" at bounding box center [466, 22] width 69 height 16
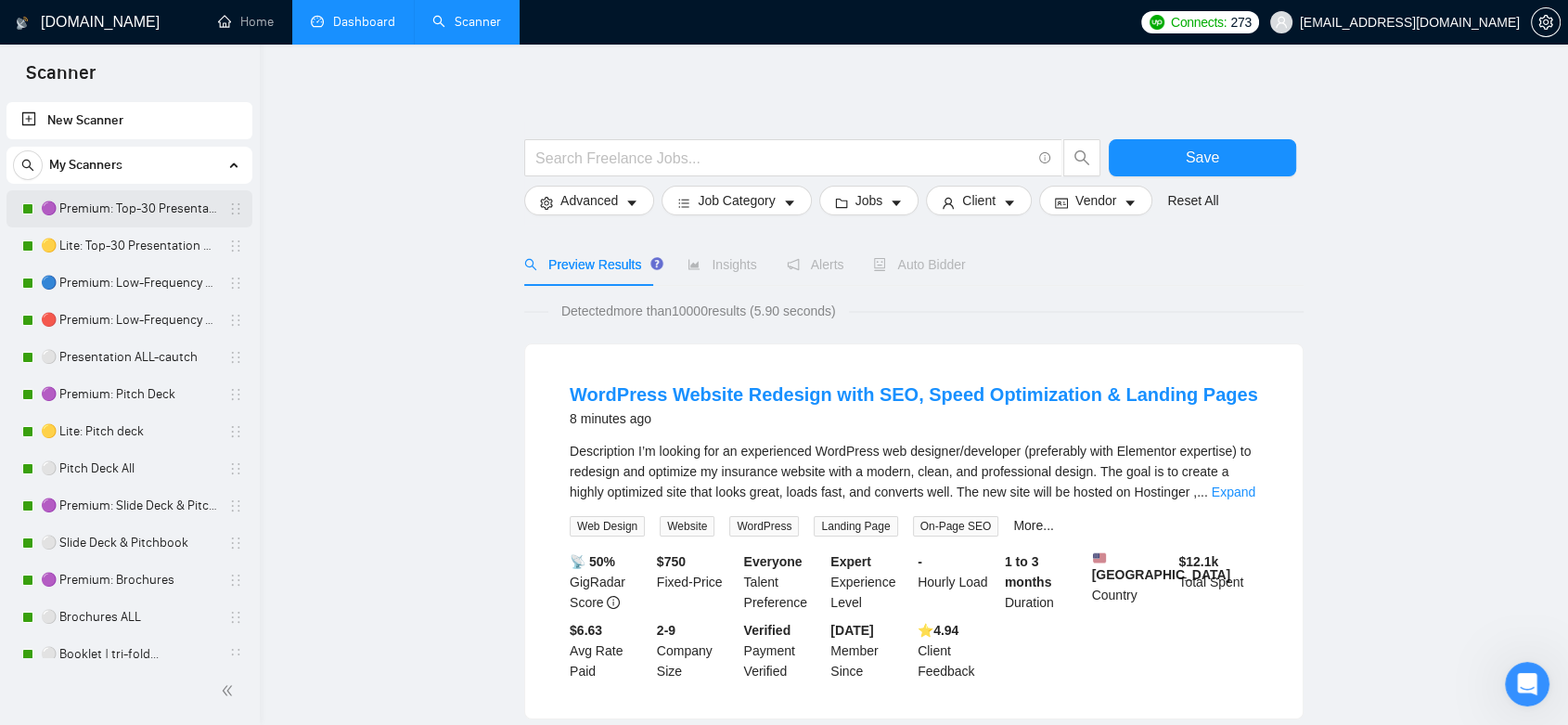
click at [119, 207] on link "🟣 Premium: Top-30 Presentation Keywords" at bounding box center [129, 209] width 176 height 37
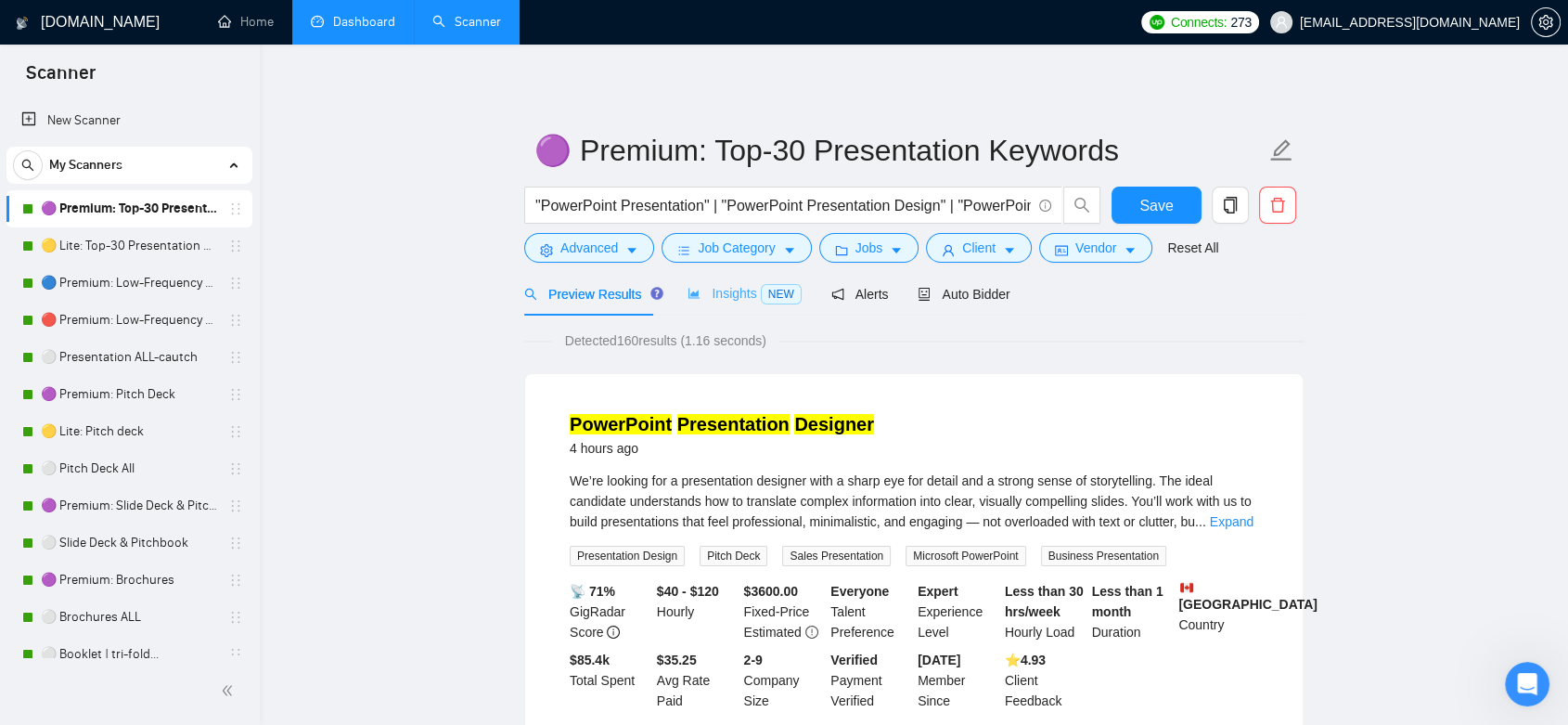
click at [731, 304] on div "Insights NEW" at bounding box center [745, 293] width 114 height 44
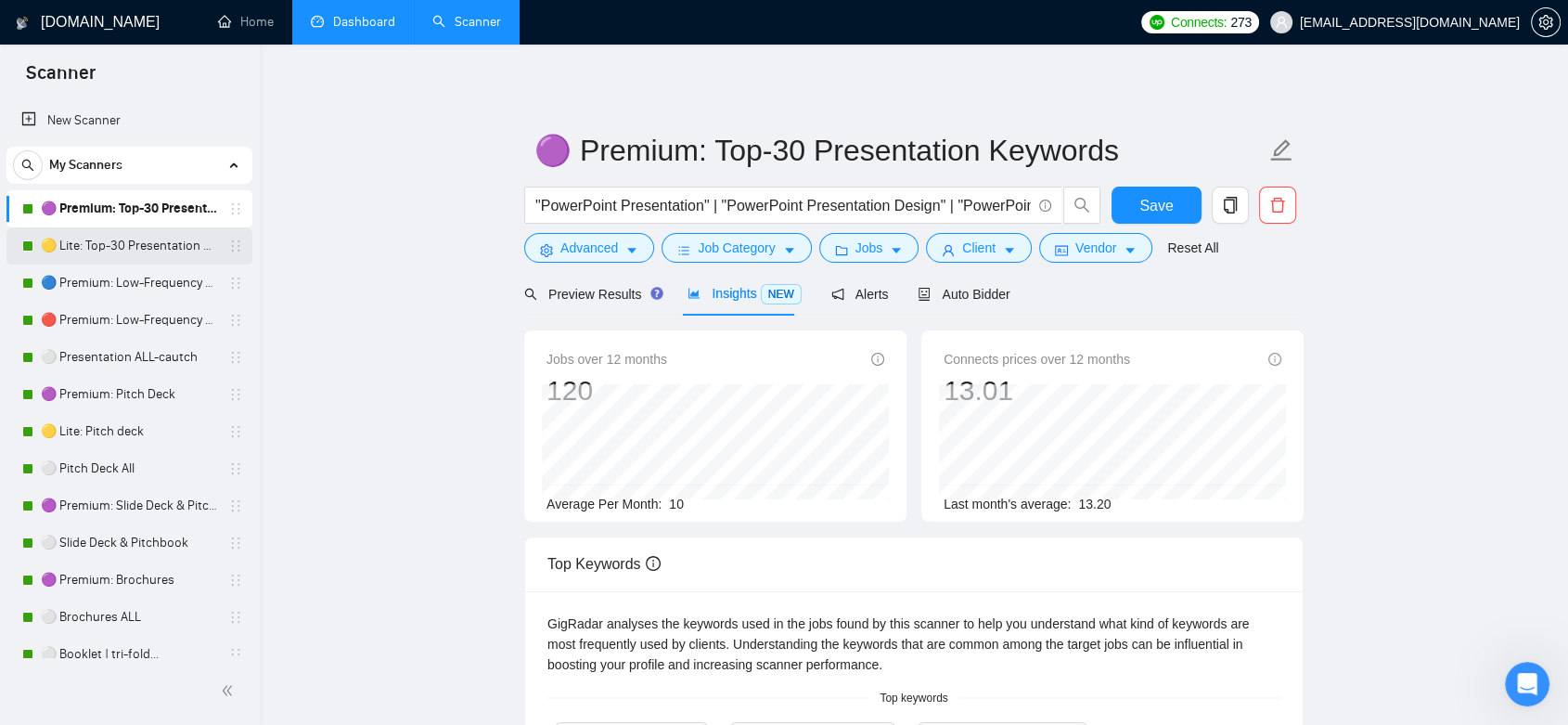
click at [175, 252] on link "🟡 Lite: Top-30 Presentation Keywords" at bounding box center [129, 246] width 176 height 37
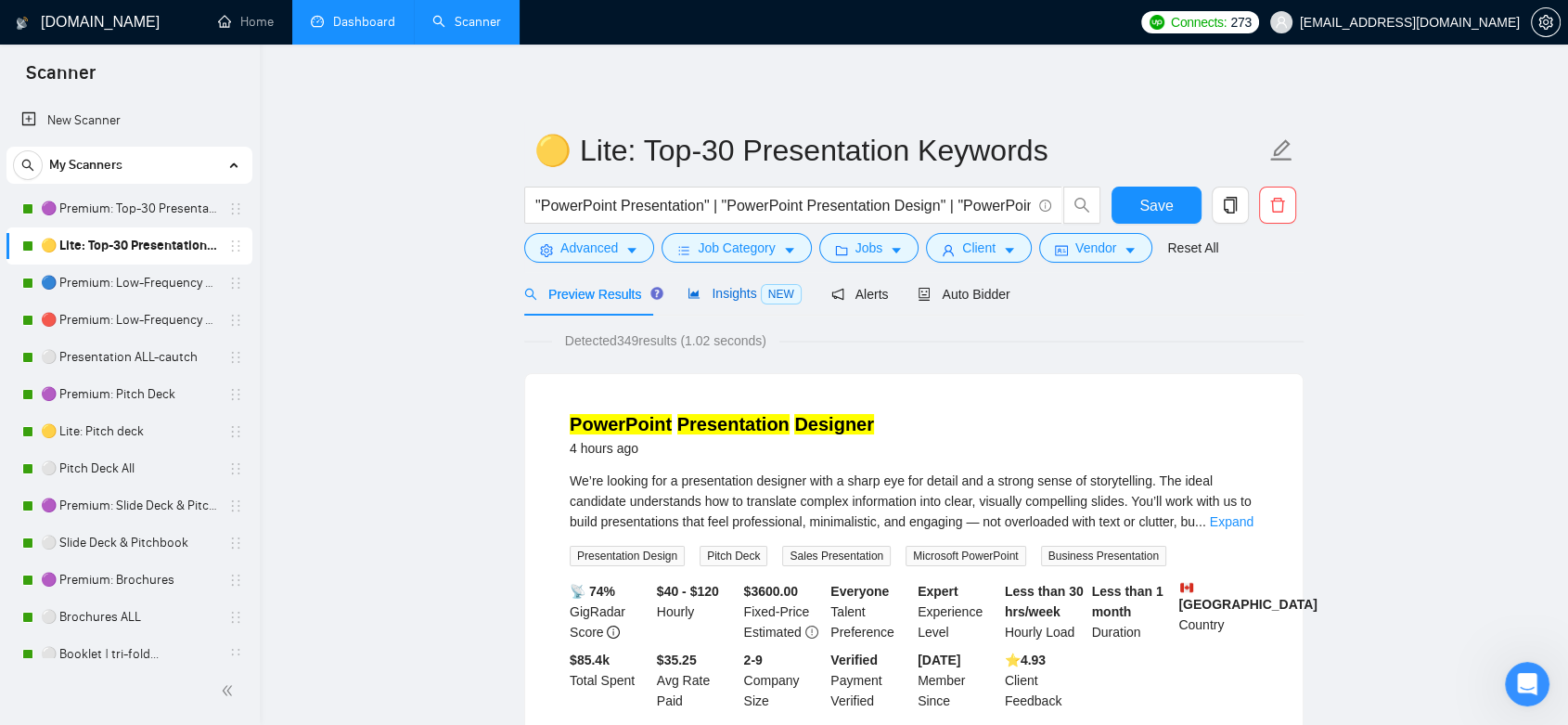
click at [706, 299] on span "Insights NEW" at bounding box center [745, 293] width 114 height 15
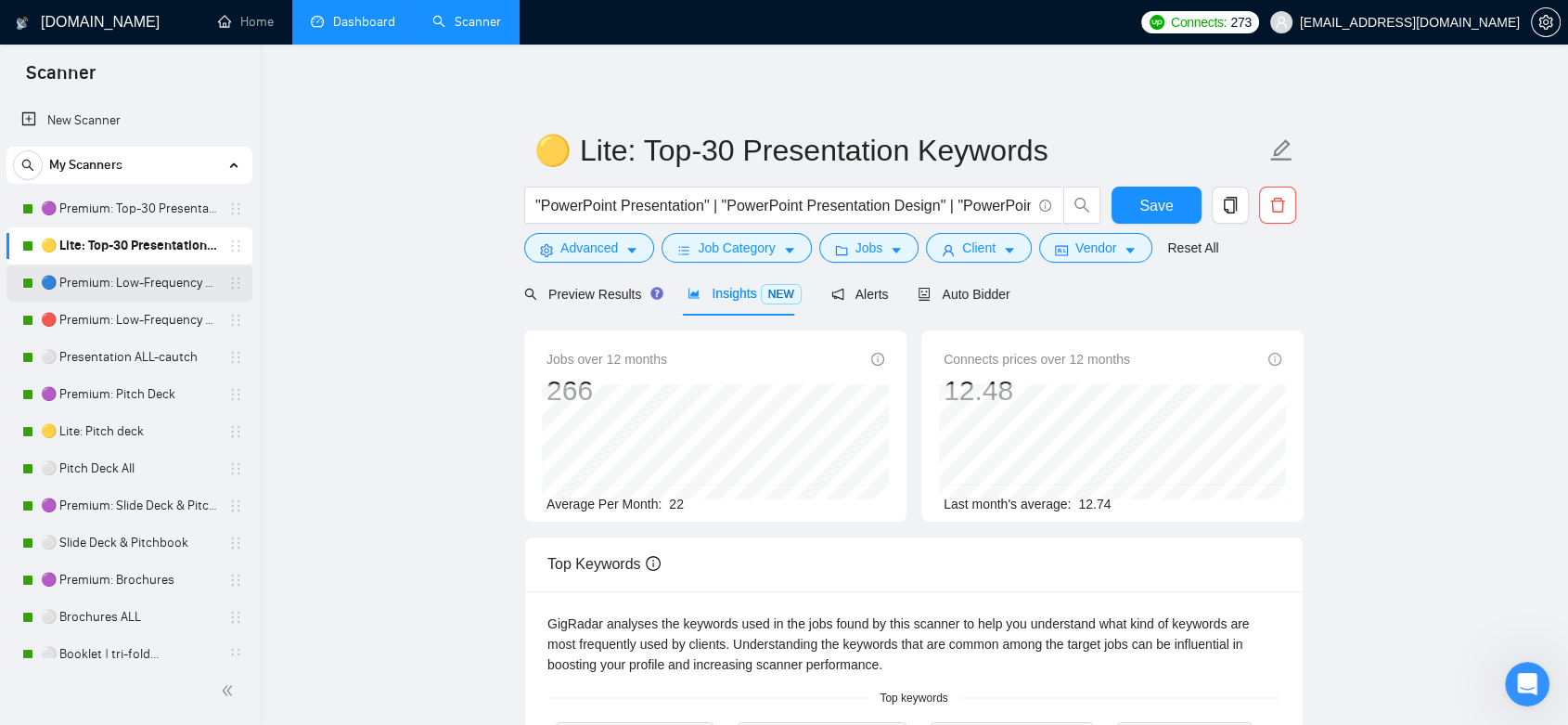
click at [149, 284] on link "🔵 Premium: Low-Frequency Presentations" at bounding box center [129, 283] width 176 height 37
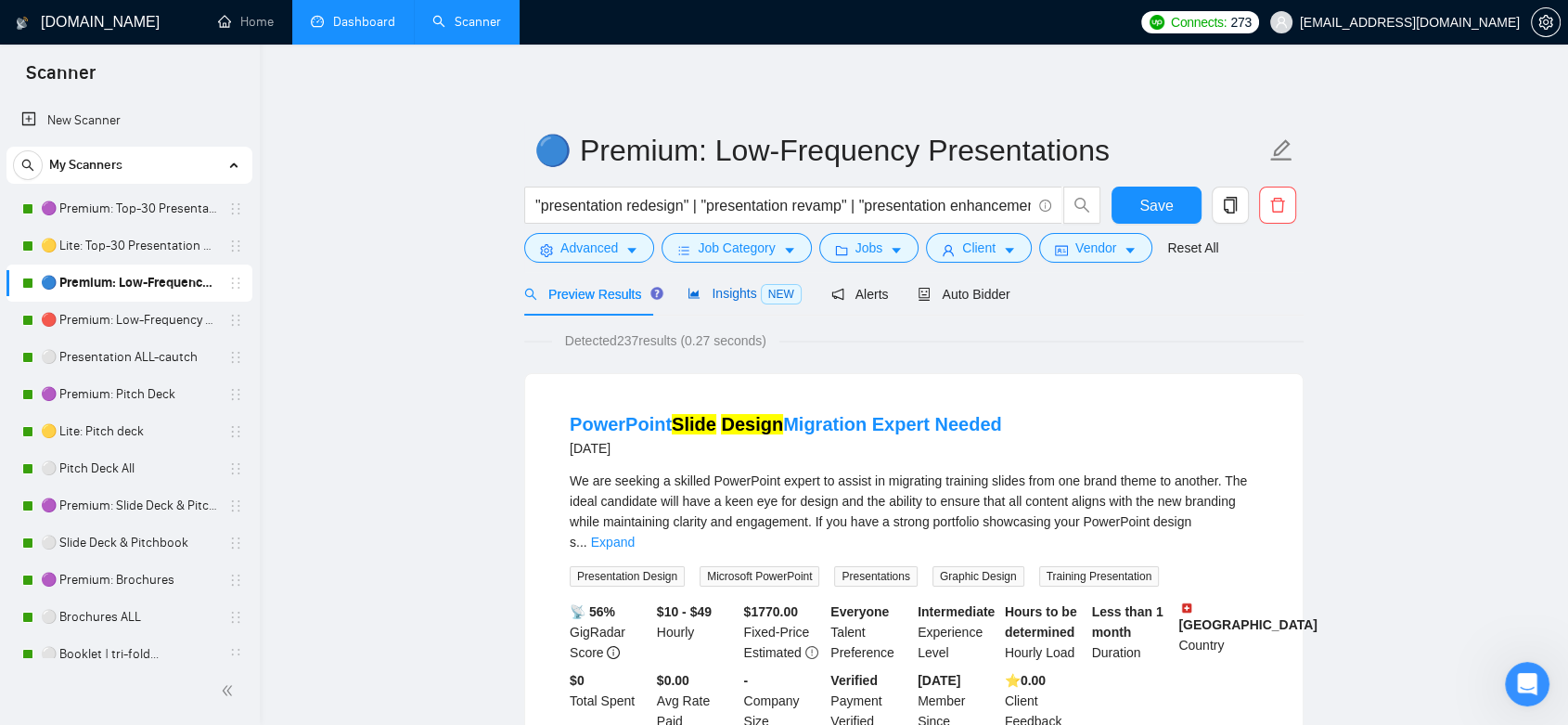
click at [706, 303] on div "Insights NEW" at bounding box center [745, 294] width 114 height 22
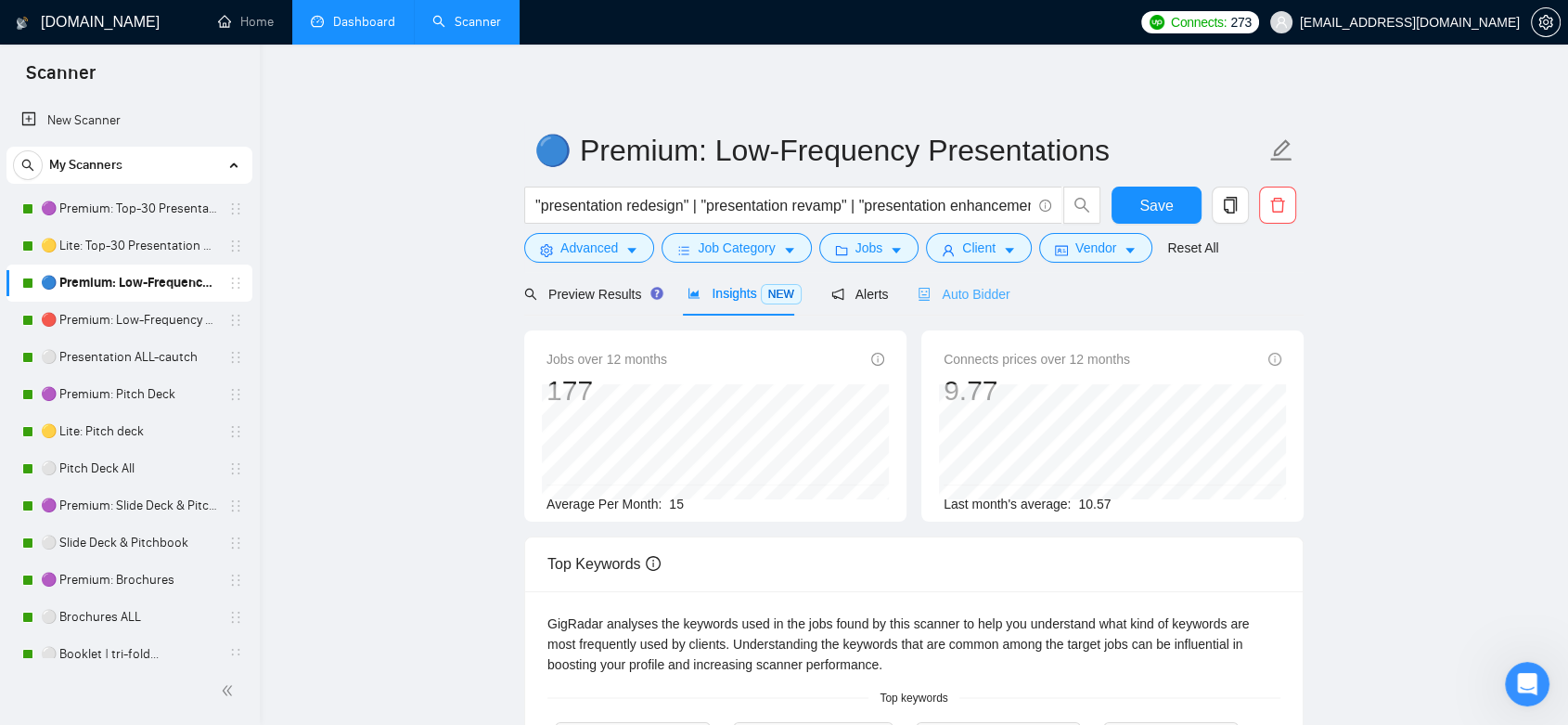
click at [981, 307] on div "Auto Bidder" at bounding box center [964, 293] width 92 height 44
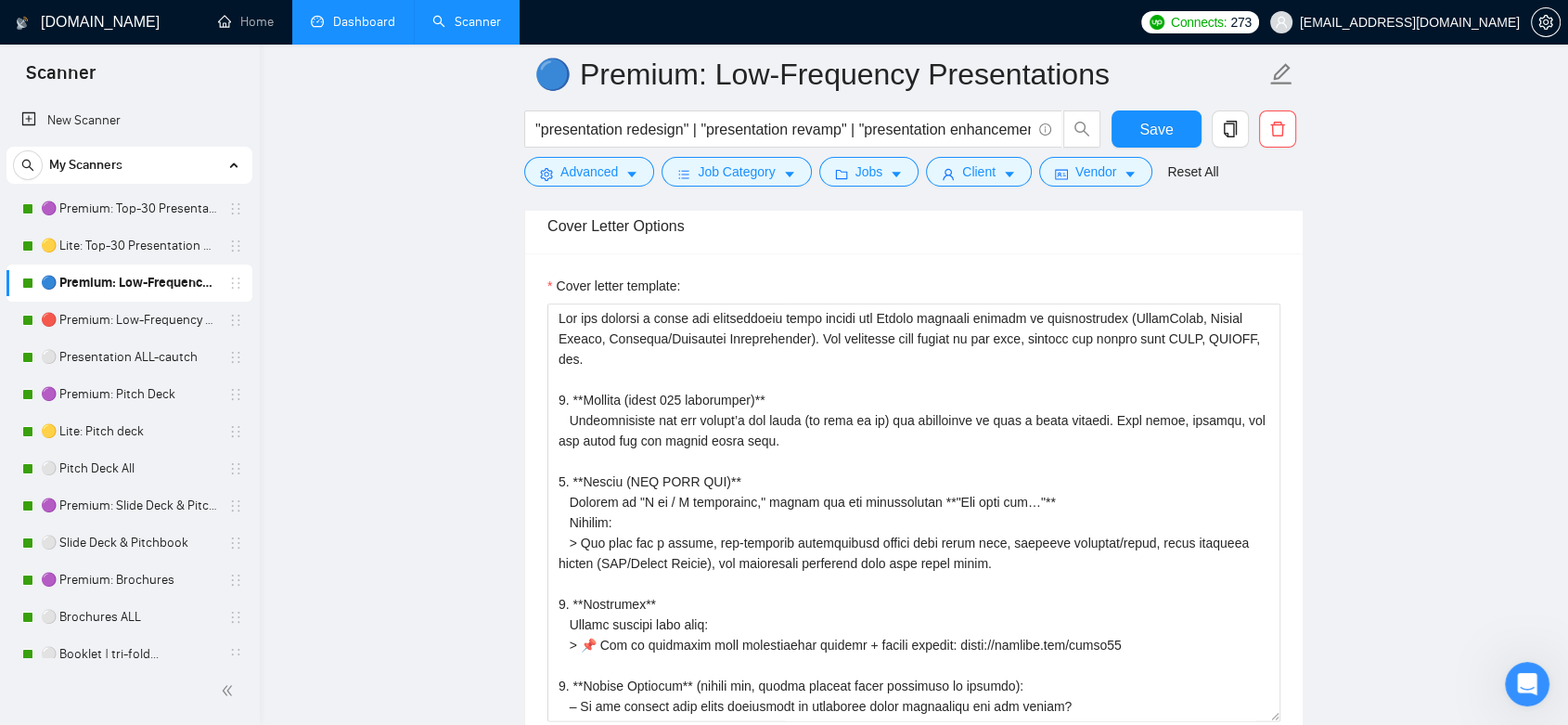
click at [371, 17] on link "Dashboard" at bounding box center [353, 22] width 84 height 16
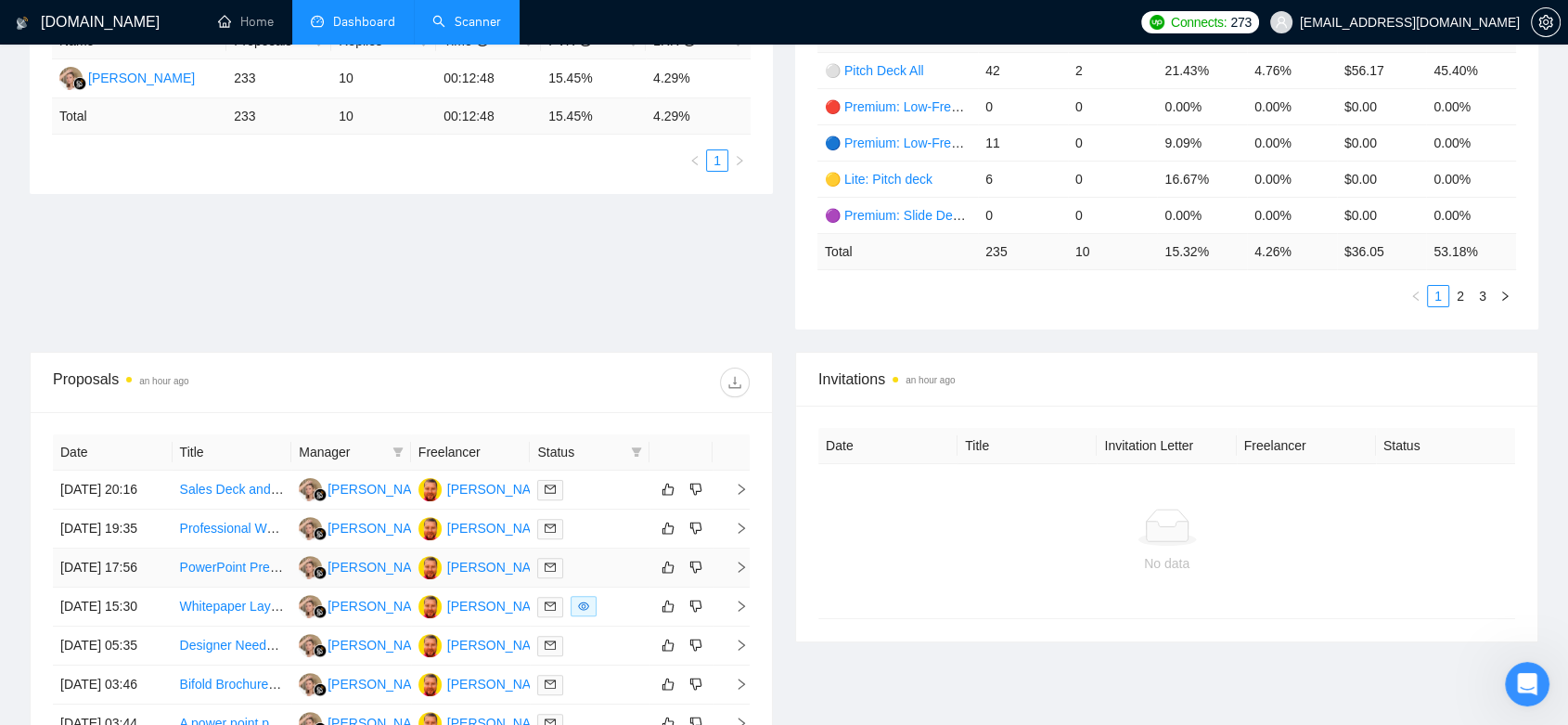
scroll to position [591, 0]
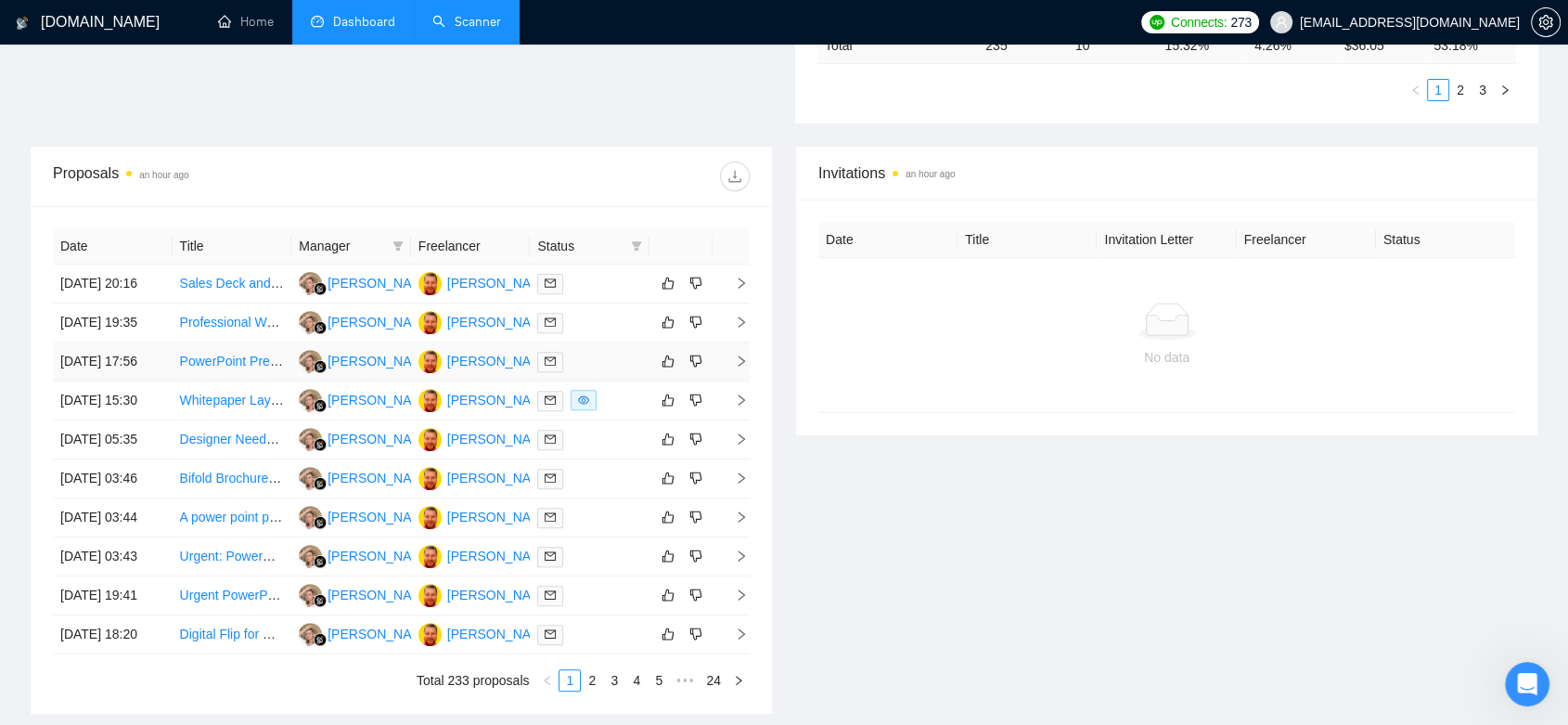
click at [594, 372] on div at bounding box center [589, 362] width 105 height 22
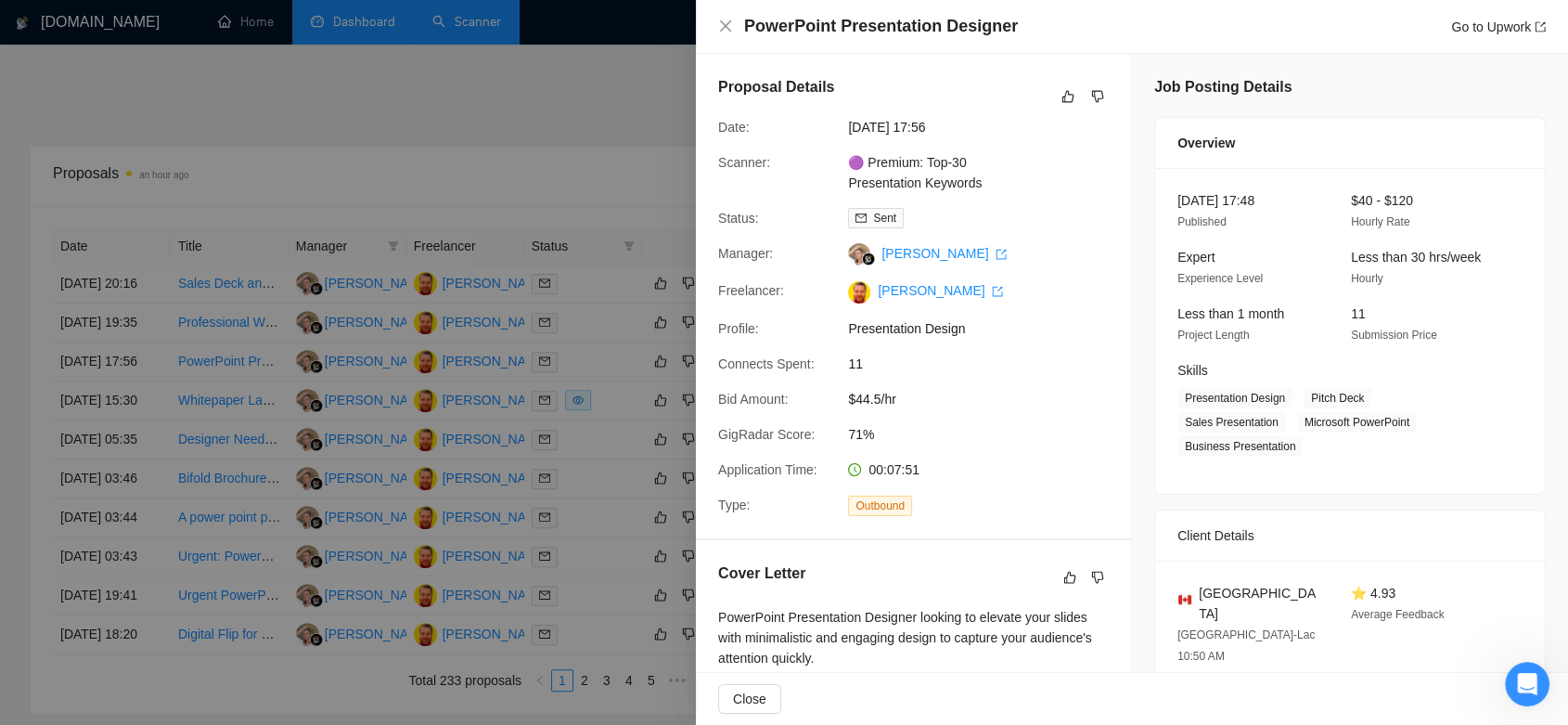
scroll to position [309, 0]
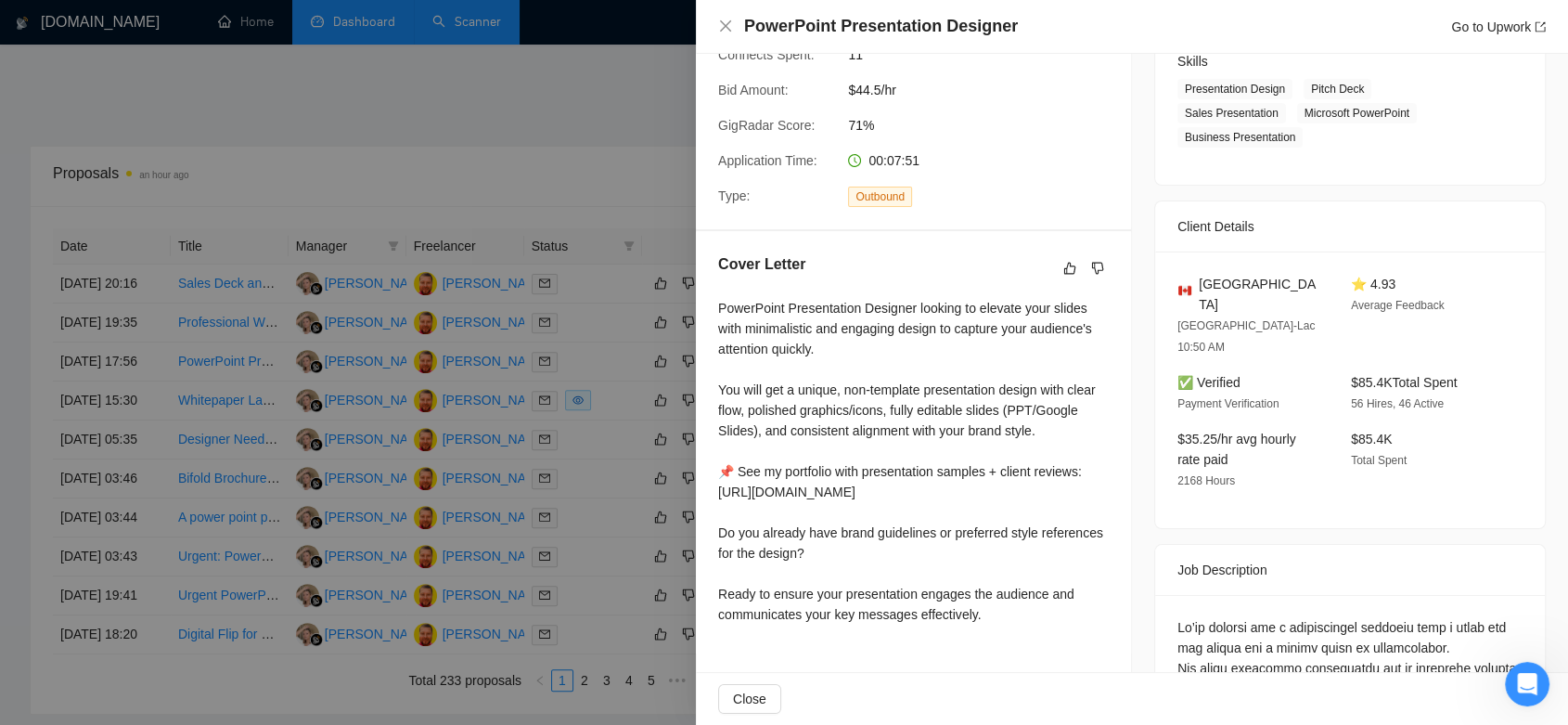
click at [510, 292] on div at bounding box center [784, 362] width 1568 height 725
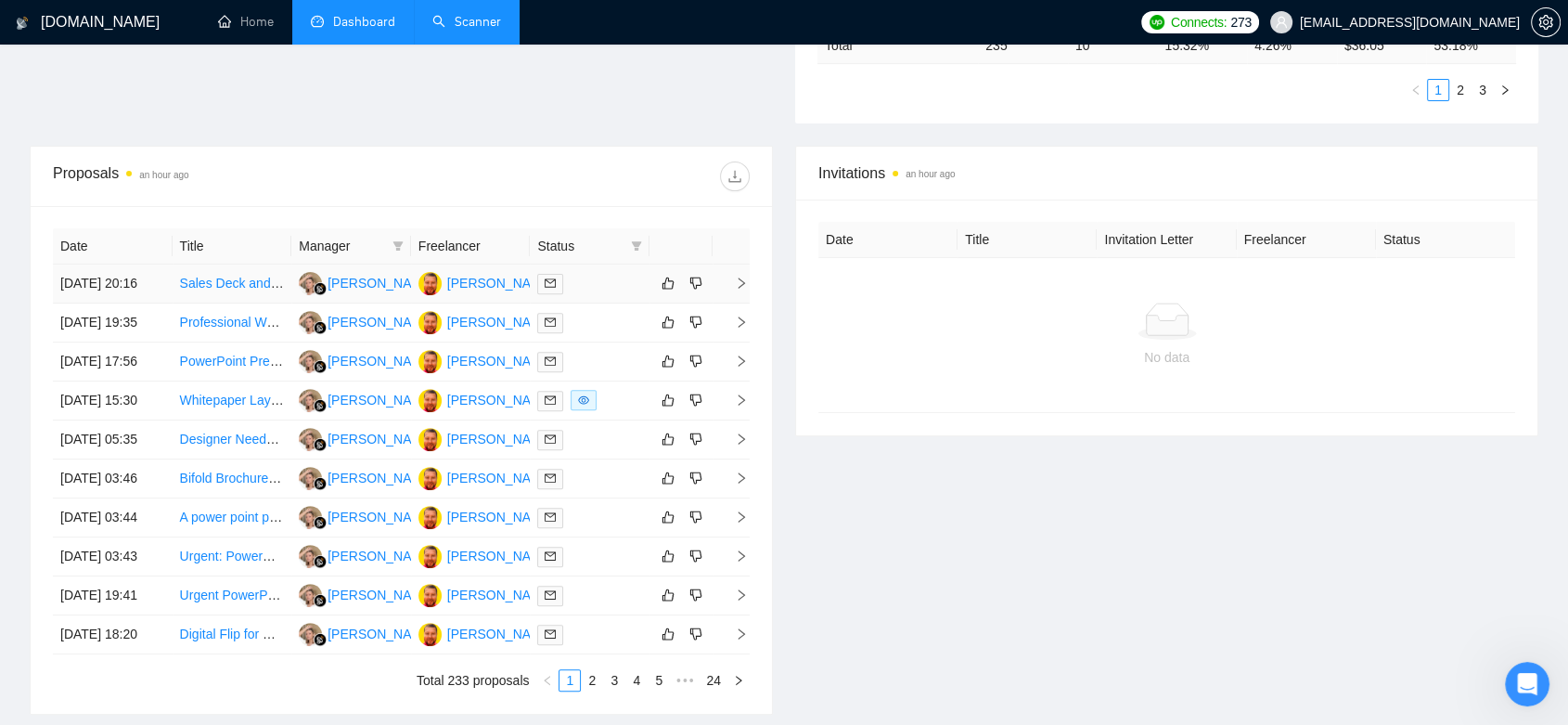
click at [507, 295] on div "[PERSON_NAME]" at bounding box center [486, 283] width 135 height 24
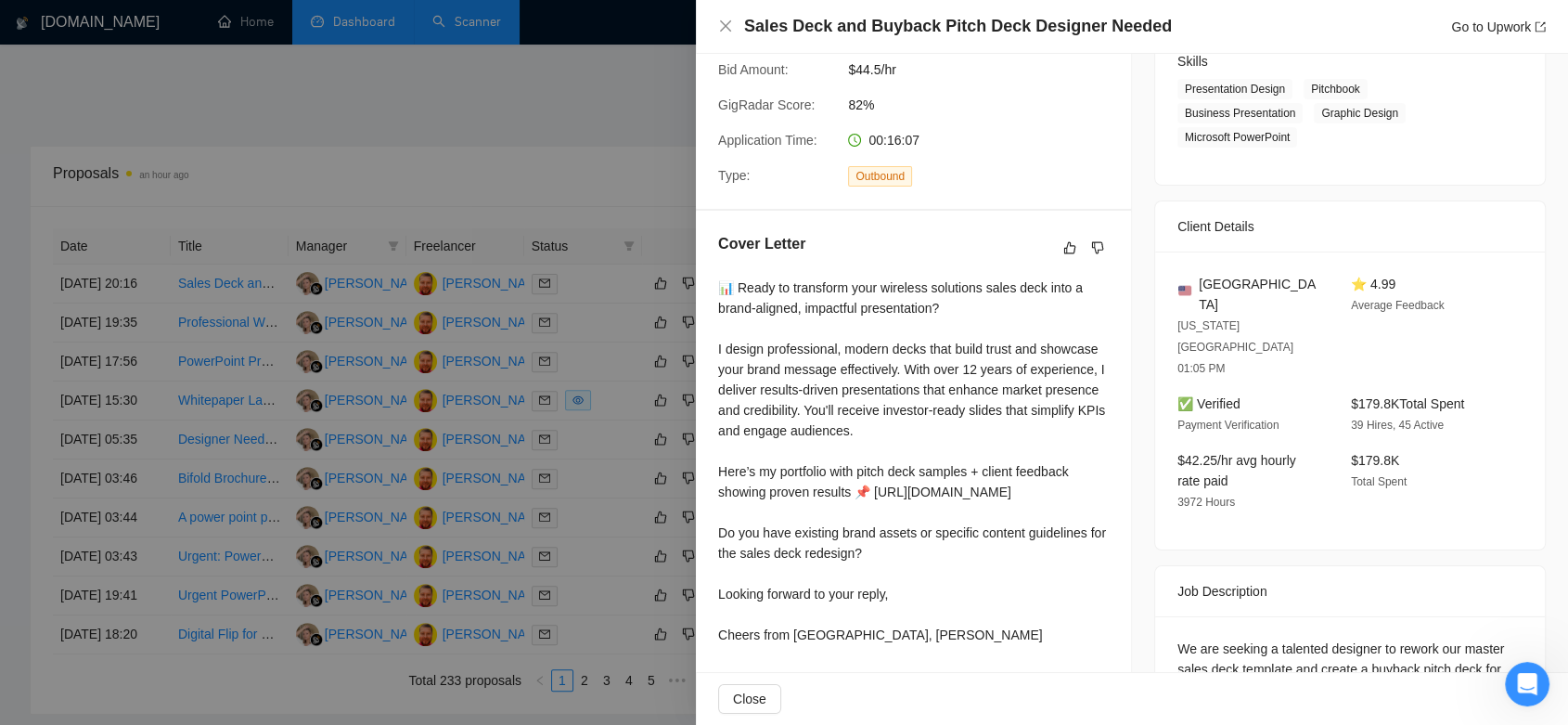
click at [586, 128] on div at bounding box center [784, 362] width 1568 height 725
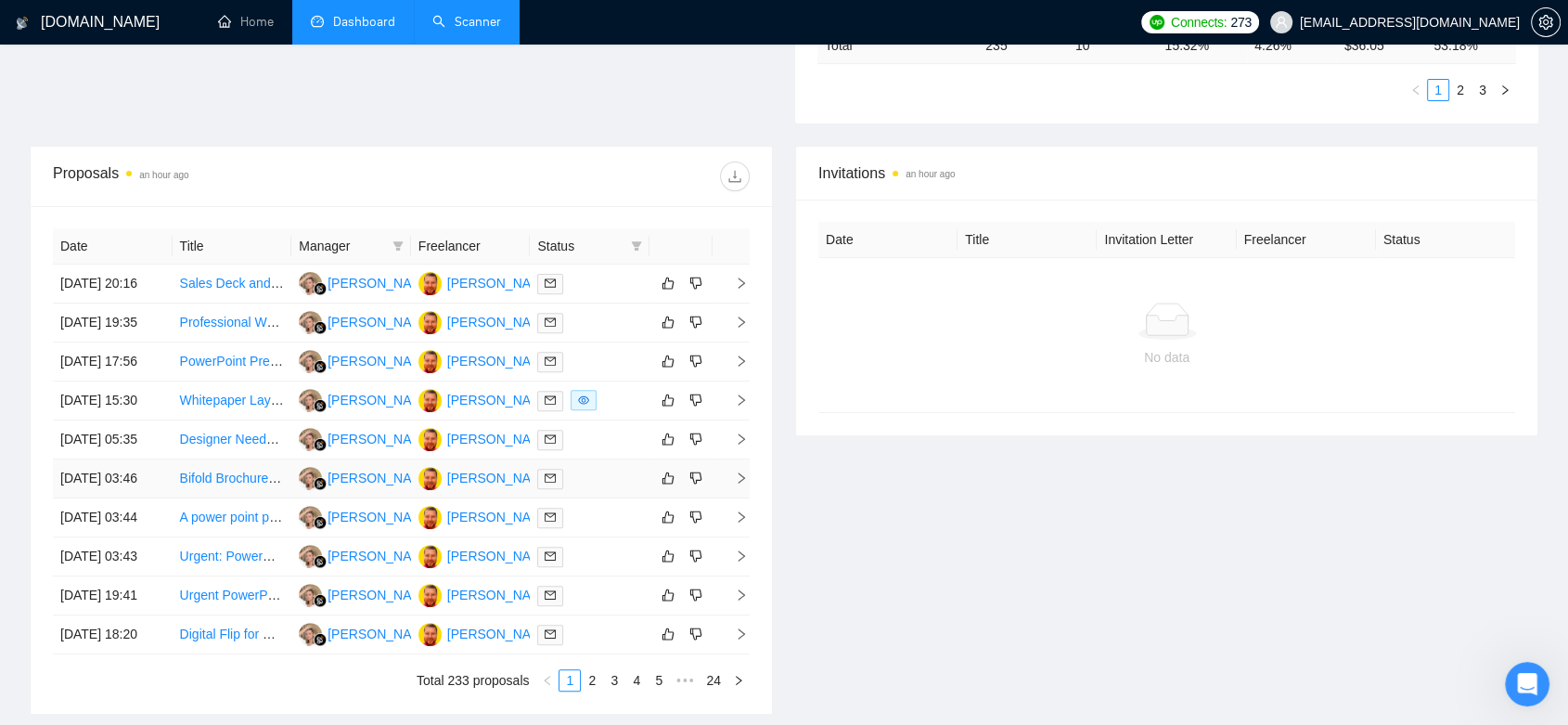
click at [536, 499] on td at bounding box center [590, 479] width 120 height 39
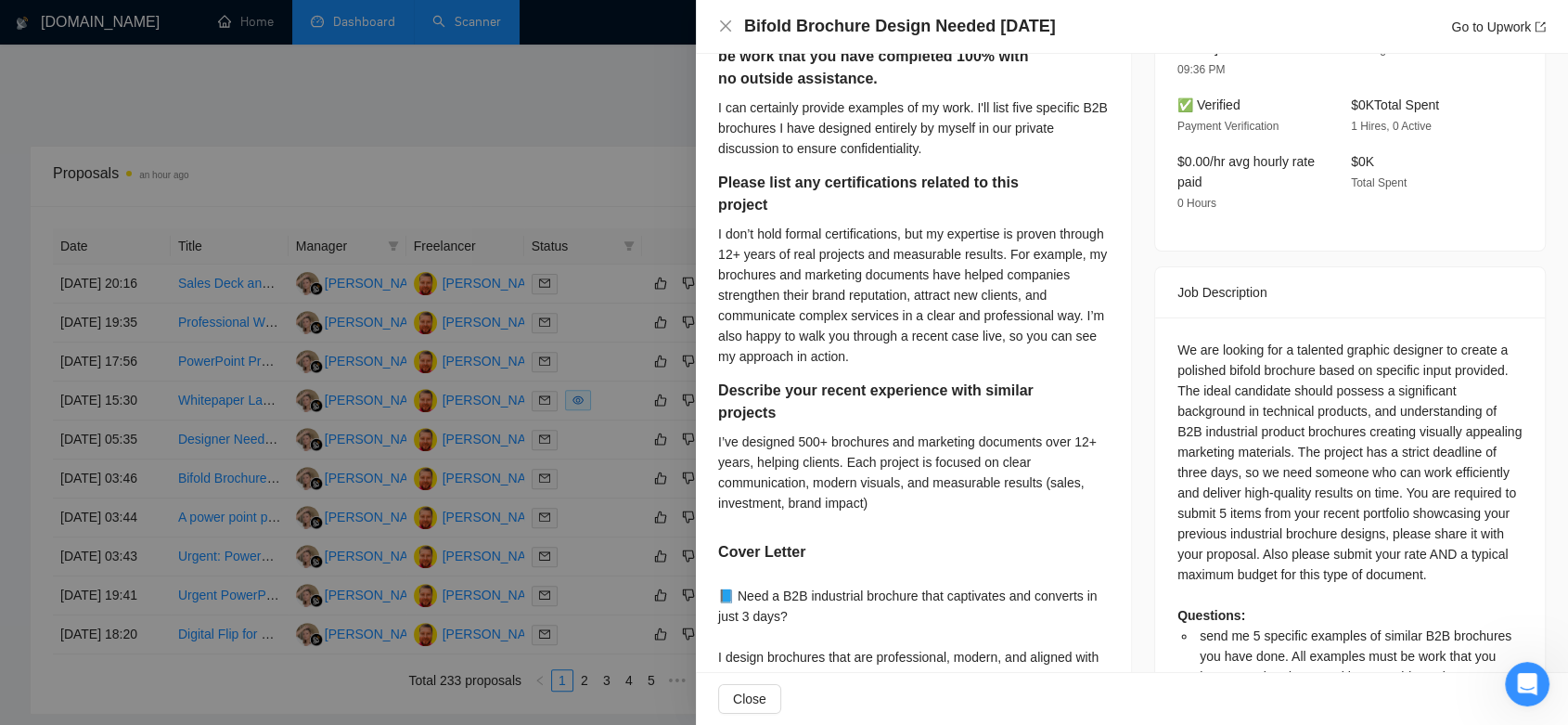
scroll to position [438, 0]
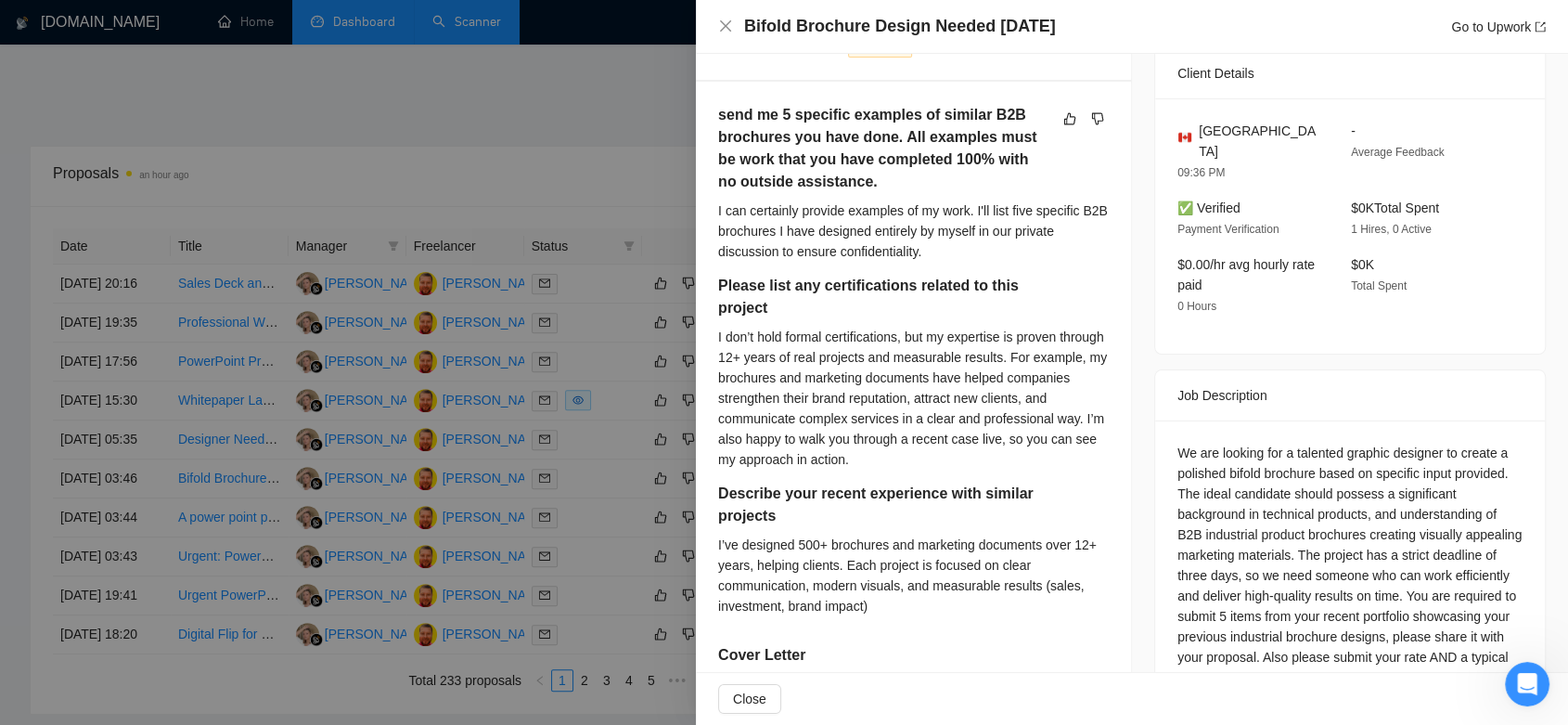
click at [515, 176] on div at bounding box center [784, 362] width 1568 height 725
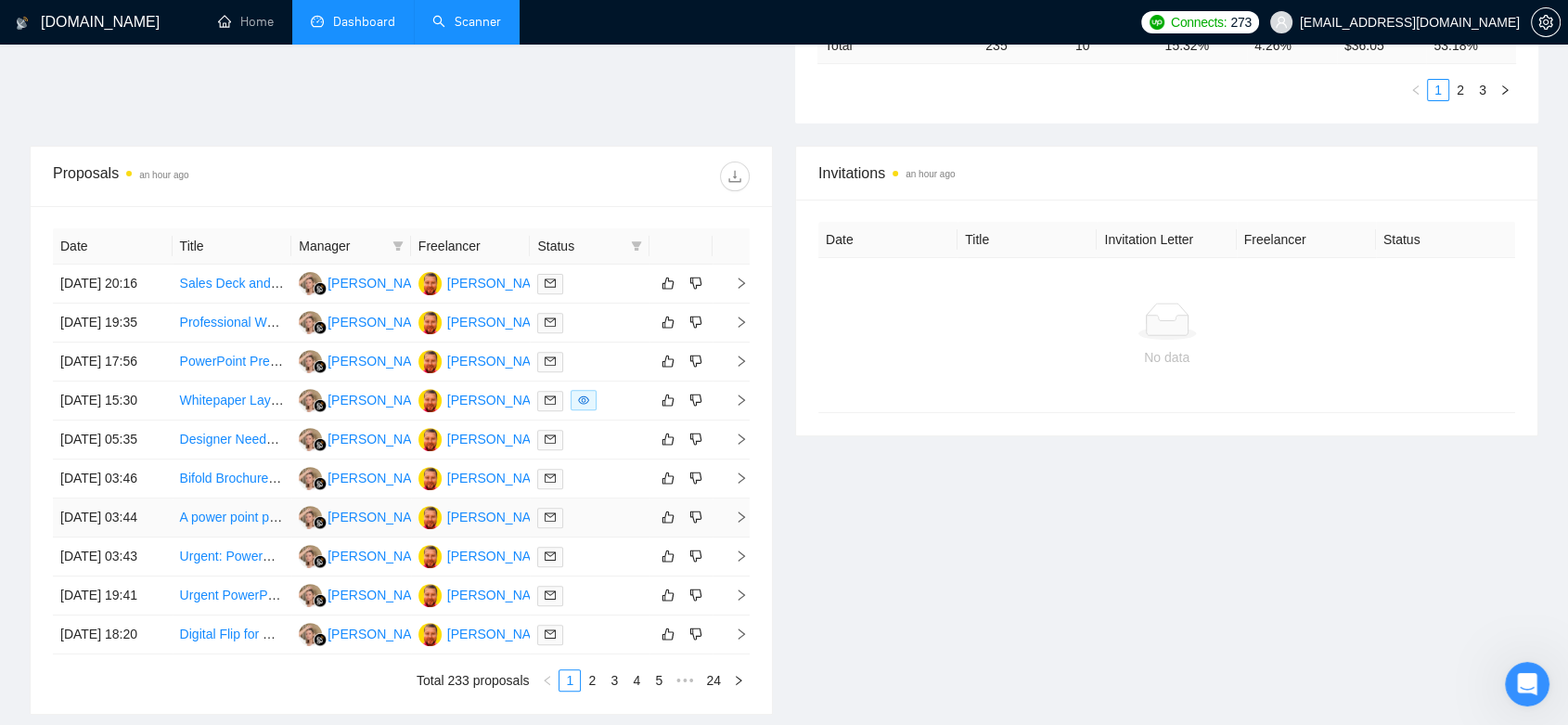
scroll to position [919, 0]
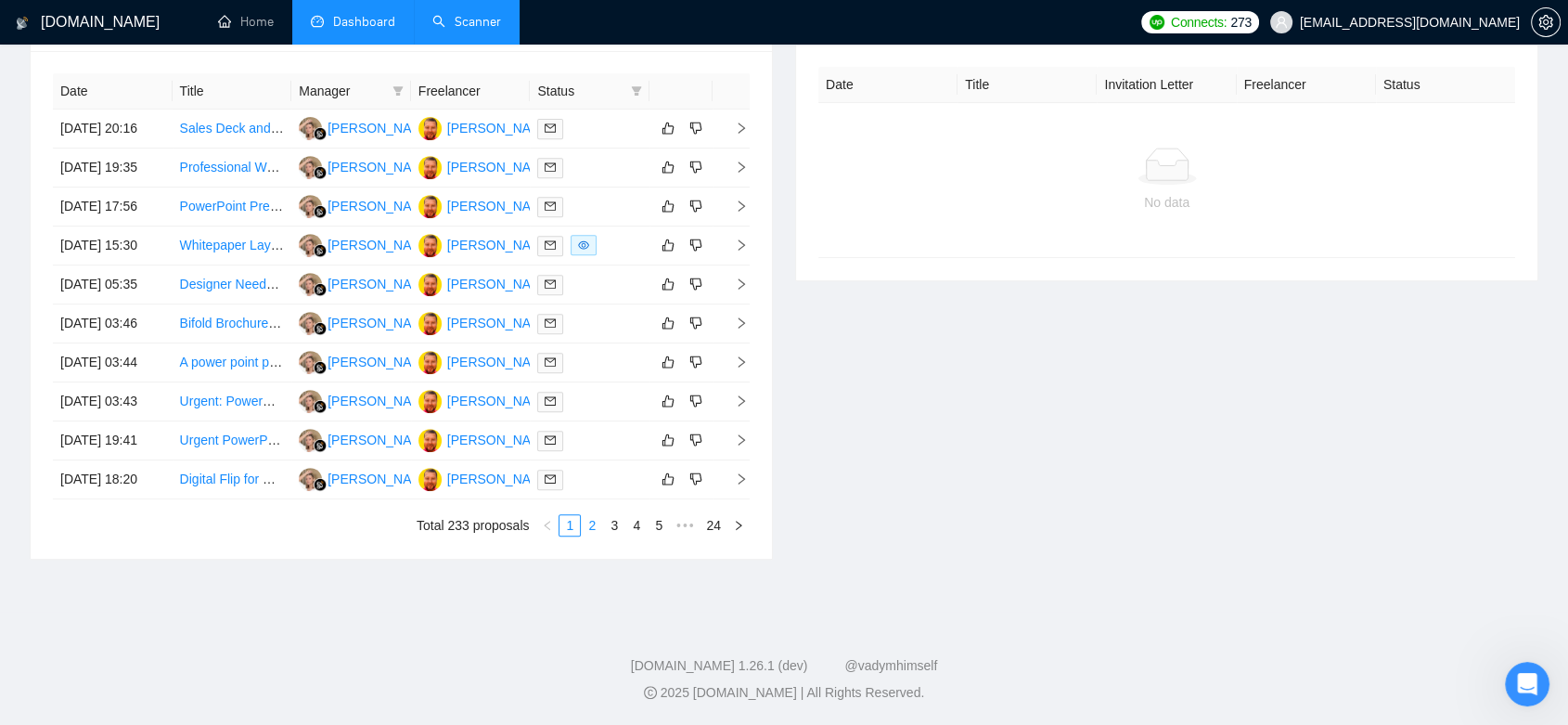
click at [586, 525] on link "2" at bounding box center [592, 525] width 21 height 21
click at [498, 266] on td "[PERSON_NAME]" at bounding box center [471, 285] width 120 height 39
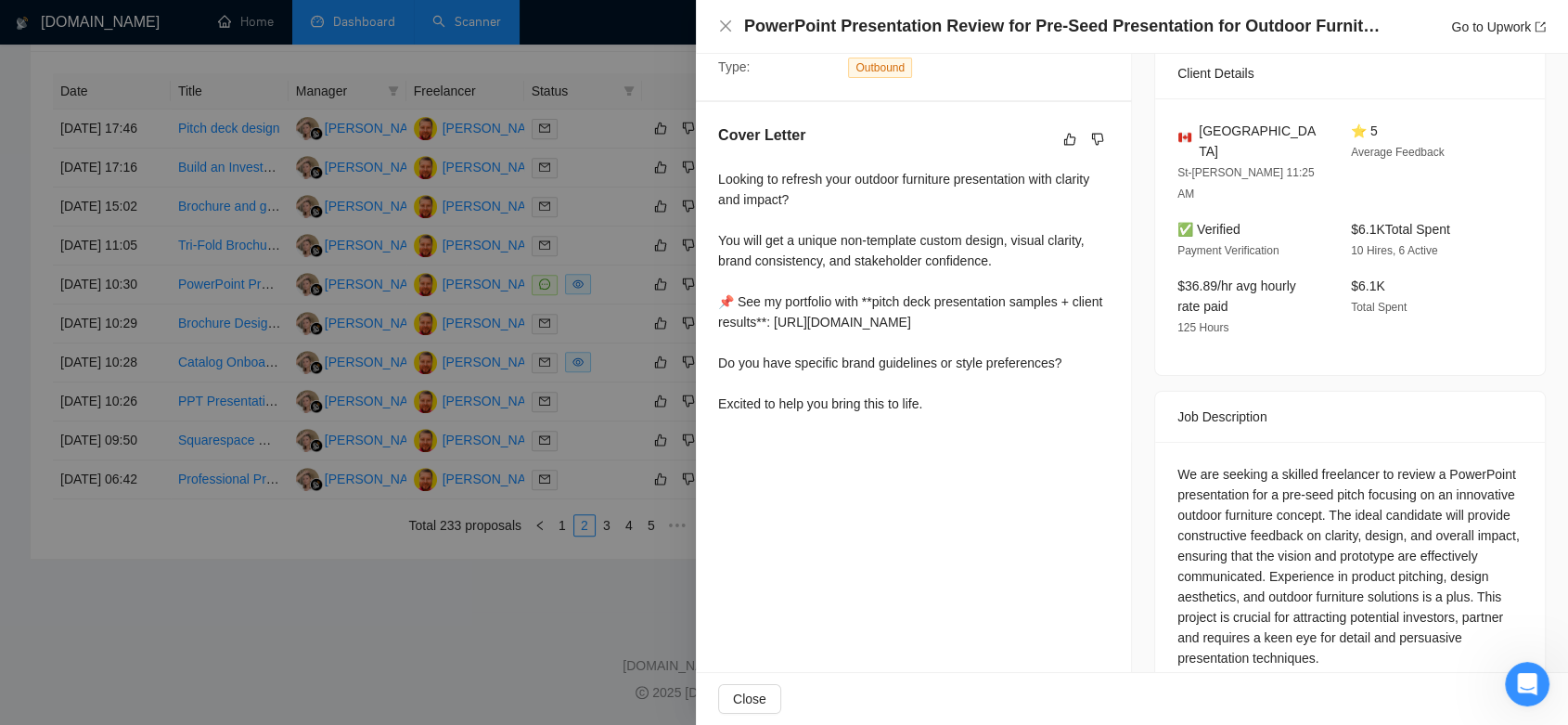
click at [302, 649] on div at bounding box center [784, 362] width 1568 height 725
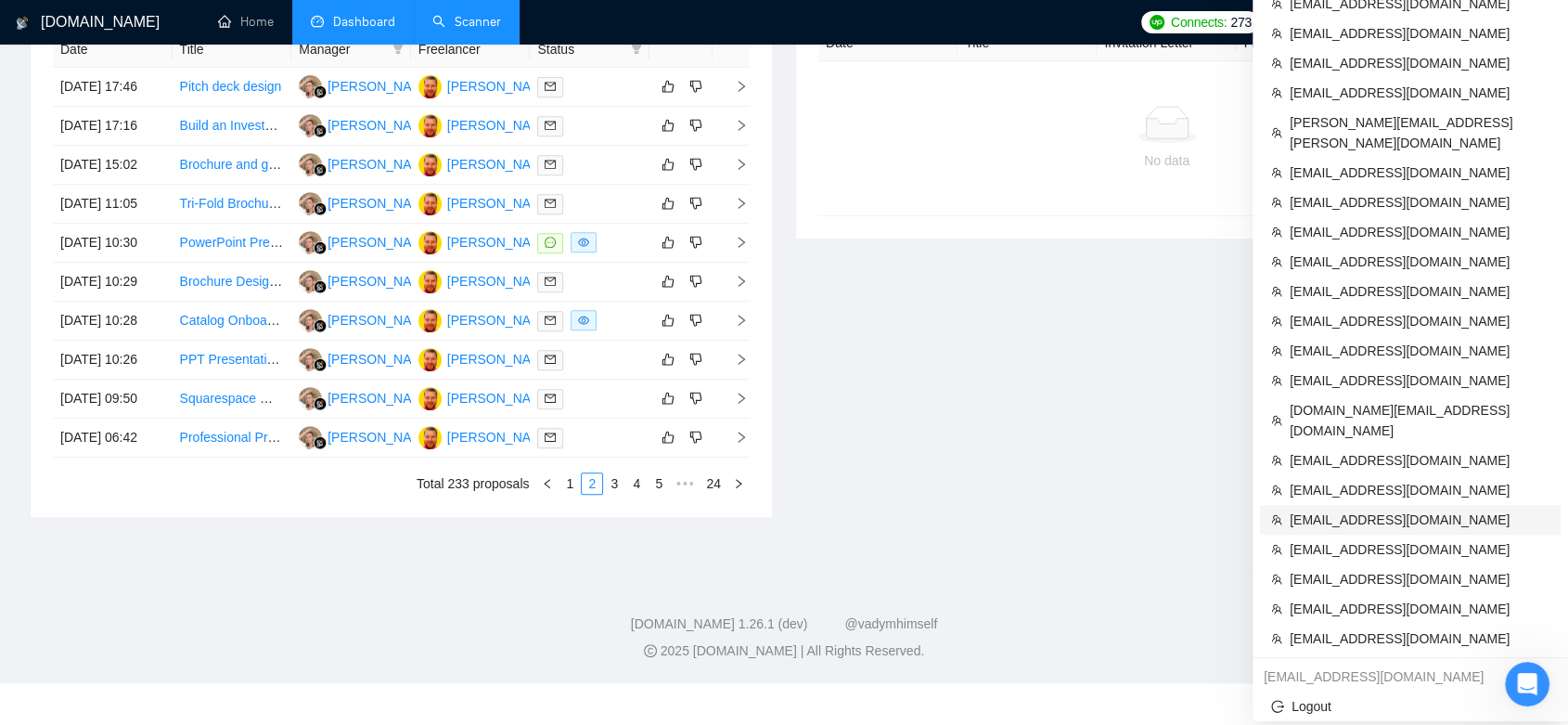
click at [1385, 509] on span "[EMAIL_ADDRESS][DOMAIN_NAME]" at bounding box center [1419, 519] width 260 height 21
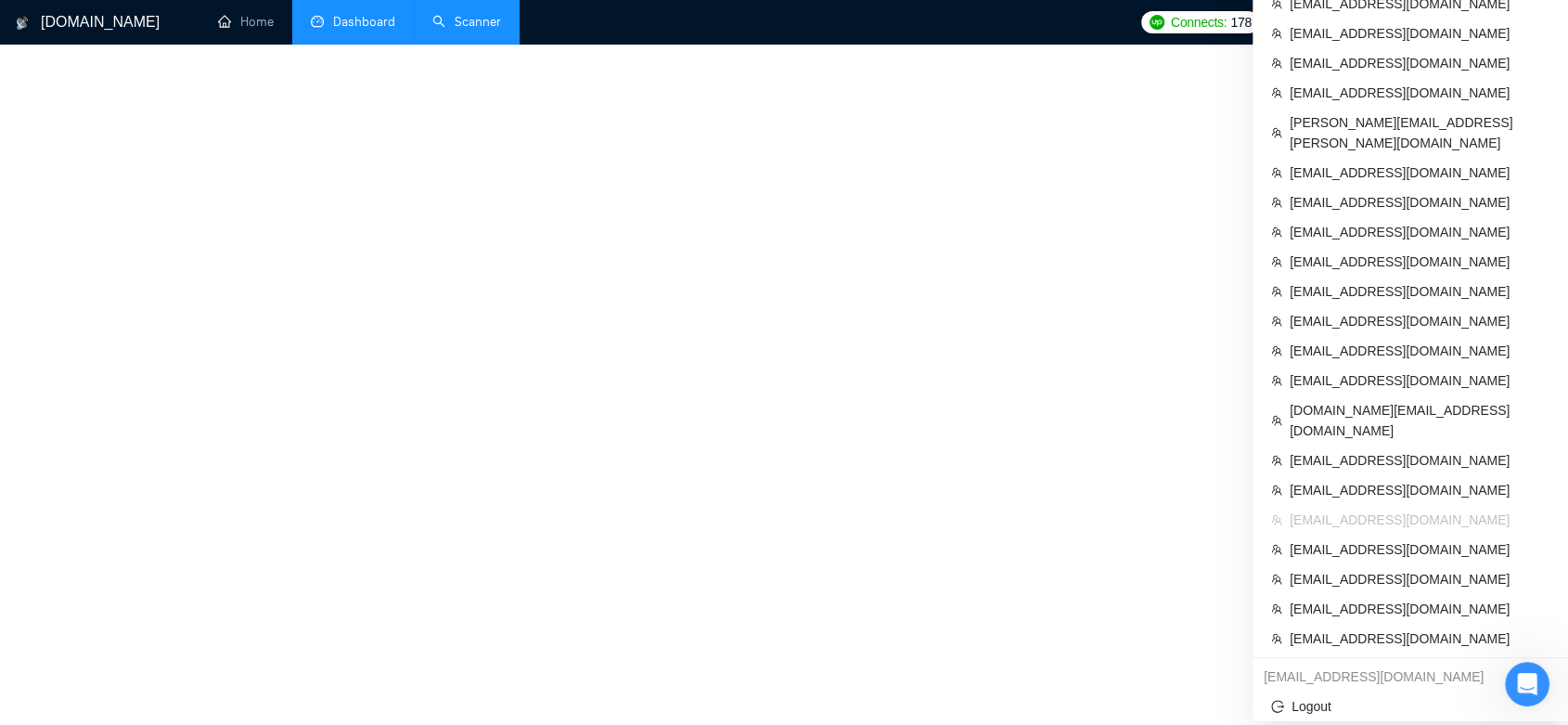
scroll to position [734, 0]
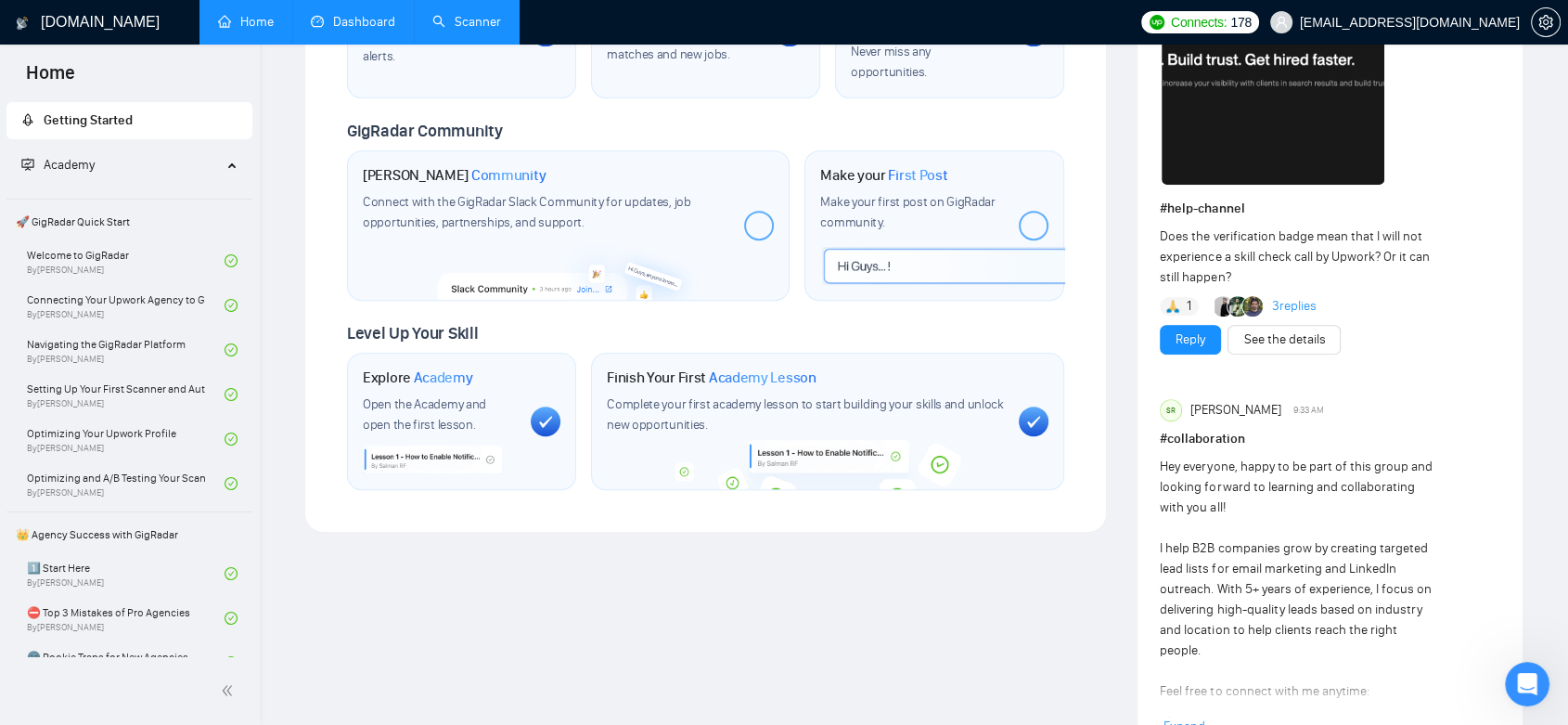
click at [382, 29] on link "Dashboard" at bounding box center [353, 22] width 84 height 16
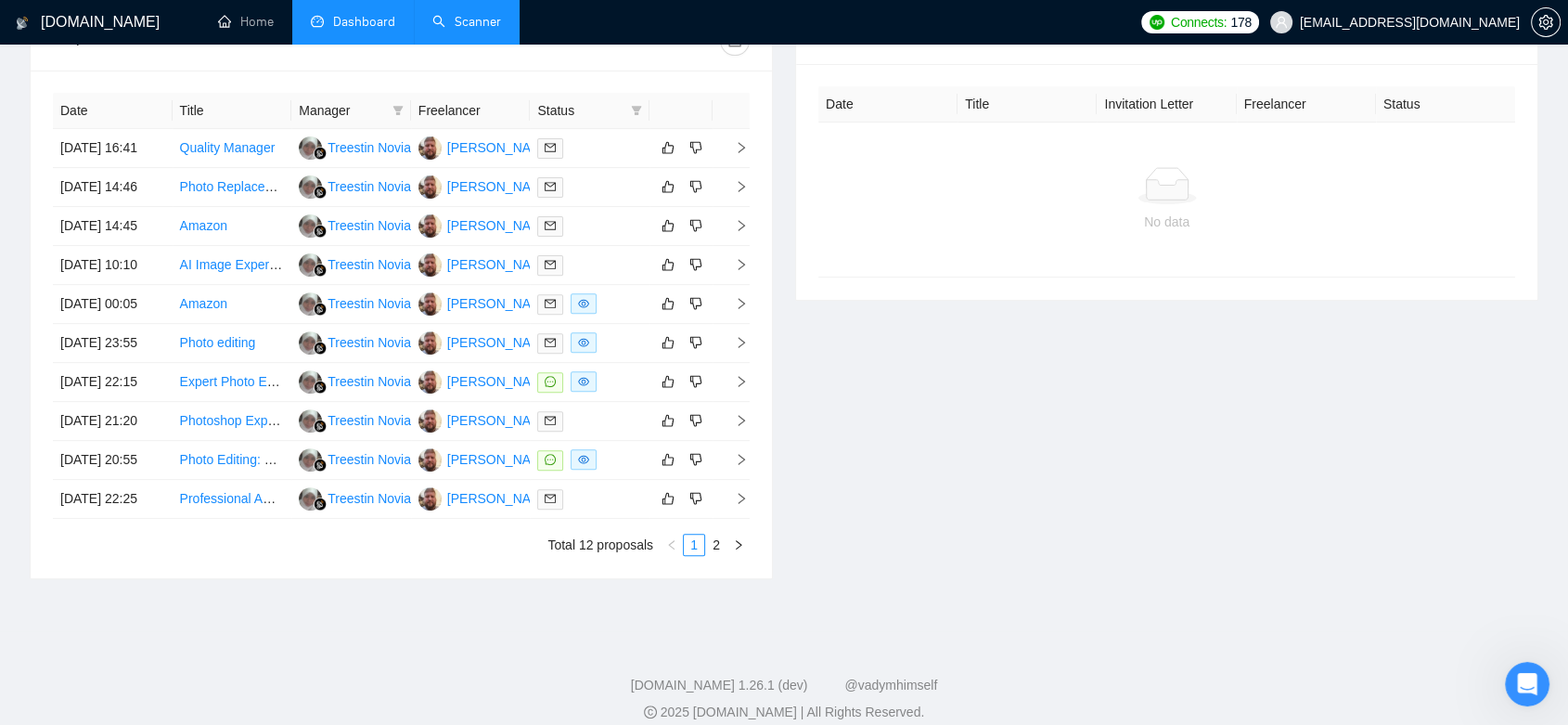
scroll to position [103, 0]
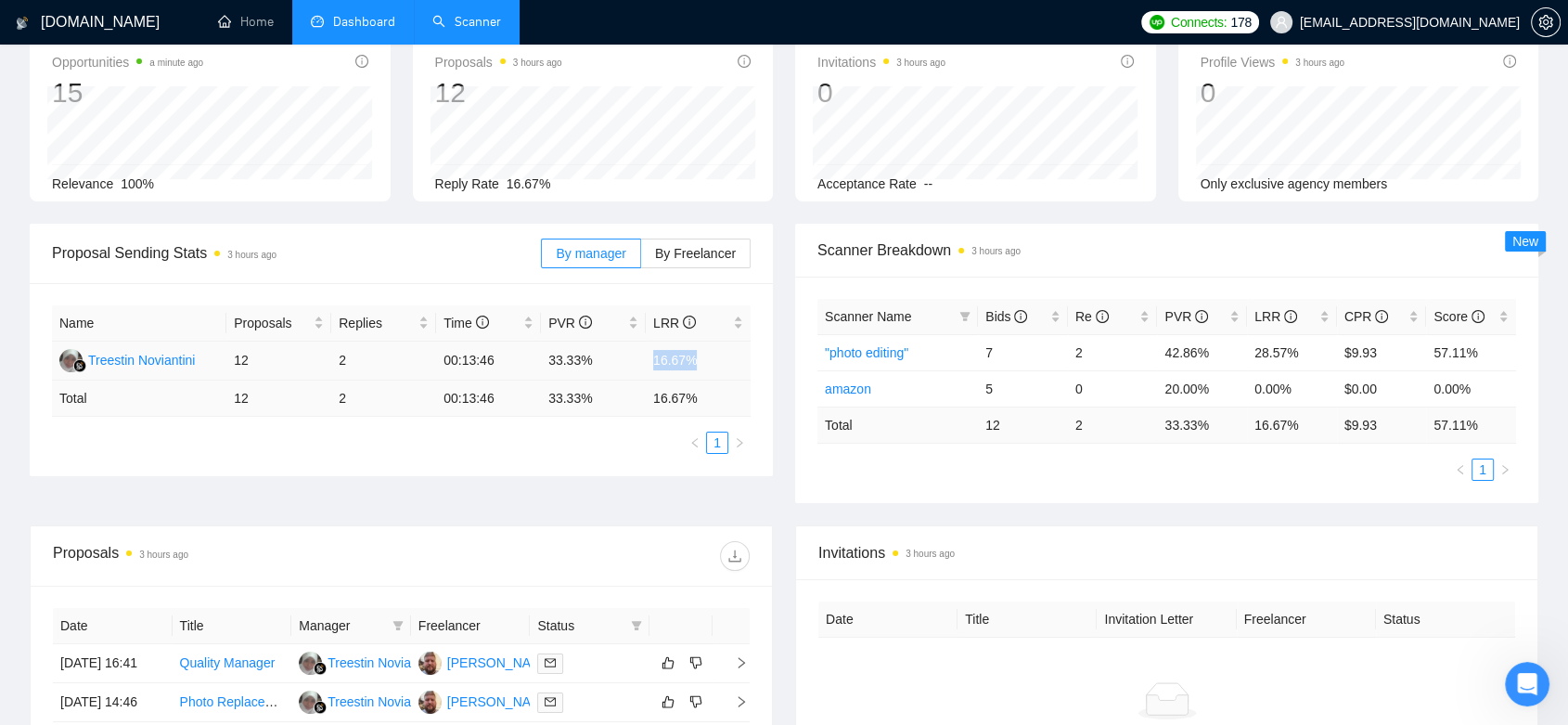
drag, startPoint x: 706, startPoint y: 369, endPoint x: 646, endPoint y: 369, distance: 60.0
click at [646, 369] on td "16.67%" at bounding box center [698, 361] width 105 height 39
copy td "16.67%"
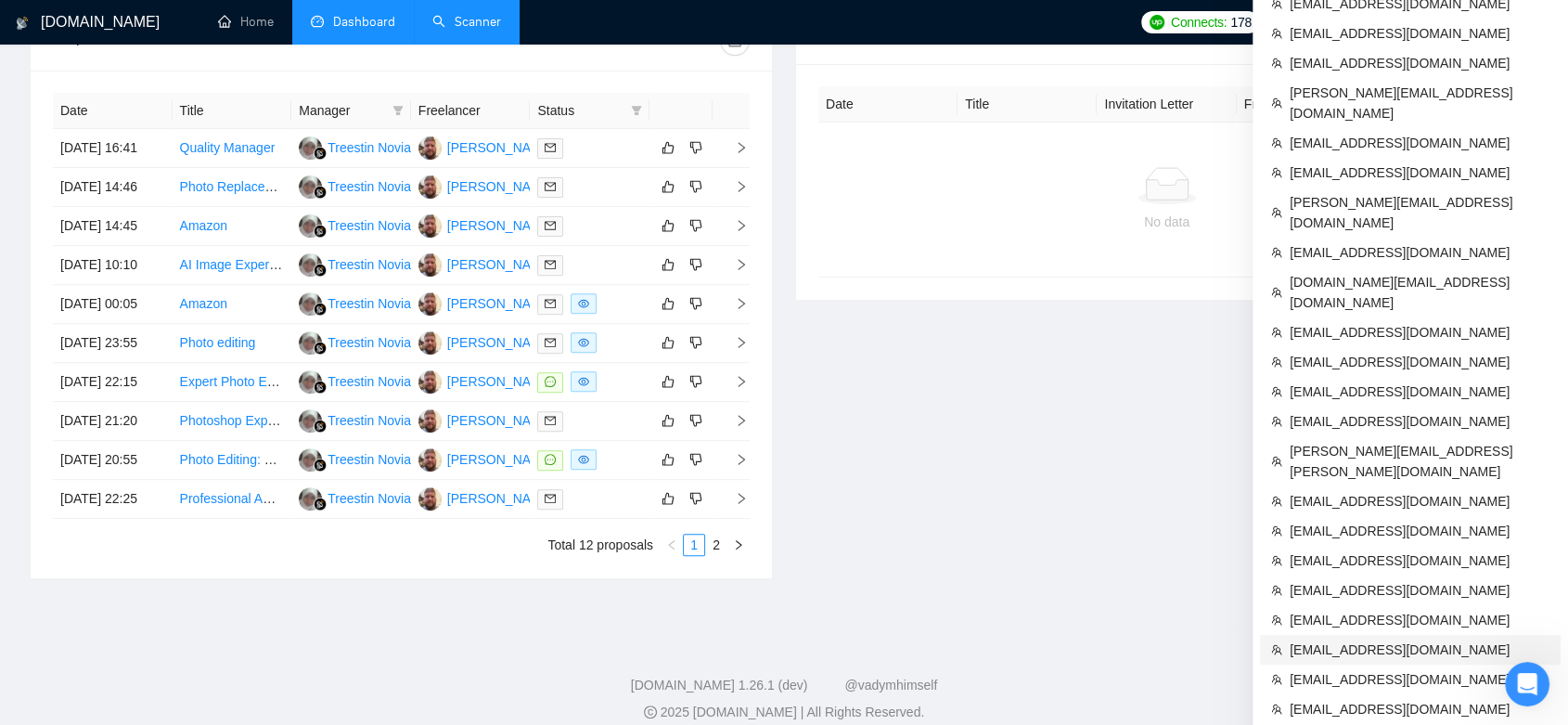
scroll to position [721, 0]
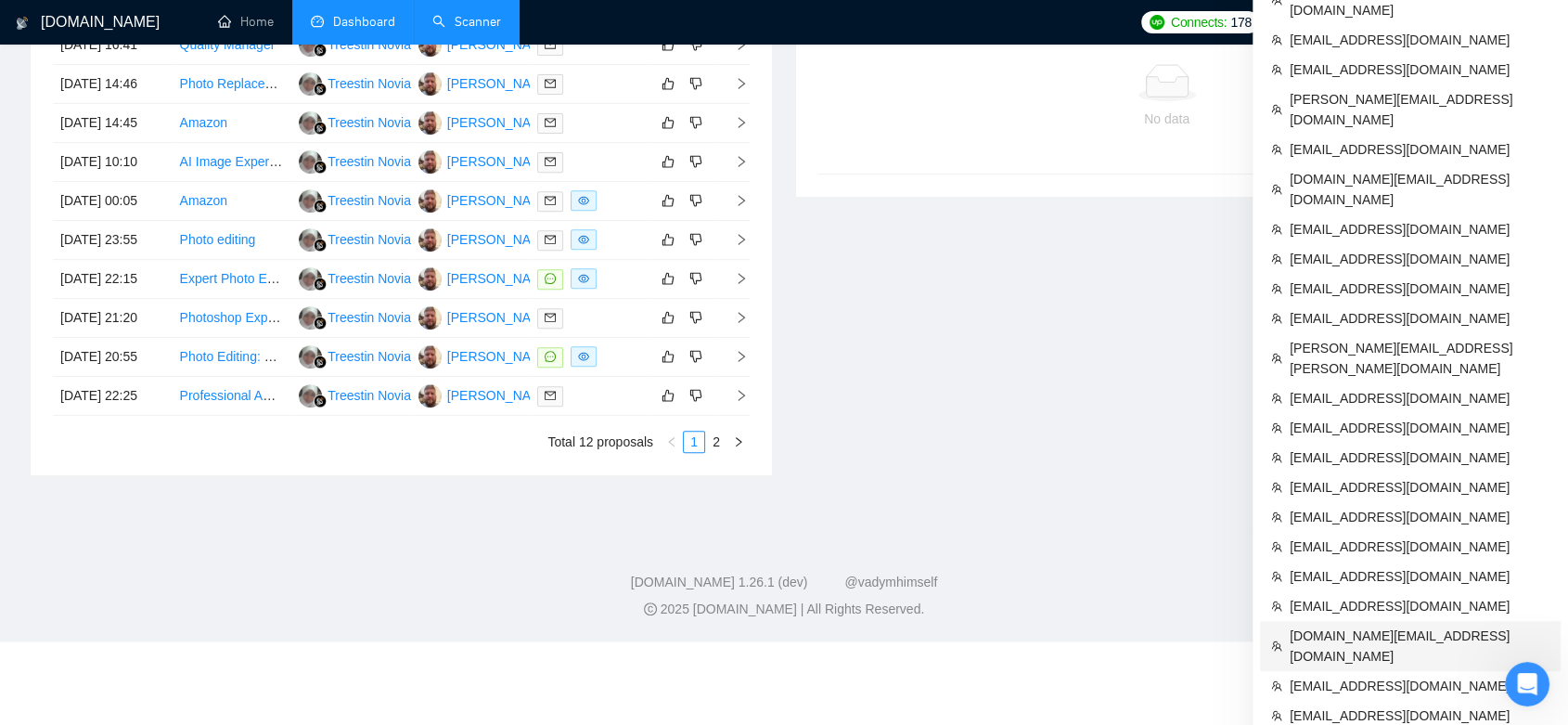
click at [1421, 625] on span "[DOMAIN_NAME][EMAIL_ADDRESS][DOMAIN_NAME]" at bounding box center [1419, 646] width 260 height 41
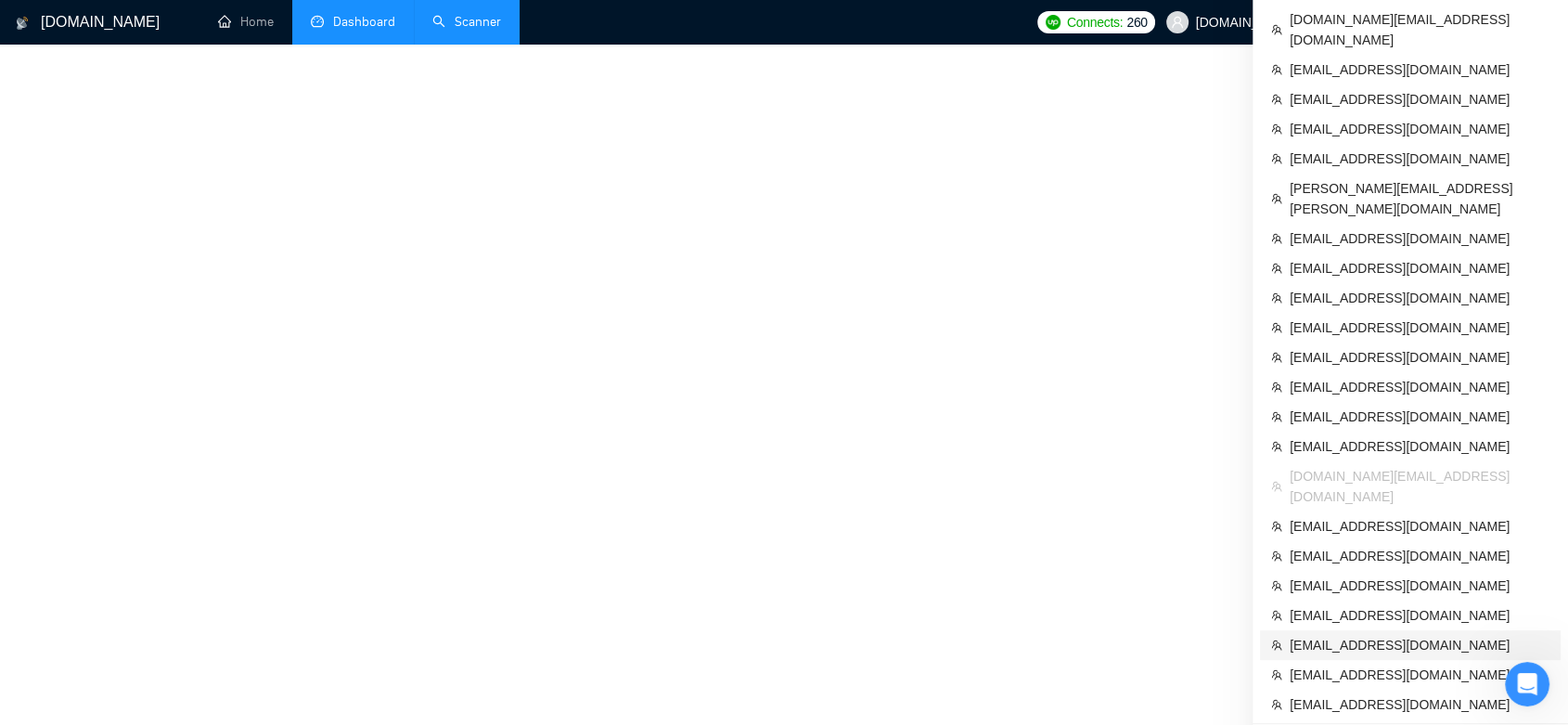
scroll to position [734, 0]
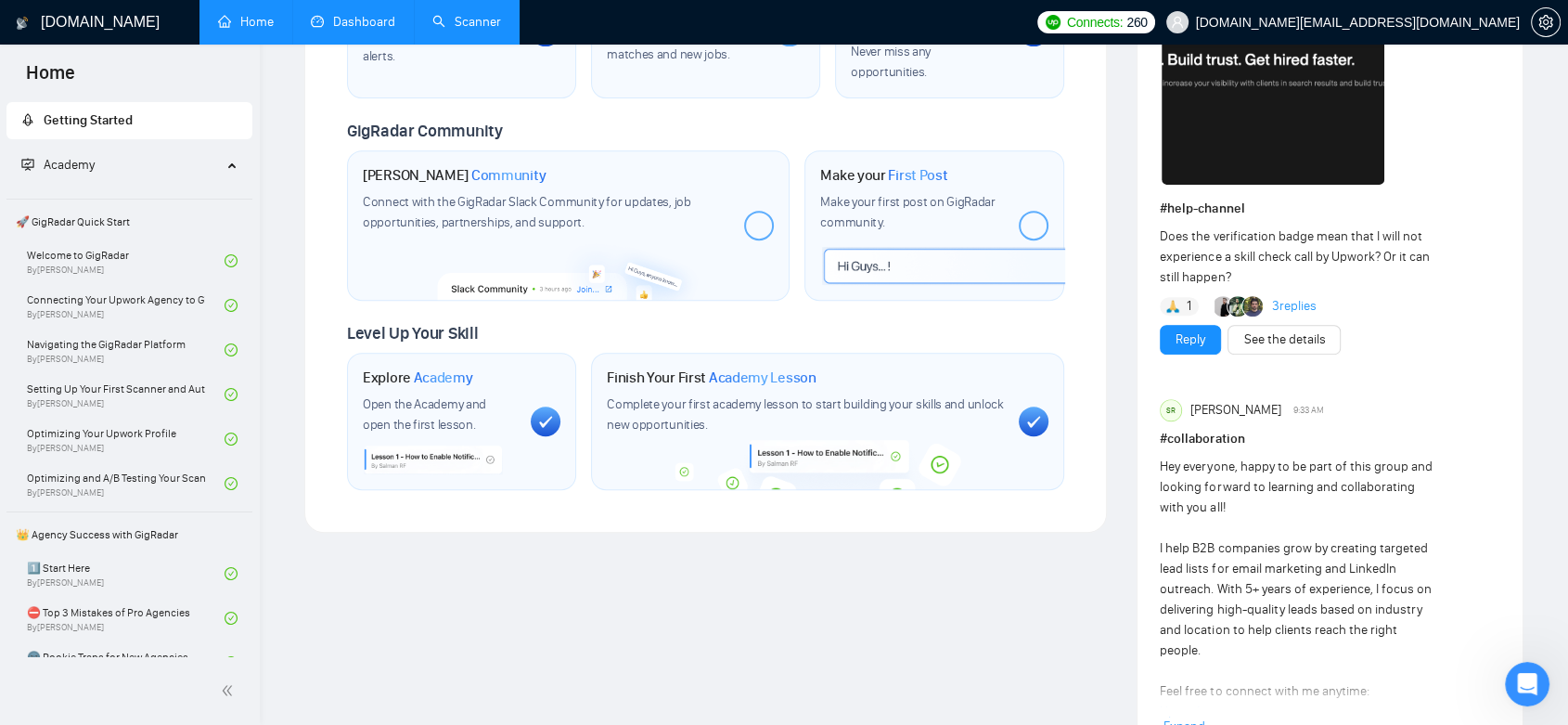
click at [355, 25] on link "Dashboard" at bounding box center [353, 22] width 84 height 16
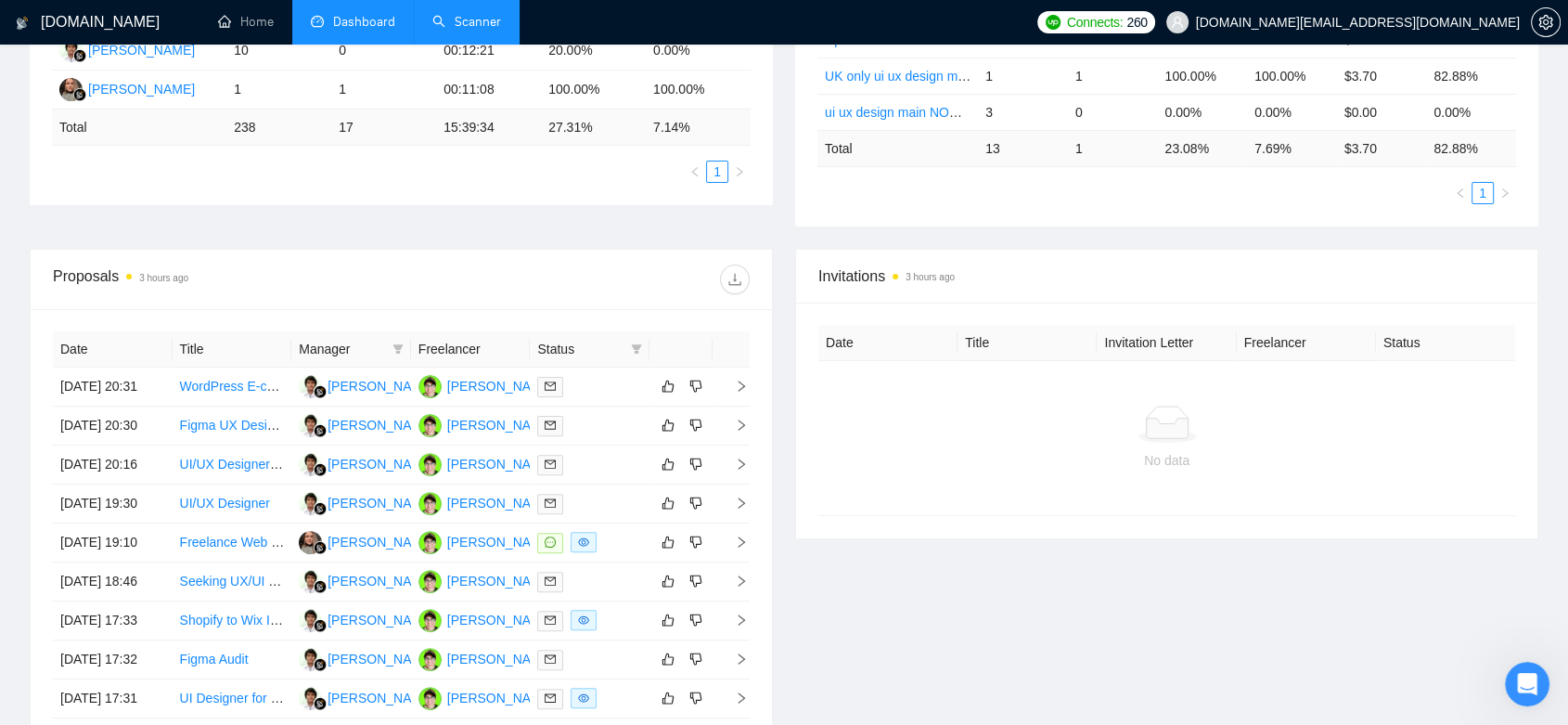
scroll to position [349, 0]
